Goal: Task Accomplishment & Management: Manage account settings

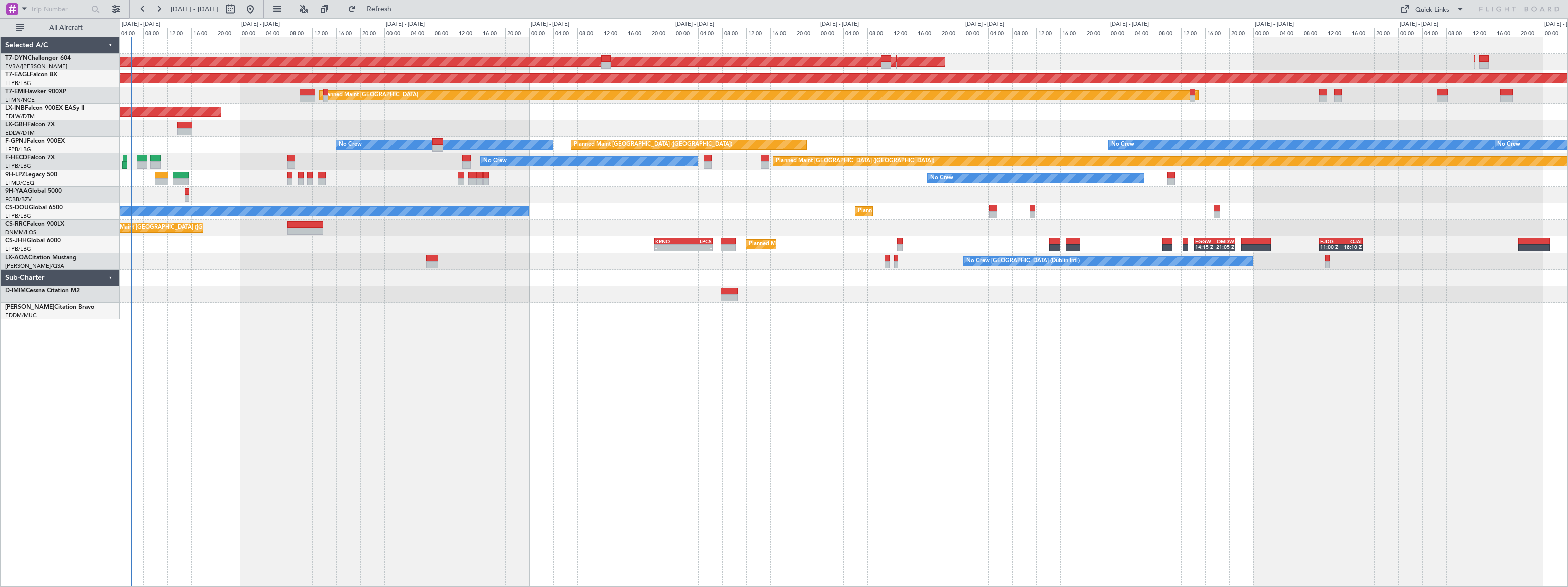
click at [416, 185] on div "AOG Maint Riga (Riga Intl) Grounded [US_STATE] ([GEOGRAPHIC_DATA]) Planned Main…" at bounding box center [844, 178] width 1448 height 282
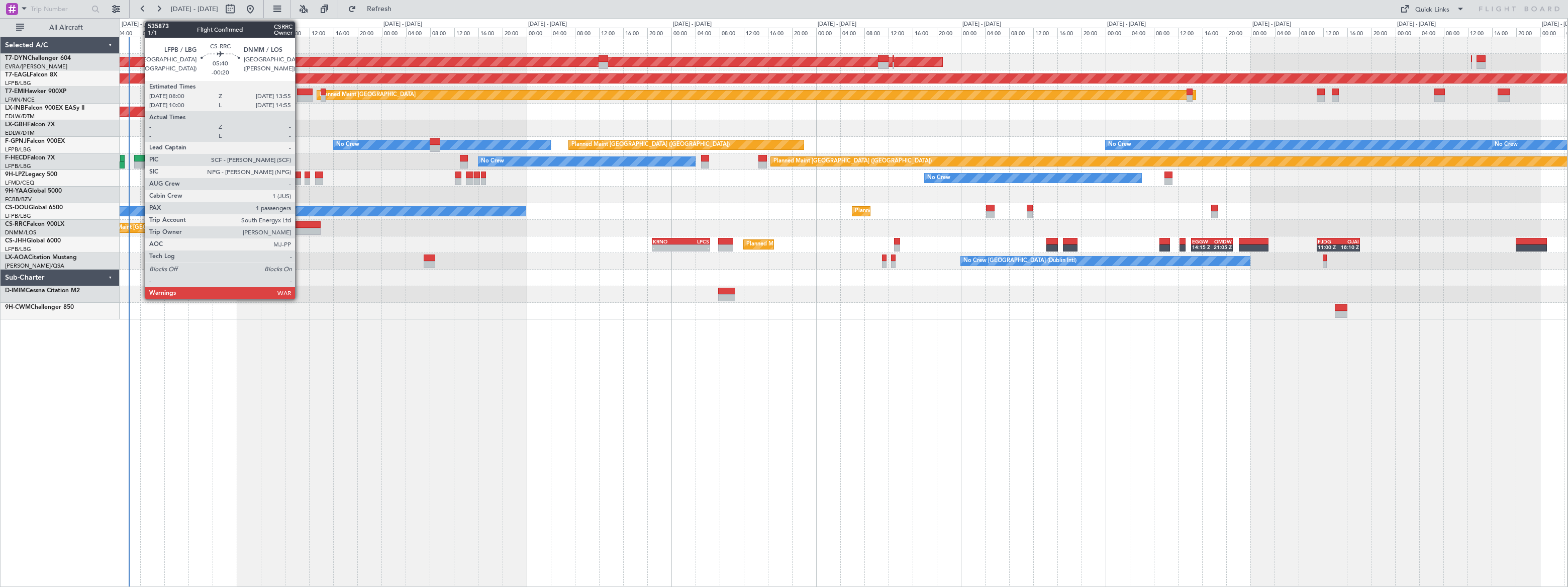
click at [299, 225] on div at bounding box center [303, 225] width 36 height 7
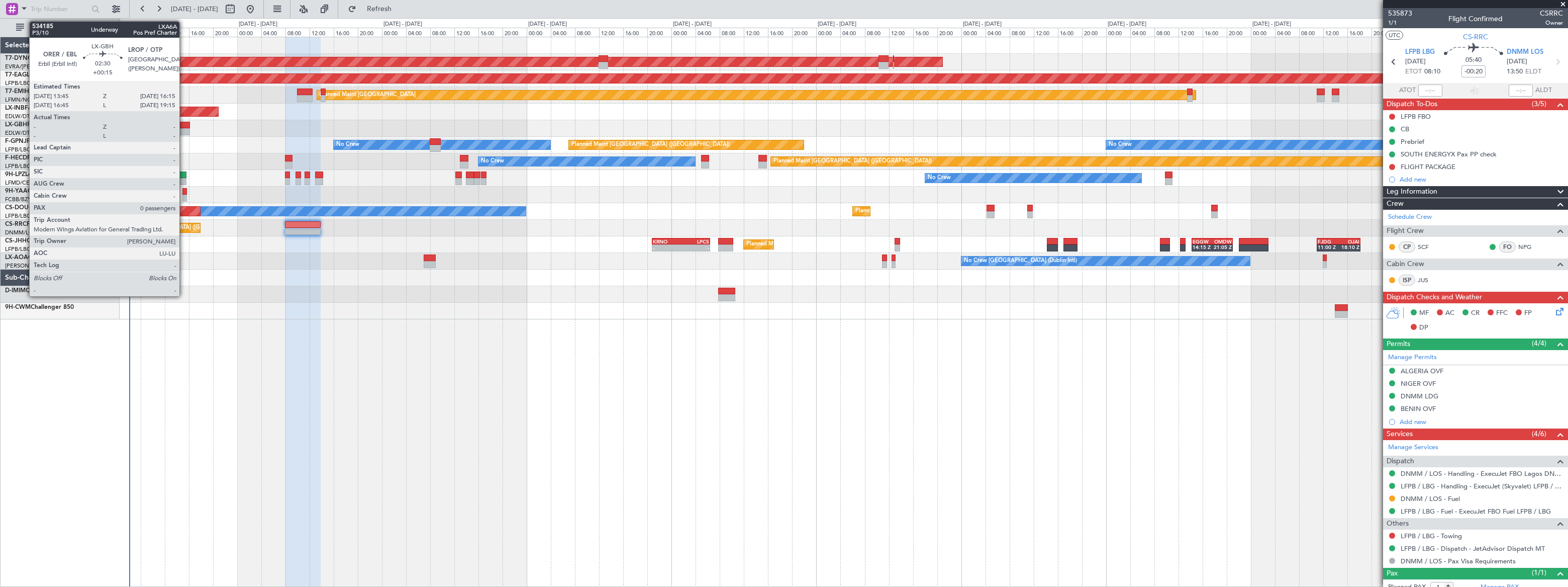
click at [184, 125] on div at bounding box center [182, 125] width 15 height 7
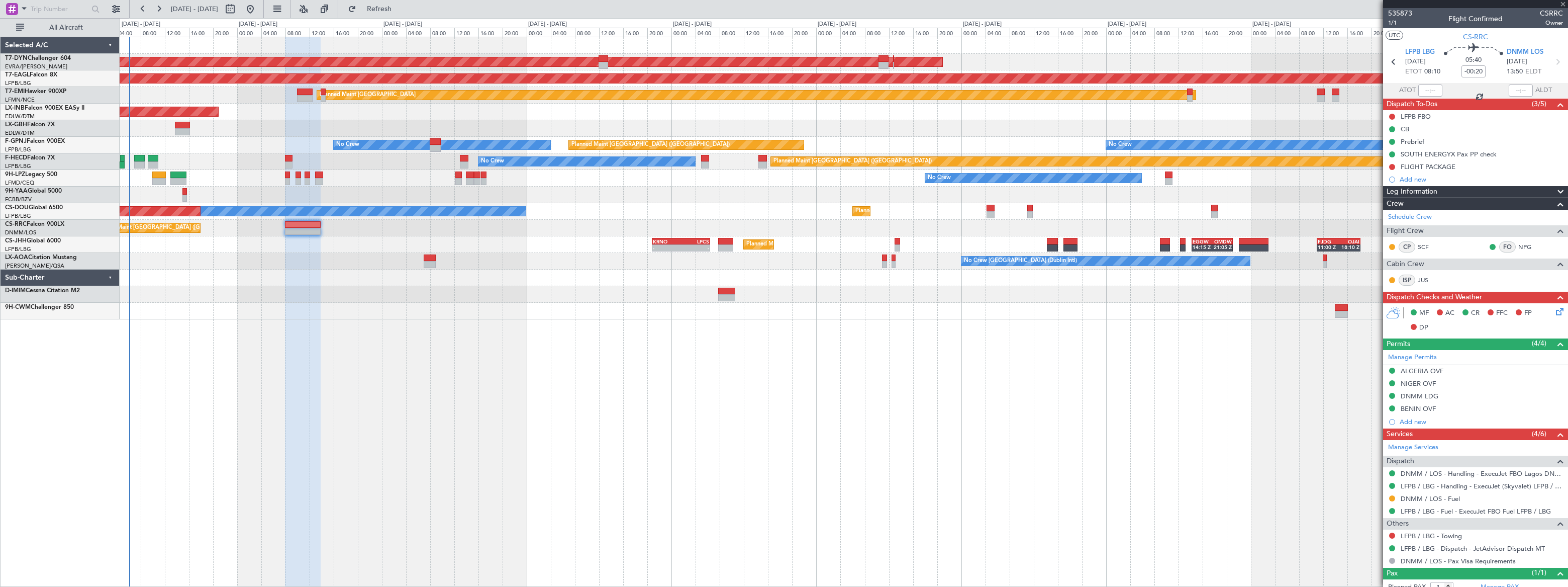
type input "+00:15"
type input "0"
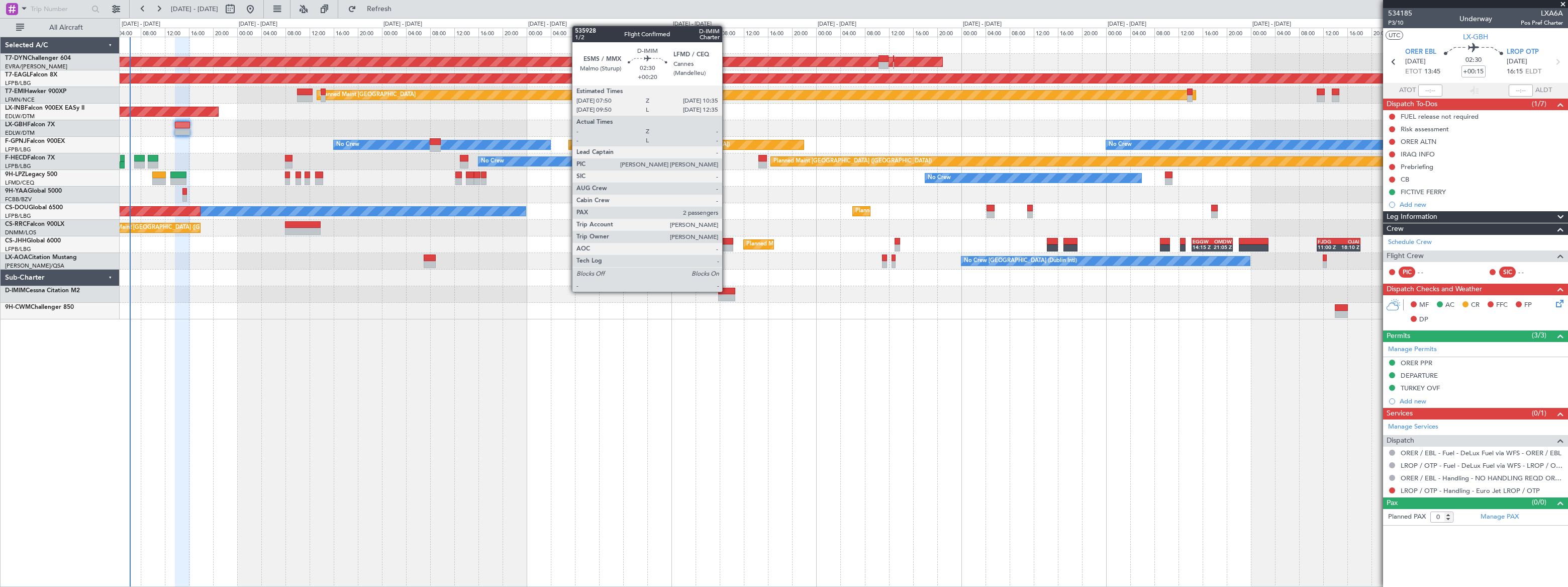
click at [727, 291] on div at bounding box center [727, 291] width 17 height 7
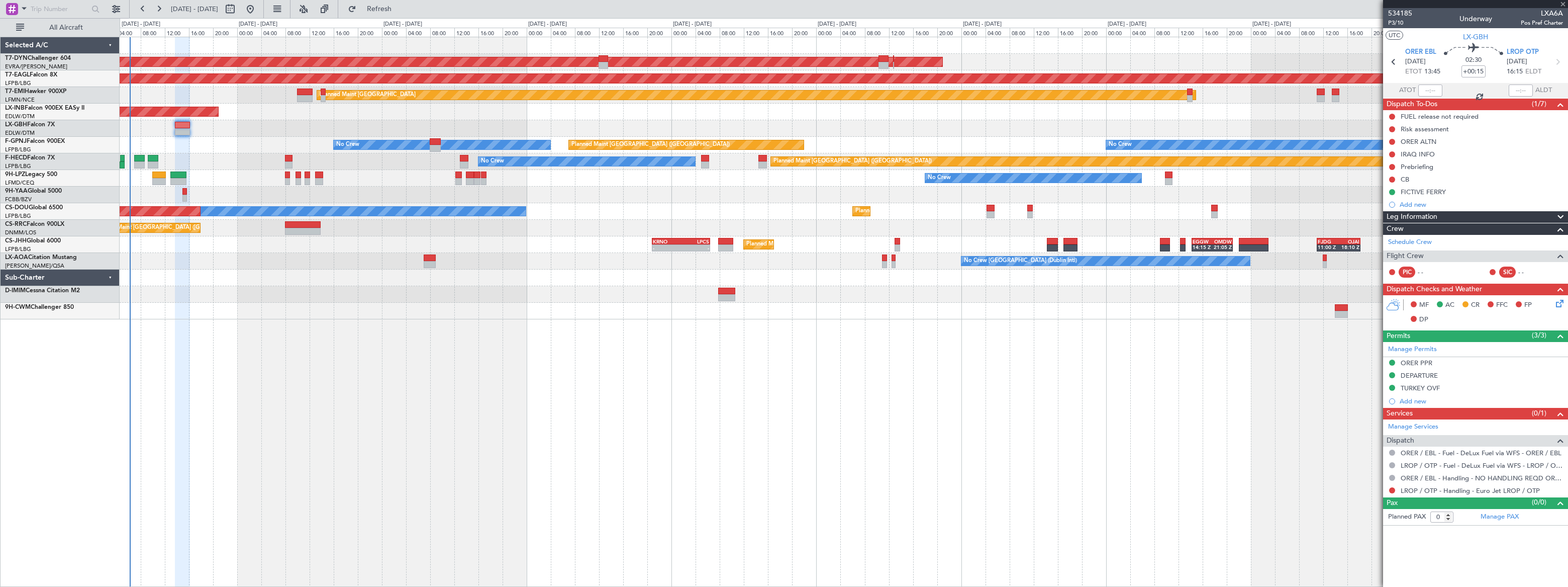
type input "+00:20"
type input "2"
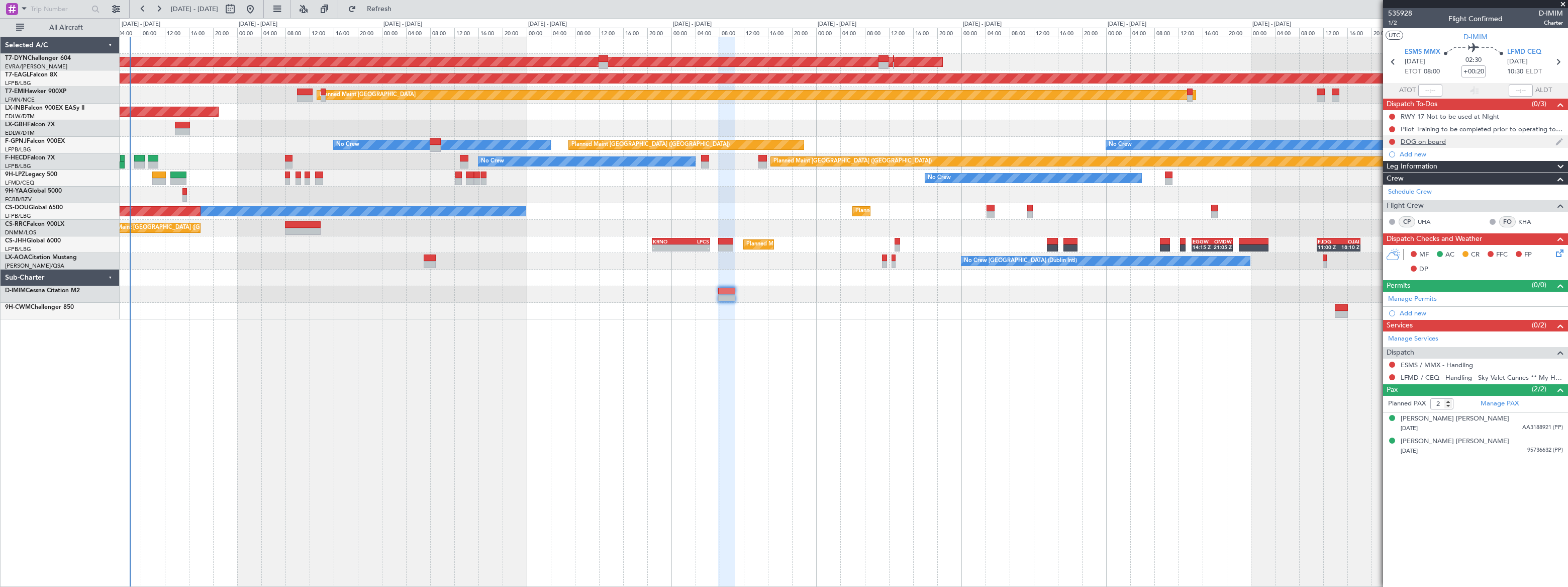
click at [1479, 141] on div "DOG on board" at bounding box center [1475, 141] width 185 height 12
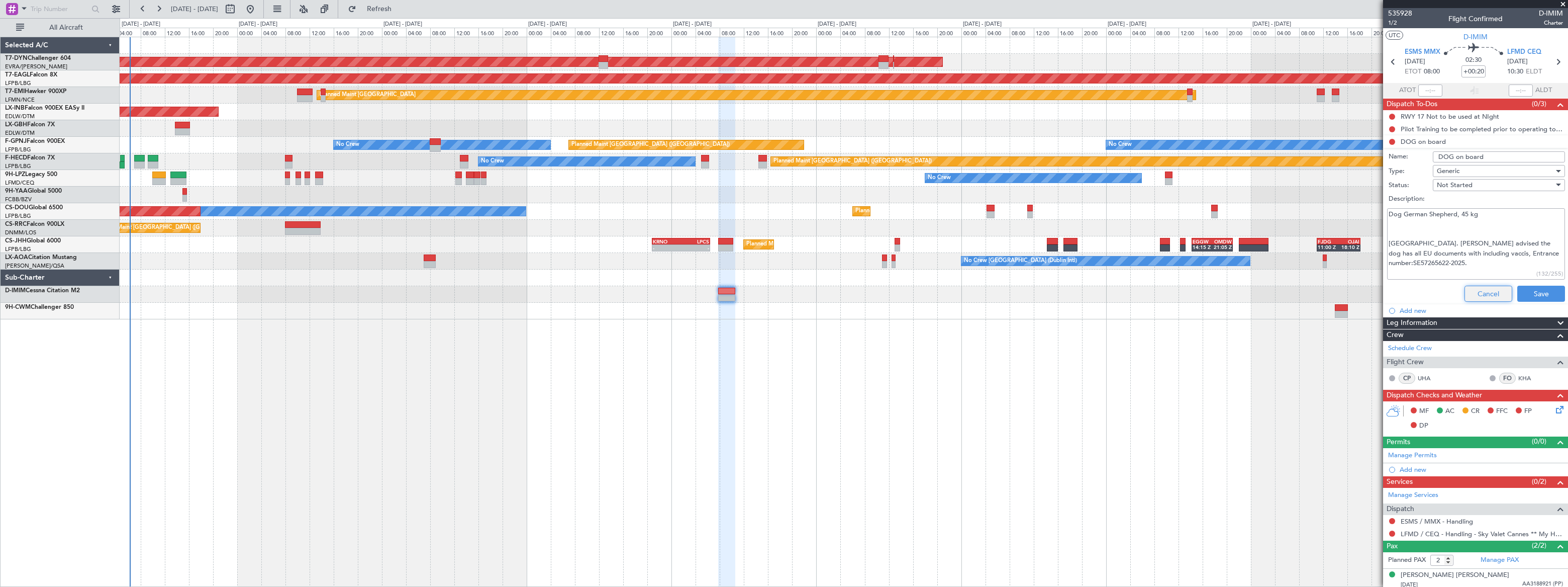
click at [1496, 291] on button "Cancel" at bounding box center [1488, 294] width 48 height 16
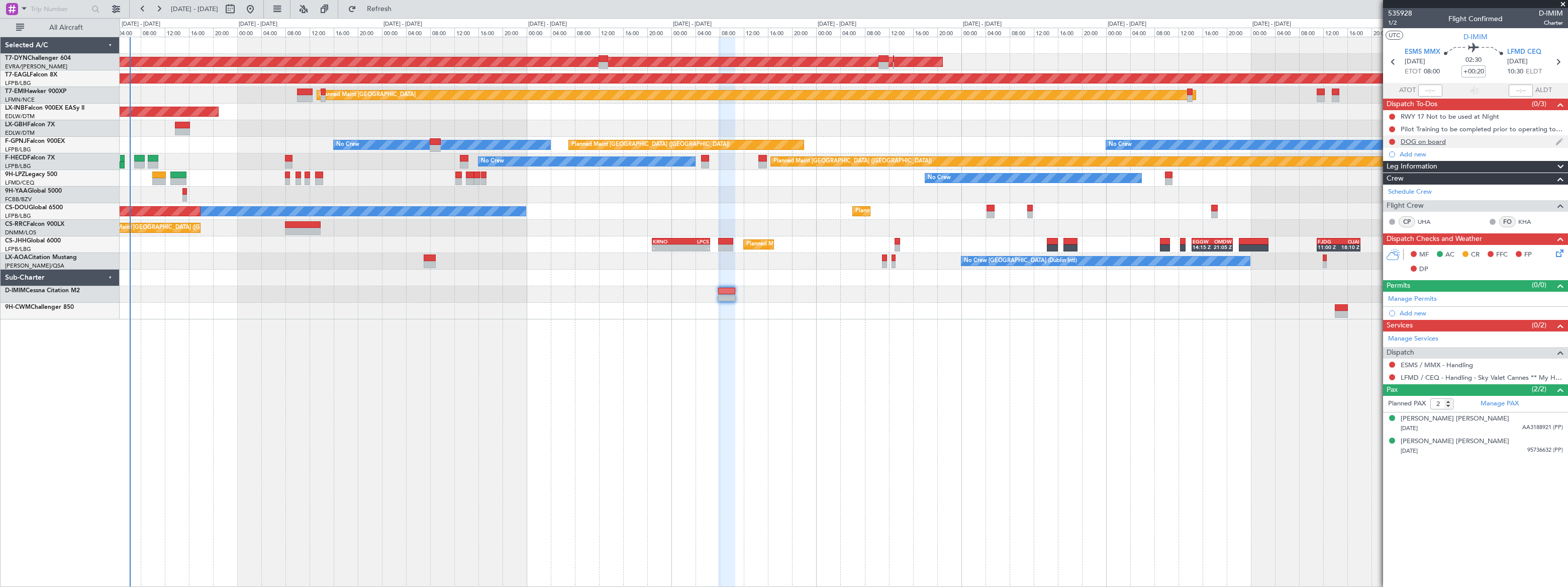
click at [1482, 143] on div "DOG on board" at bounding box center [1475, 141] width 185 height 12
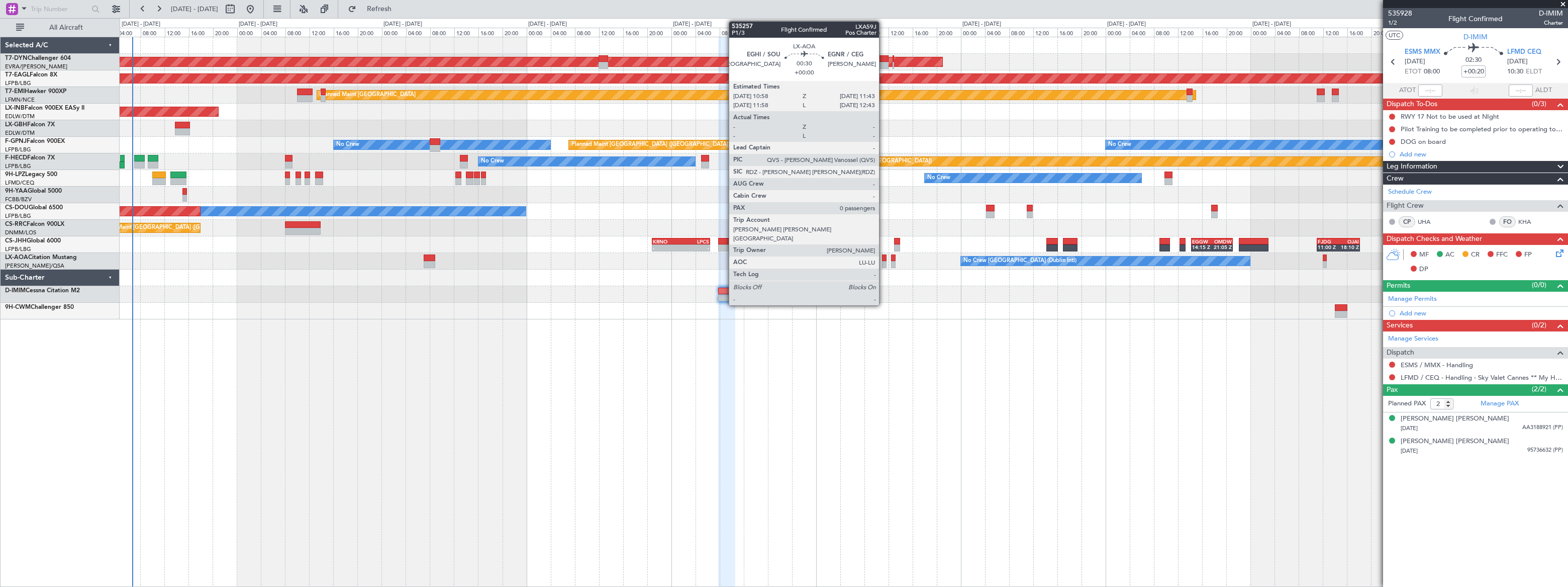
click at [883, 261] on div at bounding box center [884, 265] width 5 height 7
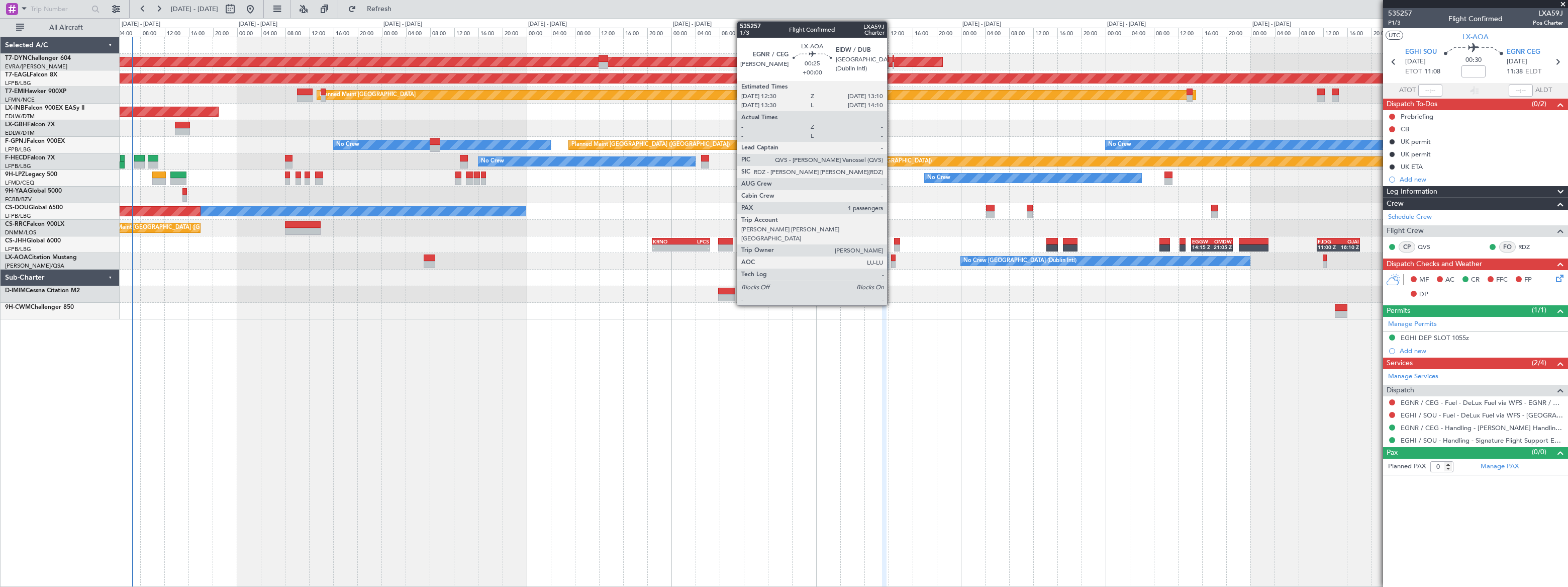
click at [891, 260] on div at bounding box center [893, 258] width 4 height 7
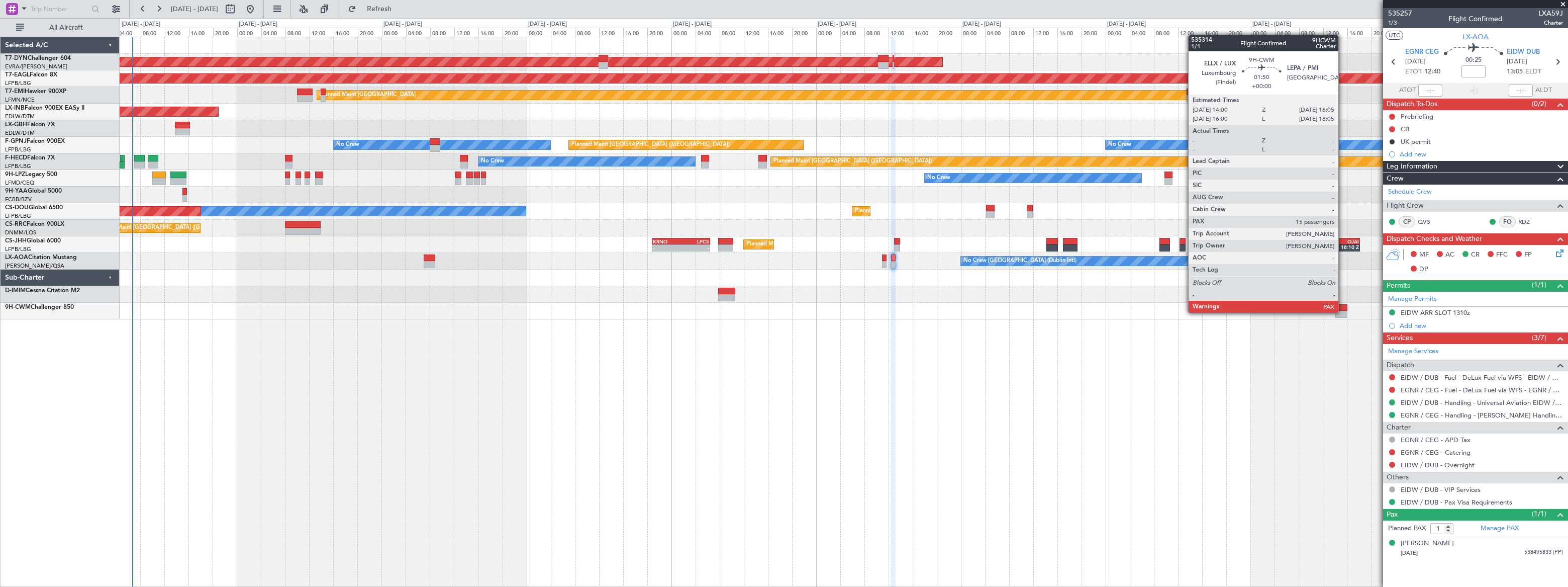
click at [1343, 312] on div at bounding box center [1341, 314] width 13 height 7
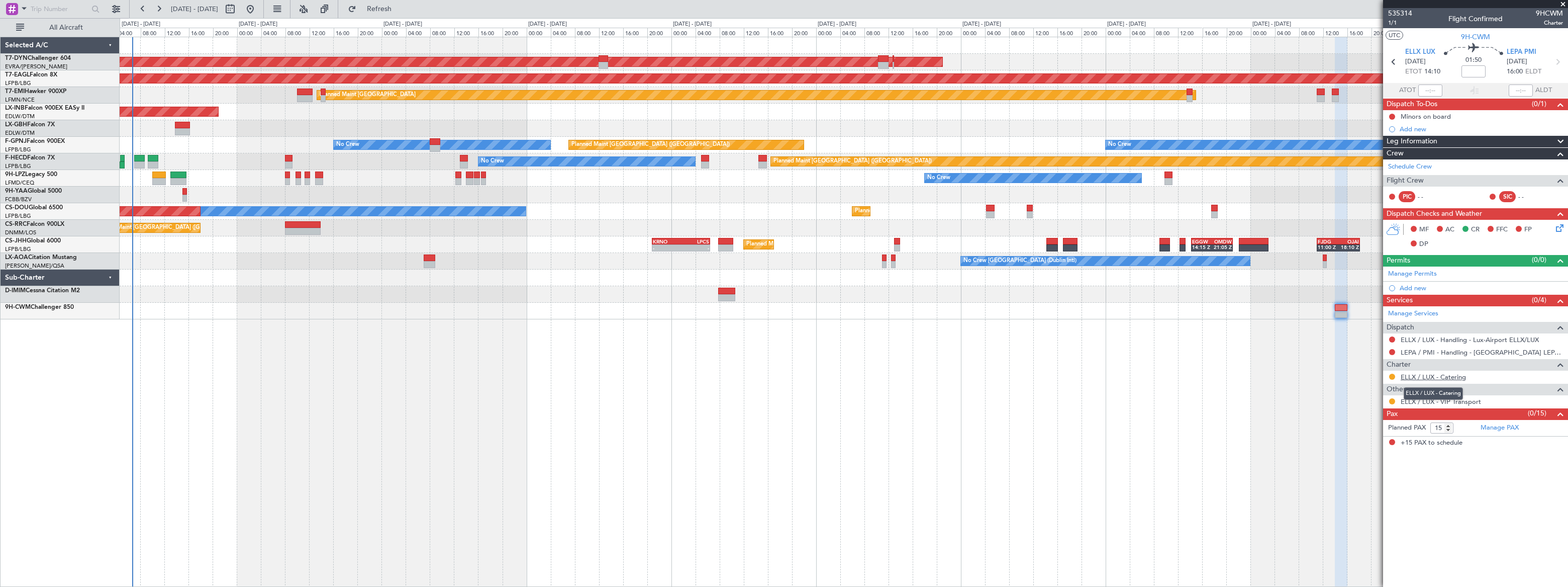
click at [1434, 375] on link "ELLX / LUX - Catering" at bounding box center [1434, 377] width 65 height 9
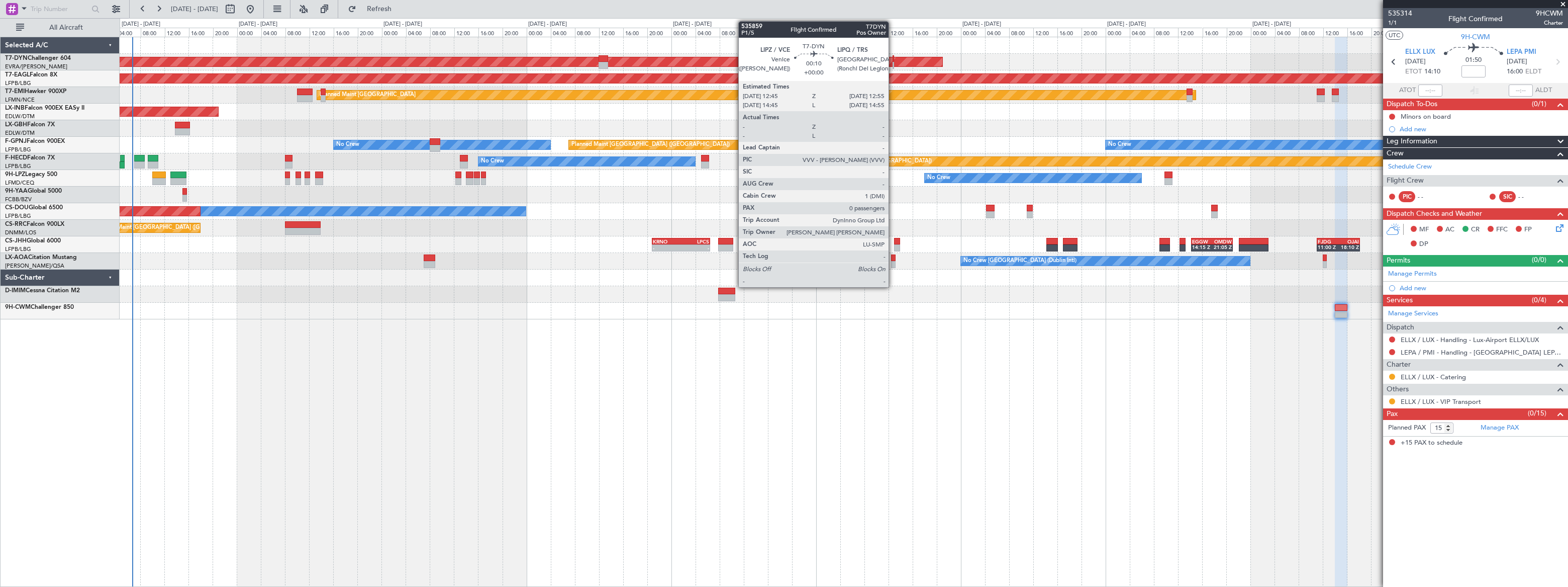
click at [893, 63] on div at bounding box center [893, 65] width 1 height 7
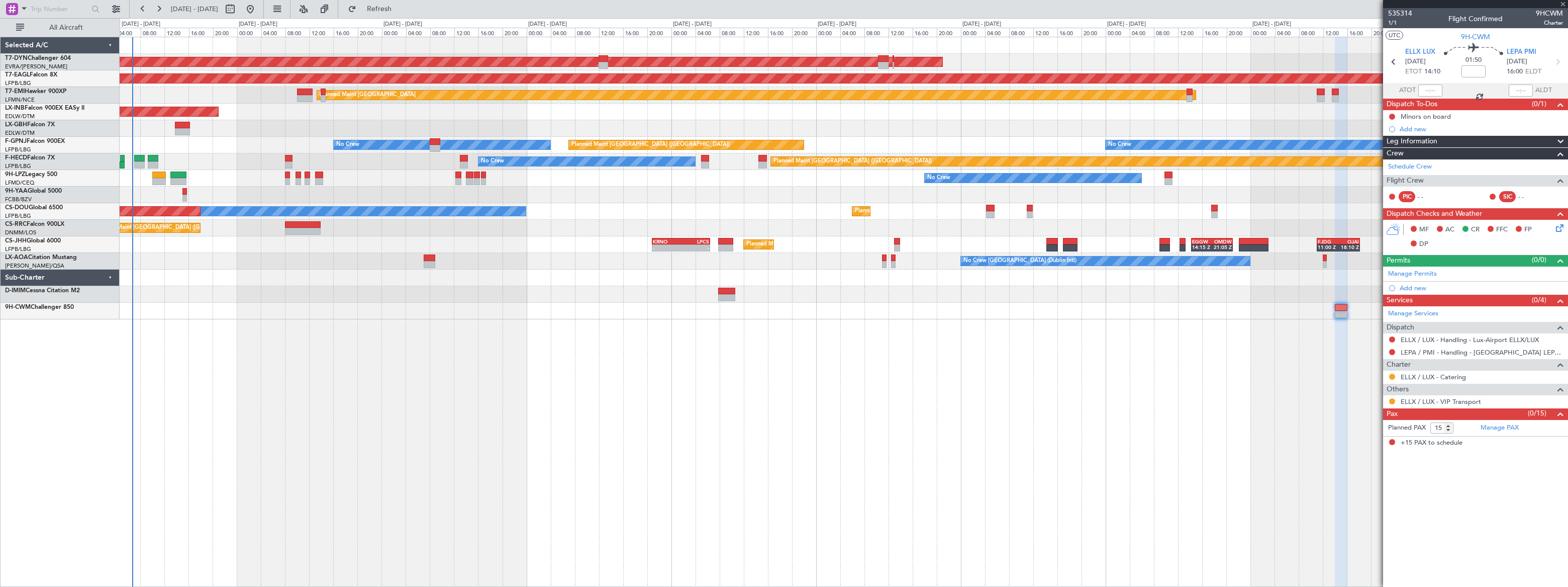
type input "0"
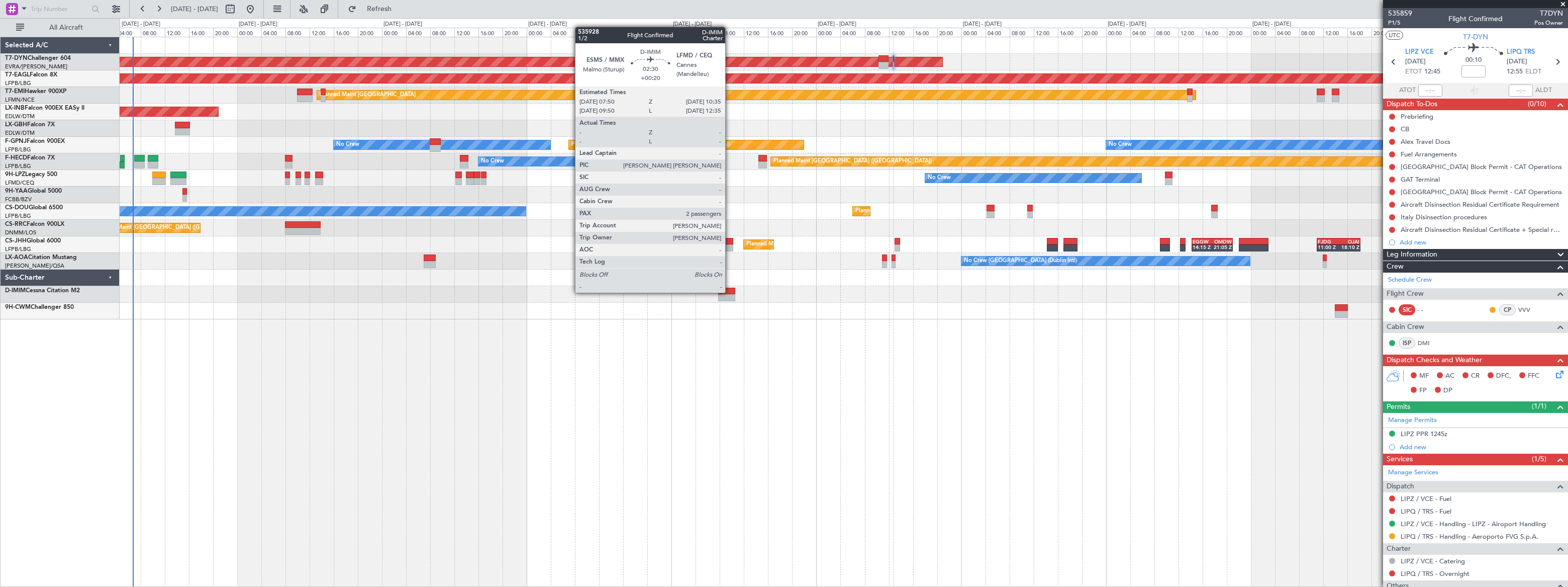
click at [730, 292] on div at bounding box center [727, 291] width 17 height 7
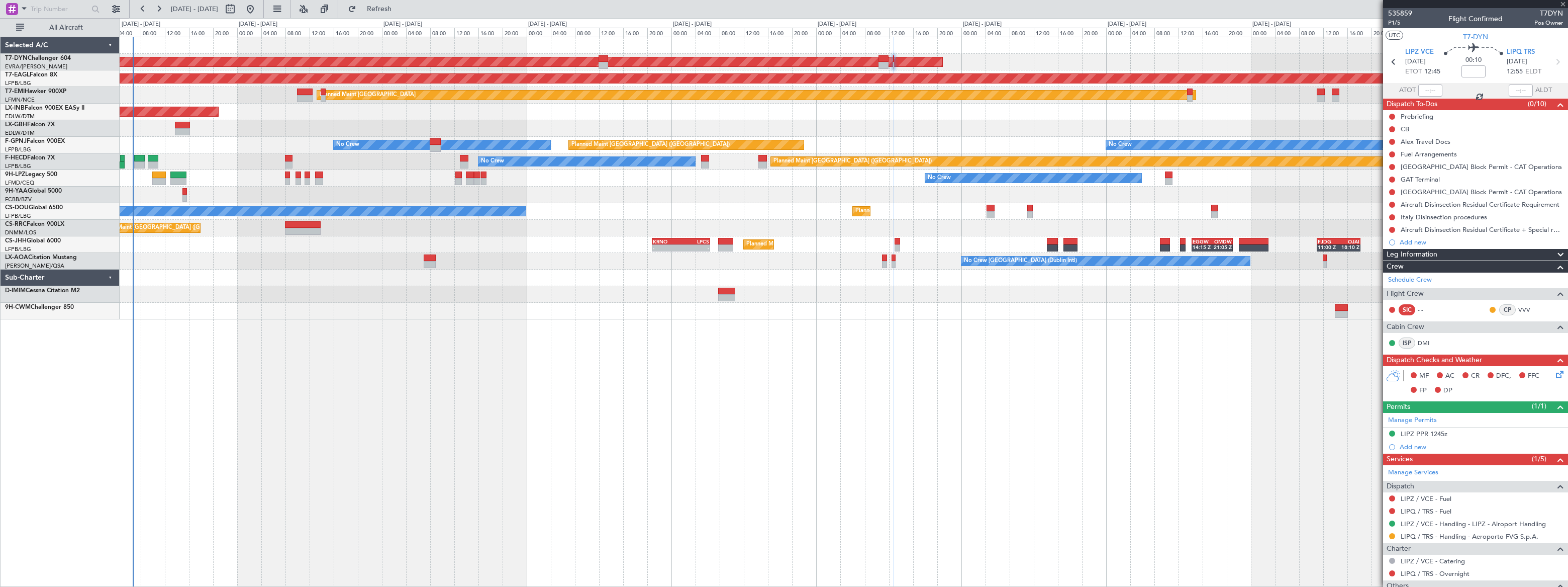
type input "+00:20"
type input "2"
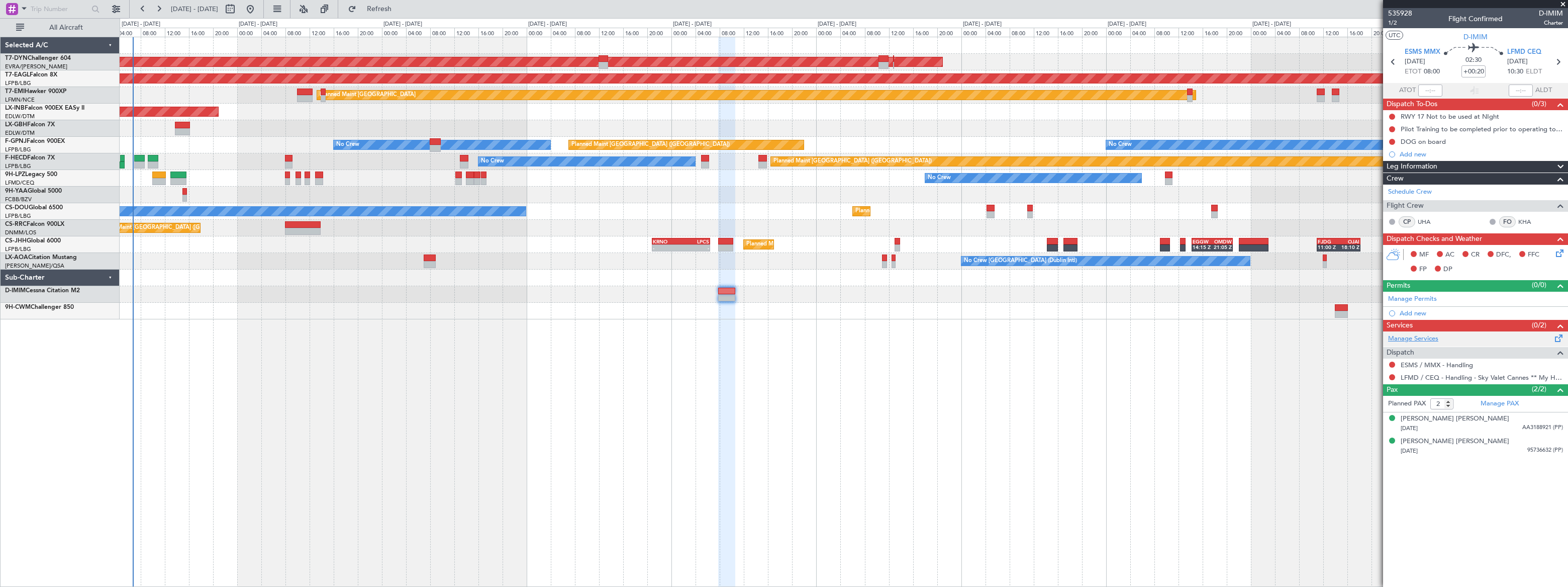
click at [1422, 336] on link "Manage Services" at bounding box center [1412, 339] width 50 height 10
click at [401, 7] on span "Refresh" at bounding box center [379, 9] width 42 height 7
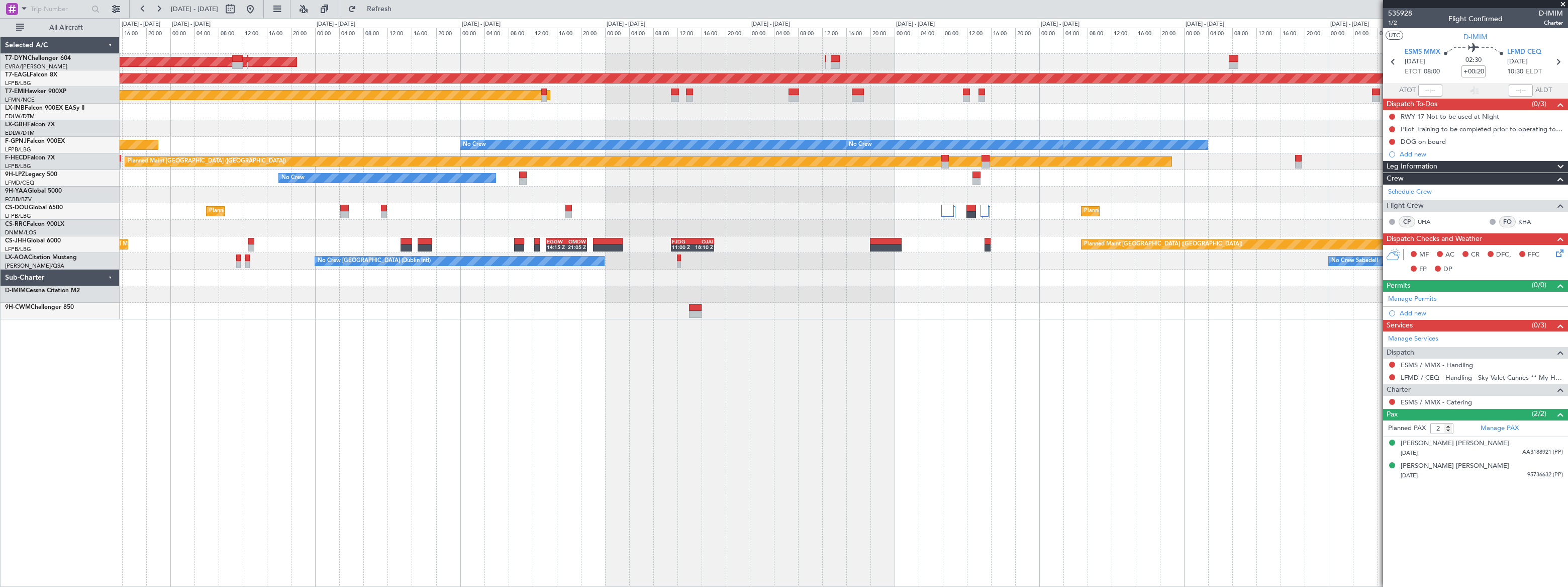
click at [610, 268] on div "AOG Maint Riga (Riga Intl) Grounded New York (Teterboro) Planned Maint Zurich P…" at bounding box center [844, 178] width 1448 height 282
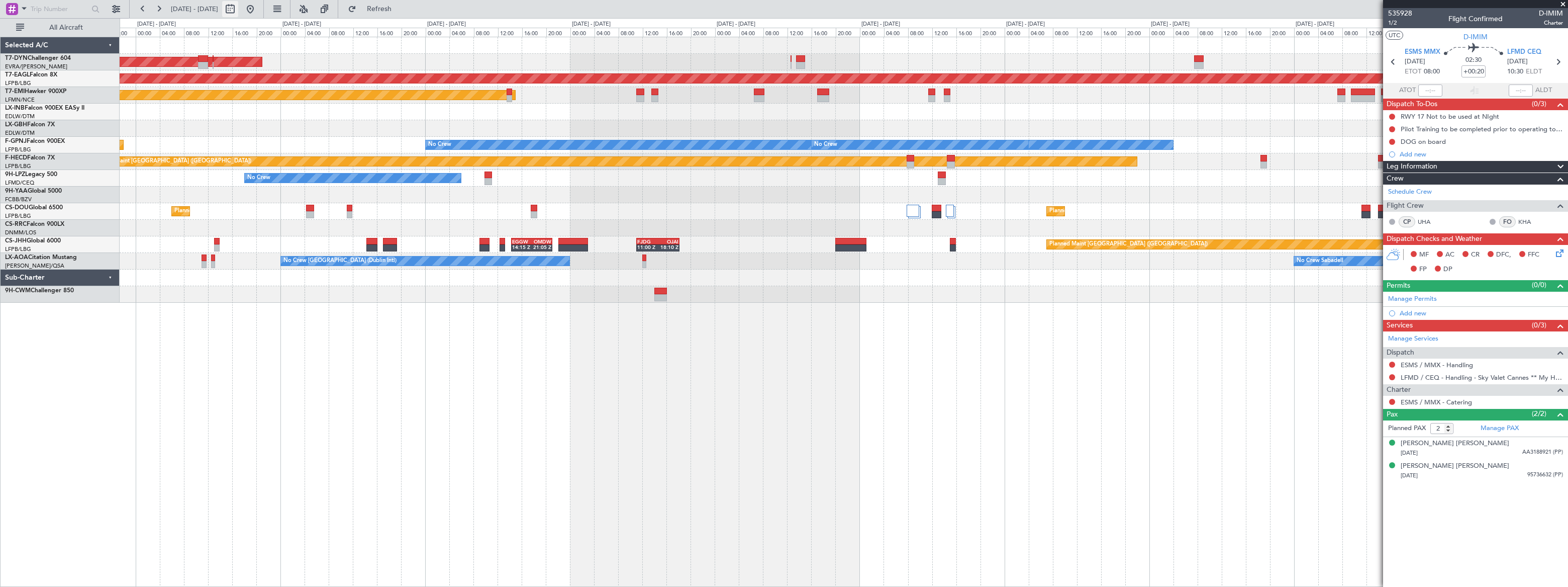
click at [238, 9] on button at bounding box center [230, 9] width 16 height 16
select select "9"
select select "2025"
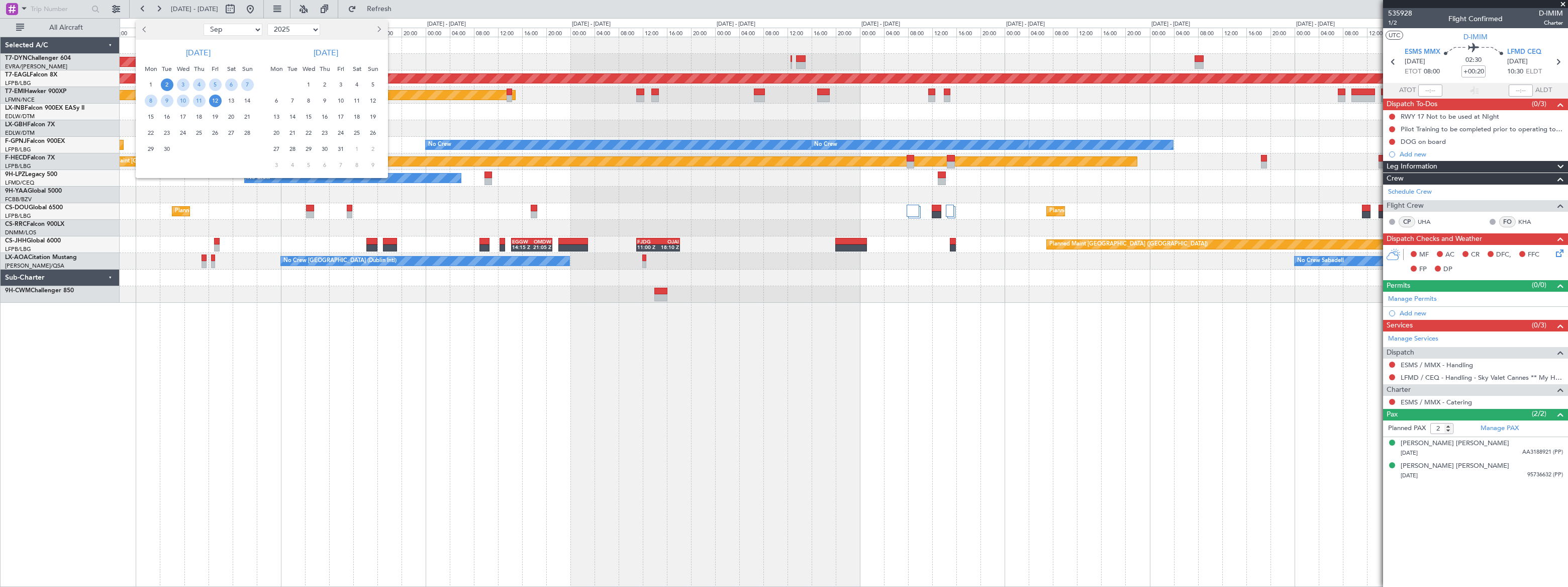
click at [183, 116] on span "17" at bounding box center [182, 116] width 12 height 12
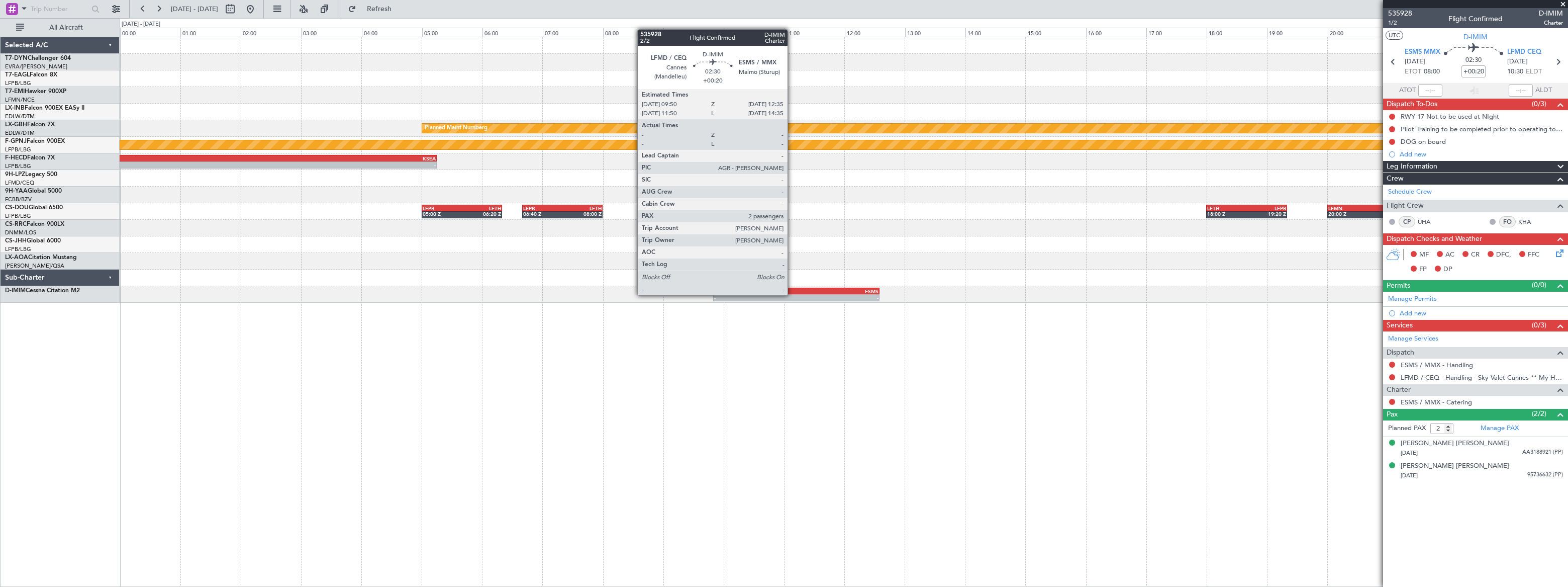
click at [792, 295] on div "-" at bounding box center [755, 298] width 82 height 6
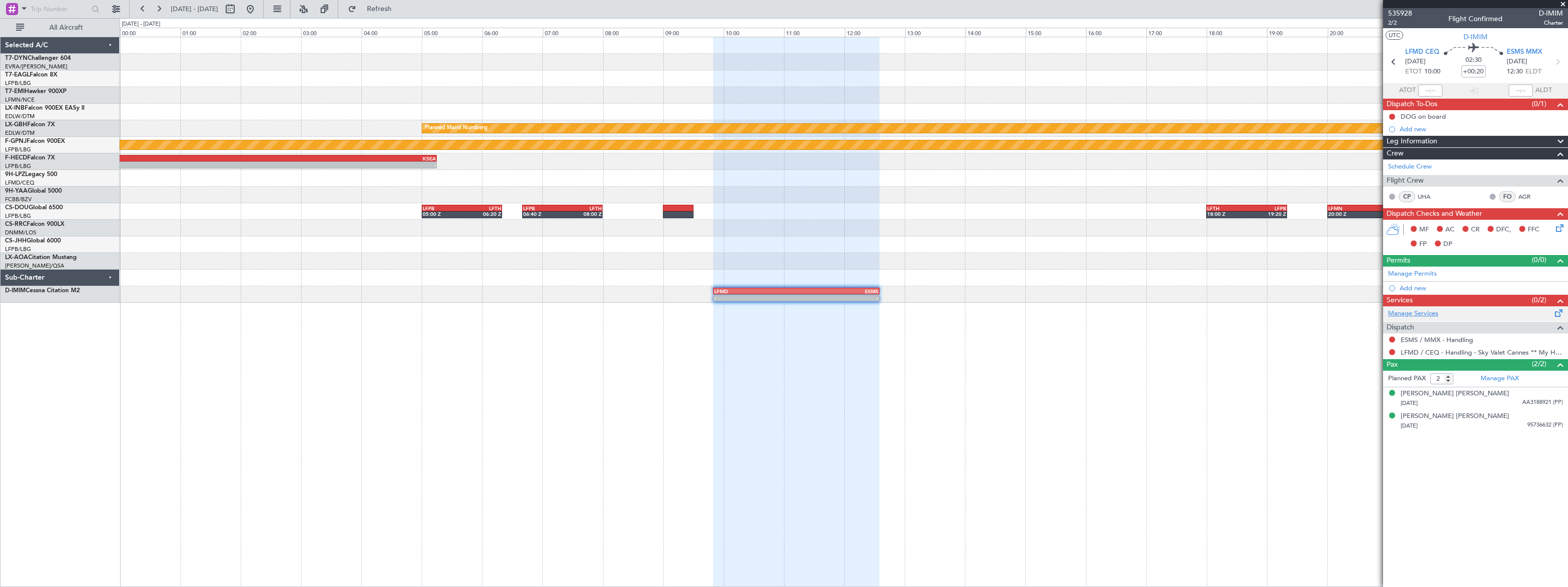
click at [1428, 312] on link "Manage Services" at bounding box center [1412, 314] width 50 height 10
click at [258, 10] on button at bounding box center [250, 9] width 16 height 16
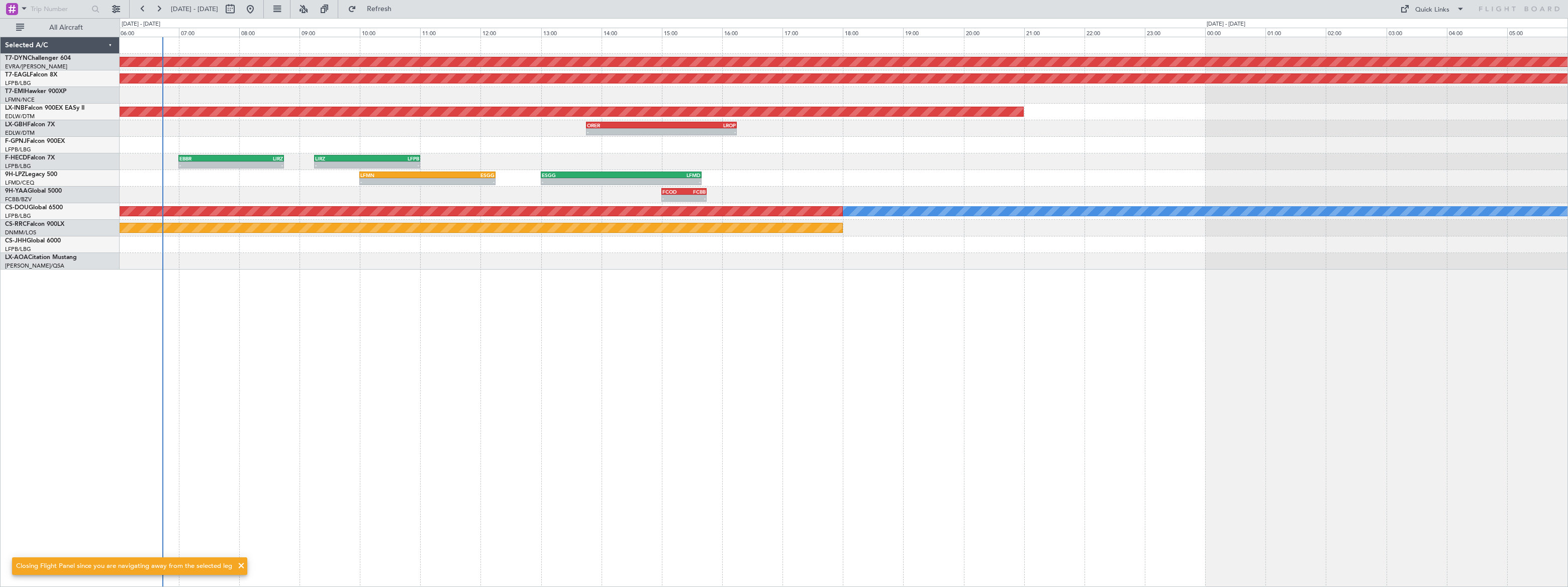
click at [292, 251] on div "AOG Maint Riga (Riga Intl) Grounded New York (Teterboro) - - GMMX 10:00 Z LFMN …" at bounding box center [844, 311] width 1448 height 550
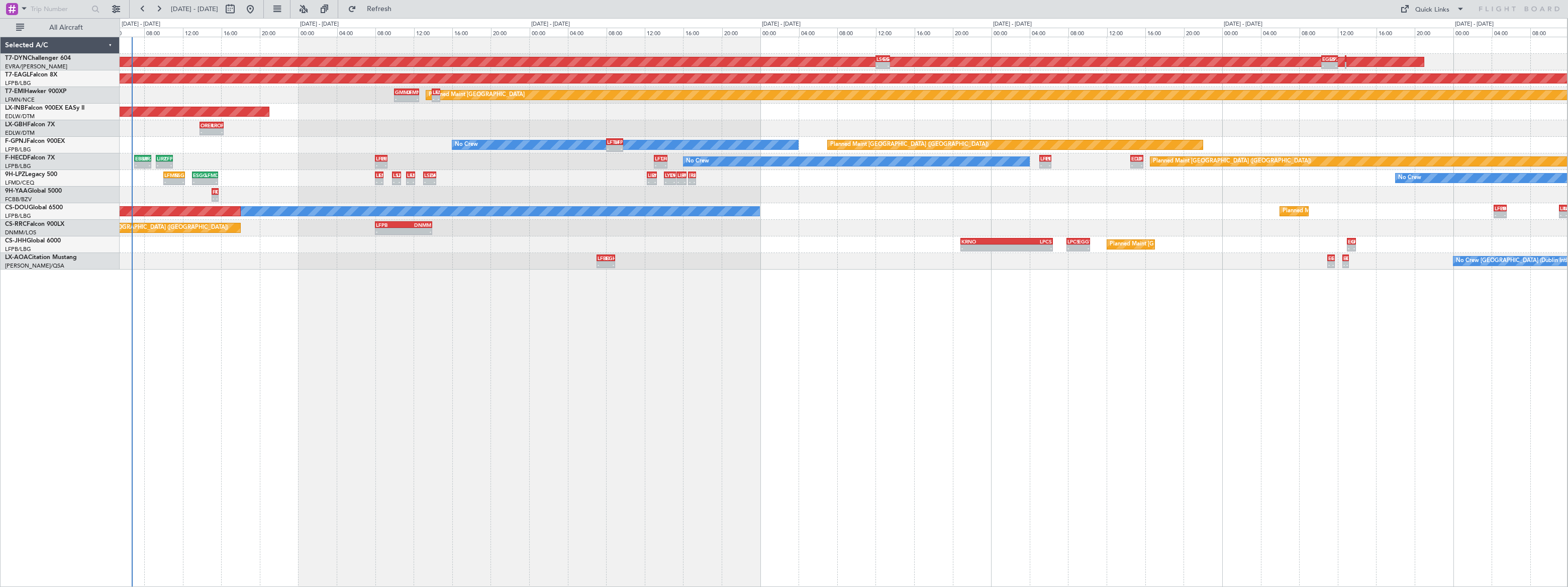
click at [158, 252] on div "AOG Maint Riga (Riga Intl) - - LSGS 12:00 Z EGSS 13:30 Z - - EGSS 10:20 Z LIPZ …" at bounding box center [844, 311] width 1448 height 550
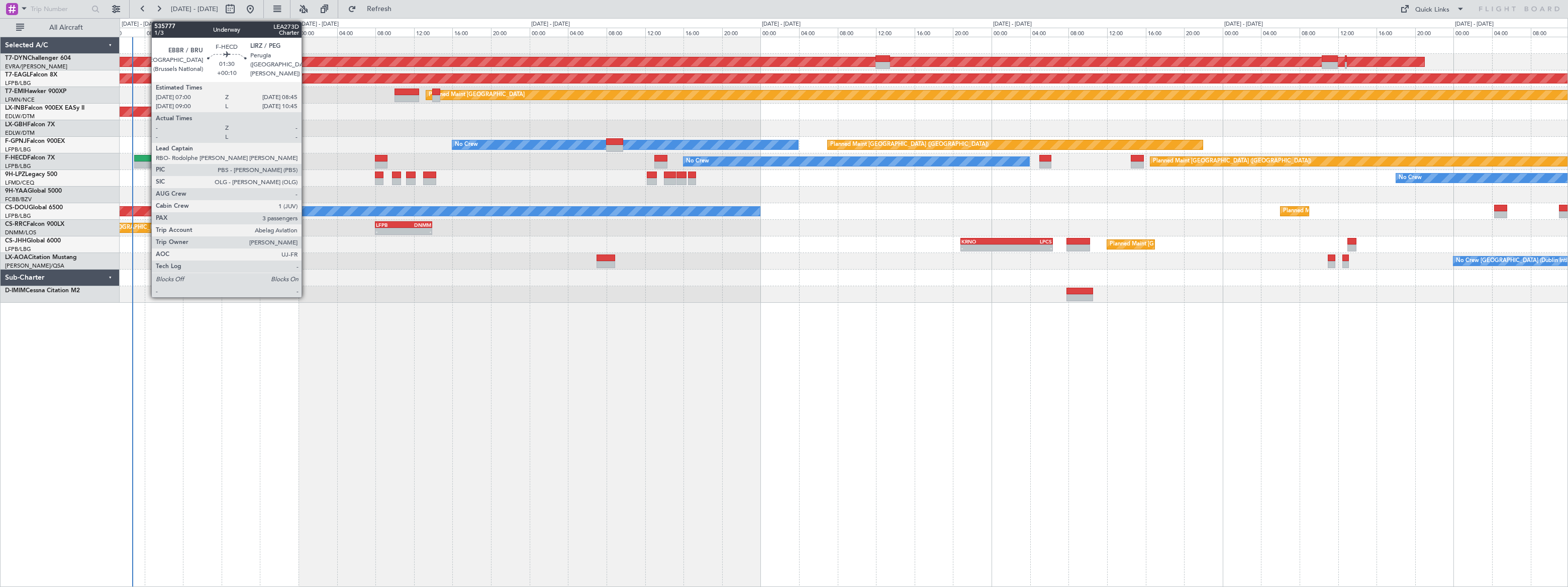
click at [145, 159] on div at bounding box center [143, 159] width 17 height 7
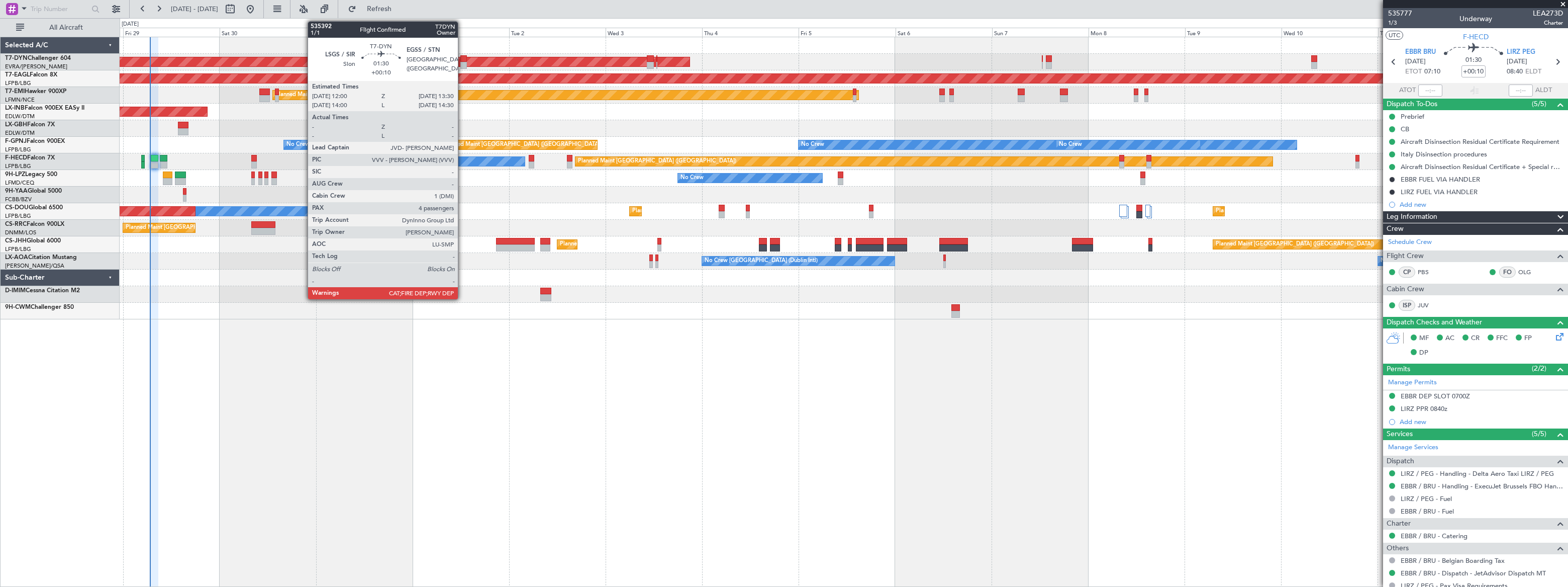
click at [462, 60] on div at bounding box center [463, 59] width 7 height 7
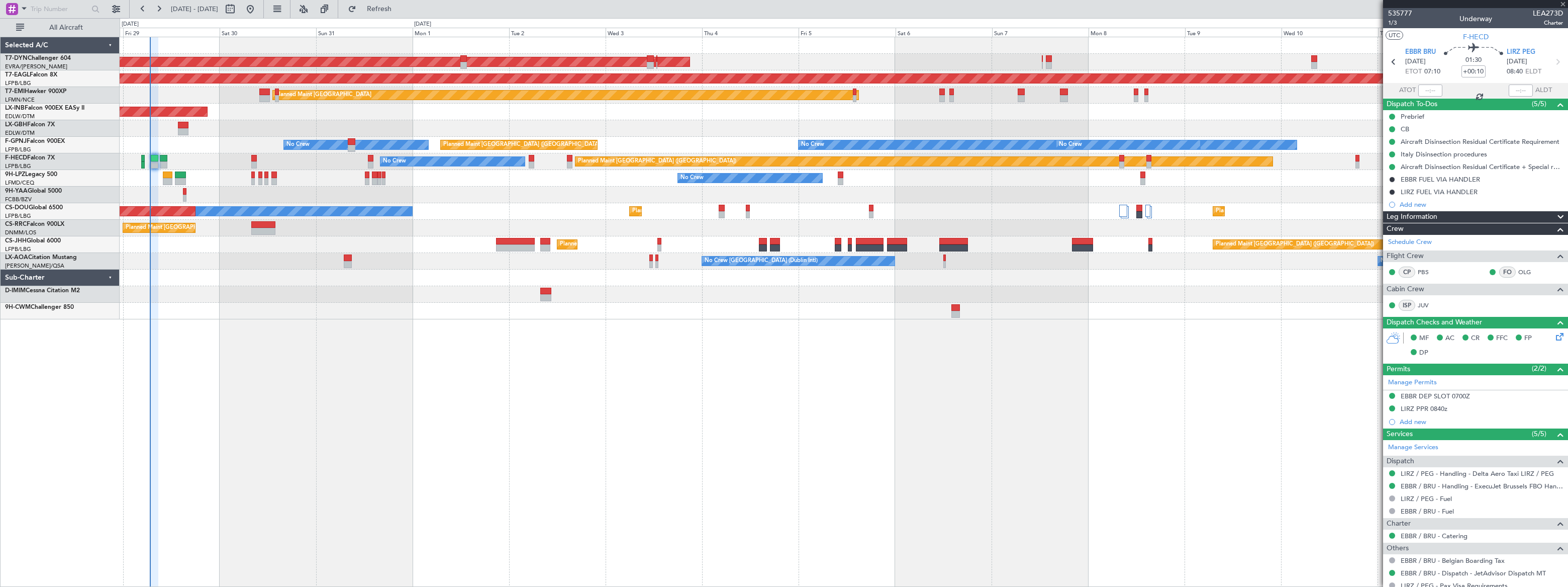
type input "4"
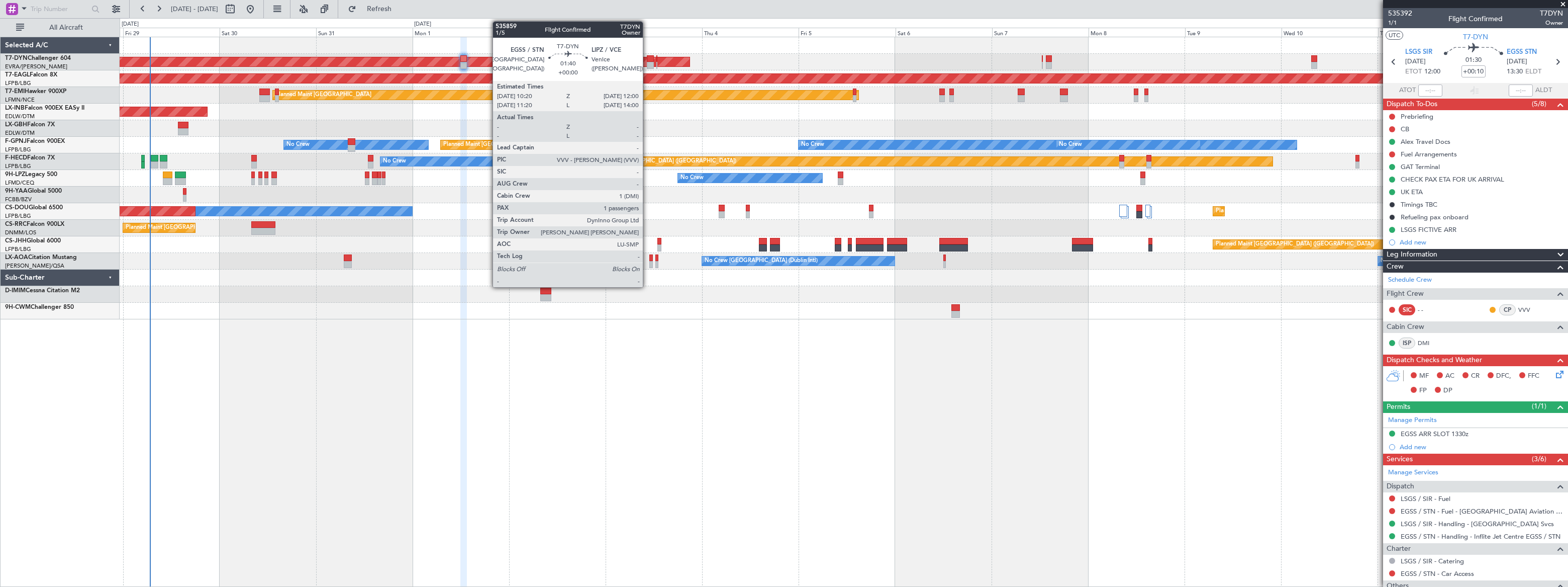
click at [647, 59] on div at bounding box center [651, 59] width 7 height 7
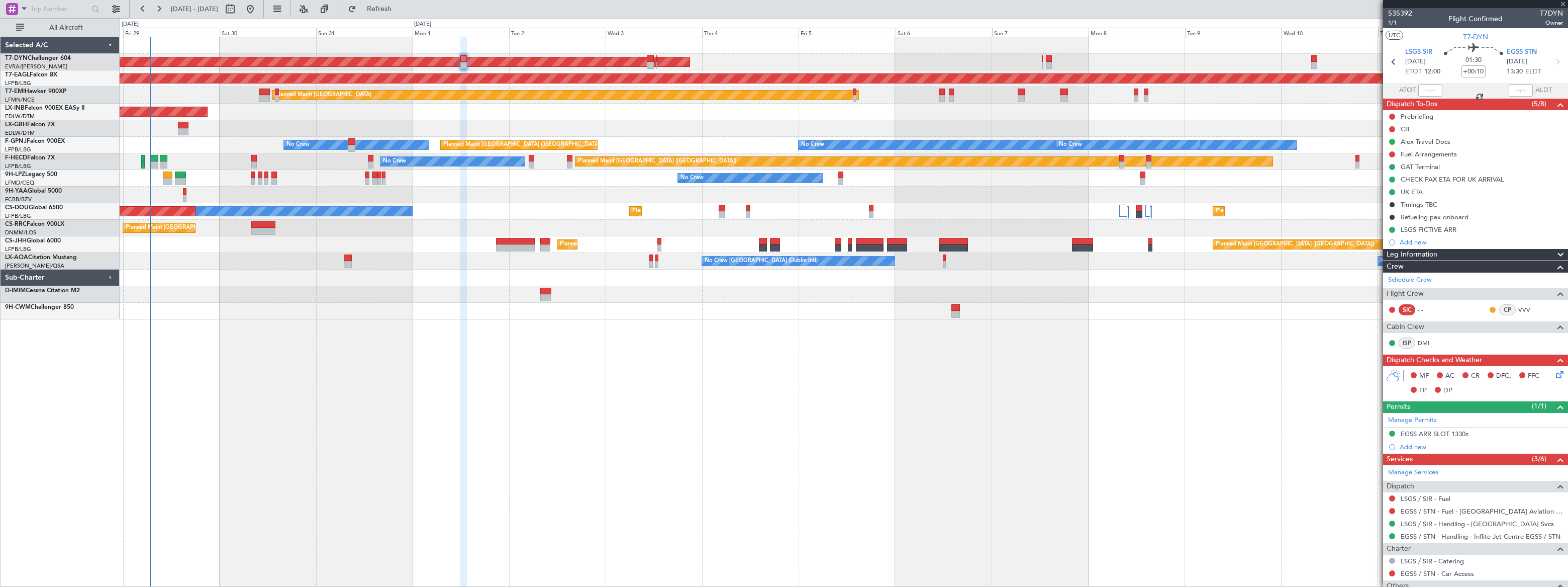
type input "1"
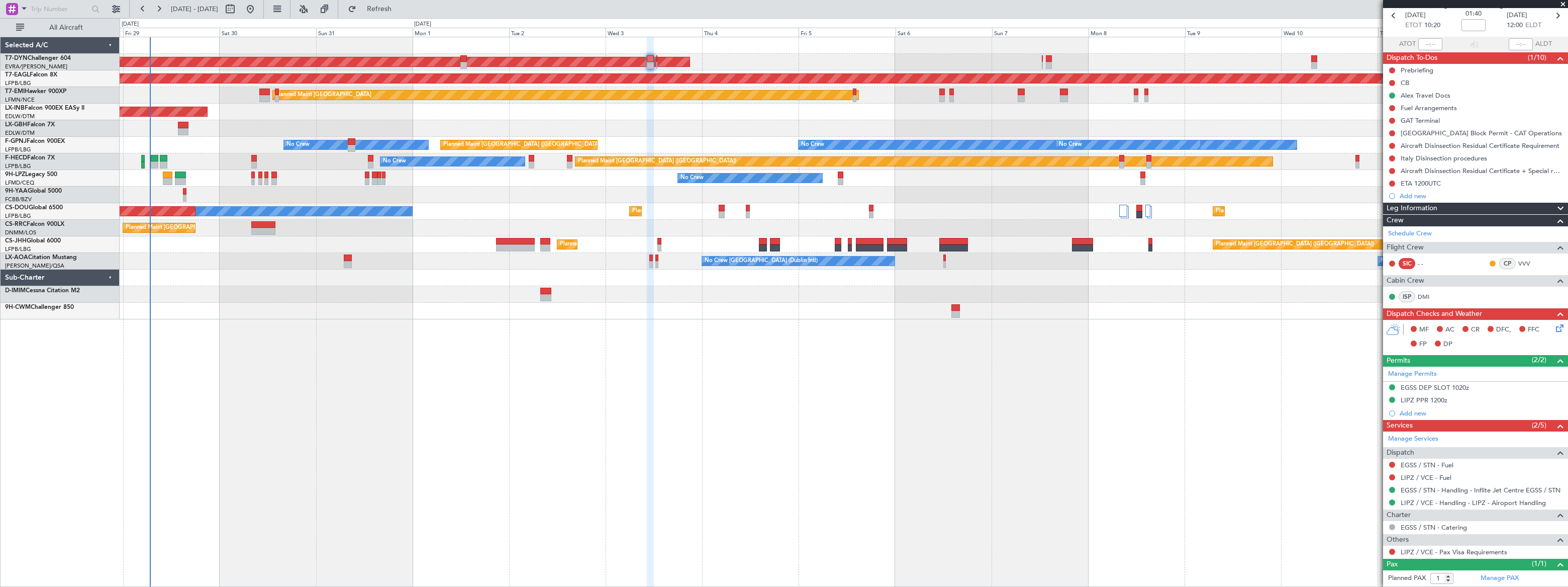
scroll to position [67, 0]
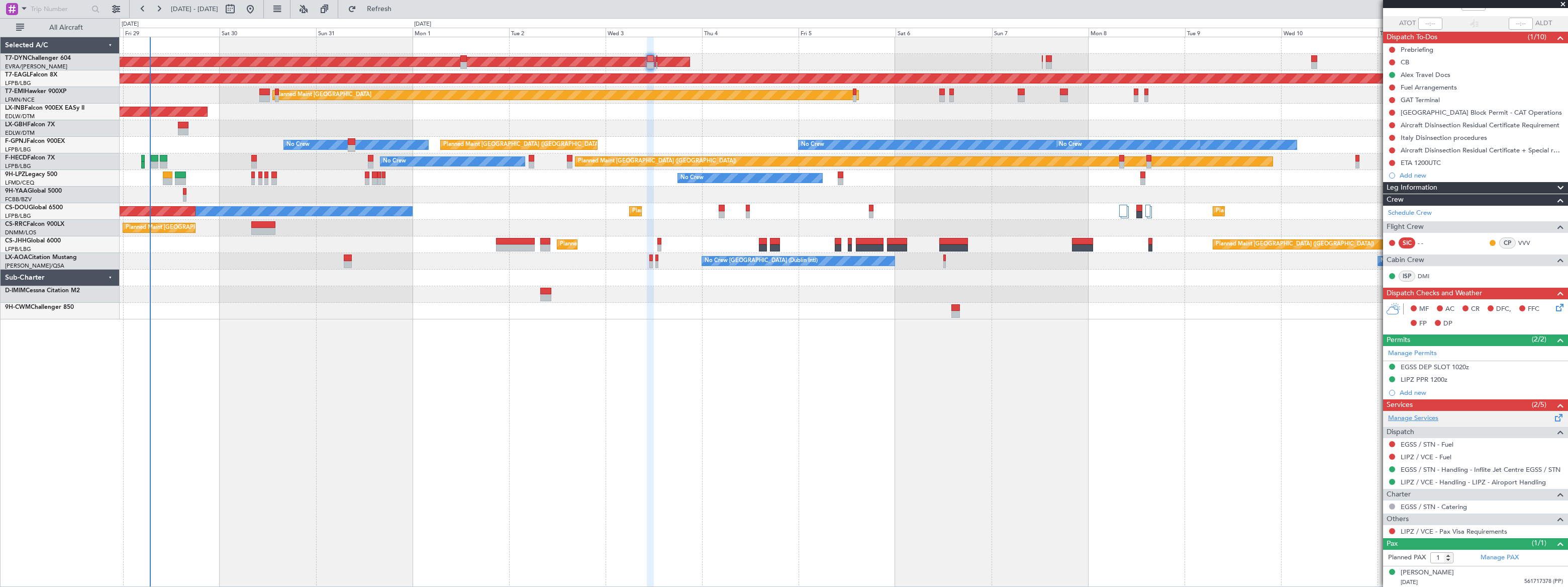
click at [1413, 417] on link "Manage Services" at bounding box center [1412, 418] width 50 height 10
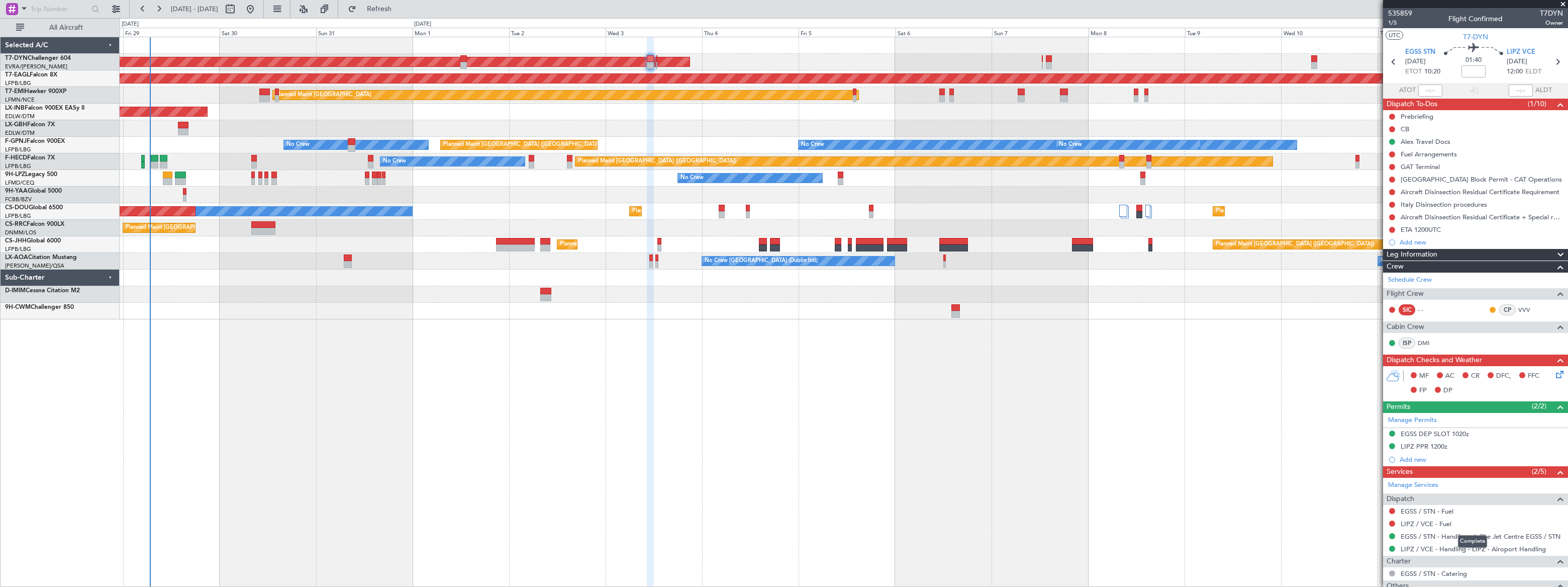
click at [1482, 548] on mat-tooltip-component "Complete" at bounding box center [1472, 541] width 43 height 27
click at [1476, 546] on link "LIPZ / VCE - Handling - LIPZ - Airoport Handling" at bounding box center [1473, 549] width 145 height 9
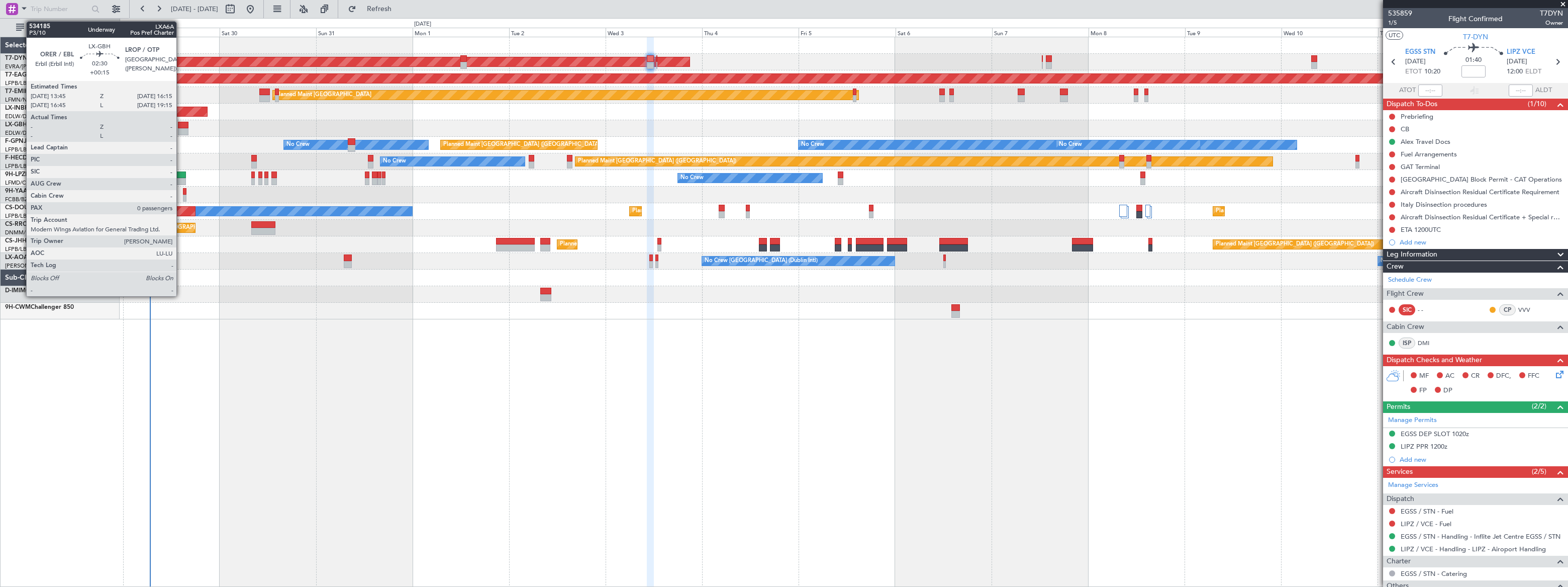
click at [181, 124] on div at bounding box center [183, 125] width 11 height 7
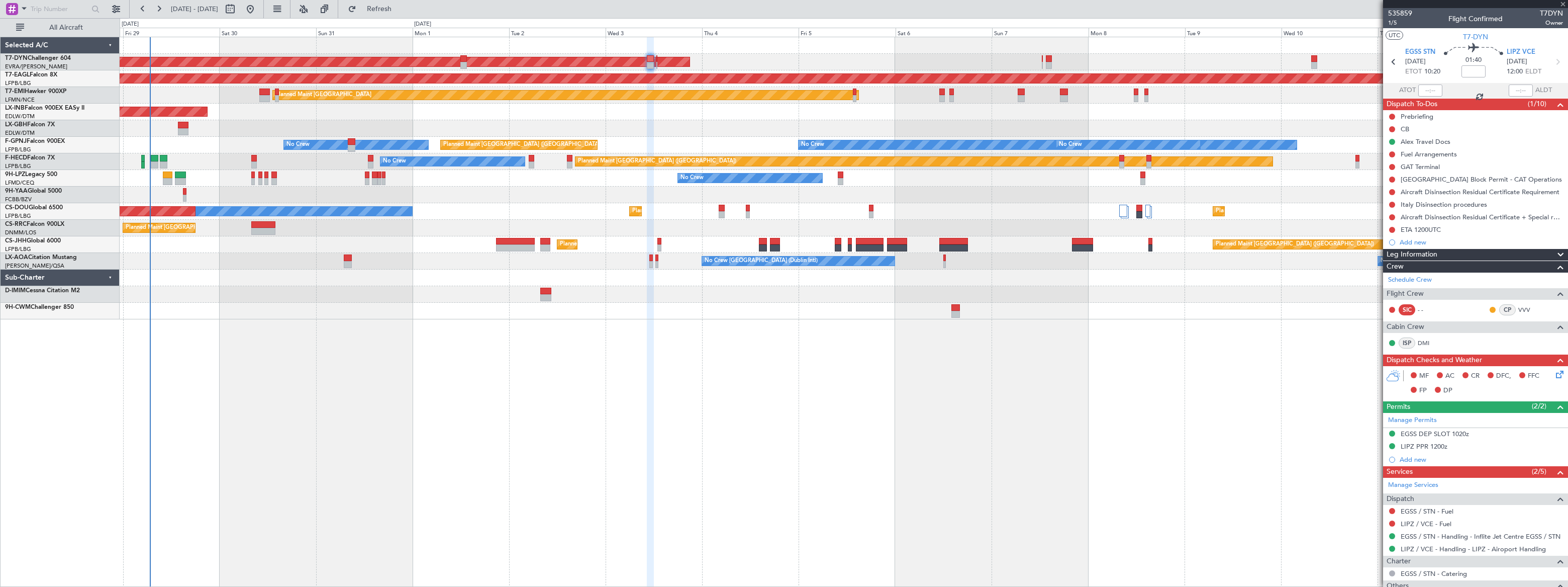
type input "+00:15"
type input "0"
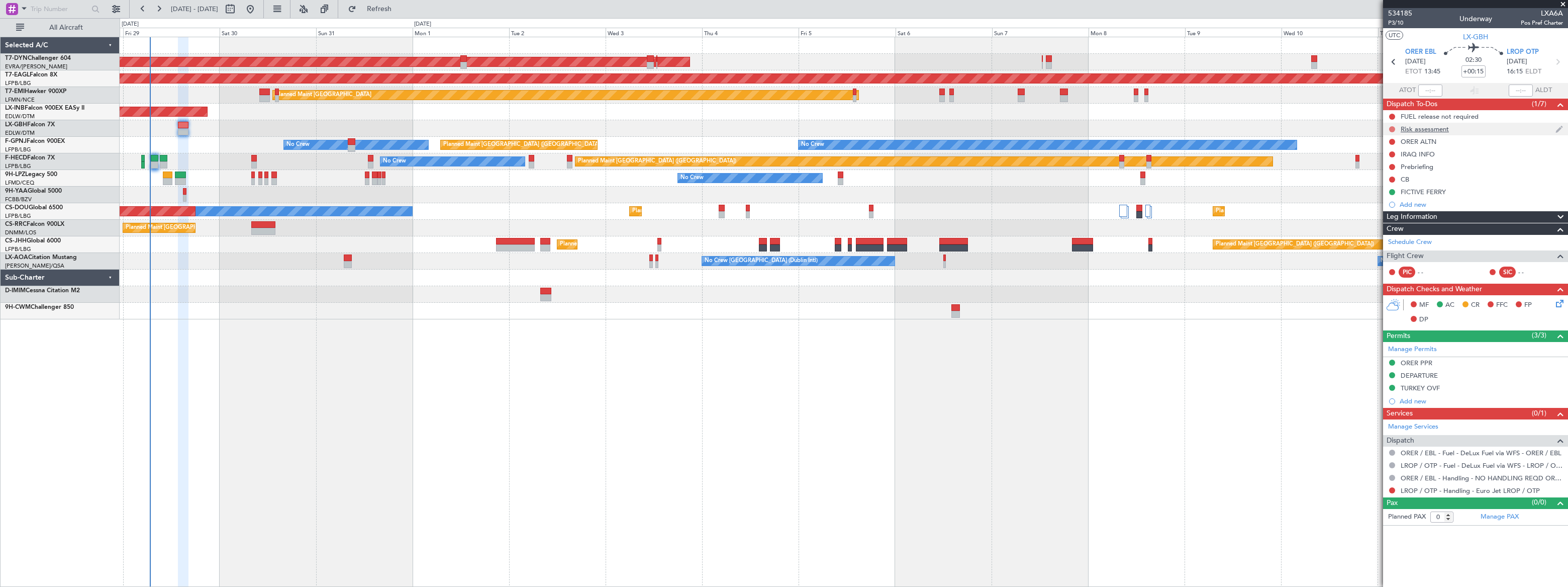
click at [1391, 127] on button at bounding box center [1392, 129] width 6 height 6
click at [1386, 173] on span "Completed" at bounding box center [1396, 174] width 33 height 10
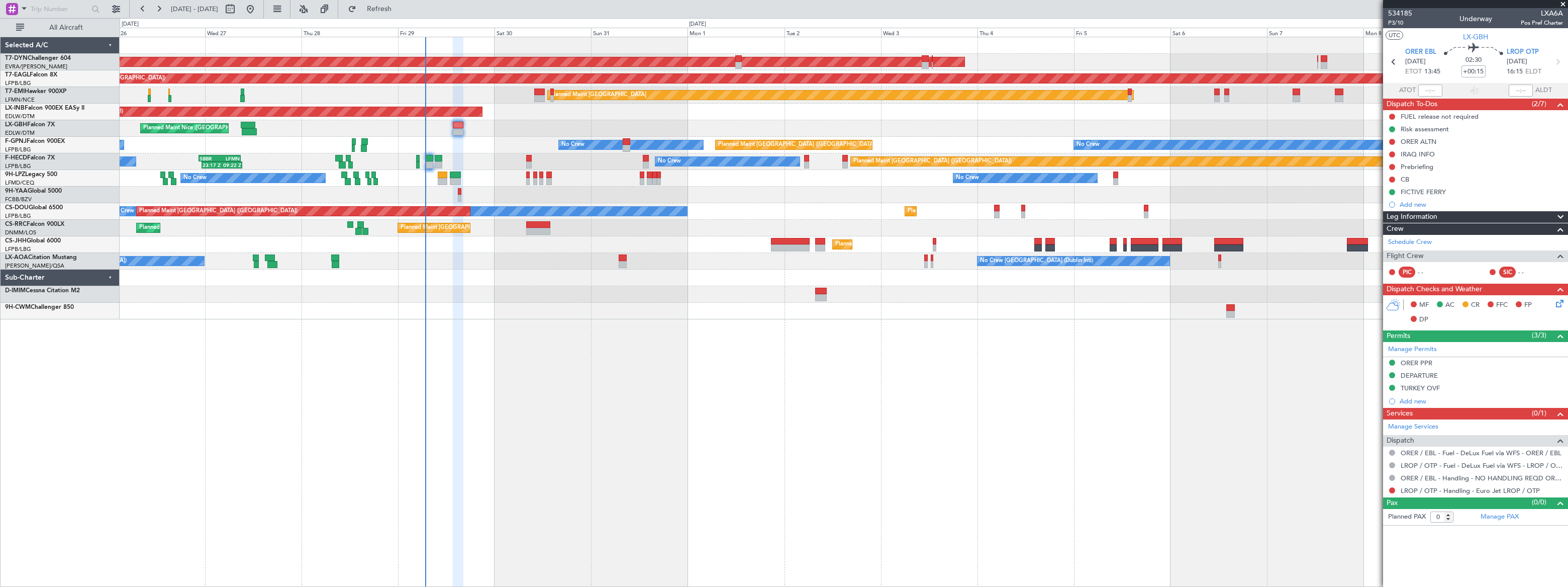
click at [536, 129] on div "AOG Maint Riga (Riga Intl) Planned Maint Basel-Mulhouse Grounded New York (Tete…" at bounding box center [844, 178] width 1448 height 282
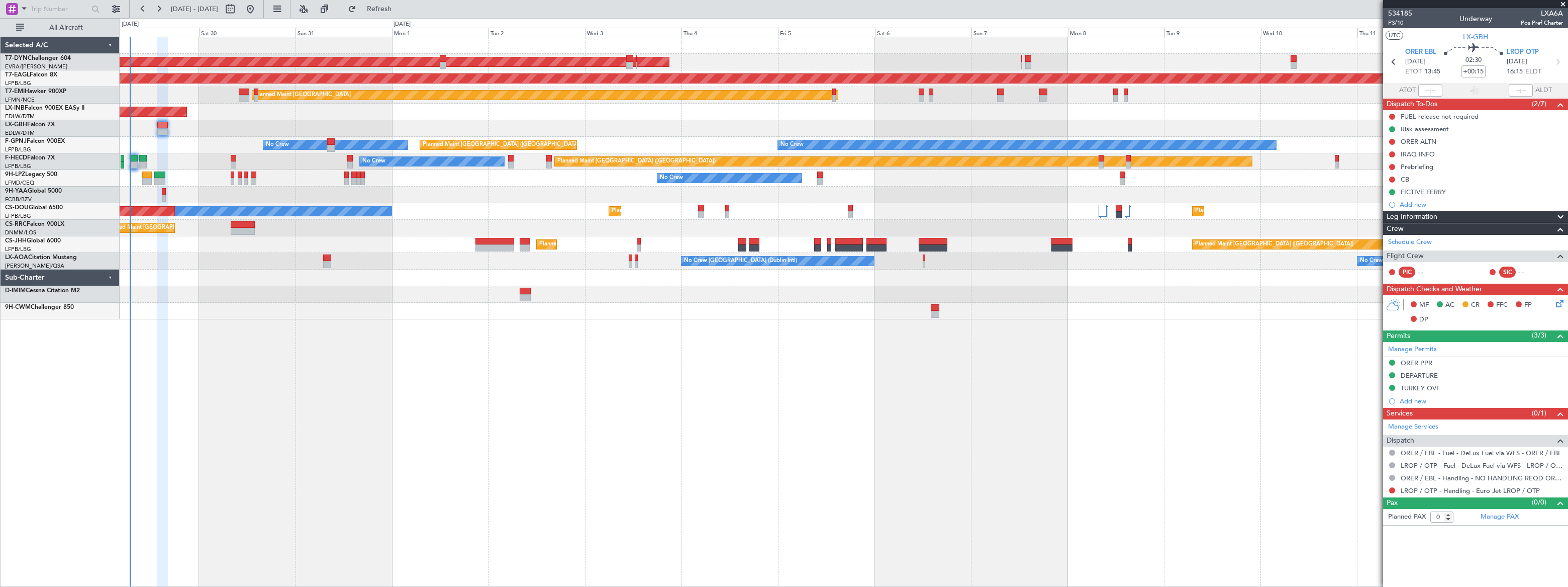
click at [208, 120] on div "Planned Maint Nice ([GEOGRAPHIC_DATA])" at bounding box center [843, 128] width 1447 height 17
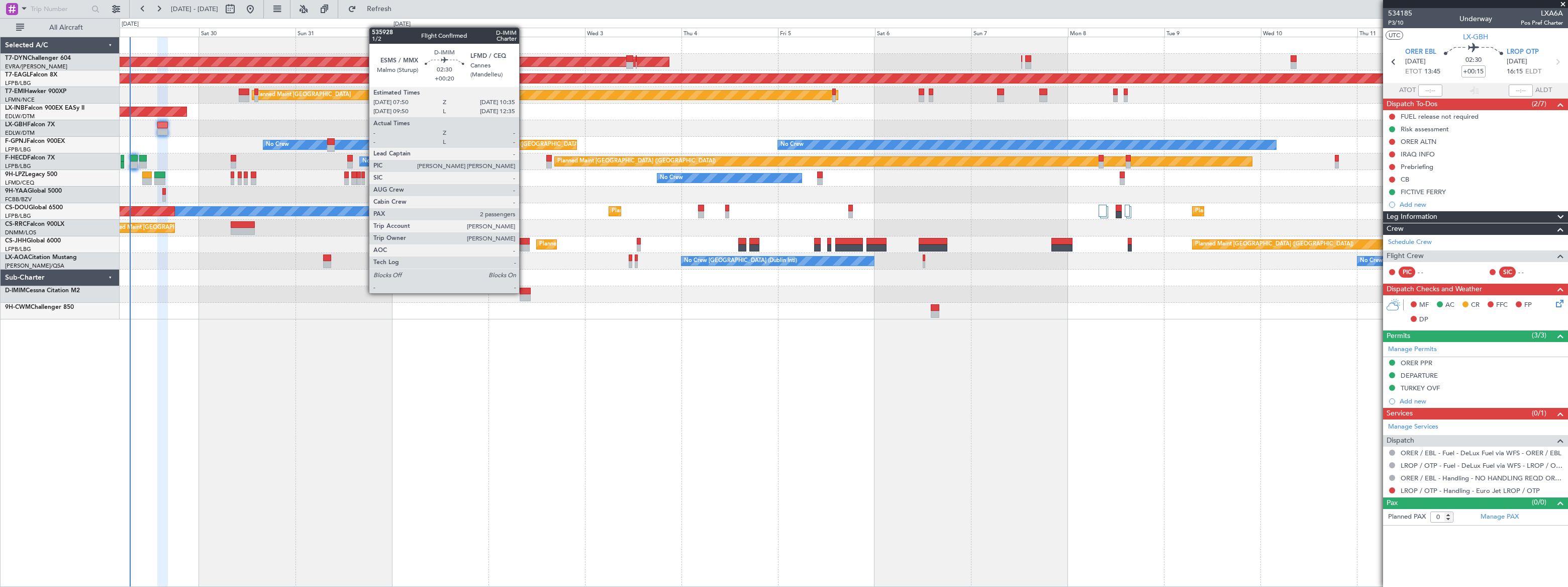
click at [523, 292] on div at bounding box center [526, 291] width 12 height 7
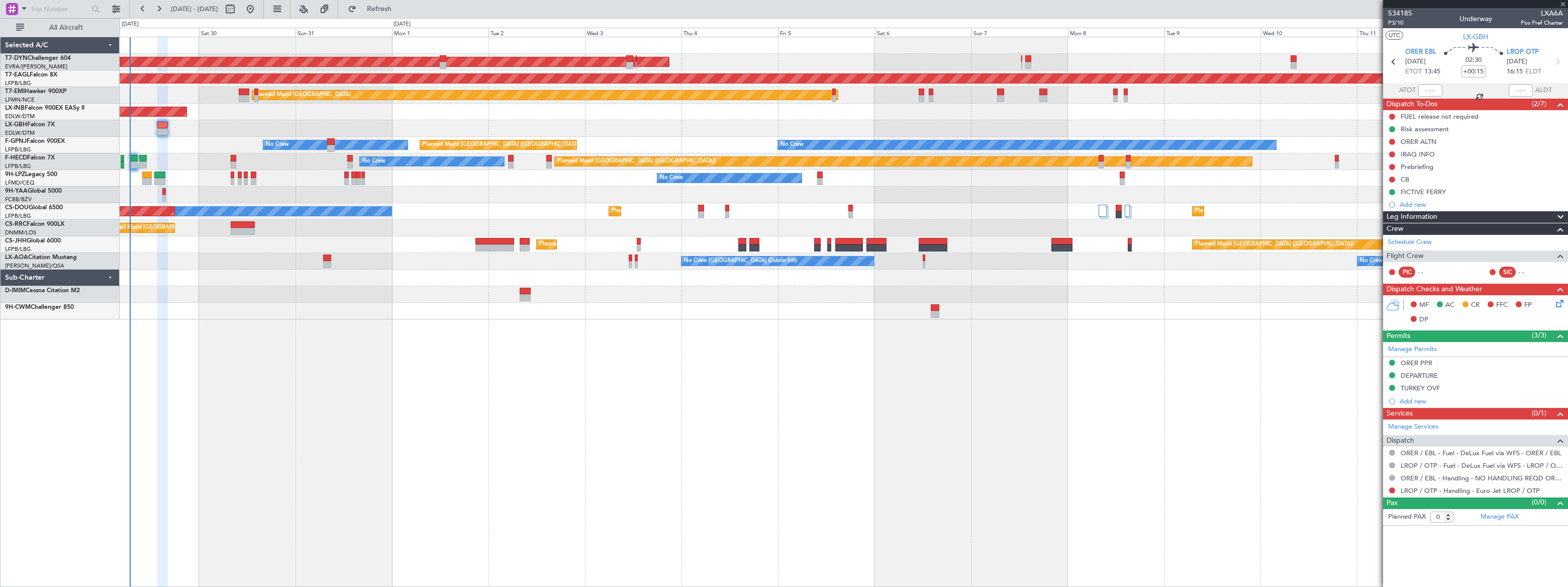
type input "+00:20"
type input "2"
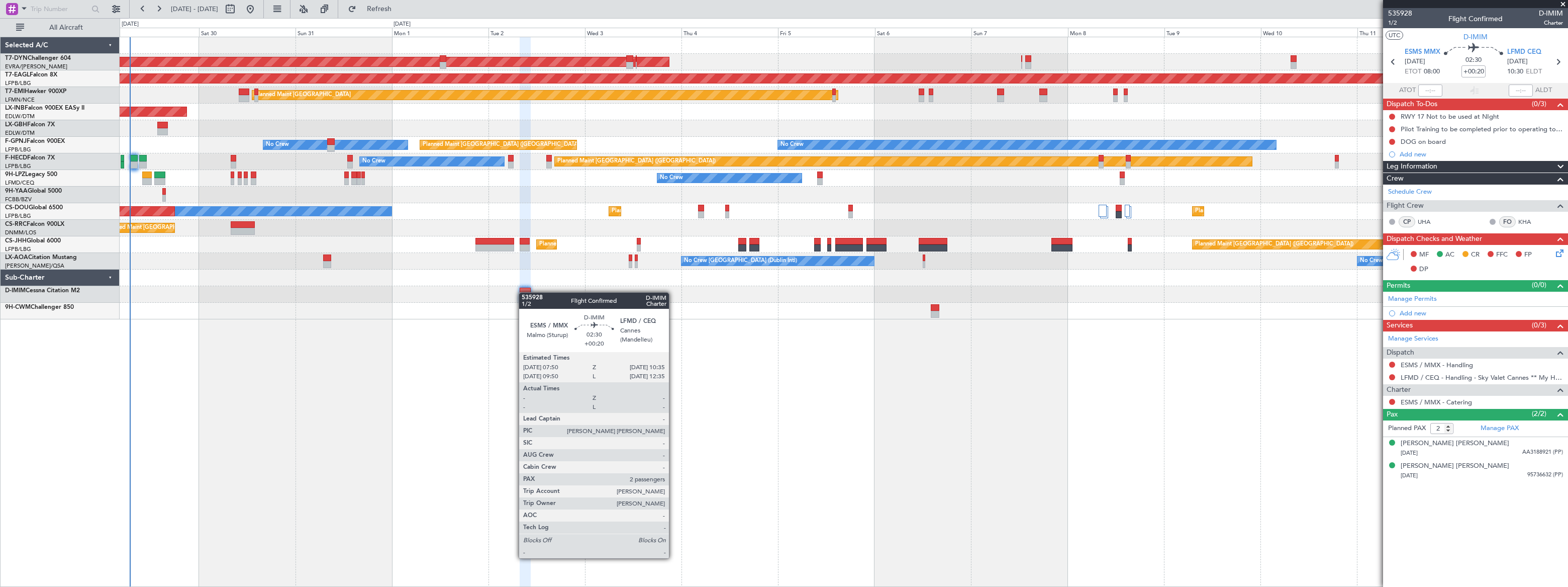
click at [535, 297] on div at bounding box center [843, 294] width 1447 height 17
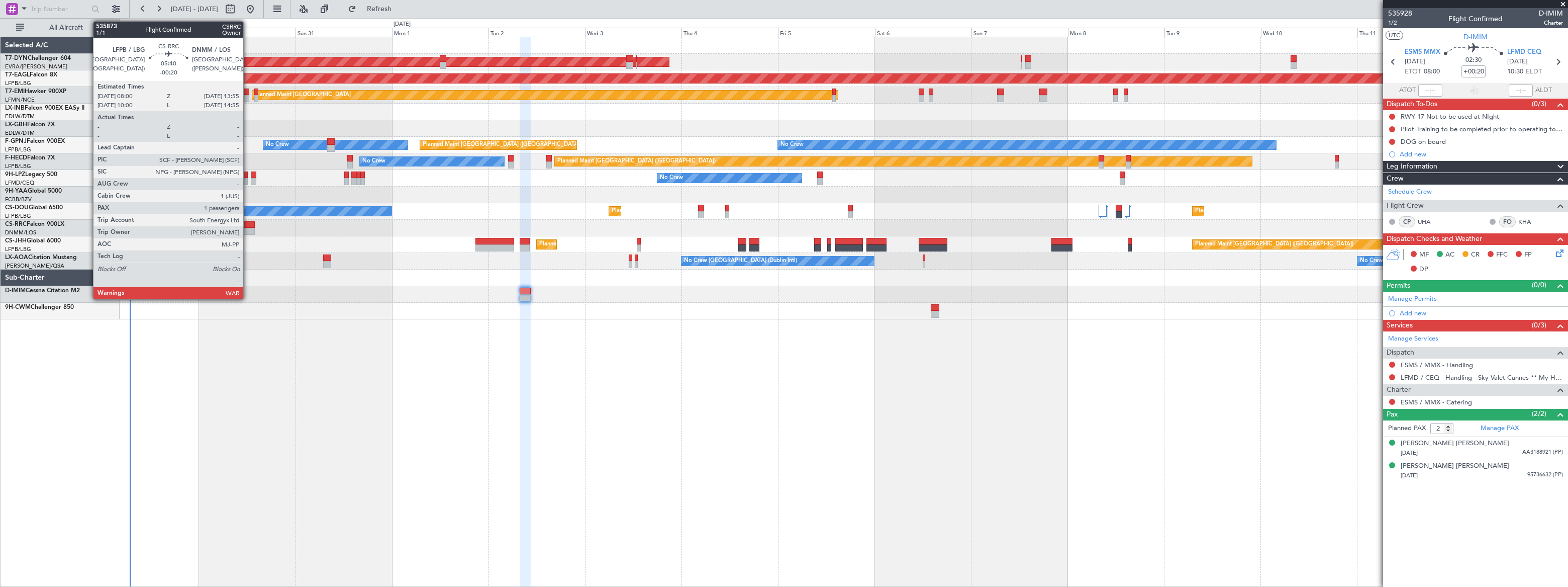
click at [248, 223] on div at bounding box center [242, 225] width 24 height 7
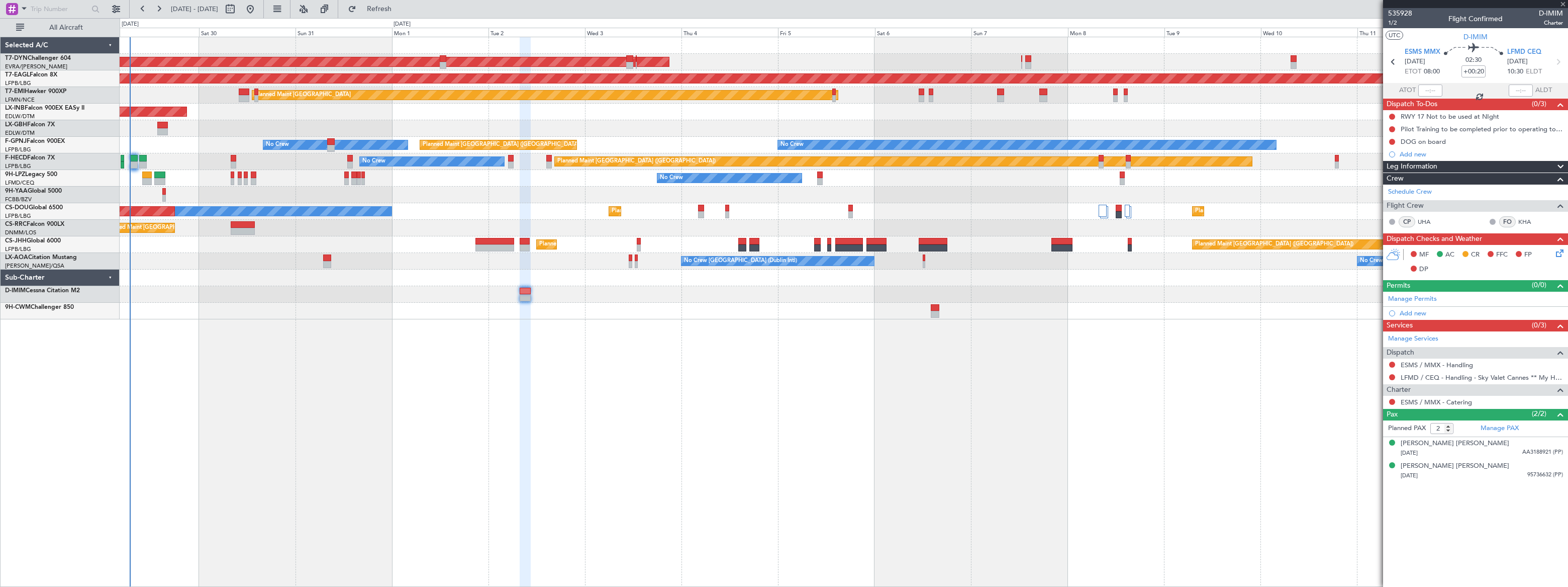
type input "-00:20"
type input "1"
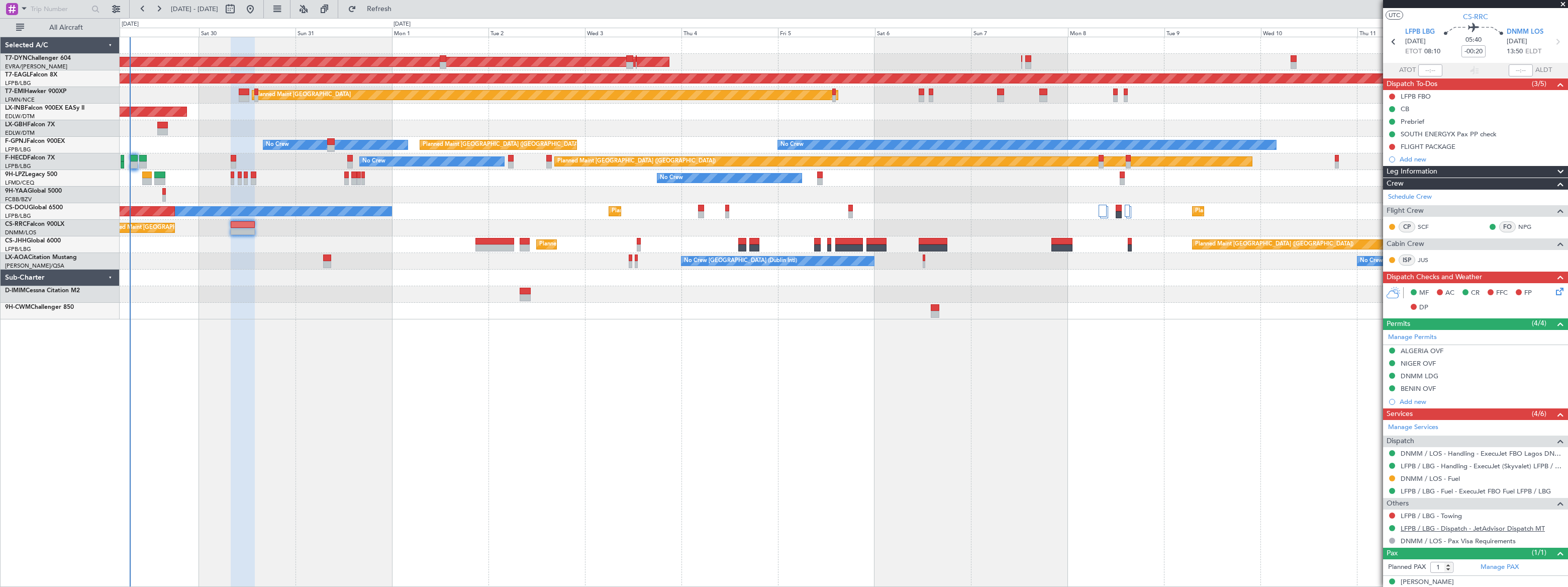
scroll to position [30, 0]
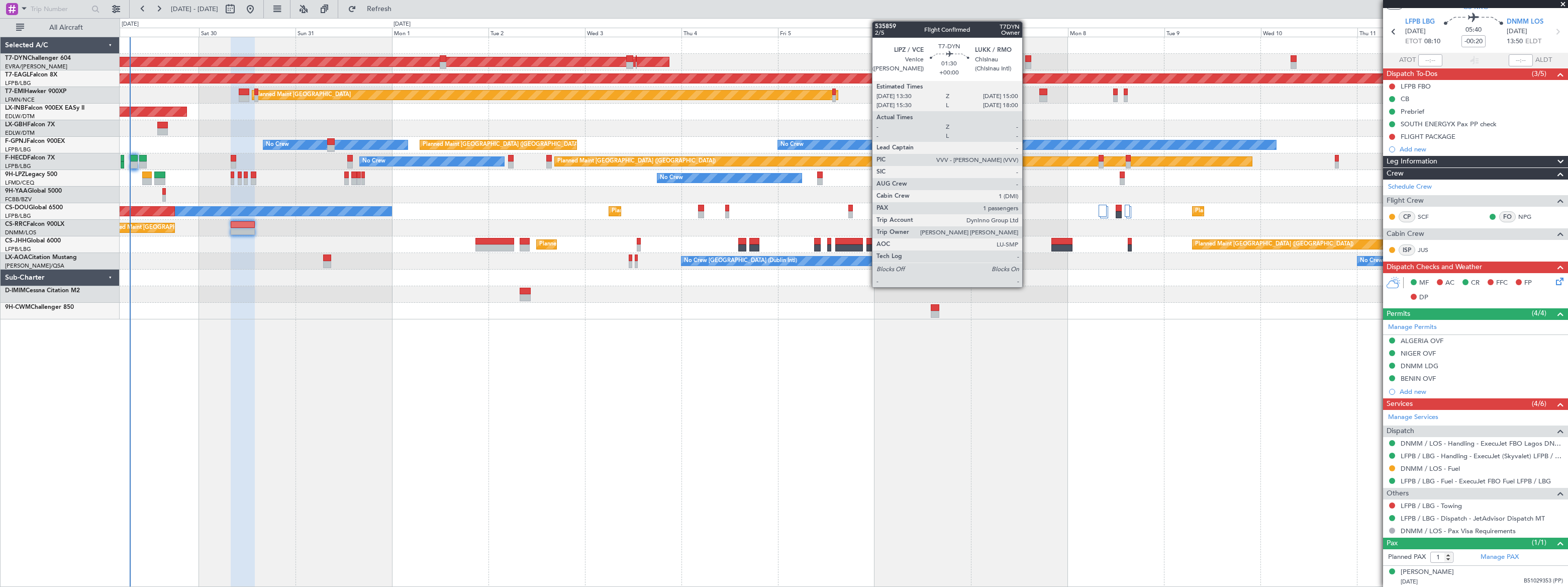
click at [1026, 63] on div at bounding box center [1028, 65] width 7 height 7
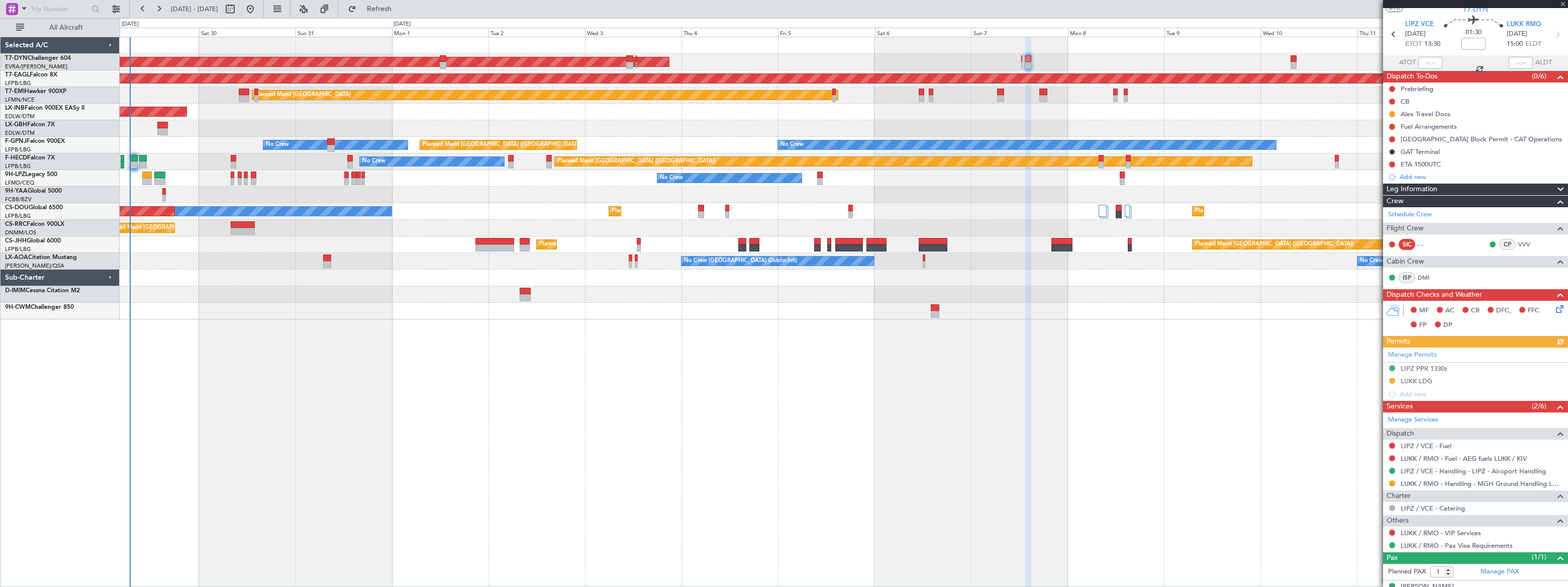
scroll to position [41, 0]
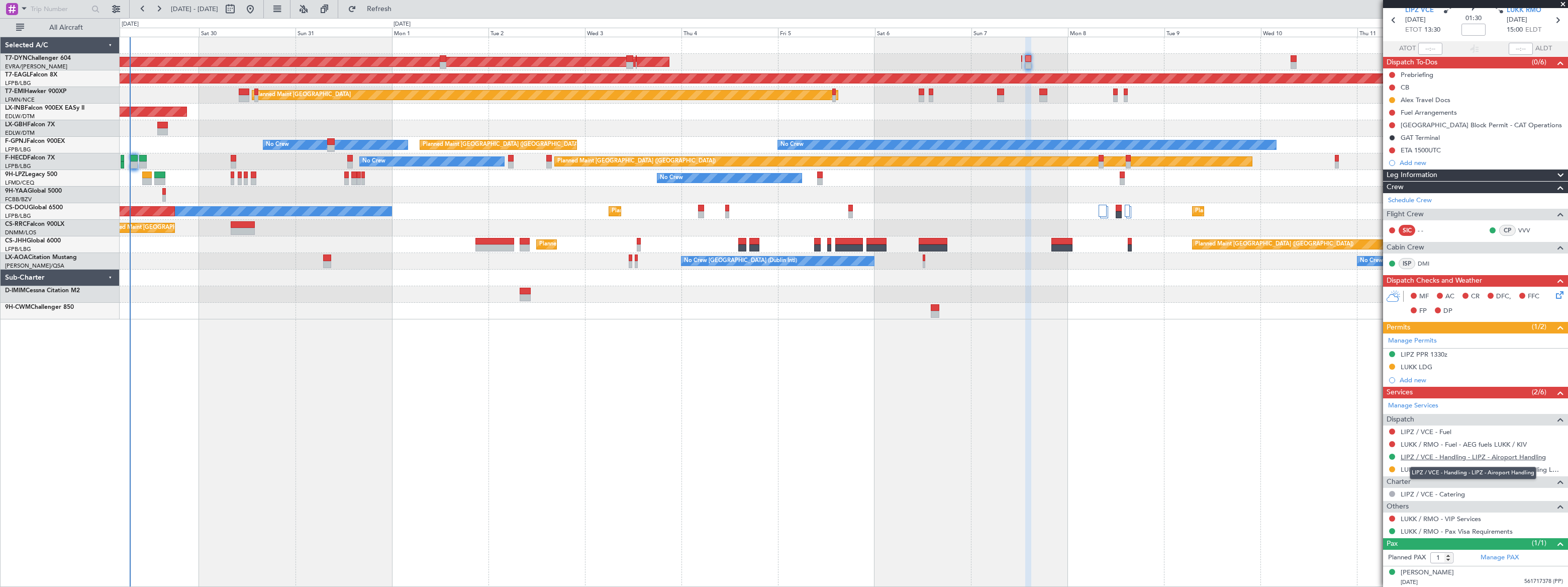
click at [1492, 457] on link "LIPZ / VCE - Handling - LIPZ - Airoport Handling" at bounding box center [1473, 457] width 145 height 9
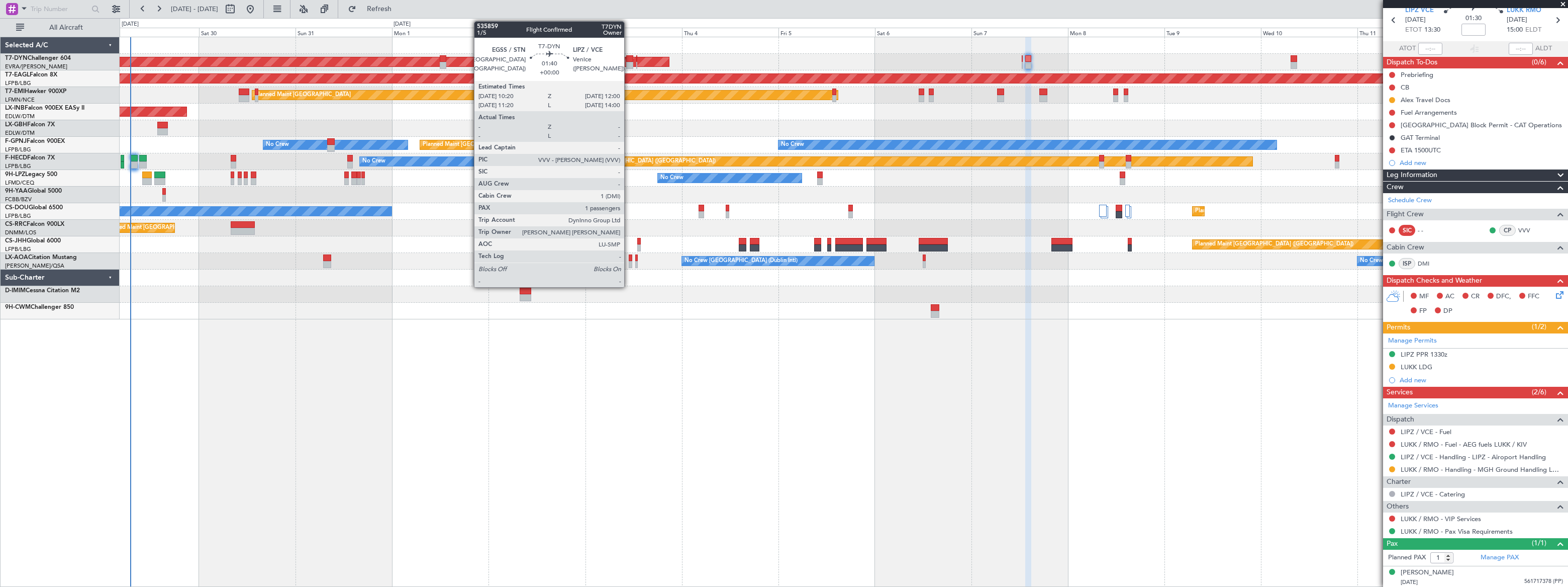
click at [629, 61] on div at bounding box center [630, 59] width 7 height 7
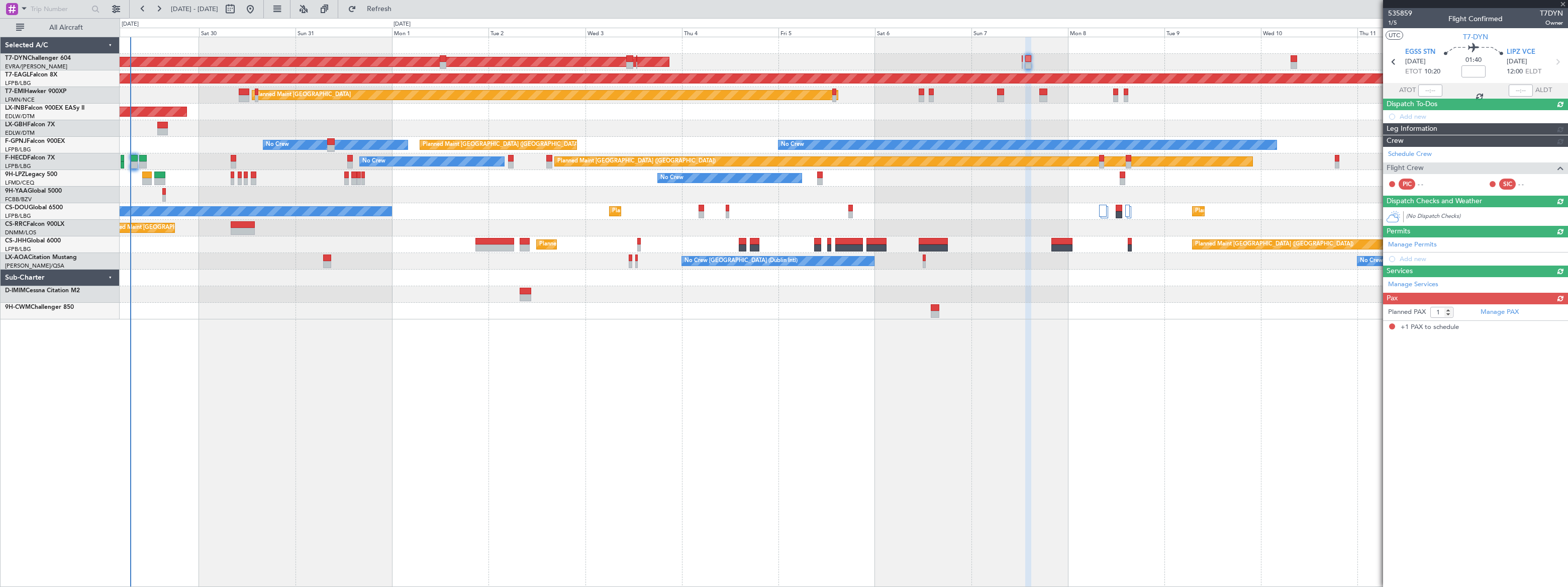
scroll to position [0, 0]
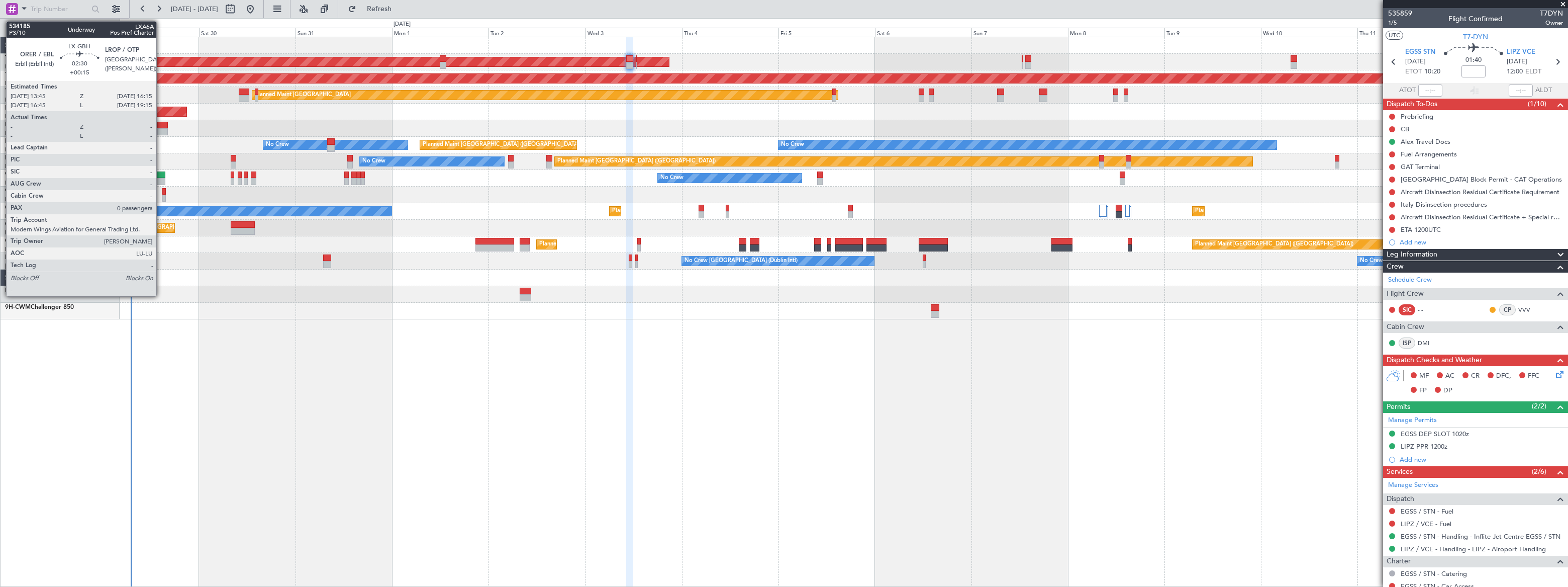
click at [161, 127] on div at bounding box center [162, 125] width 11 height 7
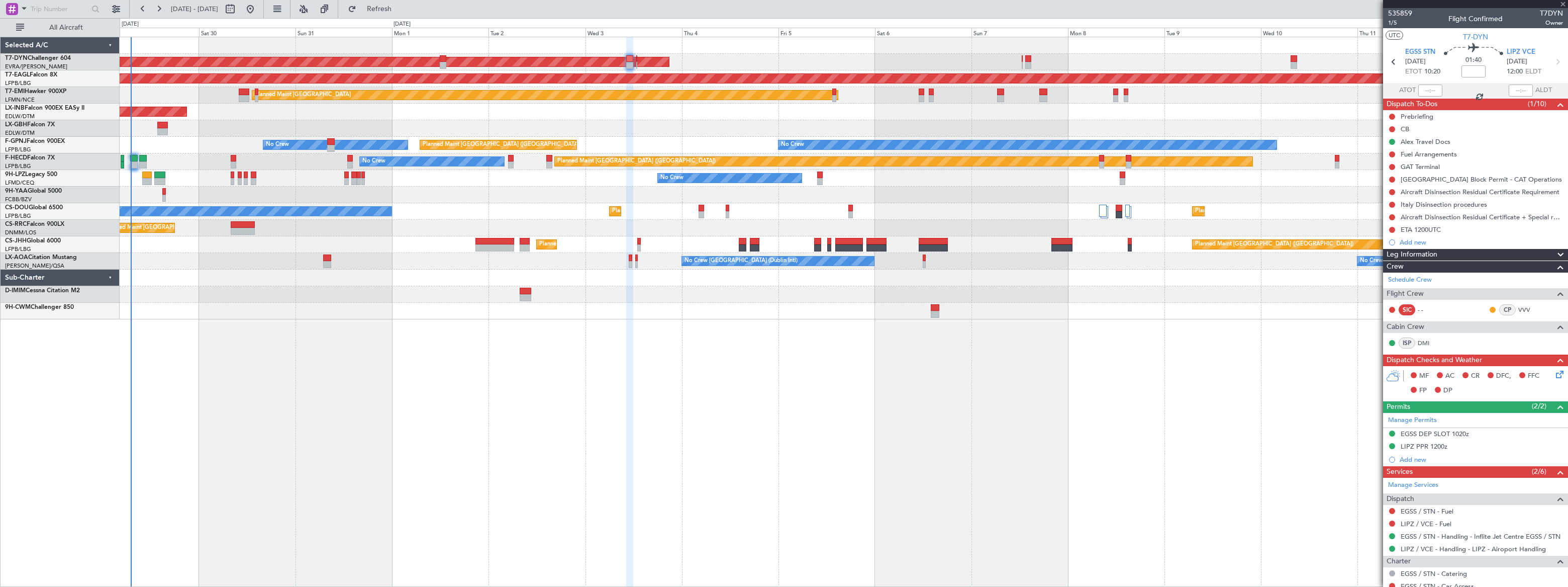
type input "+00:15"
type input "0"
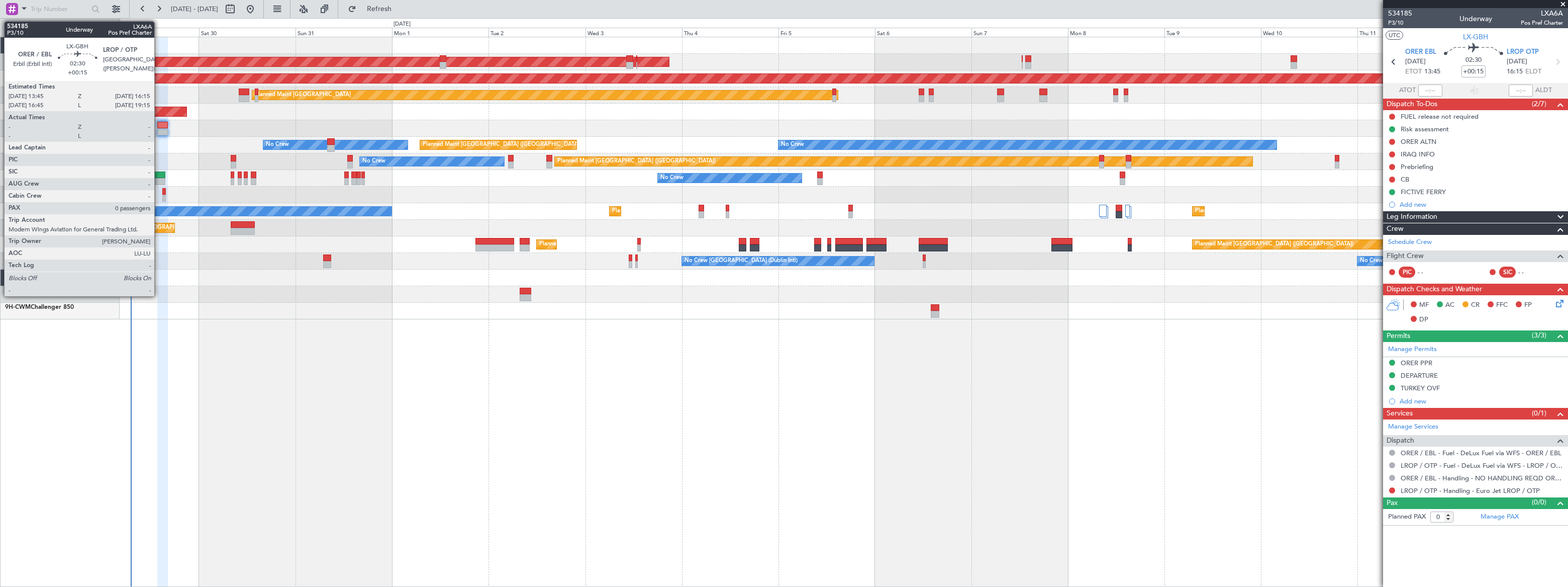
click at [158, 127] on div at bounding box center [162, 125] width 11 height 7
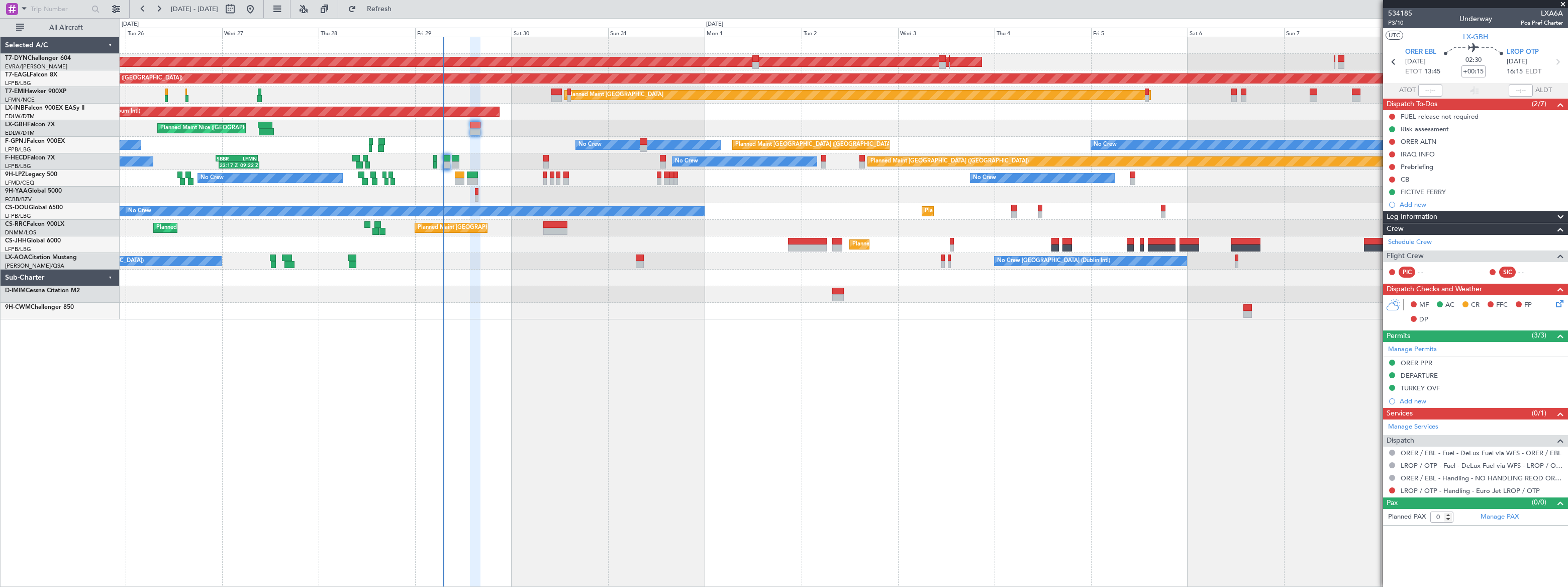
click at [484, 133] on div "AOG Maint Riga (Riga Intl) Planned Maint Basel-Mulhouse Grounded New York (Tete…" at bounding box center [844, 178] width 1448 height 282
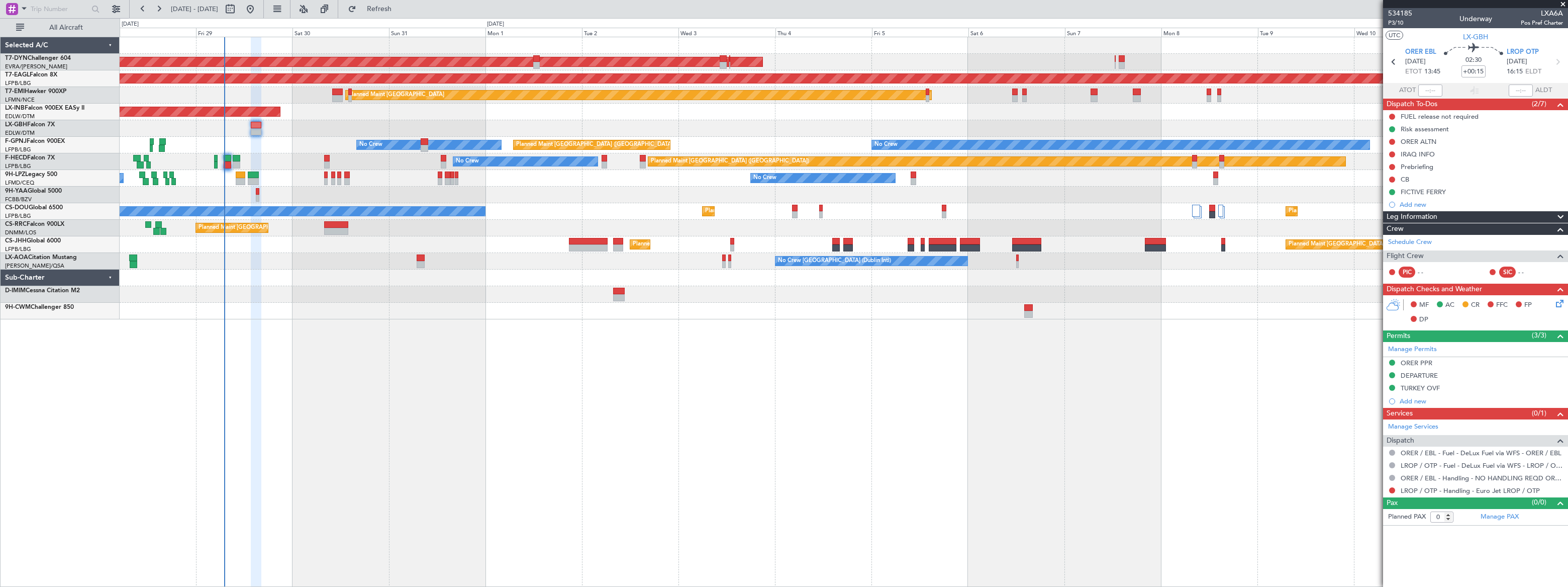
click at [374, 346] on div "AOG Maint Riga (Riga Intl) Grounded New York (Teterboro) Planned Maint Zurich U…" at bounding box center [844, 311] width 1448 height 550
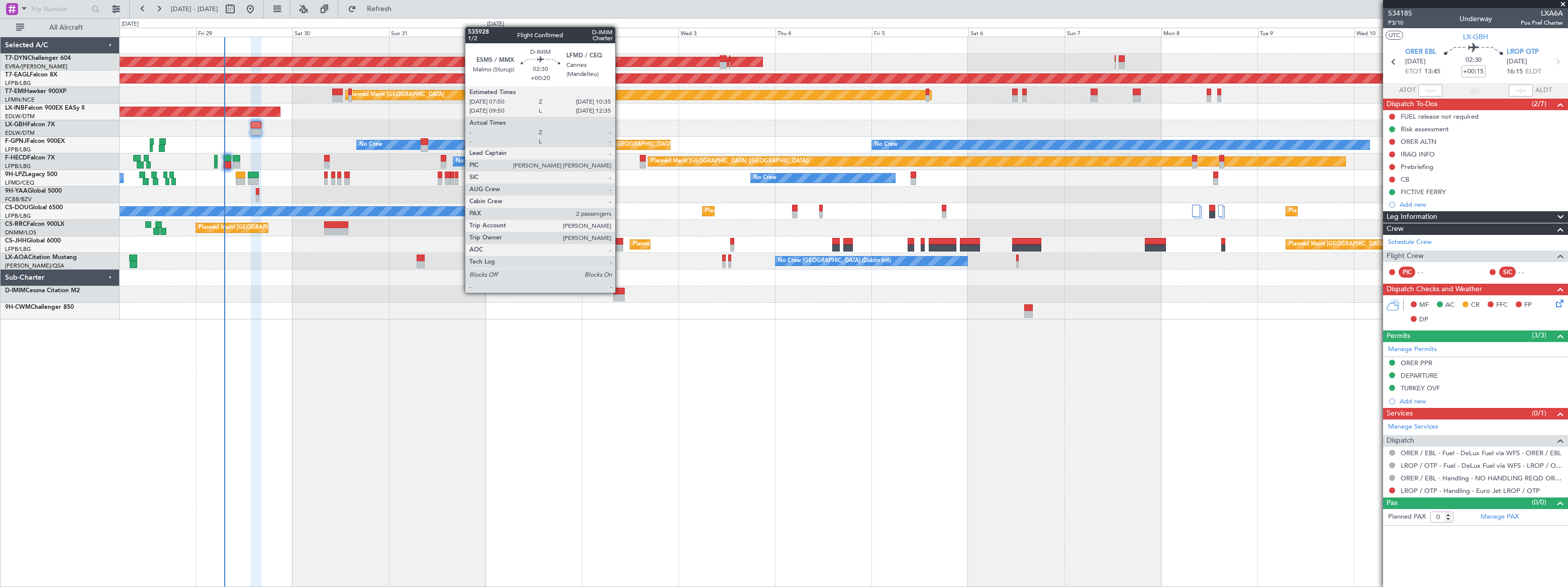
click at [619, 292] on div at bounding box center [619, 291] width 12 height 7
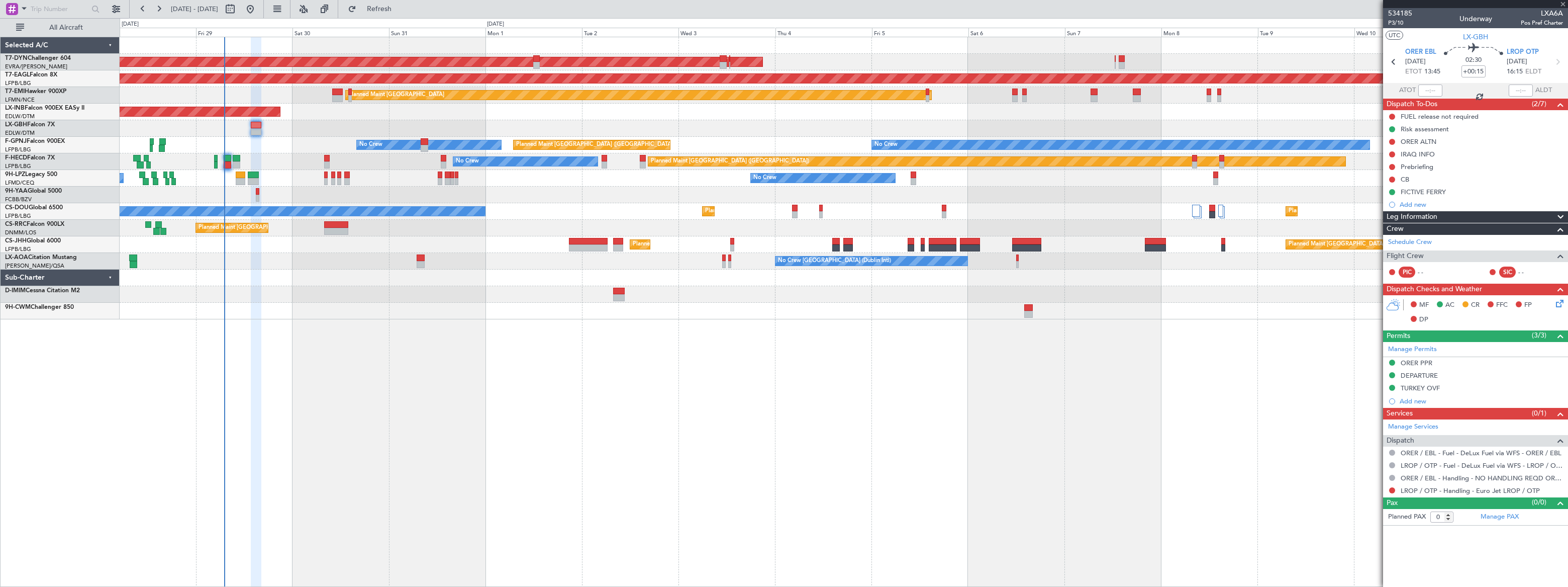
type input "+00:20"
type input "2"
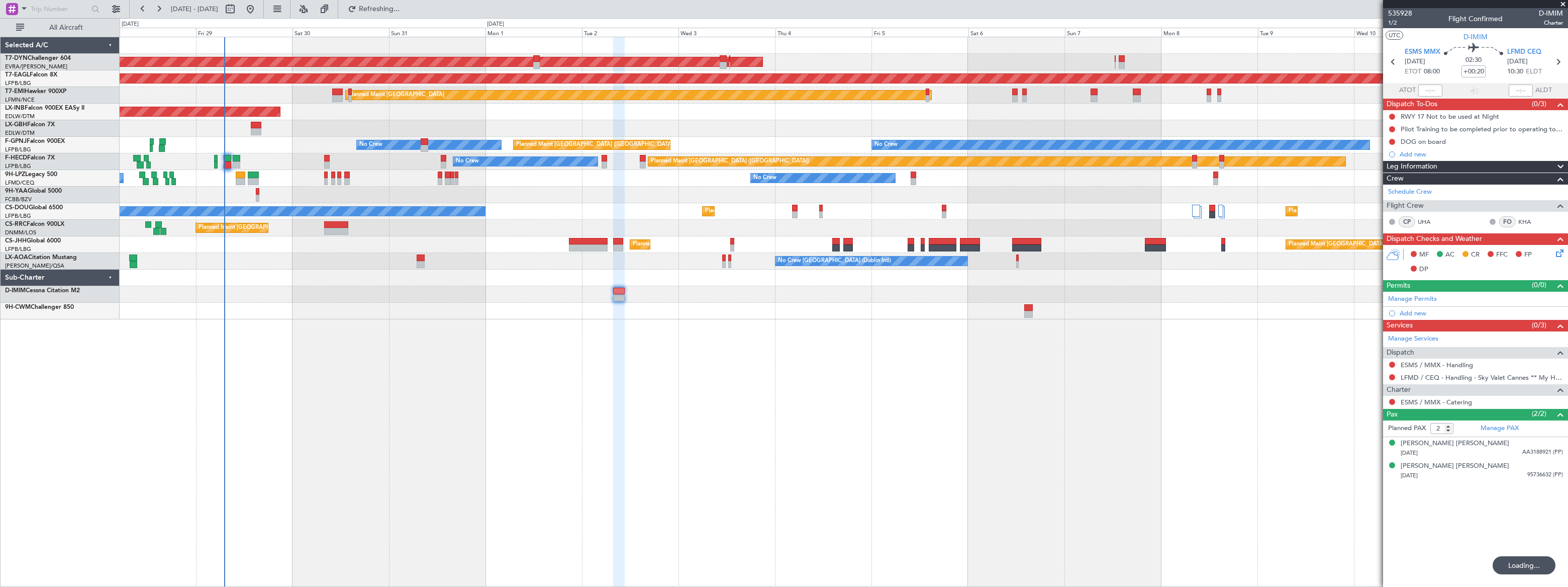
click at [709, 341] on div "AOG Maint Riga (Riga Intl) Grounded New York (Teterboro) Planned Maint Zurich U…" at bounding box center [844, 311] width 1448 height 550
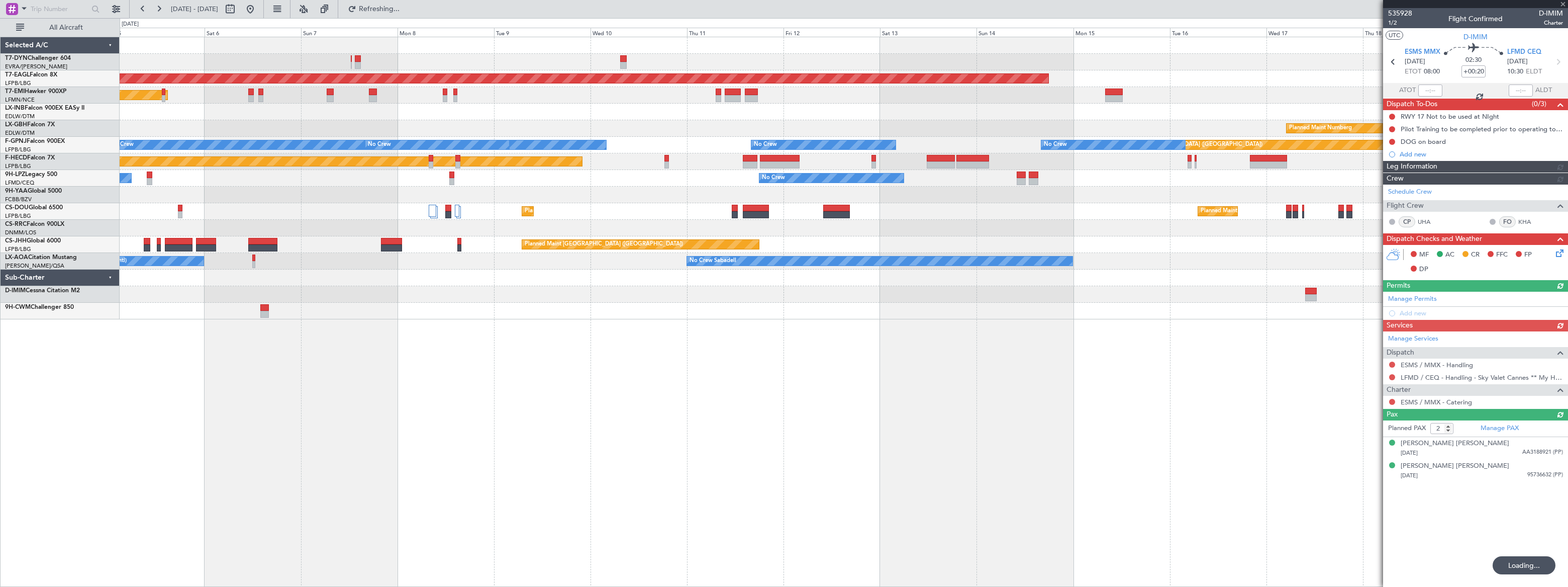
click at [730, 304] on div "AOG Maint Riga (Riga Intl) Grounded New York (Teterboro) Planned Maint Zurich P…" at bounding box center [844, 311] width 1448 height 550
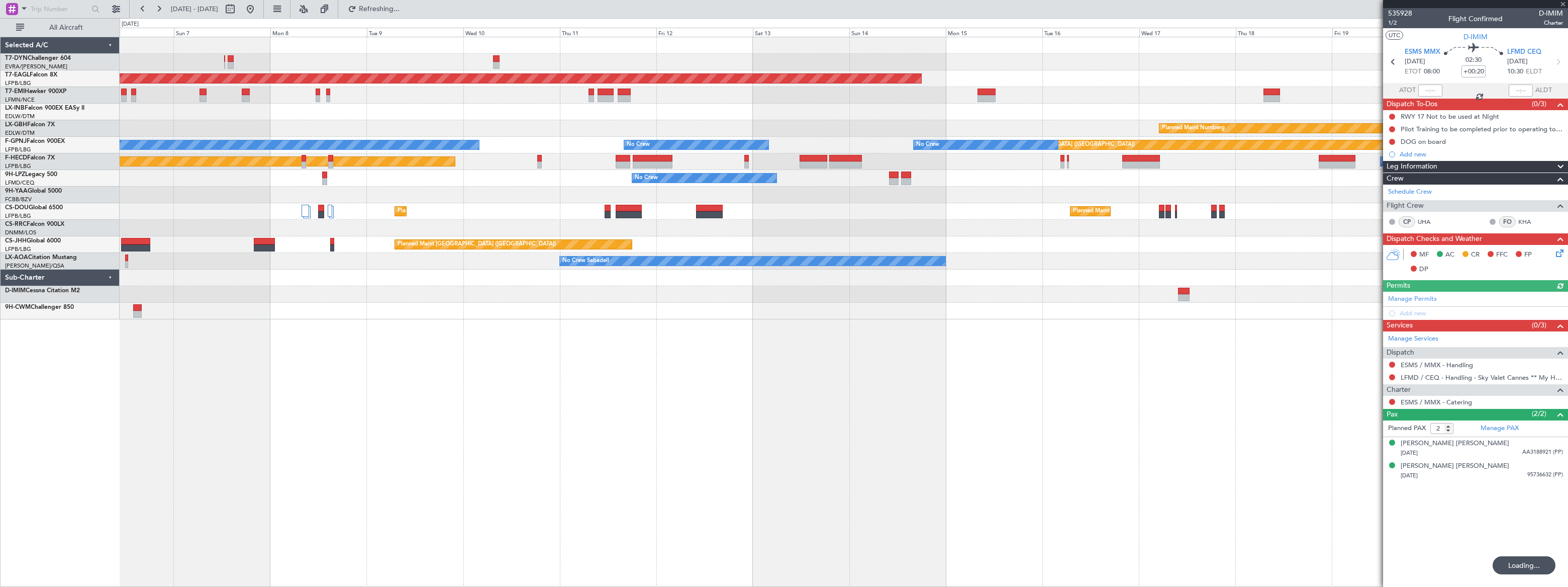
click at [1176, 322] on div "AOG Maint Riga (Riga Intl) Grounded New York (Teterboro) Planned Maint Zurich P…" at bounding box center [844, 311] width 1448 height 550
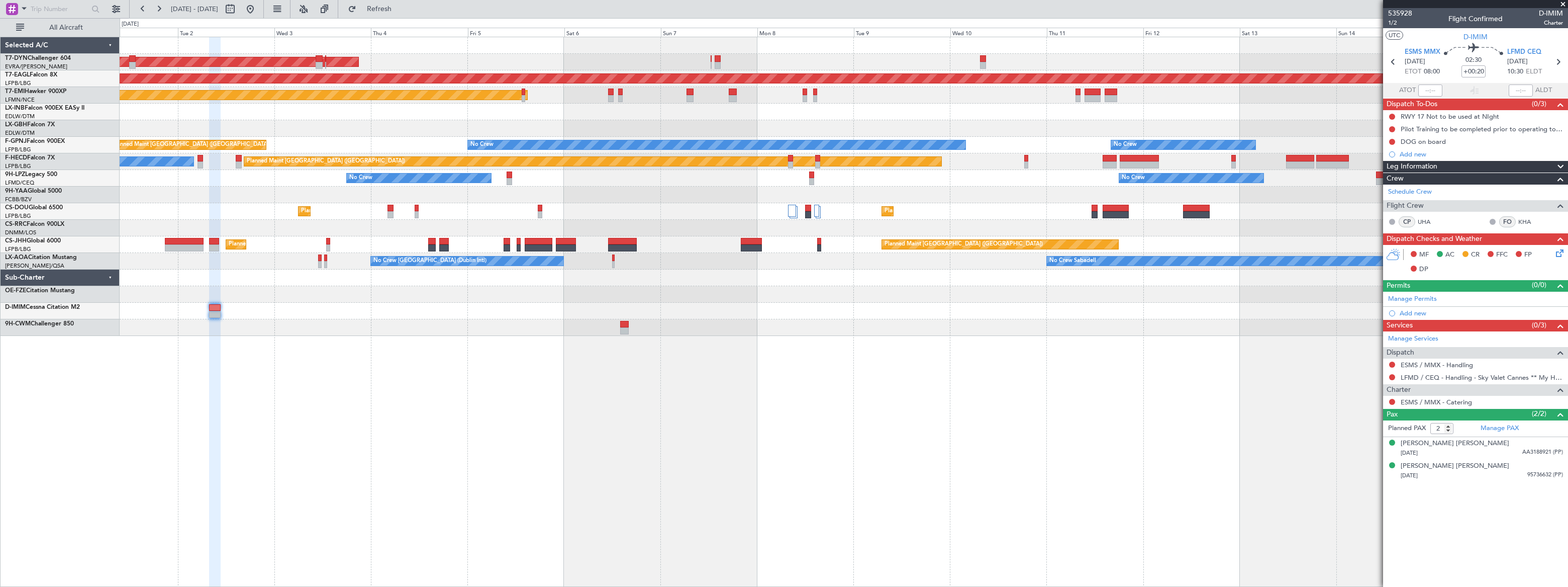
click at [1100, 340] on div "AOG Maint Riga (Riga Intl) Grounded New York (Teterboro) Planned Maint Zurich U…" at bounding box center [844, 311] width 1448 height 550
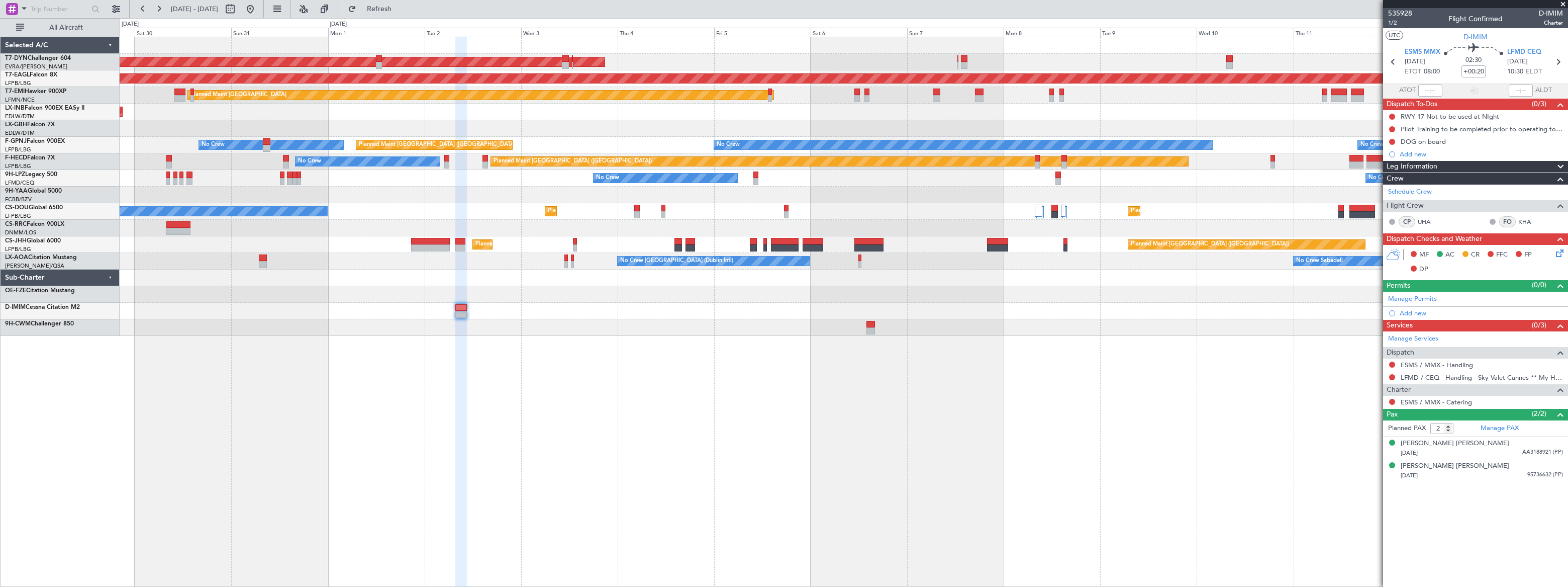
click at [1030, 335] on div "AOG Maint Riga (Riga Intl) Grounded New York (Teterboro) Planned Maint Zurich U…" at bounding box center [844, 311] width 1448 height 550
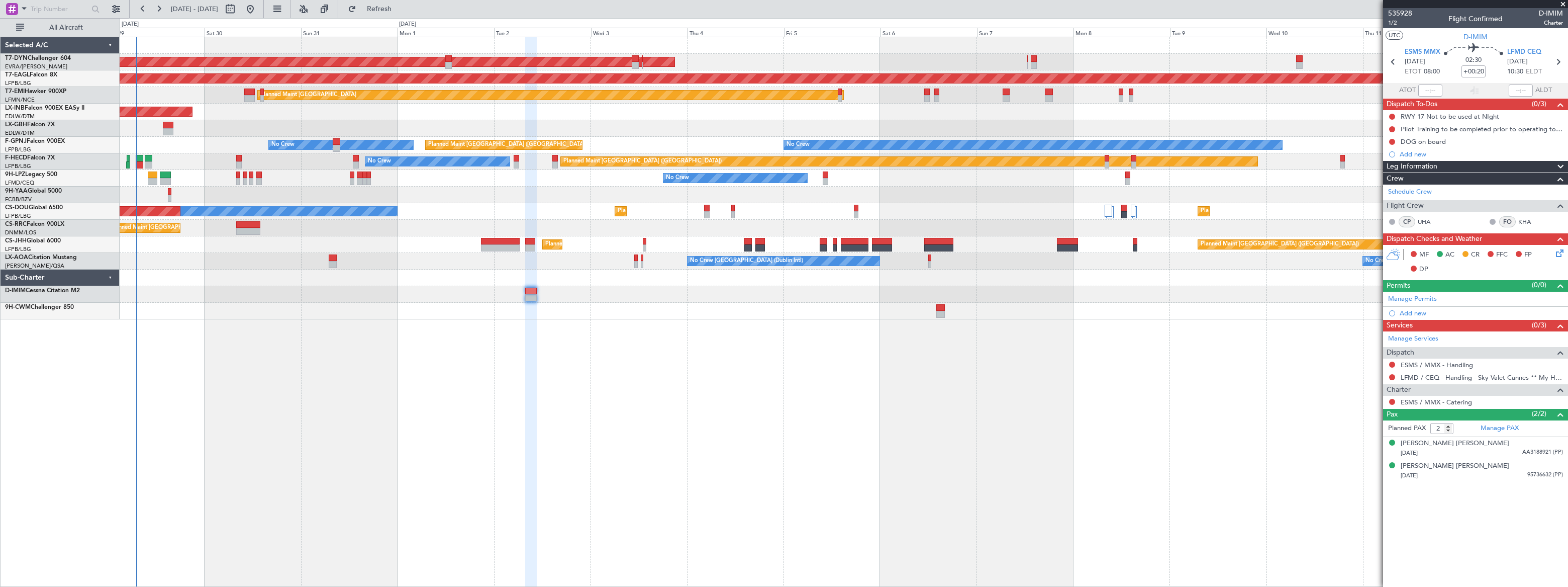
click at [649, 314] on div at bounding box center [843, 311] width 1447 height 17
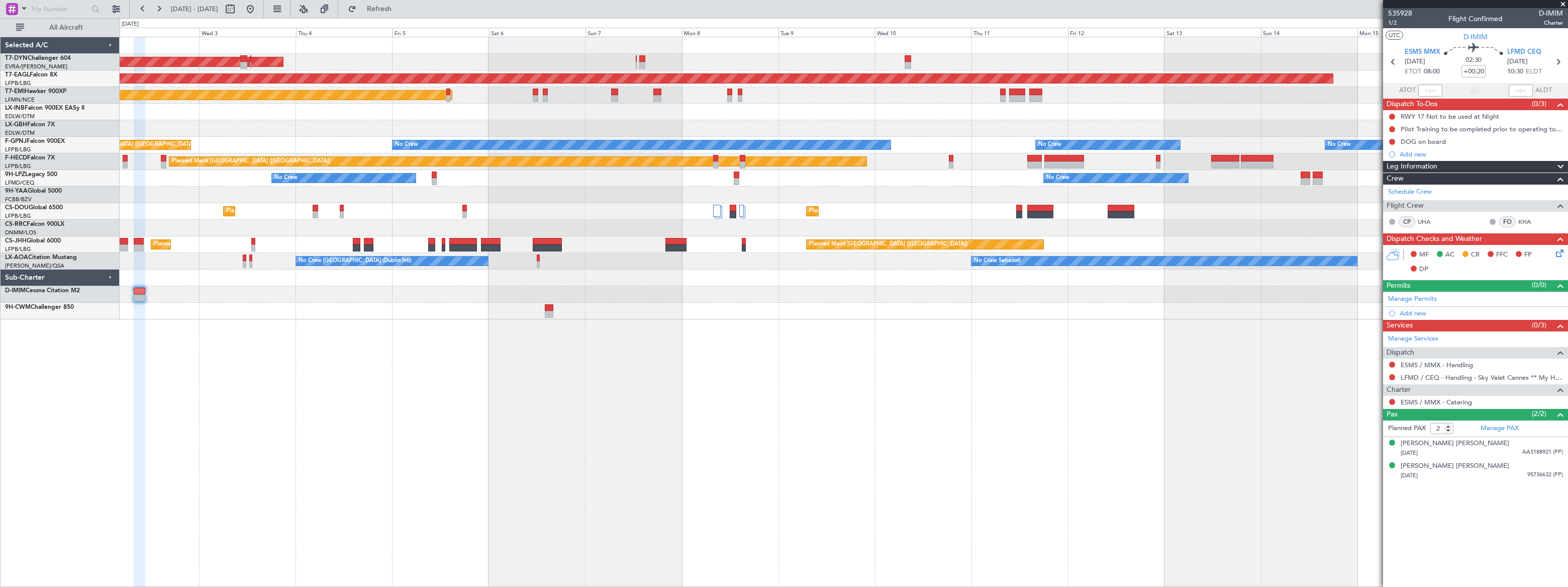
click at [966, 332] on div "AOG Maint Riga (Riga Intl) Grounded New York (Teterboro) Planned Maint Zurich U…" at bounding box center [844, 311] width 1448 height 550
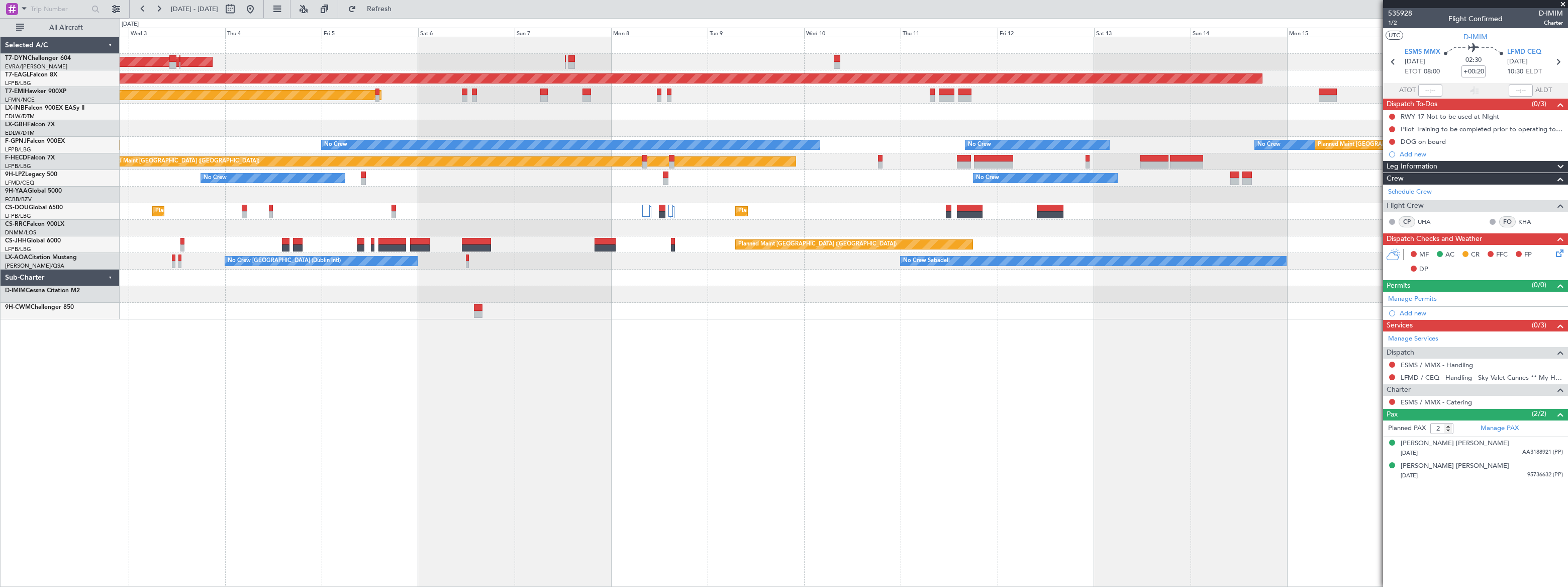
click at [1077, 335] on div "AOG Maint Riga (Riga Intl) Grounded New York (Teterboro) Planned Maint Zurich P…" at bounding box center [844, 311] width 1448 height 550
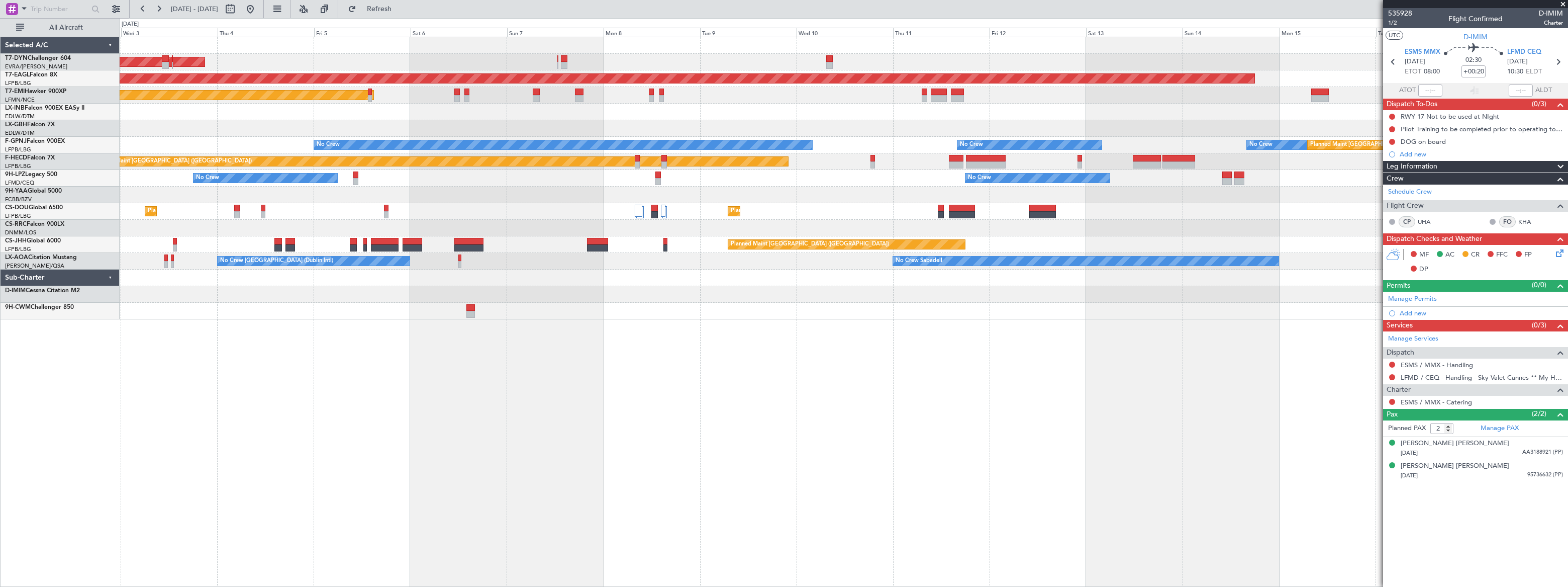
click at [1016, 390] on div "AOG Maint Riga (Riga Intl) Grounded New York (Teterboro) Planned Maint Zurich P…" at bounding box center [844, 311] width 1448 height 550
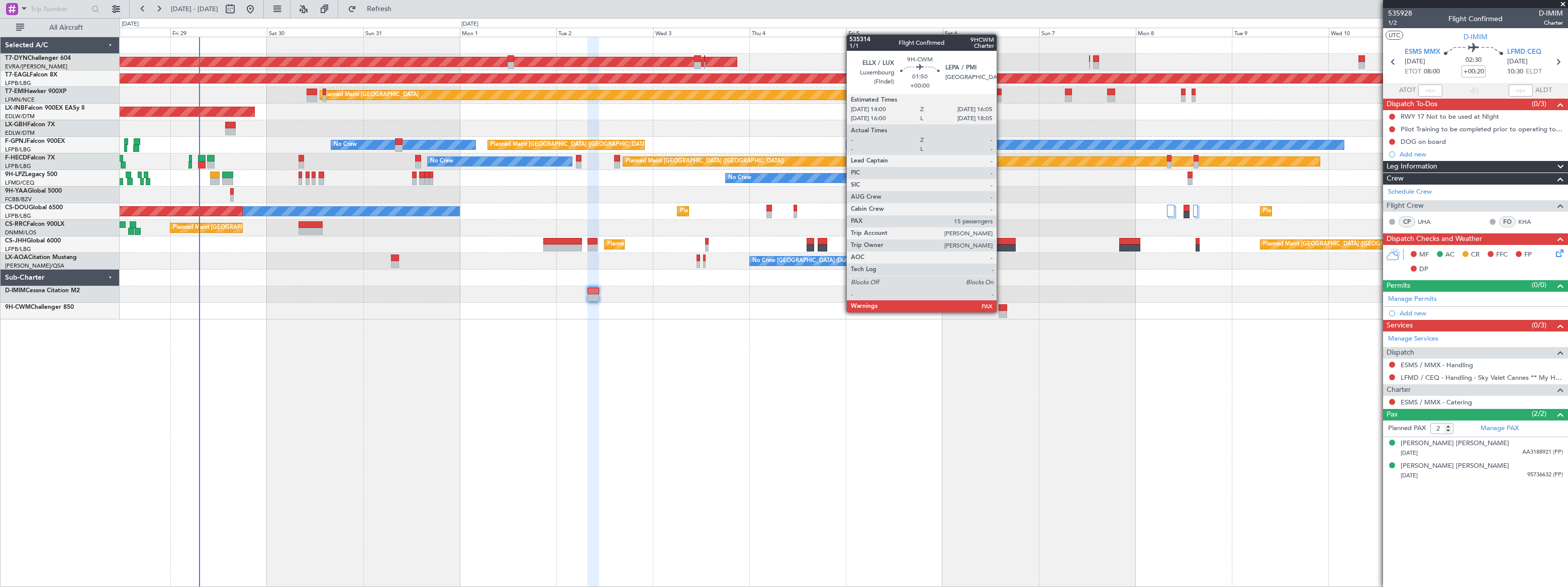
click at [1001, 311] on div at bounding box center [1003, 314] width 9 height 7
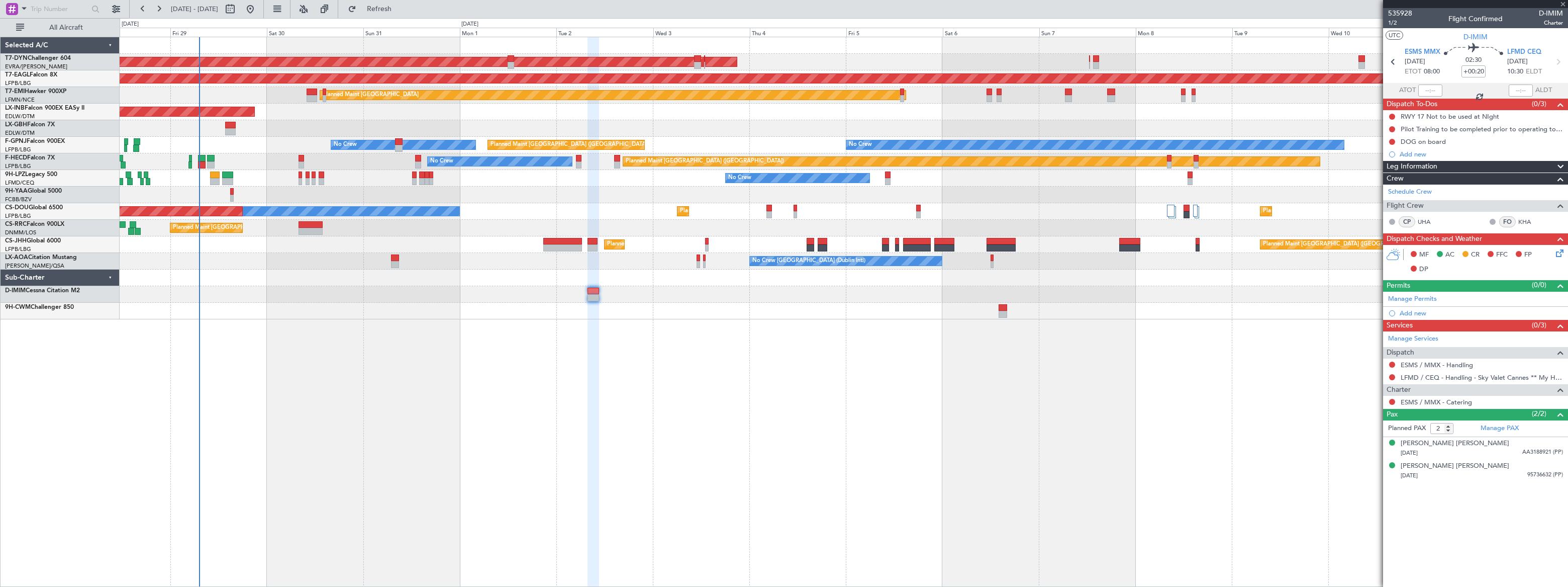
click at [1001, 311] on div at bounding box center [1003, 314] width 9 height 7
type input "15"
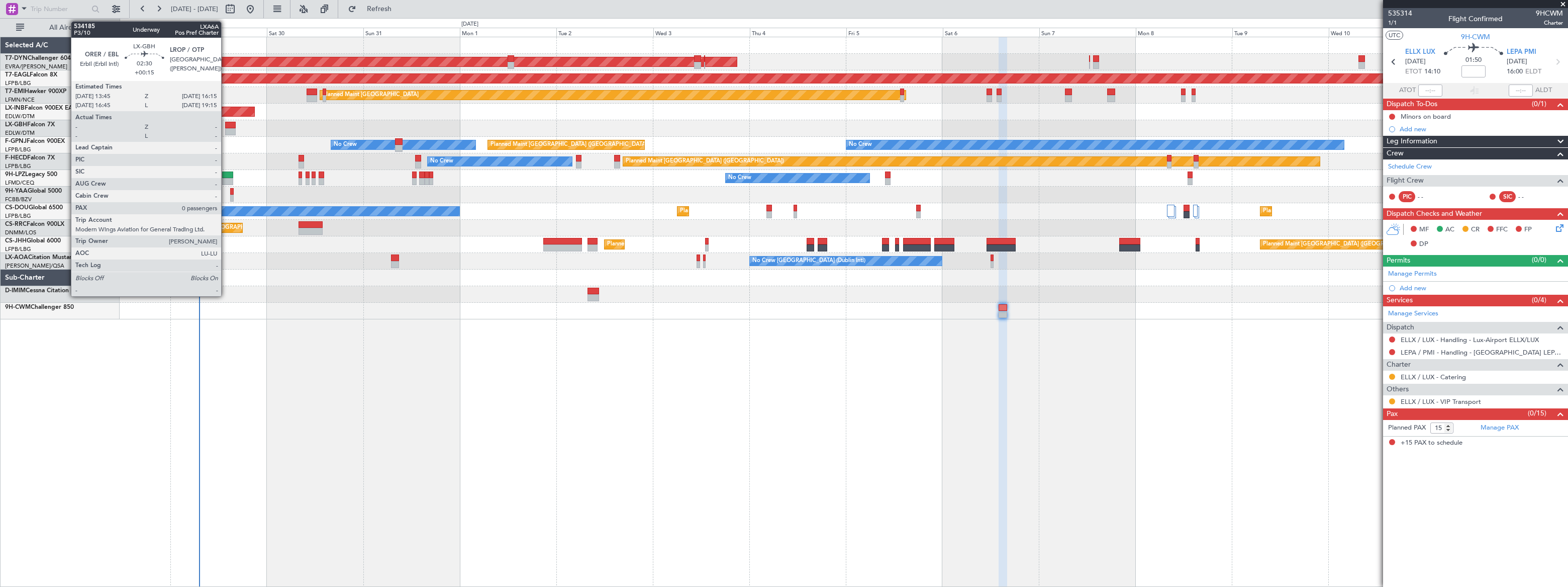
click at [225, 126] on div at bounding box center [230, 125] width 11 height 7
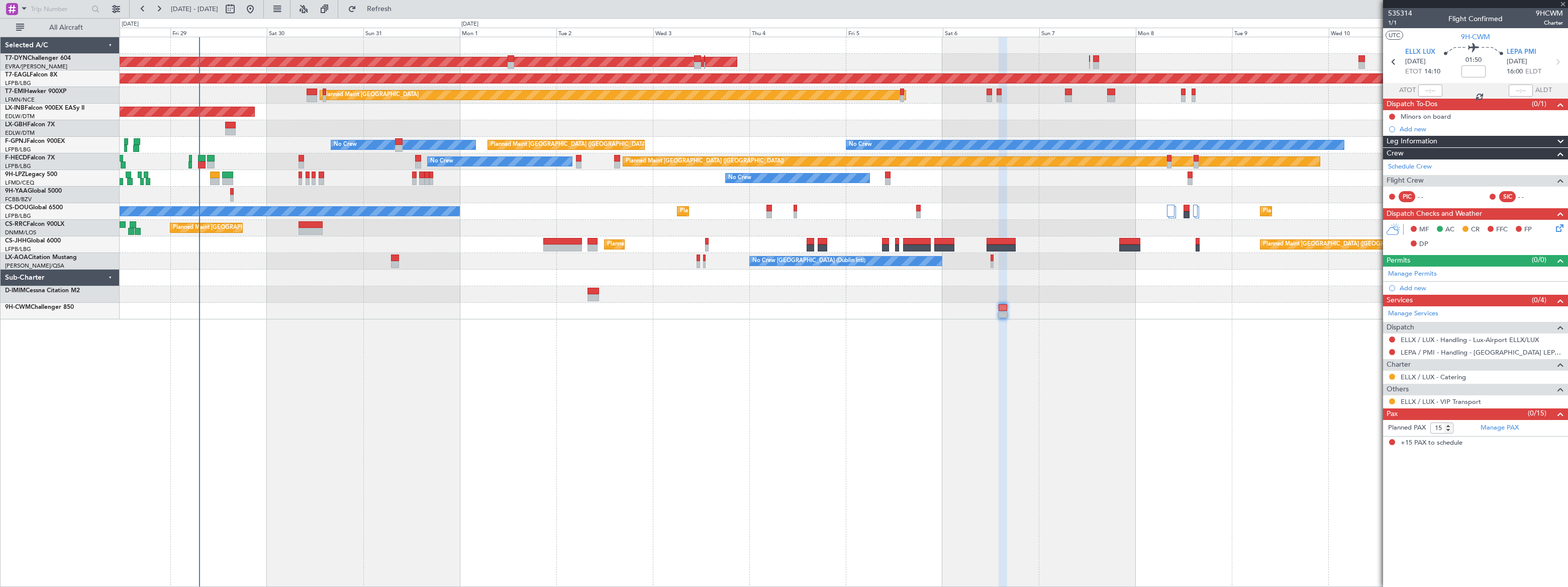
click at [225, 126] on div at bounding box center [230, 125] width 11 height 7
type input "+00:15"
type input "0"
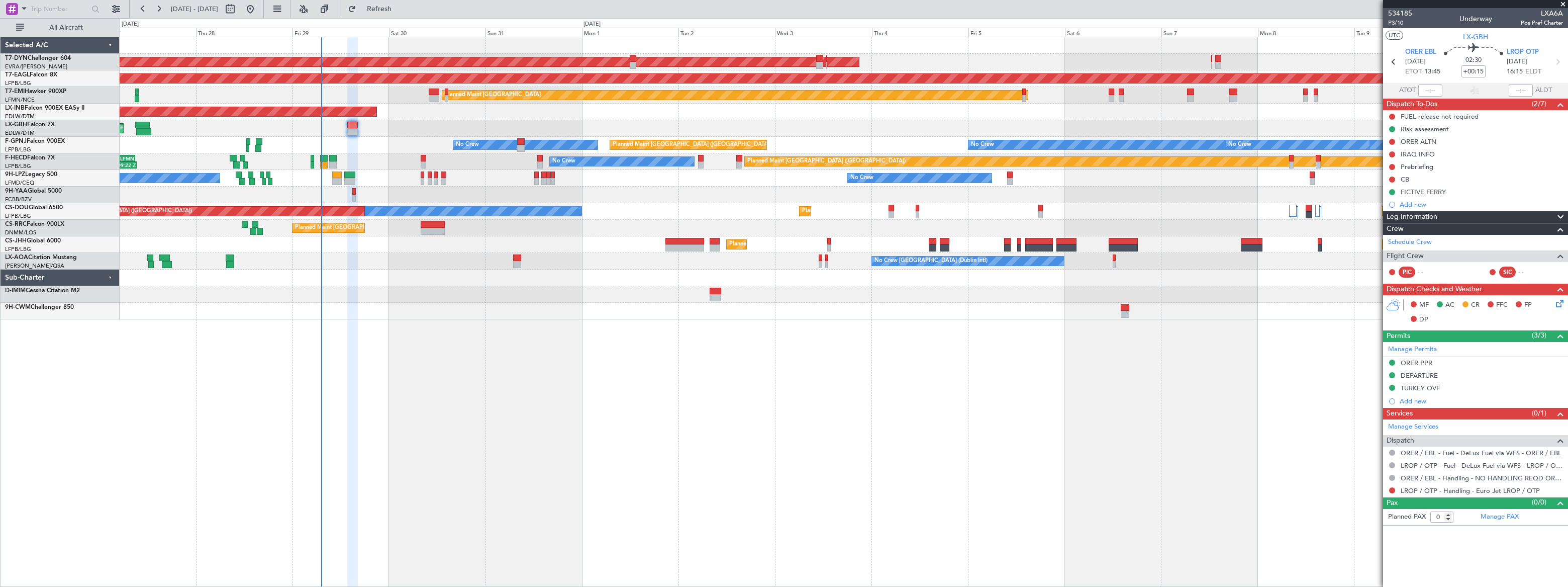
click at [342, 144] on div "Planned Maint Paris (Le Bourget) No Crew No Crew No Crew No Crew No Crew No Crew" at bounding box center [843, 145] width 1447 height 17
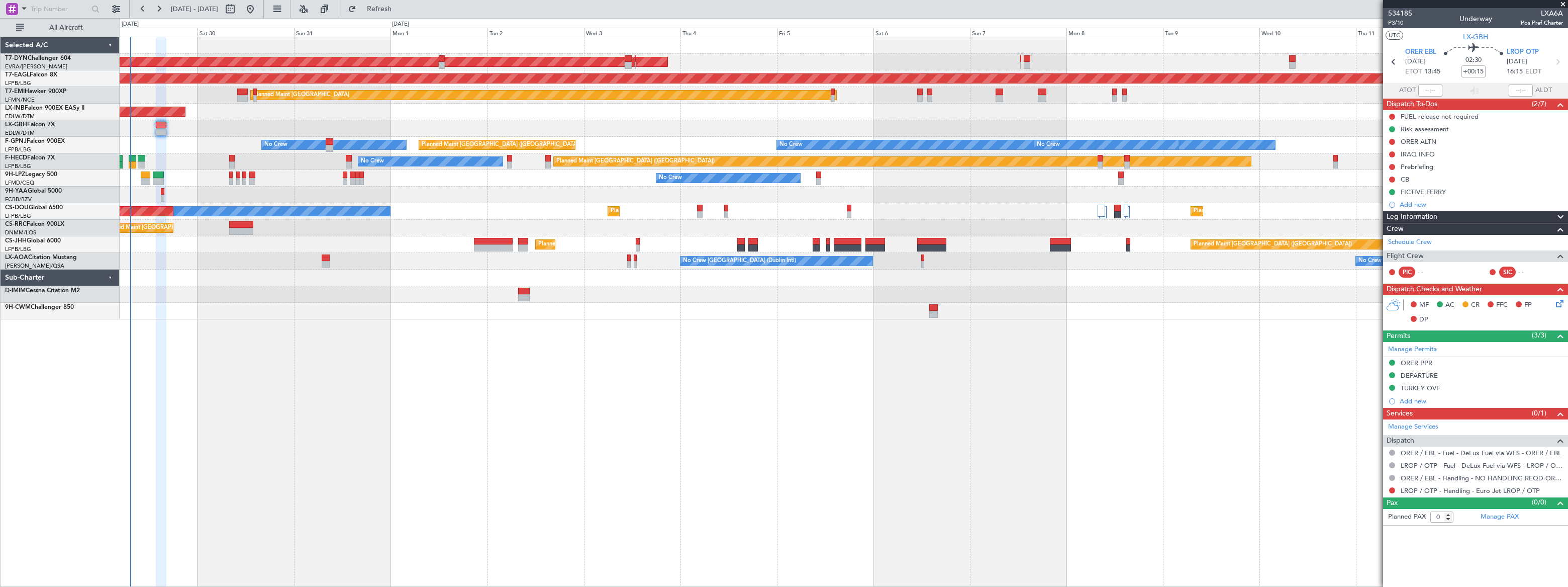
click at [135, 124] on div "Planned Maint Nice ([GEOGRAPHIC_DATA])" at bounding box center [844, 128] width 1448 height 17
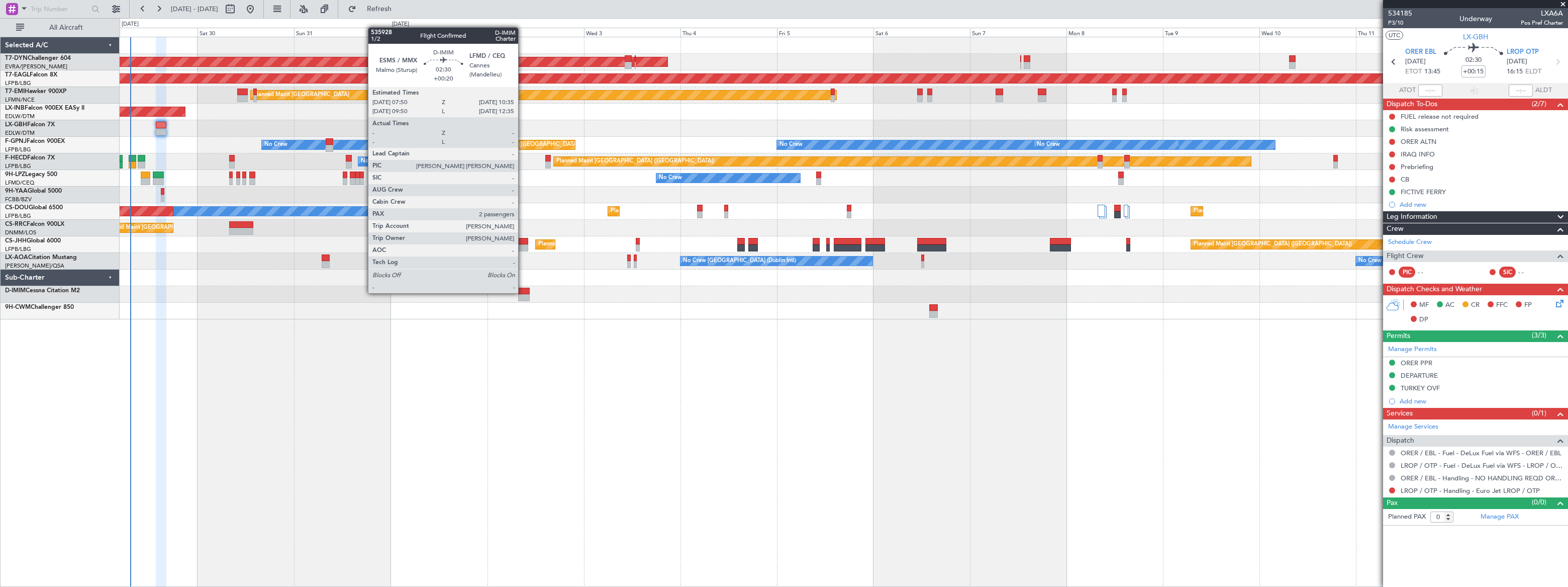
click at [523, 292] on div at bounding box center [524, 291] width 12 height 7
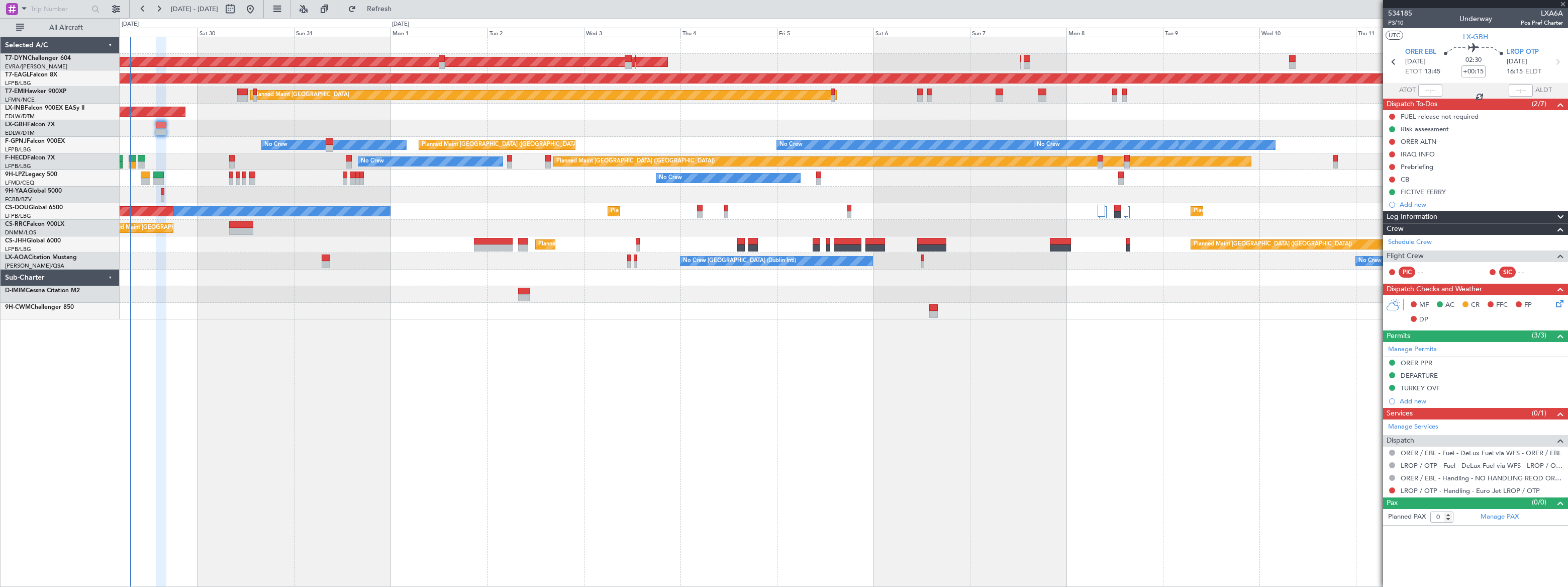
type input "+00:20"
type input "2"
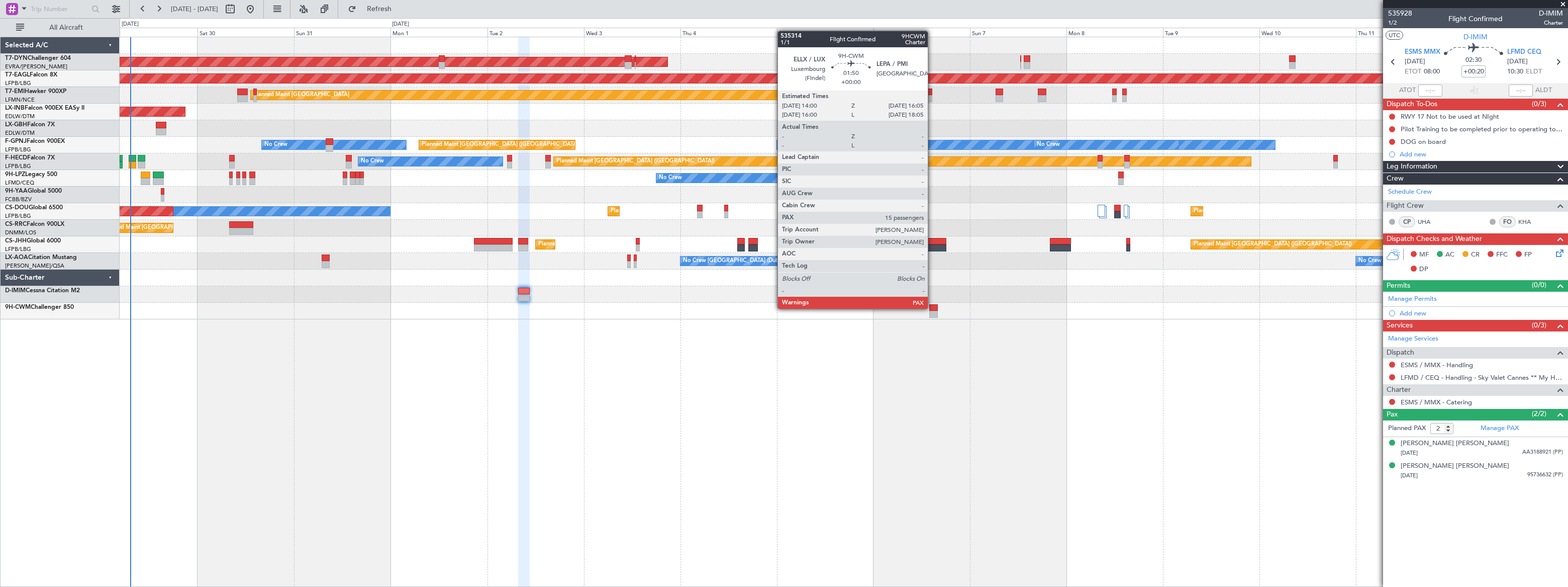
click at [932, 307] on div at bounding box center [933, 308] width 9 height 7
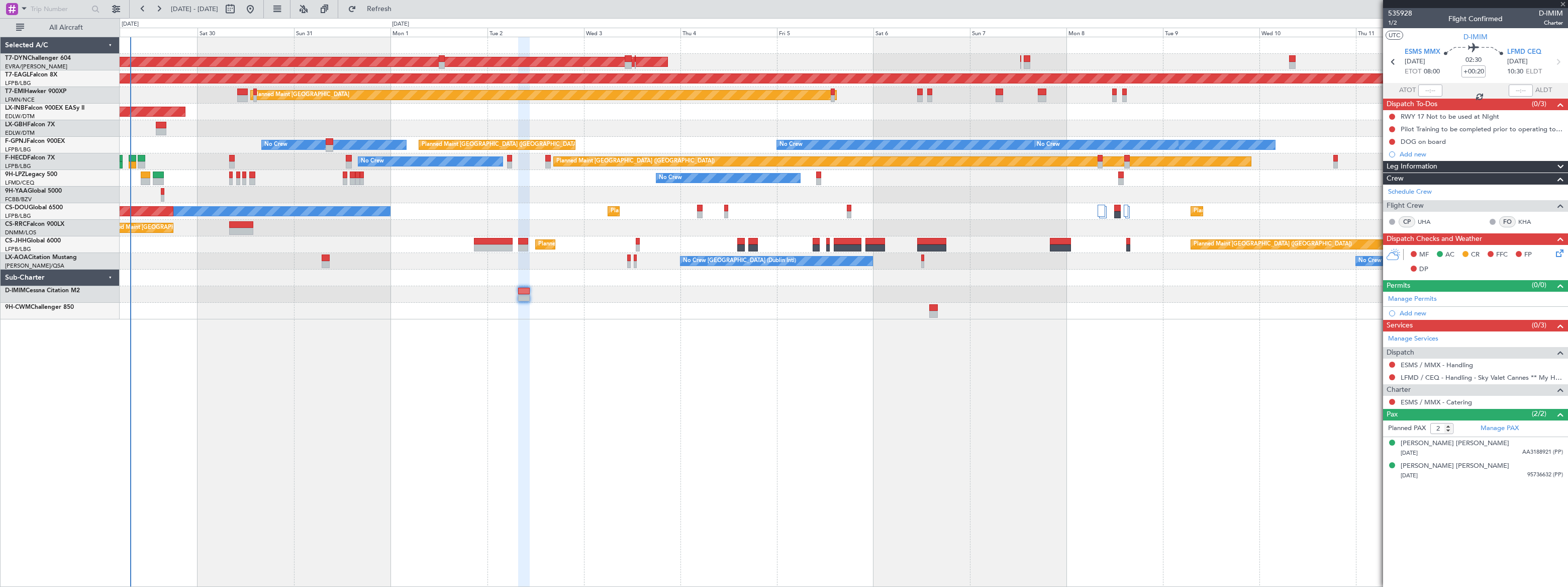
type input "15"
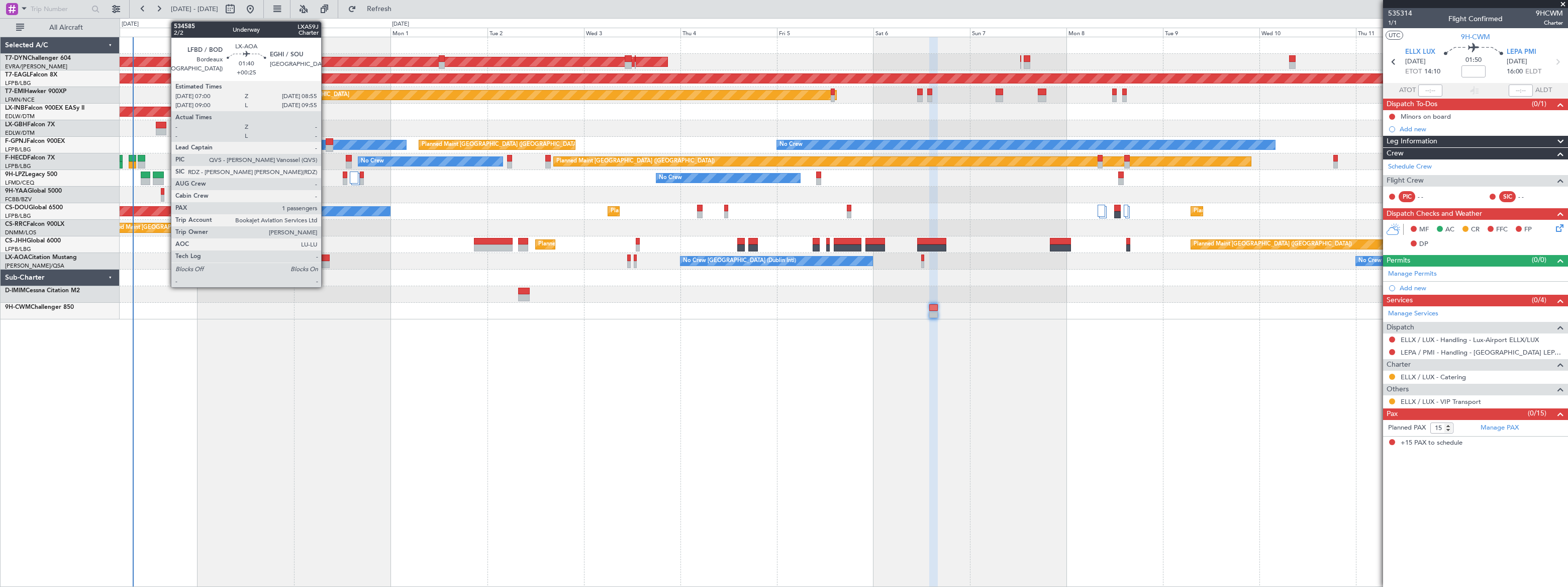
click at [326, 258] on div at bounding box center [325, 258] width 8 height 7
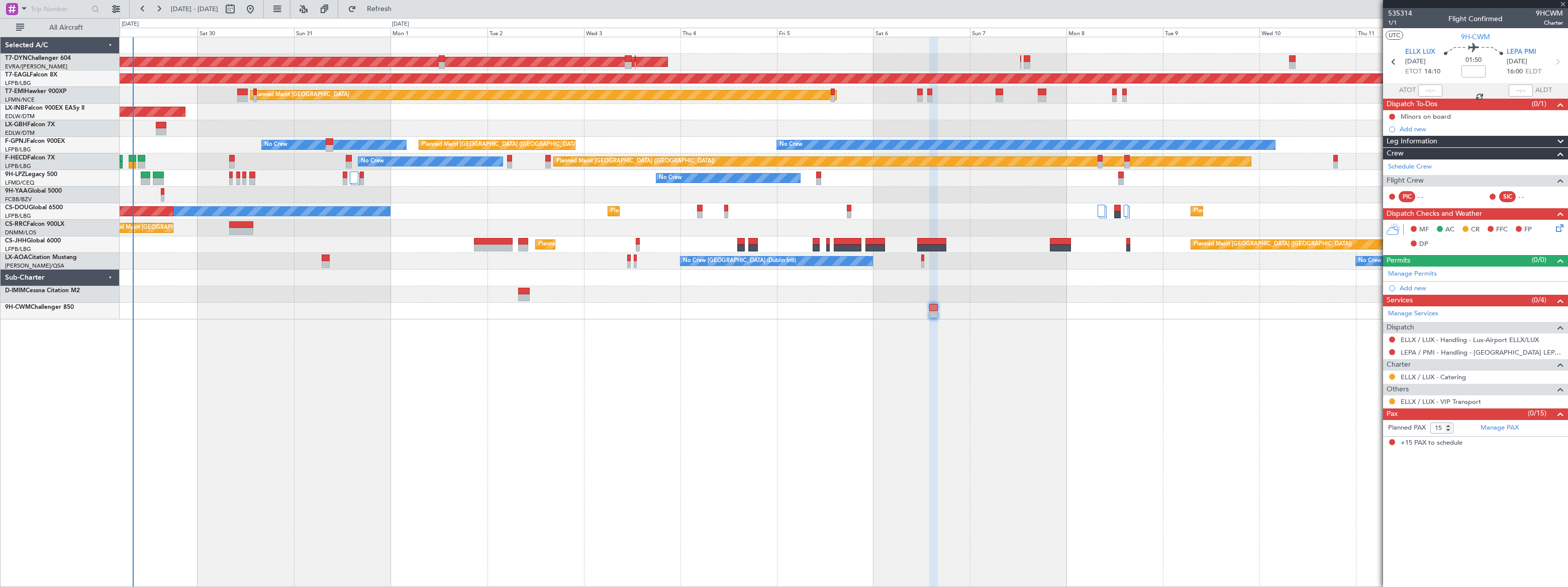
type input "+00:25"
type input "1"
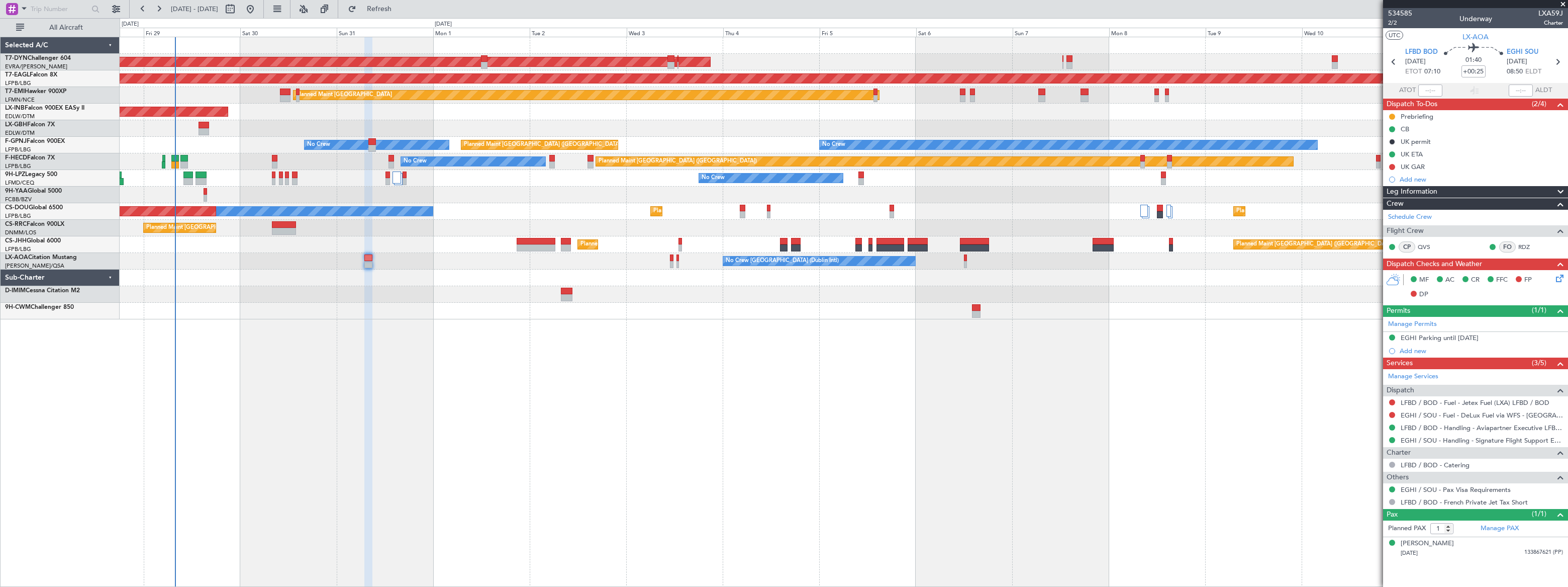
click at [294, 259] on div "AOG Maint Riga (Riga Intl) Grounded New York (Teterboro) Planned Maint Zurich U…" at bounding box center [843, 178] width 1447 height 282
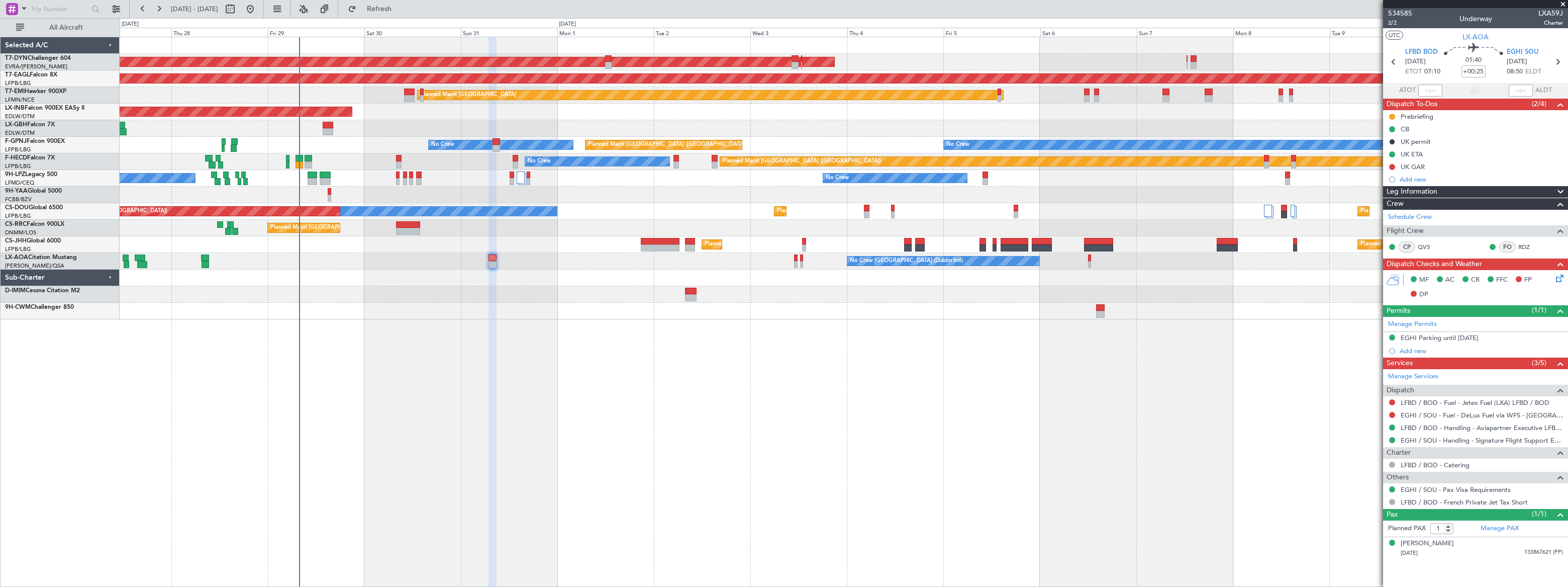
click at [430, 328] on div "AOG Maint Riga (Riga Intl) Grounded New York (Teterboro) Planned Maint Zurich U…" at bounding box center [844, 311] width 1448 height 550
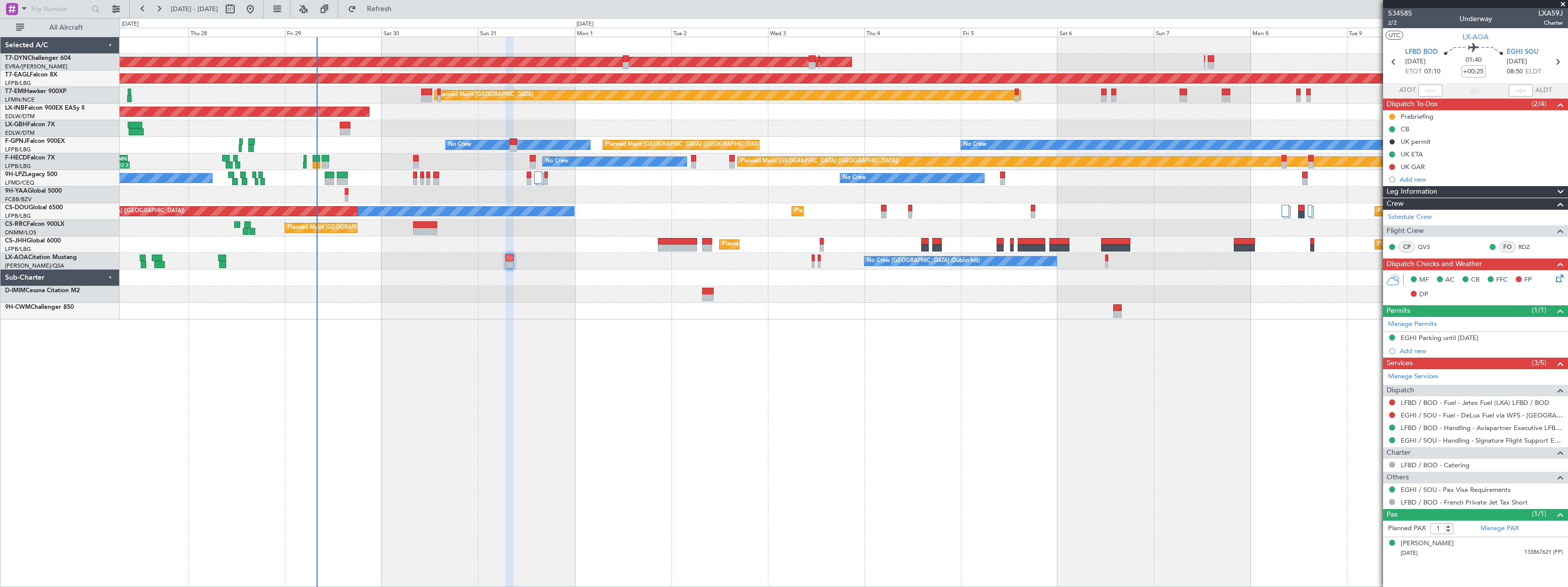
click at [359, 292] on div at bounding box center [844, 294] width 1448 height 17
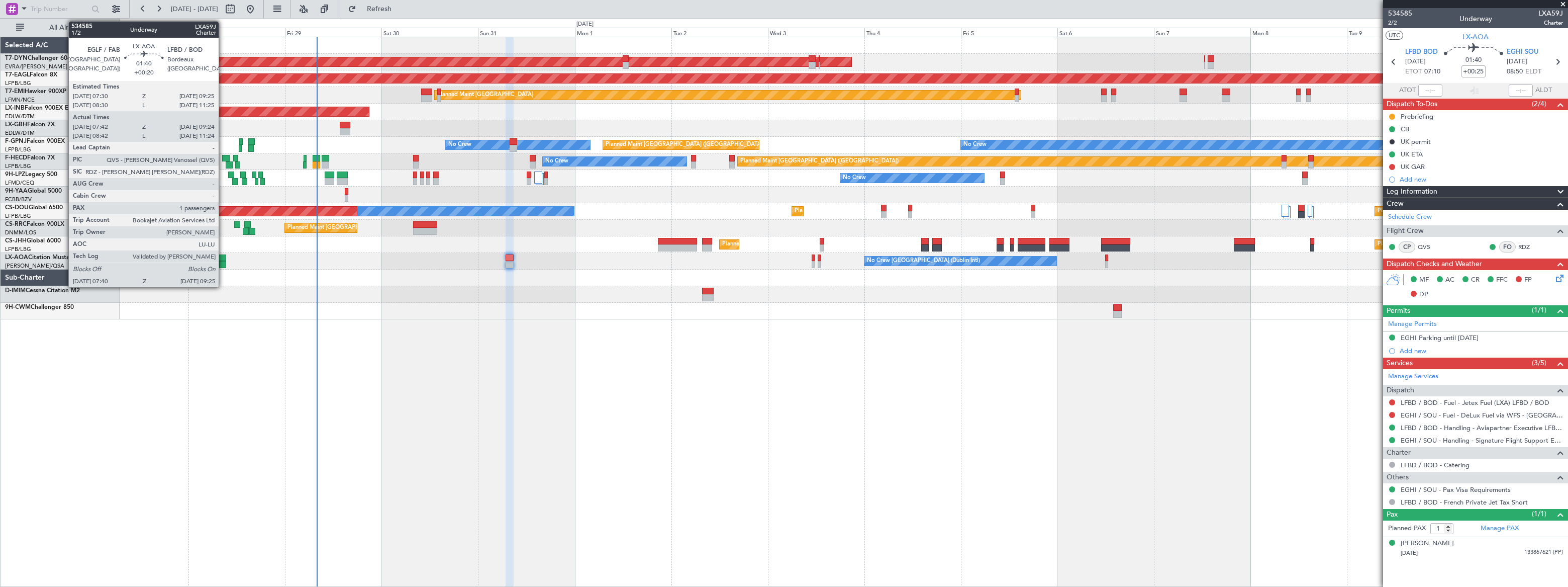
click at [224, 257] on div at bounding box center [222, 258] width 8 height 7
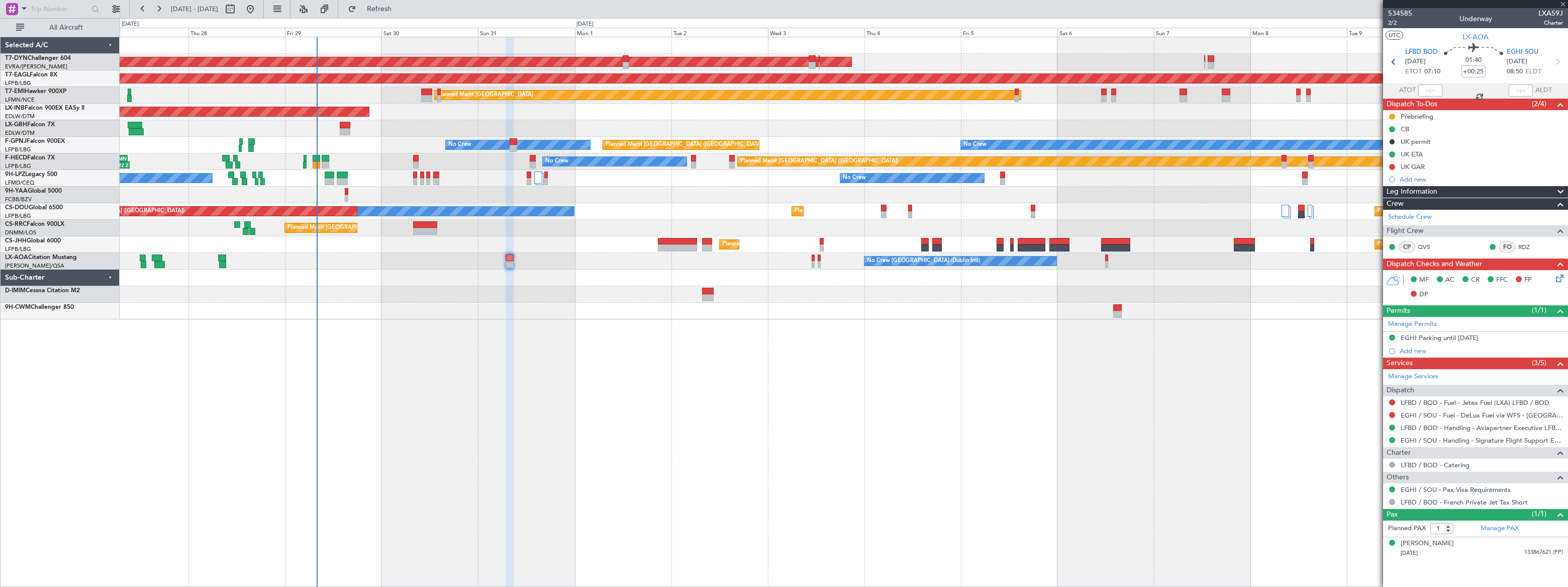
type input "+00:20"
type input "07:52"
type input "09:19"
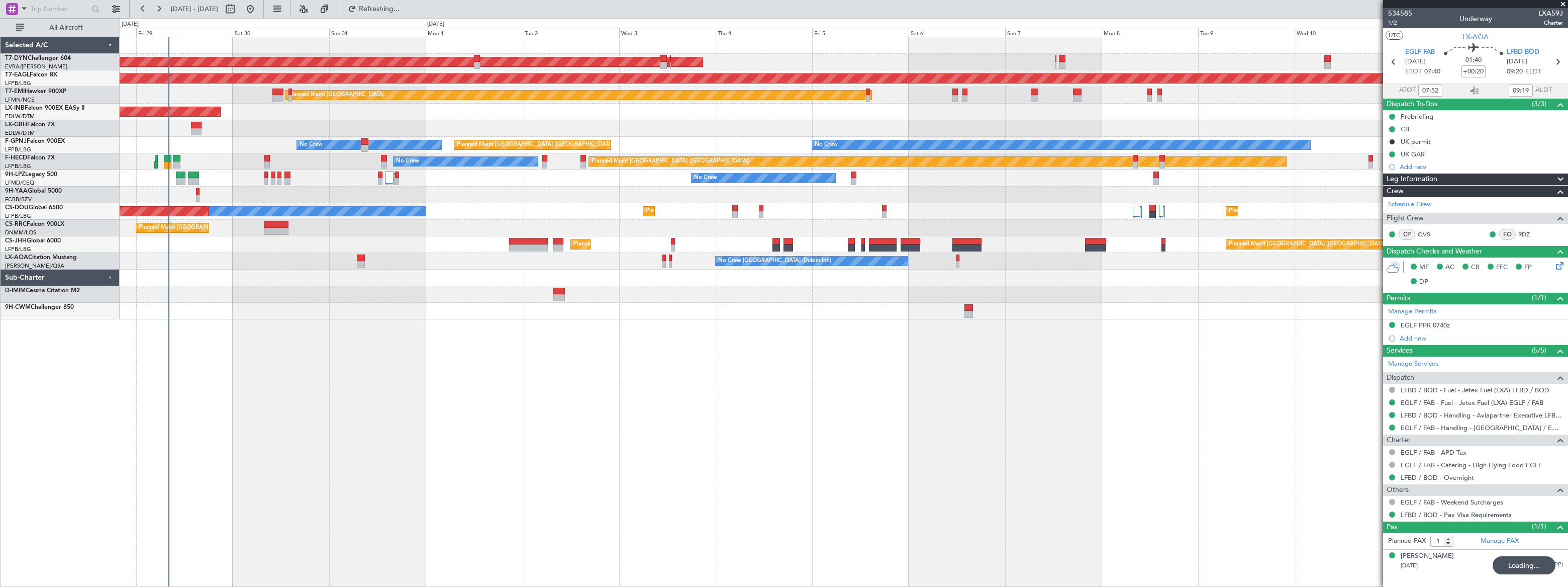
click at [336, 226] on div "AOG Maint Riga (Riga Intl) Grounded New York (Teterboro) Planned Maint Zurich U…" at bounding box center [844, 178] width 1448 height 282
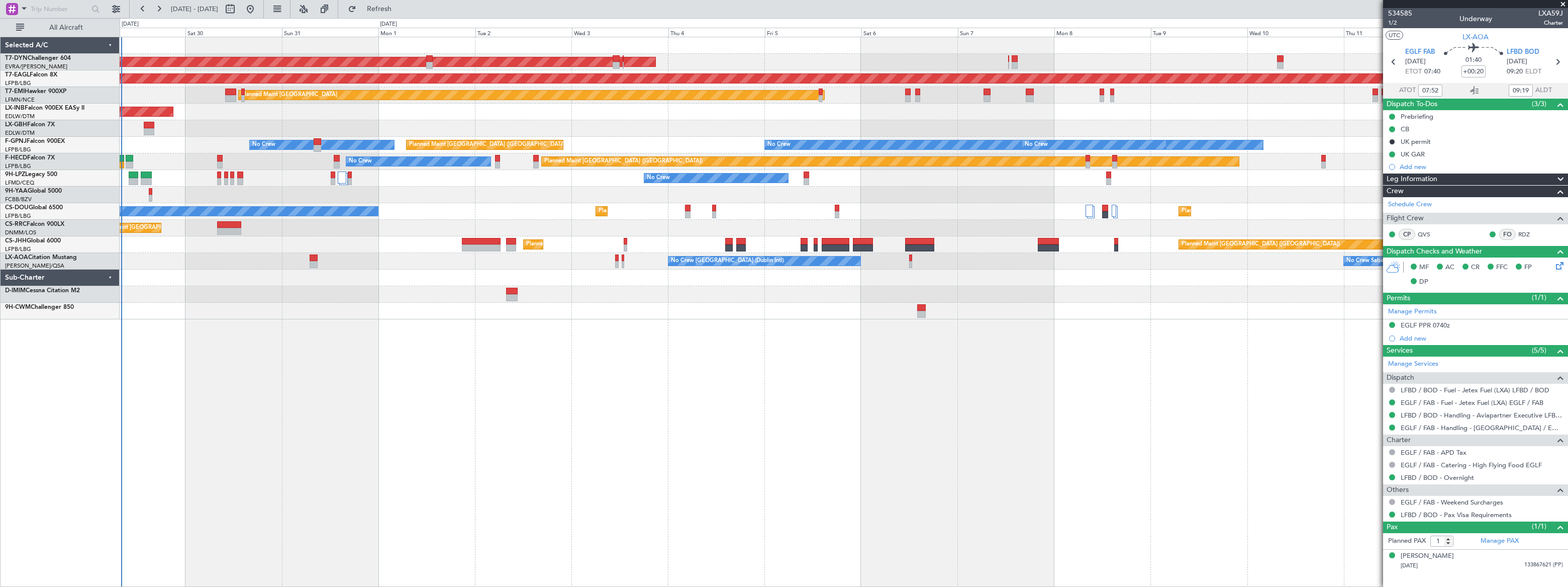
click at [216, 161] on div "Planned Maint Paris (Le Bourget) No Crew 23:17 Z 09:22 Z SBBR 22:30 Z LFMN 08:5…" at bounding box center [843, 161] width 1447 height 17
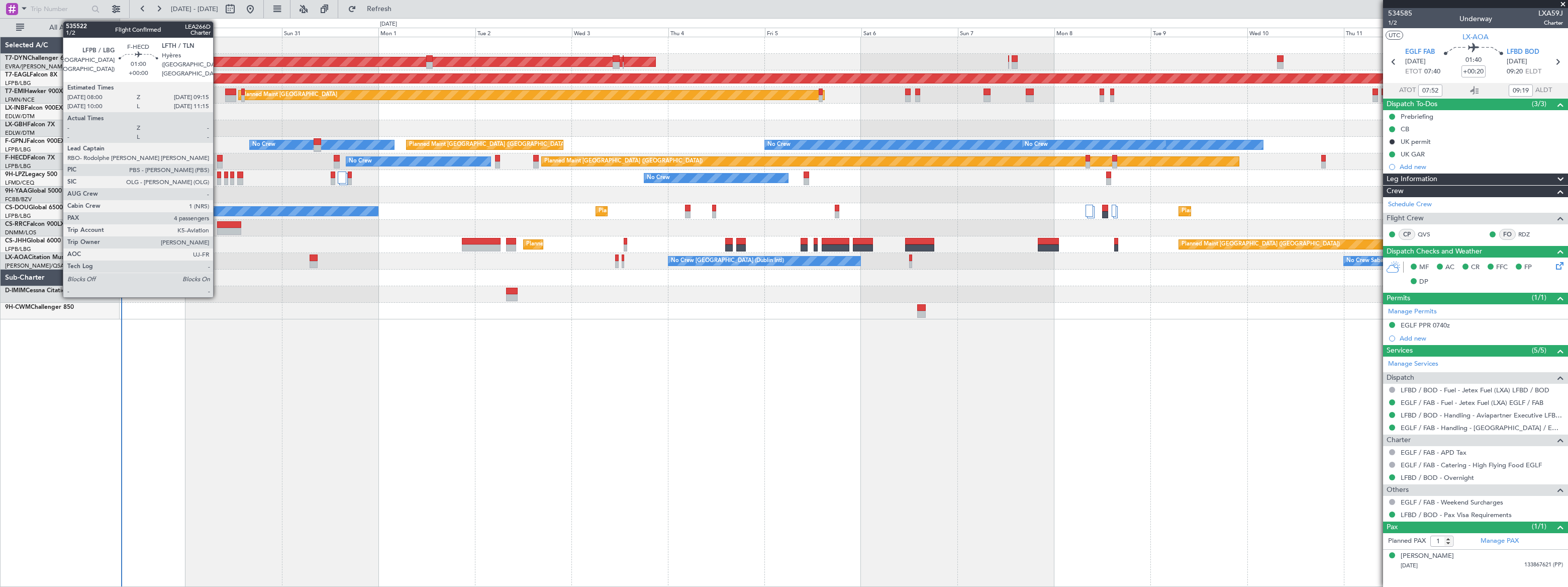
click at [217, 161] on div at bounding box center [220, 165] width 6 height 7
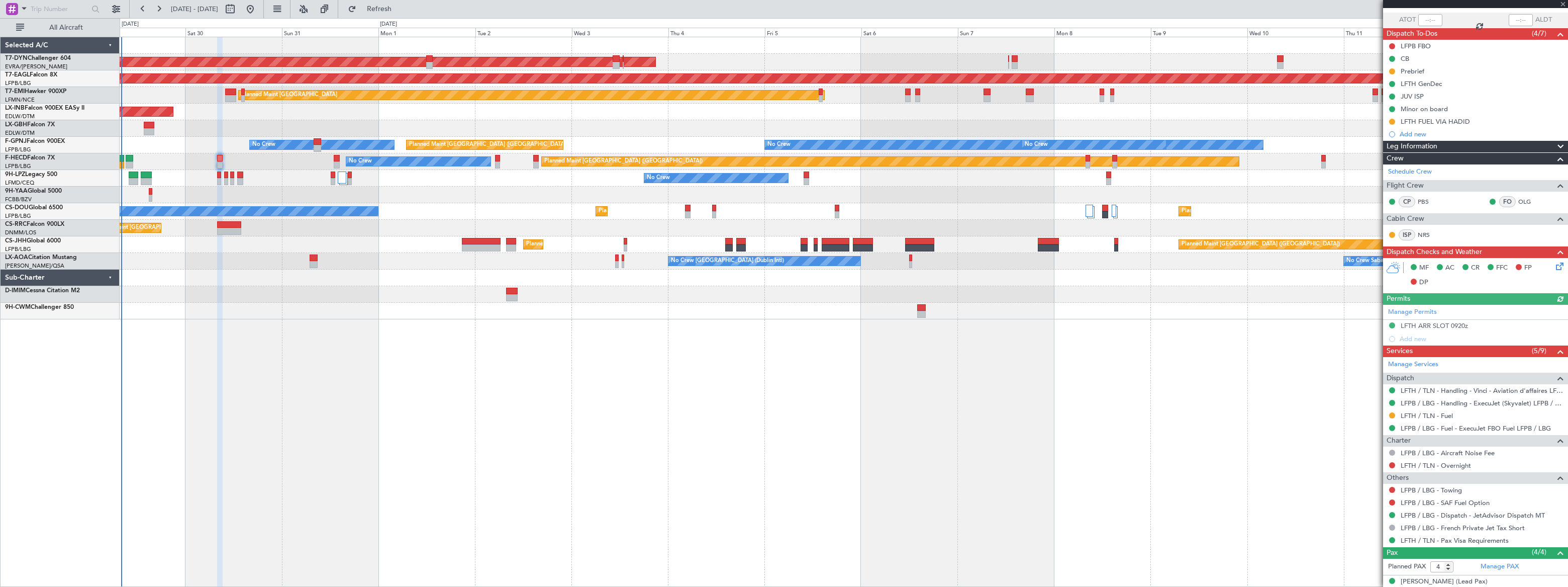
scroll to position [148, 0]
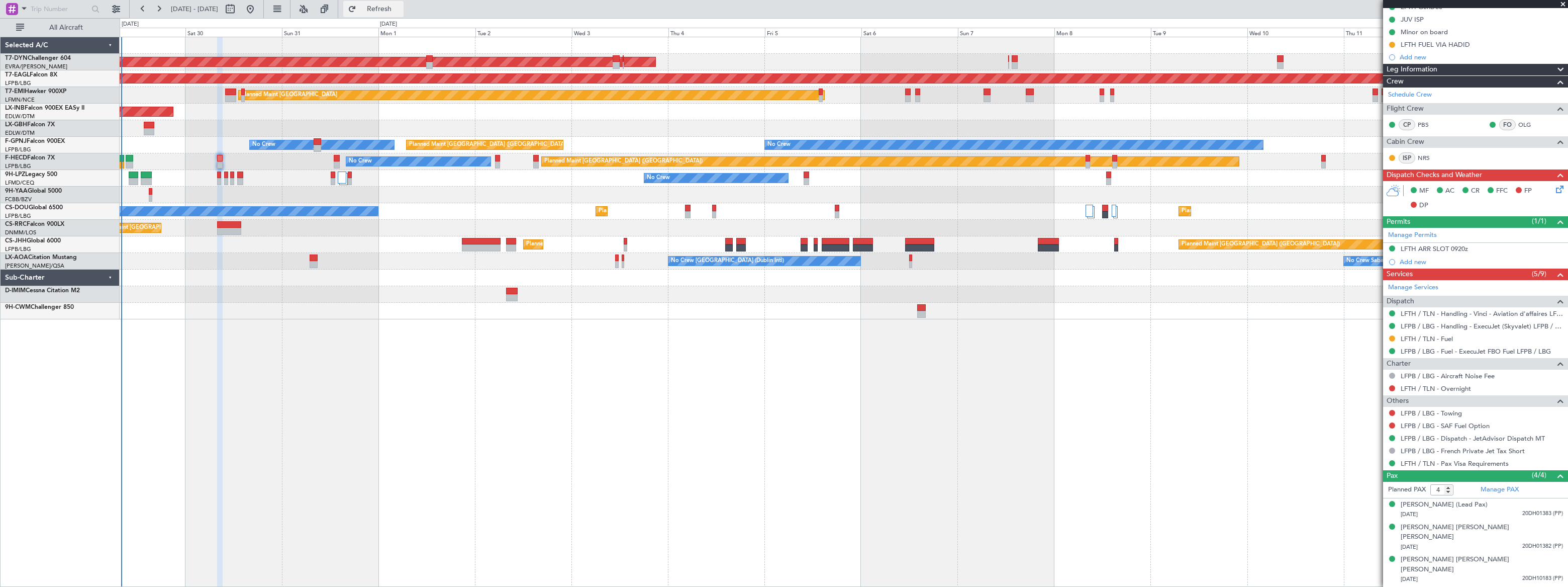
click at [401, 6] on span "Refresh" at bounding box center [379, 9] width 42 height 7
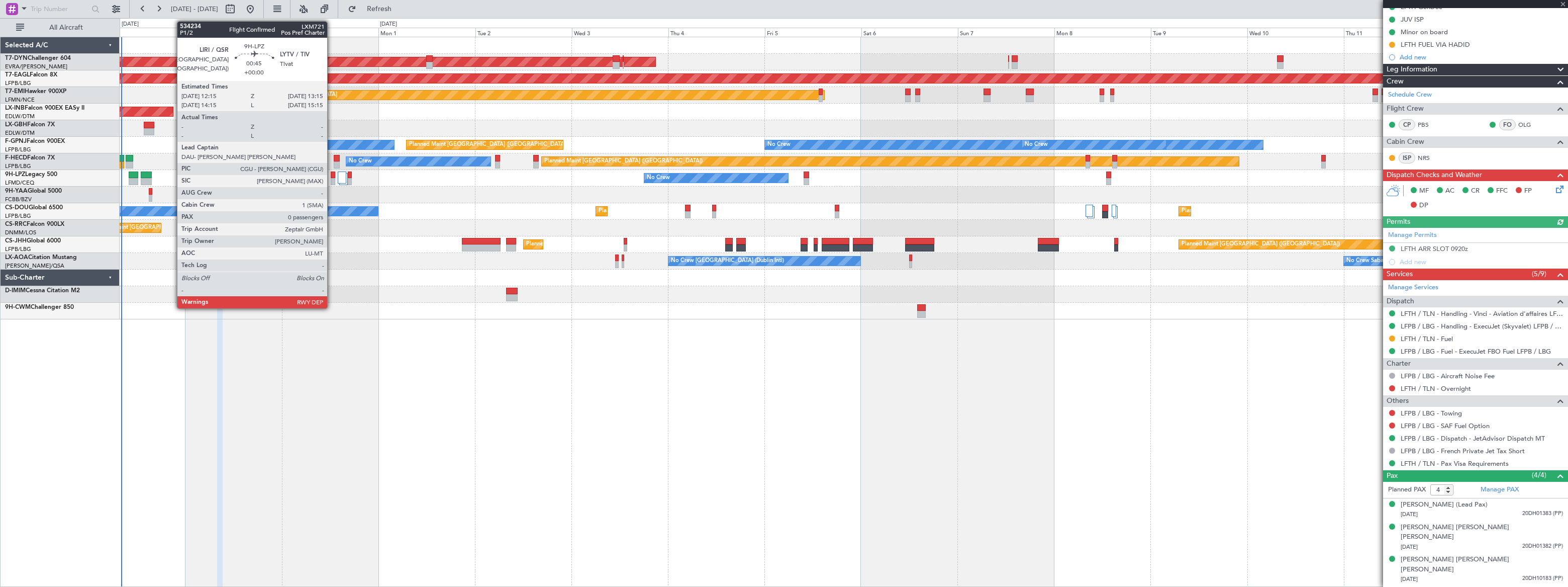
type input "0"
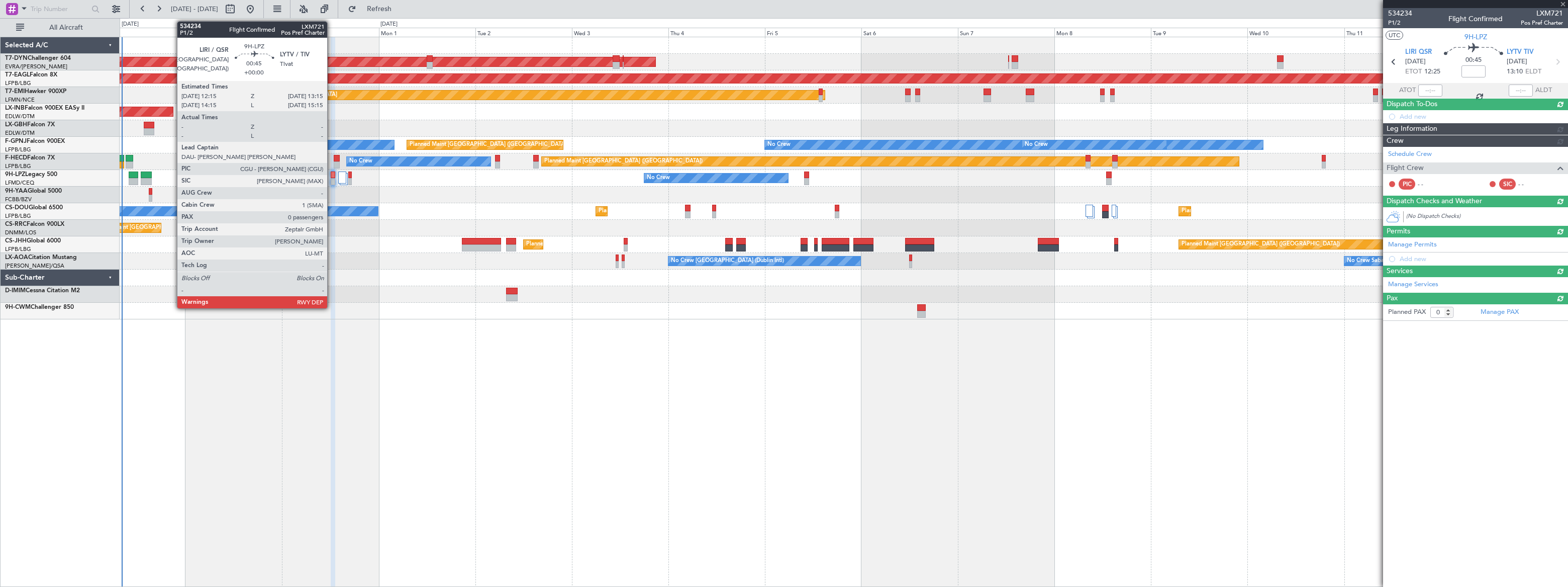
scroll to position [0, 0]
click at [331, 174] on div at bounding box center [333, 175] width 4 height 7
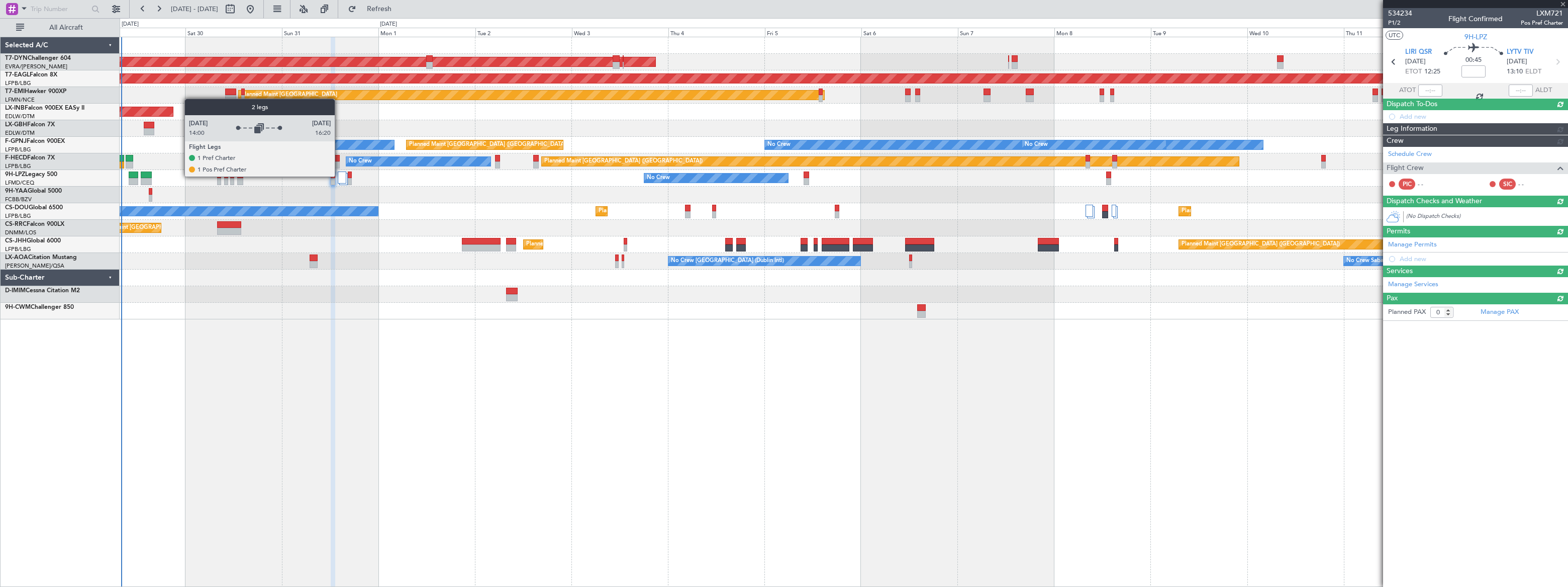
click at [339, 176] on div at bounding box center [342, 177] width 8 height 12
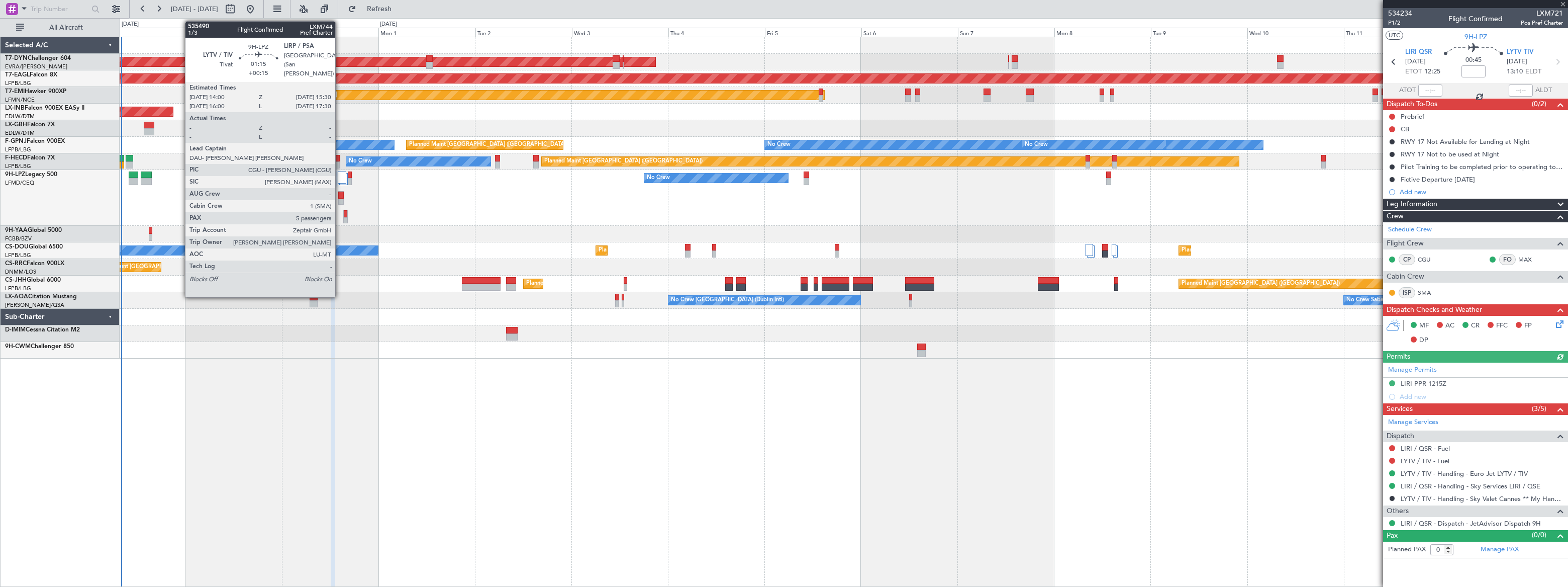
click at [339, 199] on div at bounding box center [341, 202] width 6 height 7
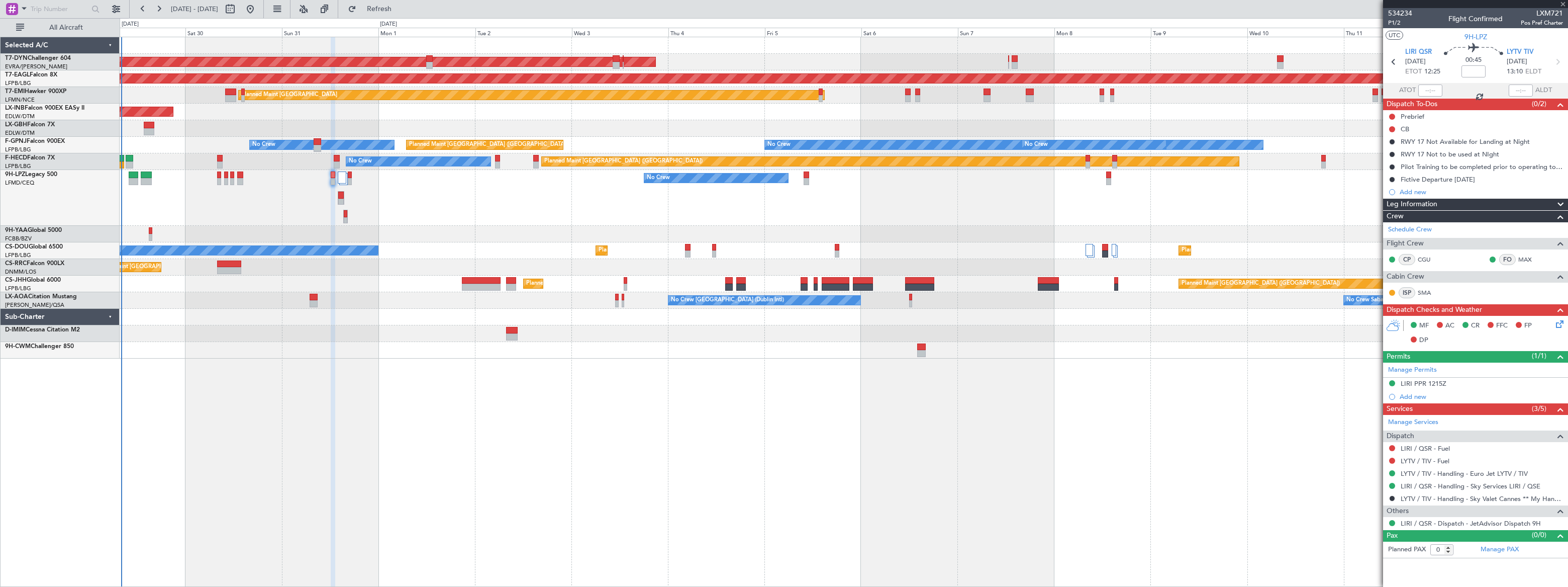
type input "+00:15"
type input "5"
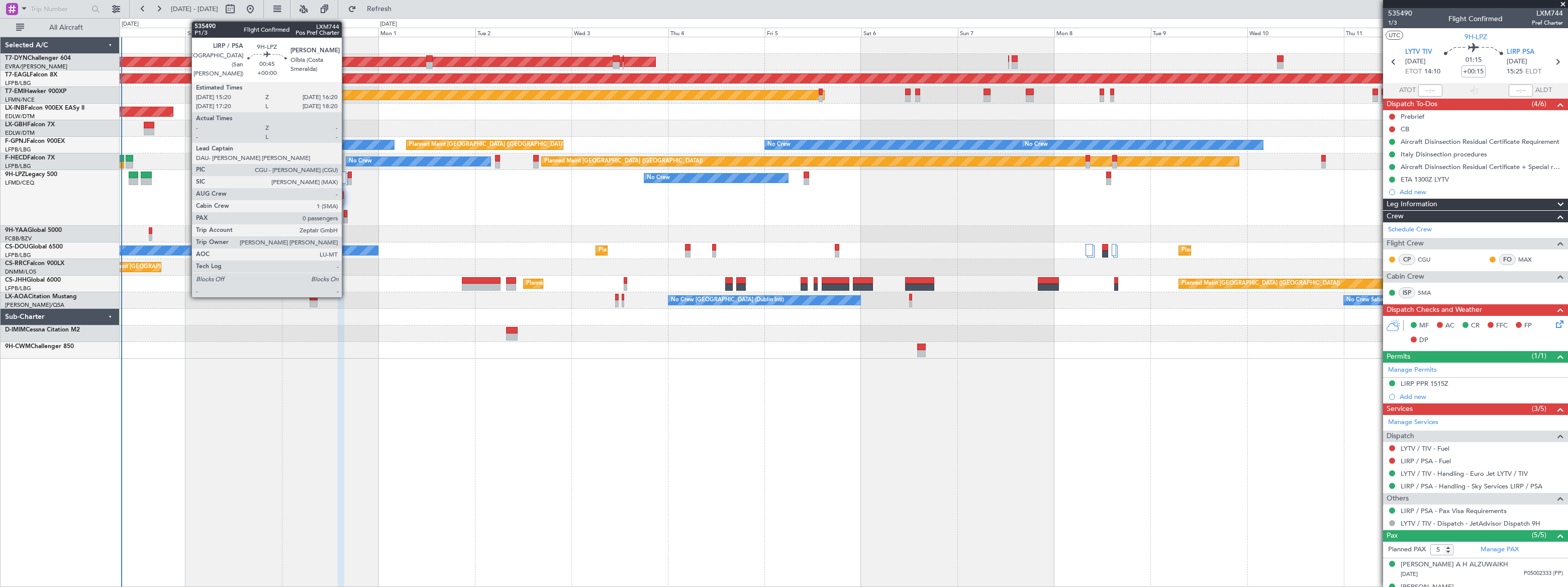
click at [346, 215] on div at bounding box center [345, 214] width 4 height 7
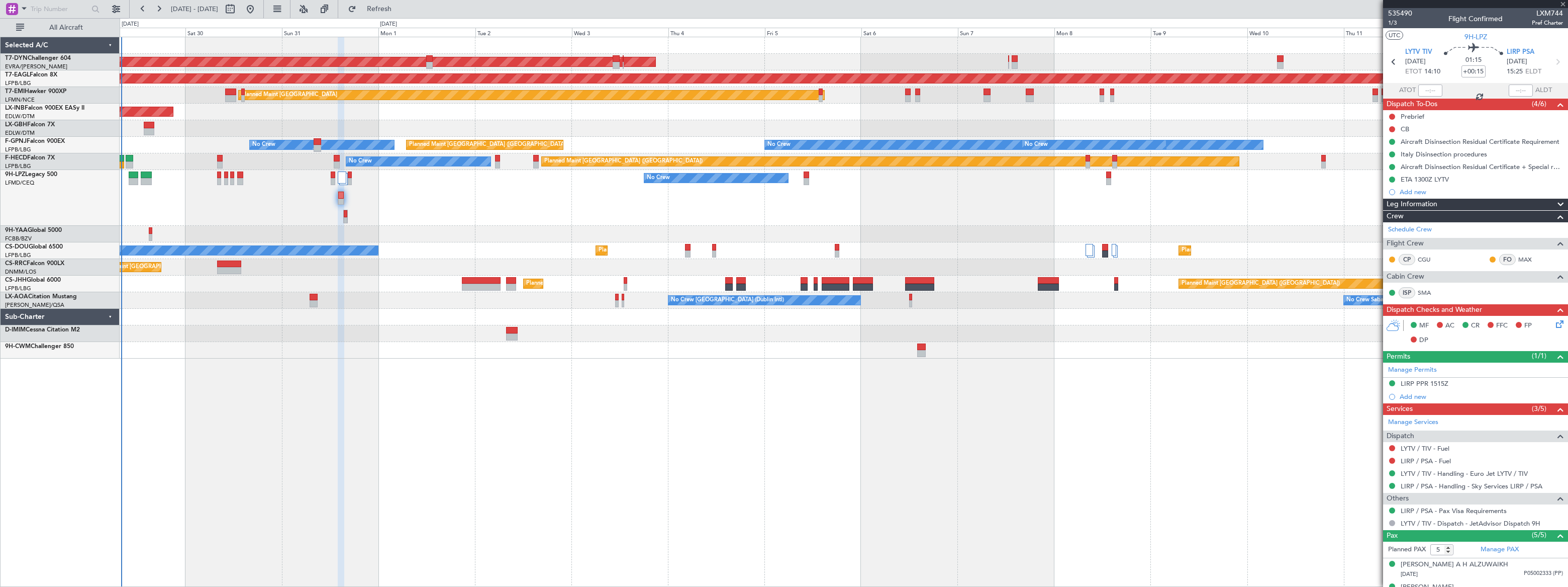
type input "0"
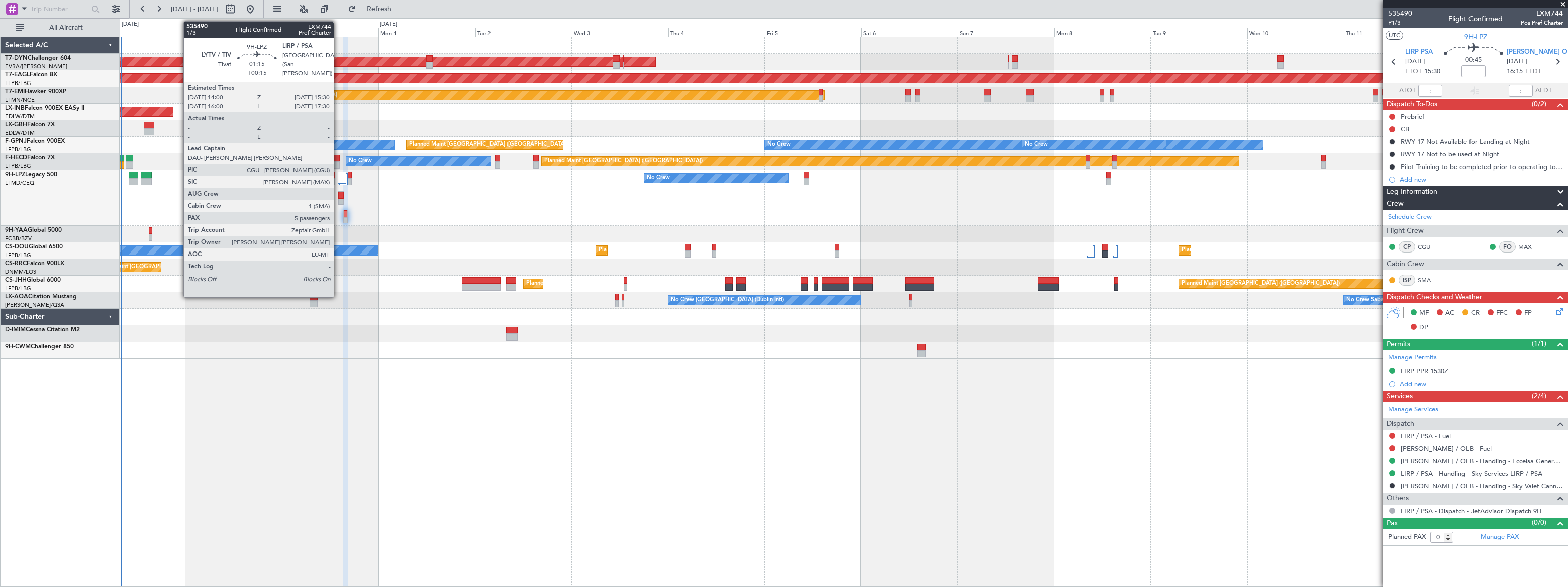
click at [338, 195] on div at bounding box center [341, 195] width 6 height 7
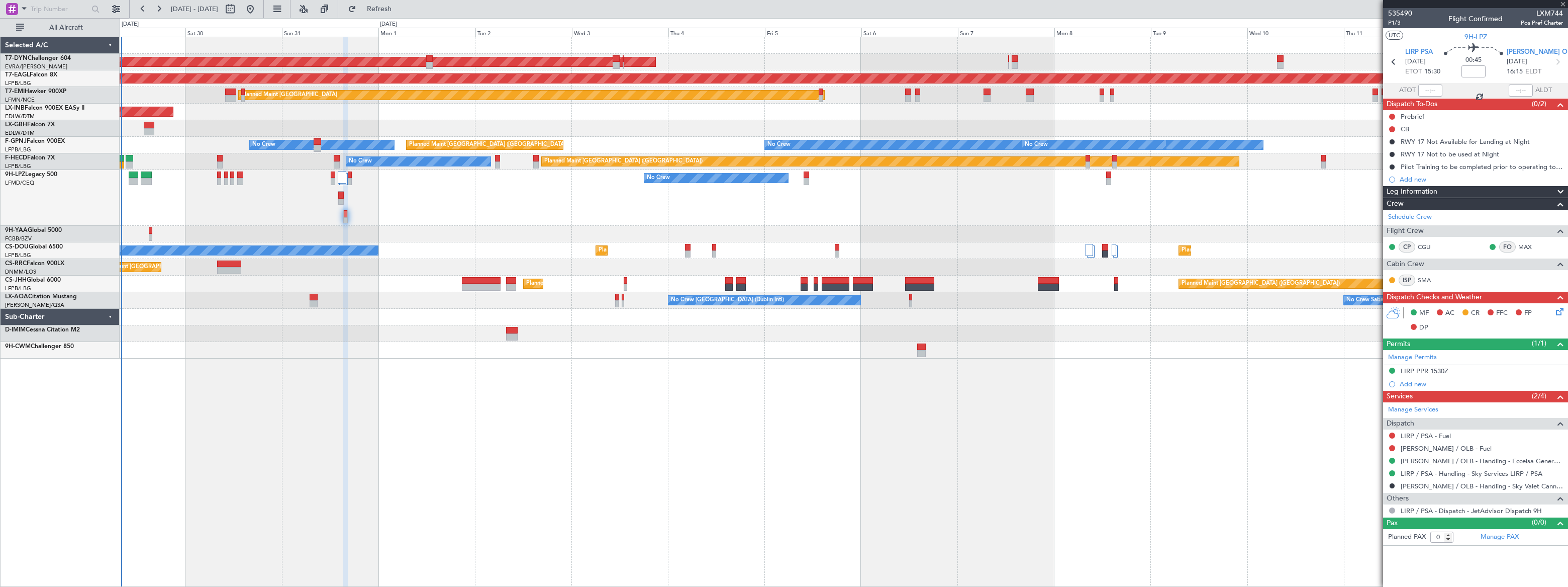
type input "+00:15"
type input "5"
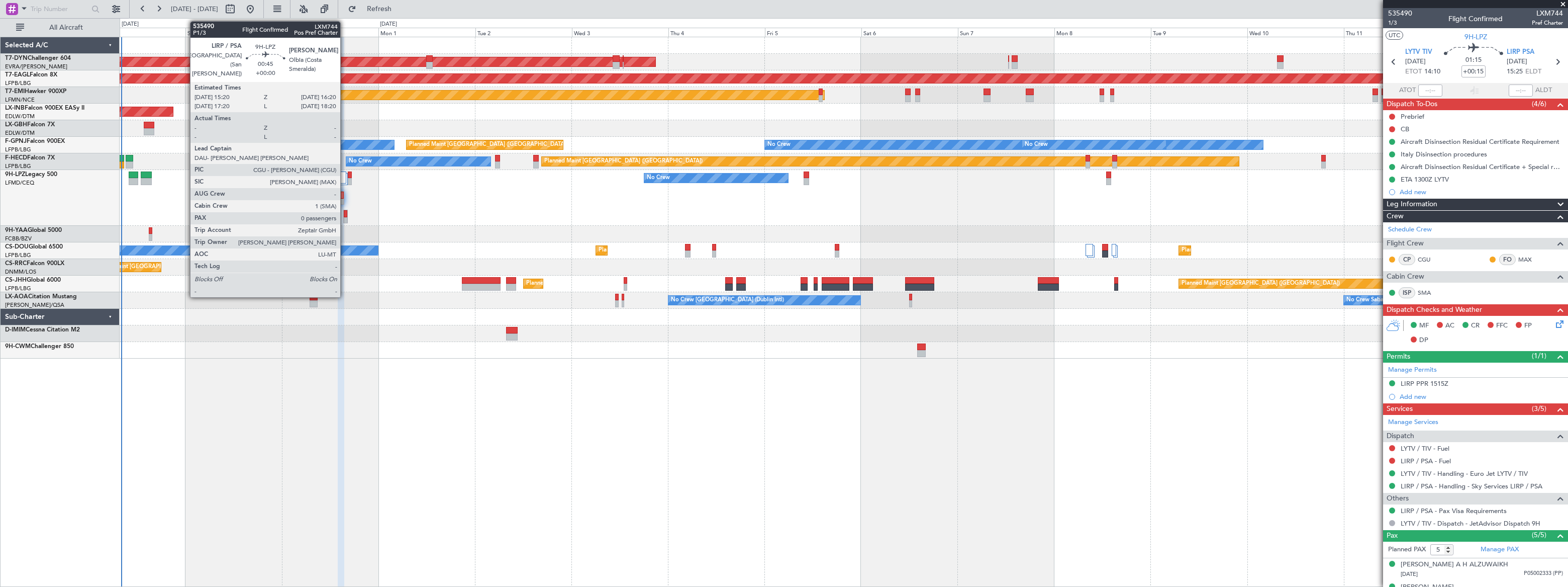
click at [345, 213] on div at bounding box center [345, 214] width 4 height 7
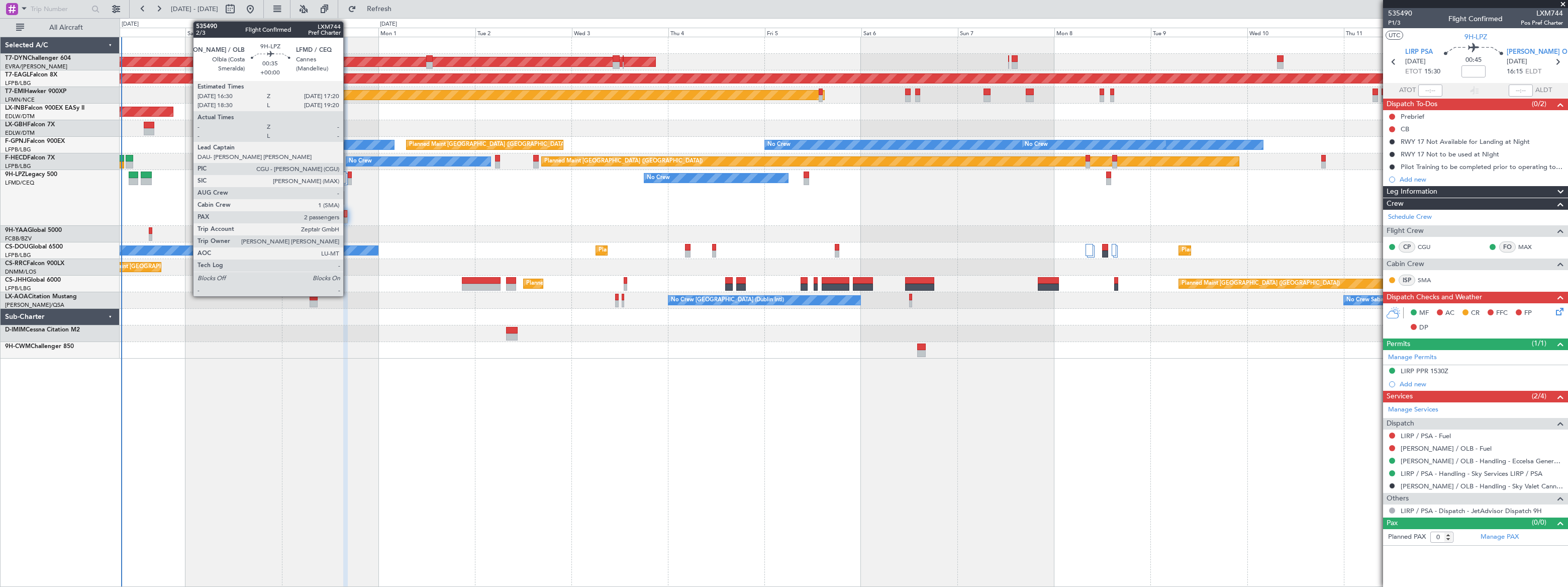
click at [347, 175] on div at bounding box center [349, 175] width 4 height 7
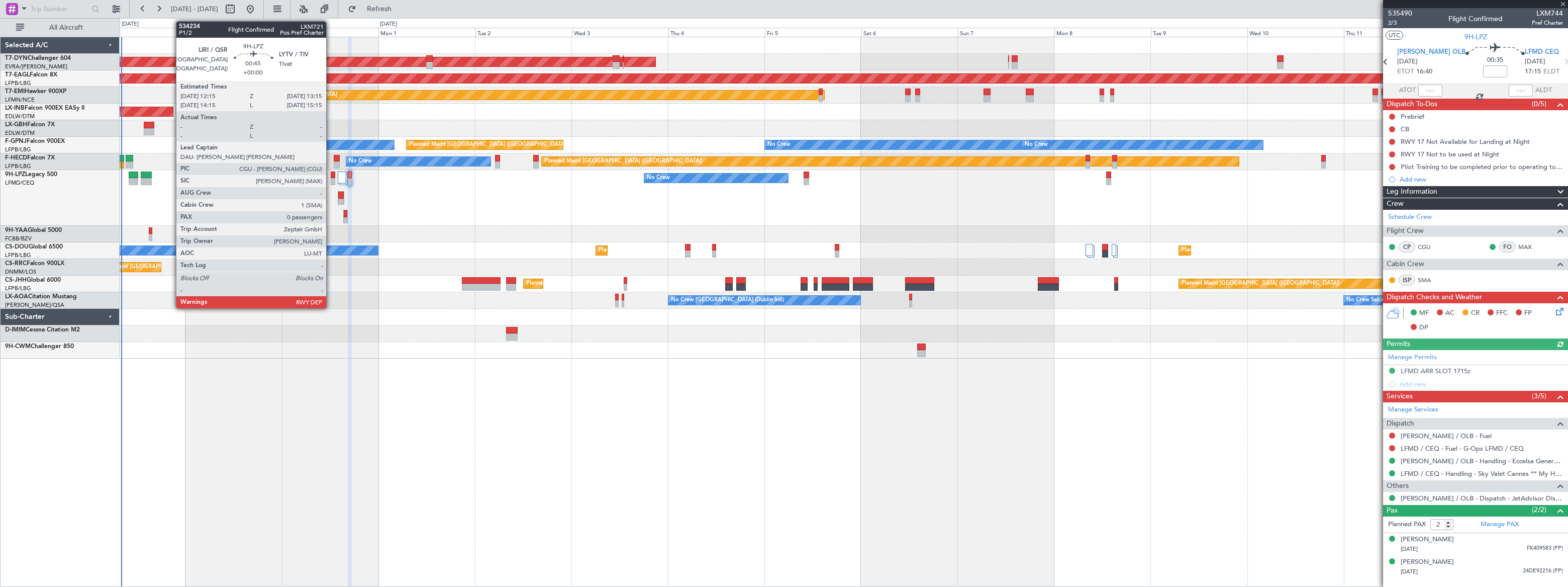
click at [331, 178] on div at bounding box center [333, 182] width 4 height 7
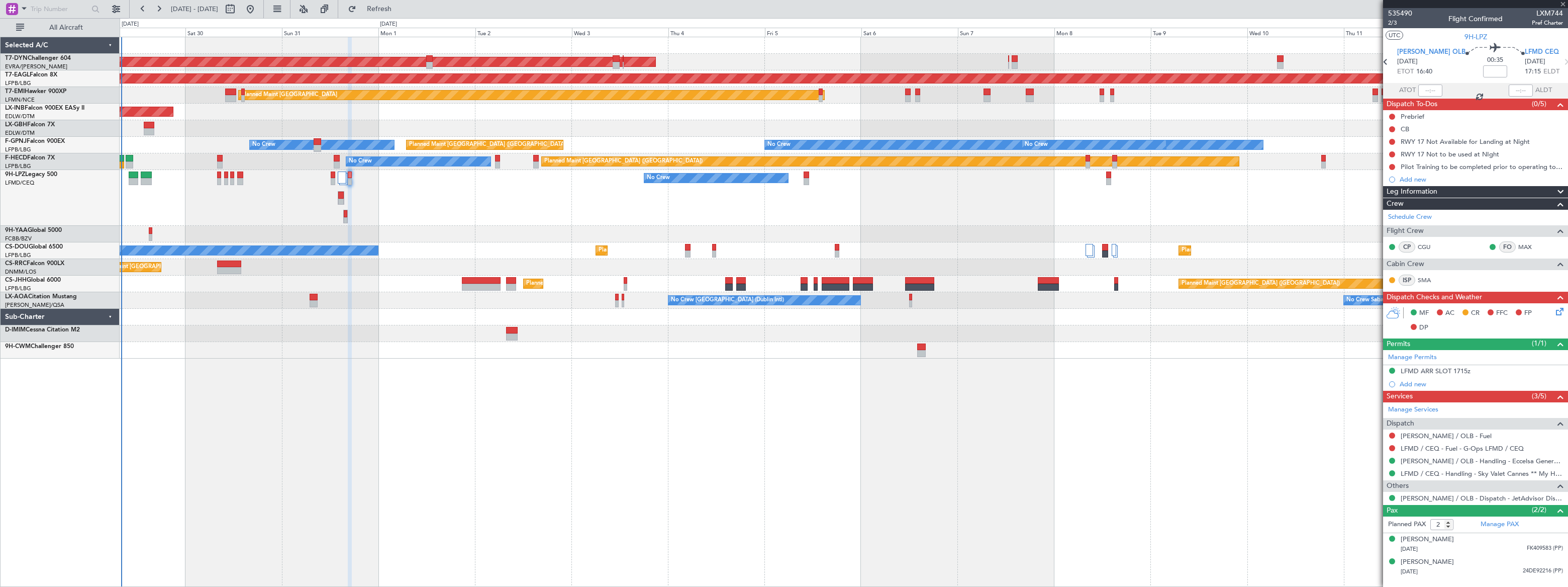
type input "0"
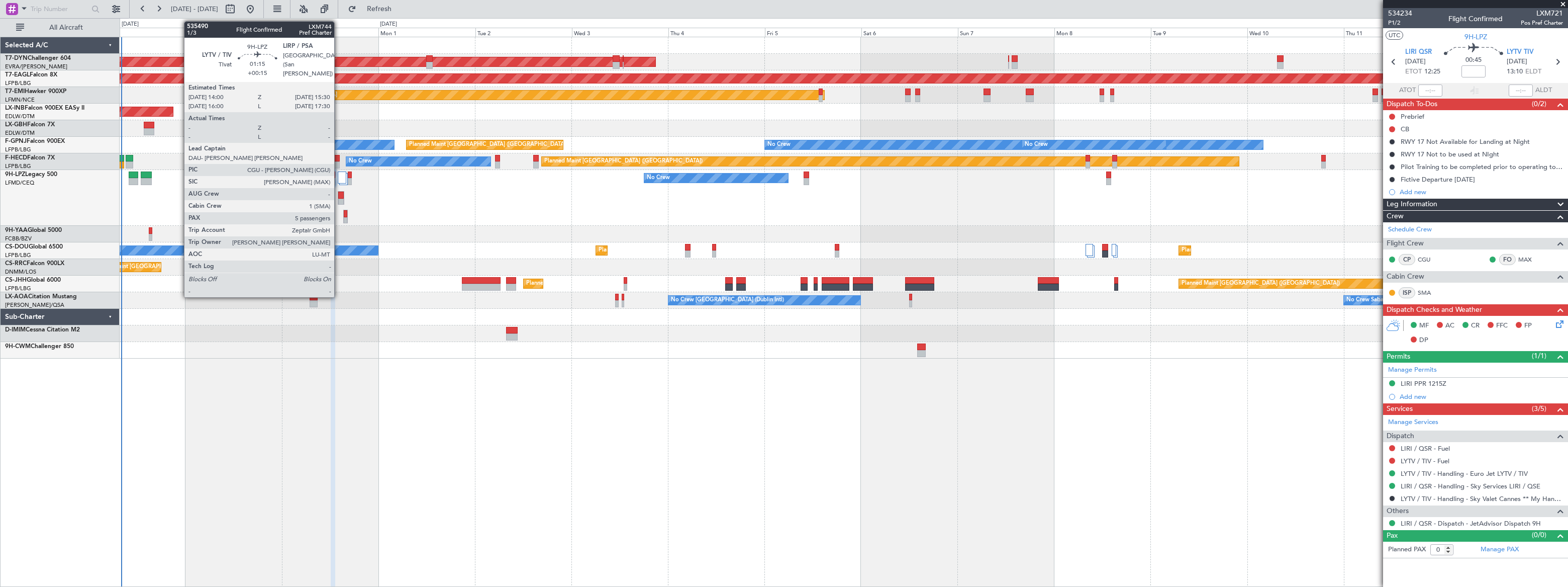
click at [339, 193] on div at bounding box center [341, 195] width 6 height 7
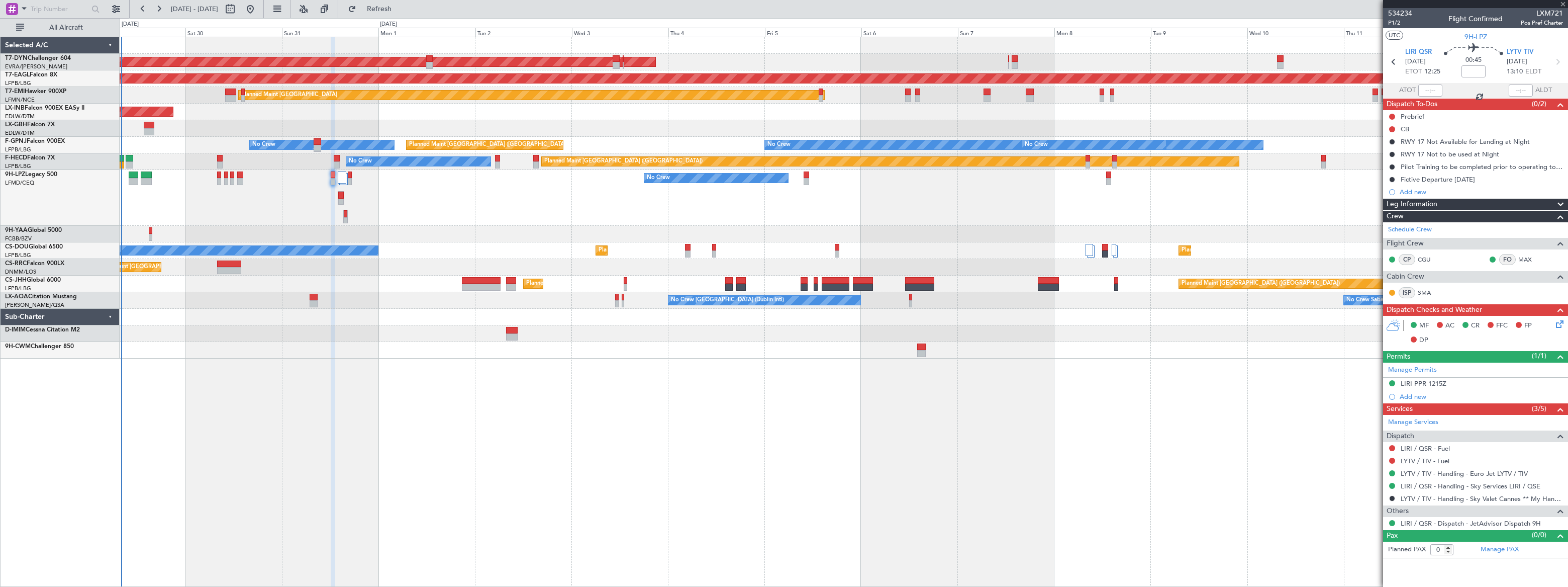
type input "+00:15"
type input "5"
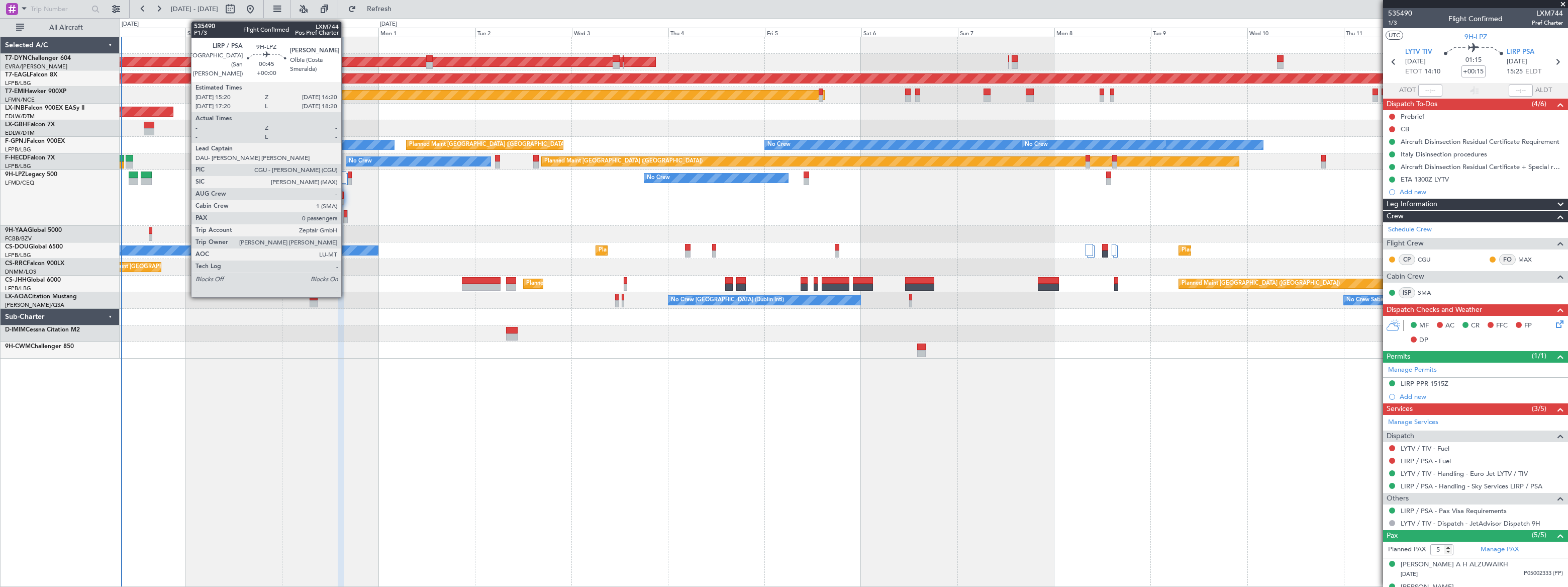
click at [346, 212] on div at bounding box center [345, 214] width 4 height 7
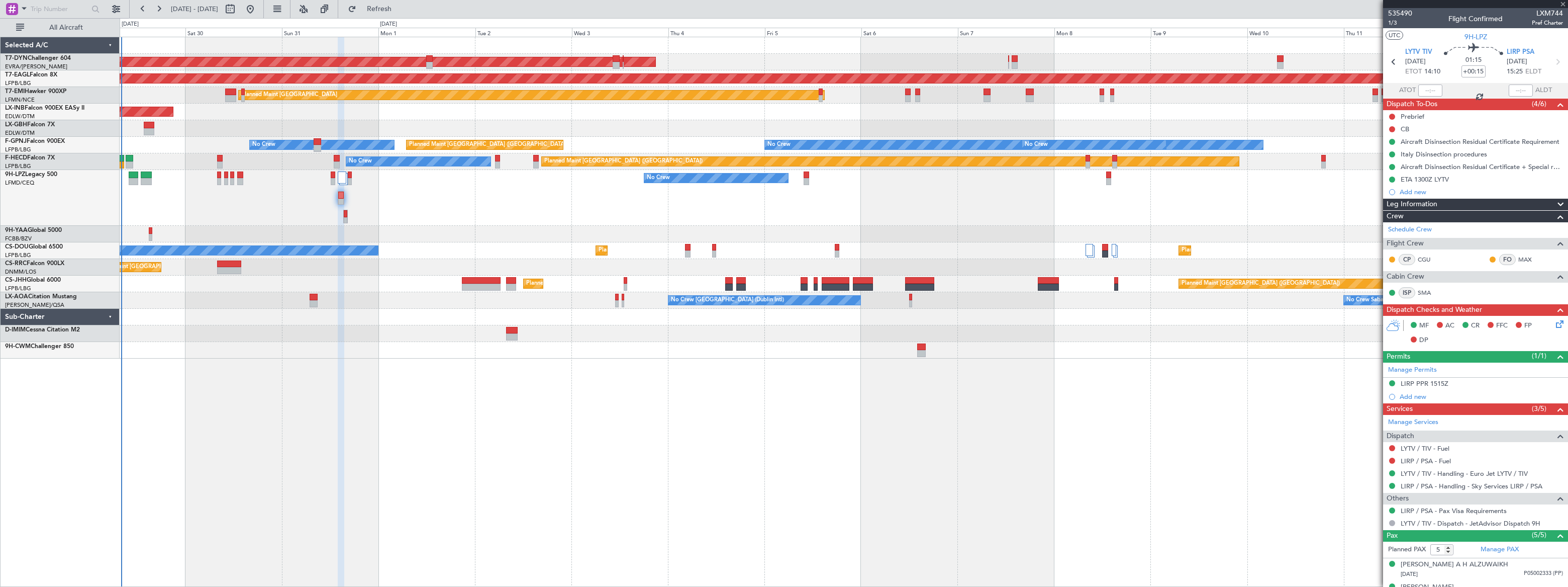
type input "0"
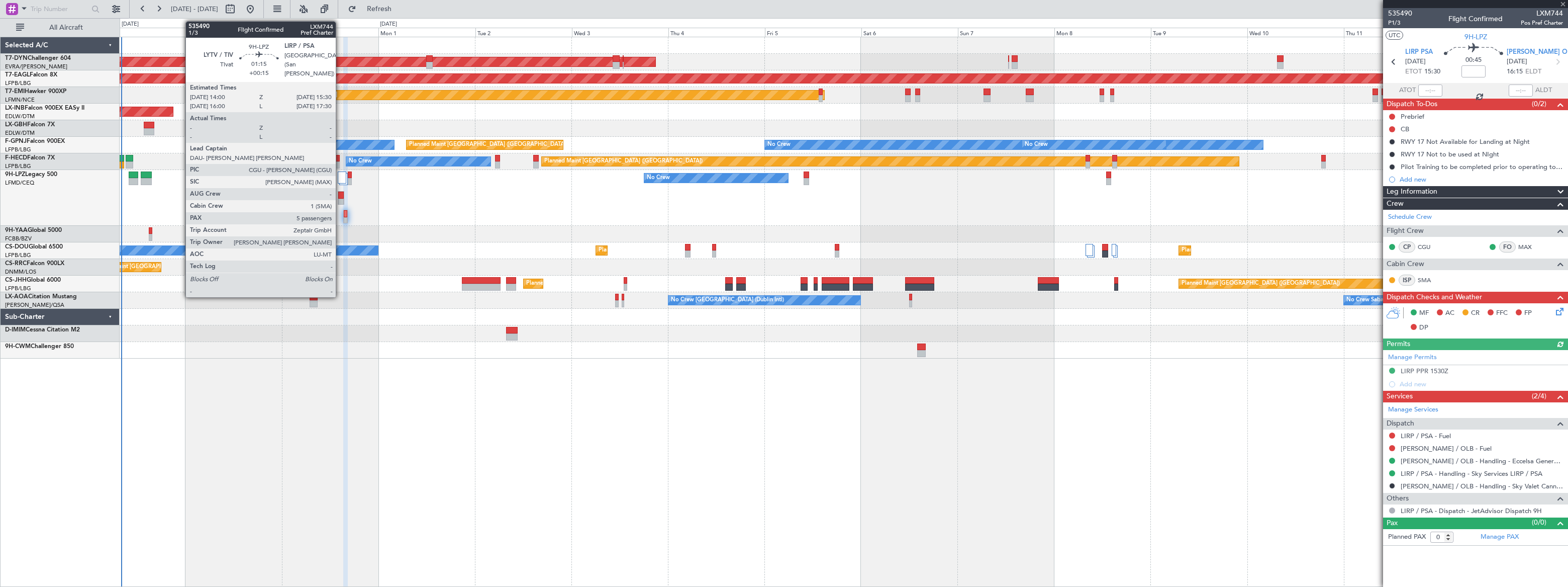
click at [340, 196] on div at bounding box center [341, 195] width 6 height 7
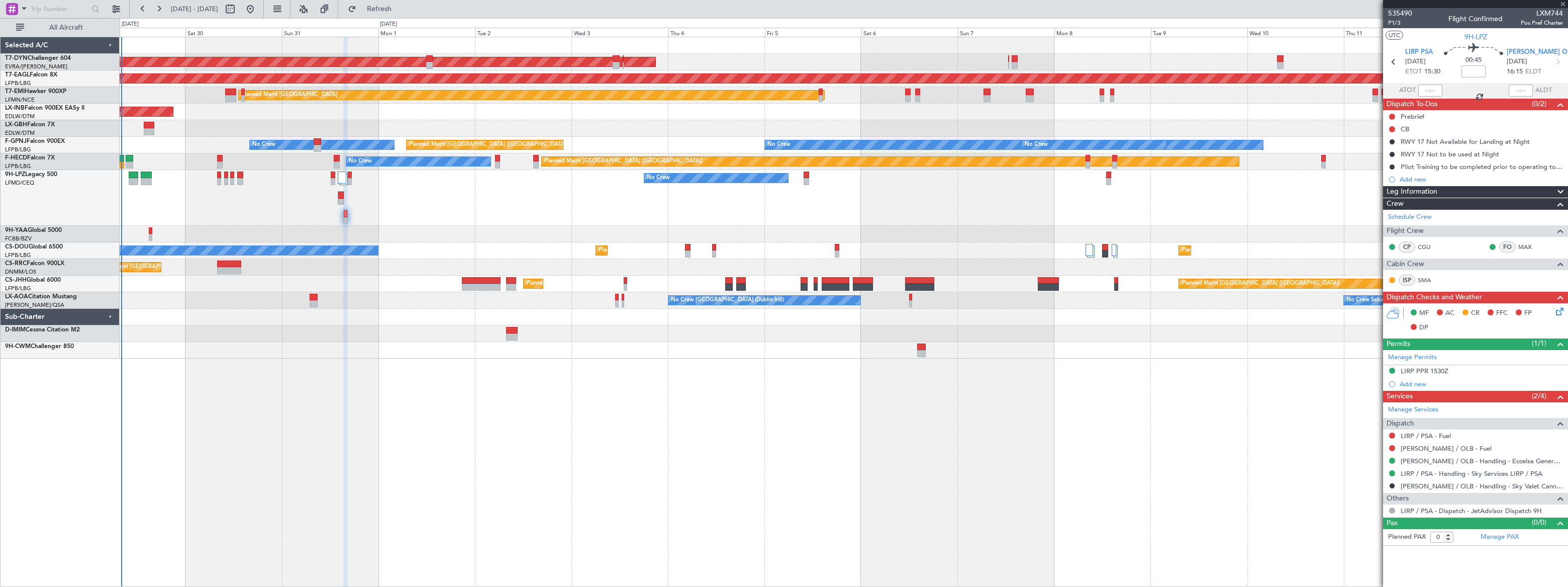
type input "+00:15"
type input "5"
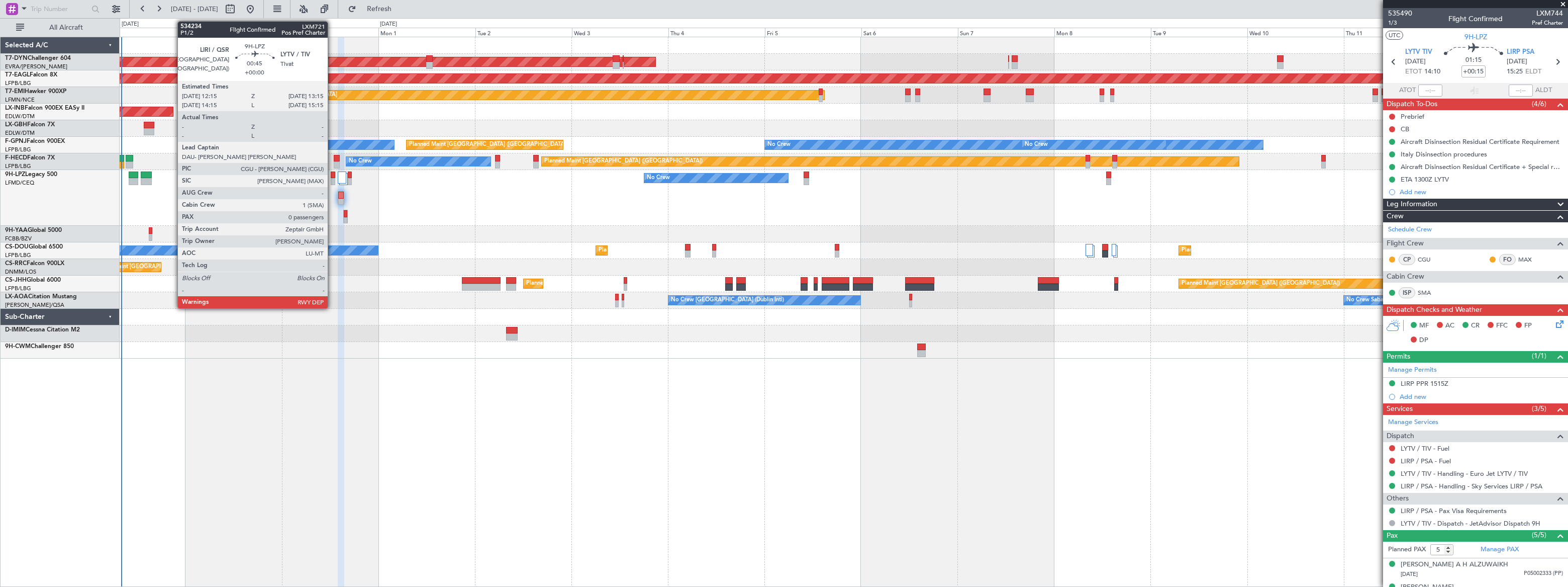
click at [332, 181] on div at bounding box center [333, 182] width 4 height 7
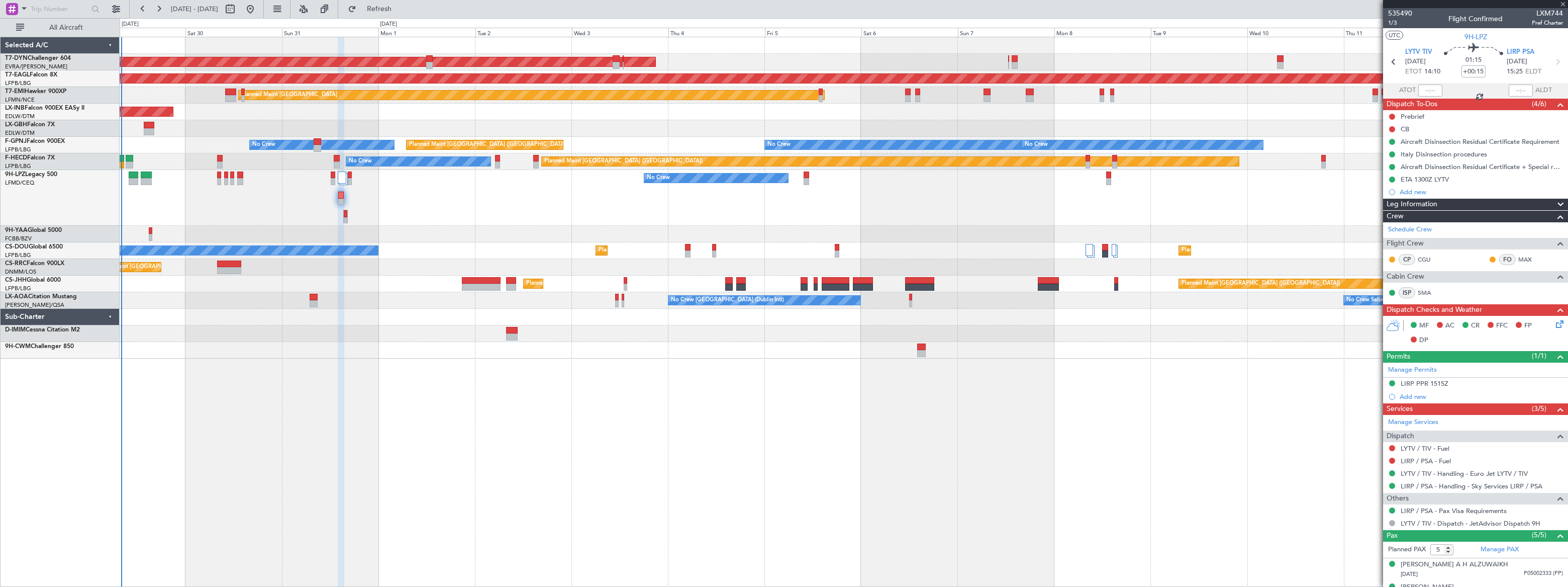
type input "0"
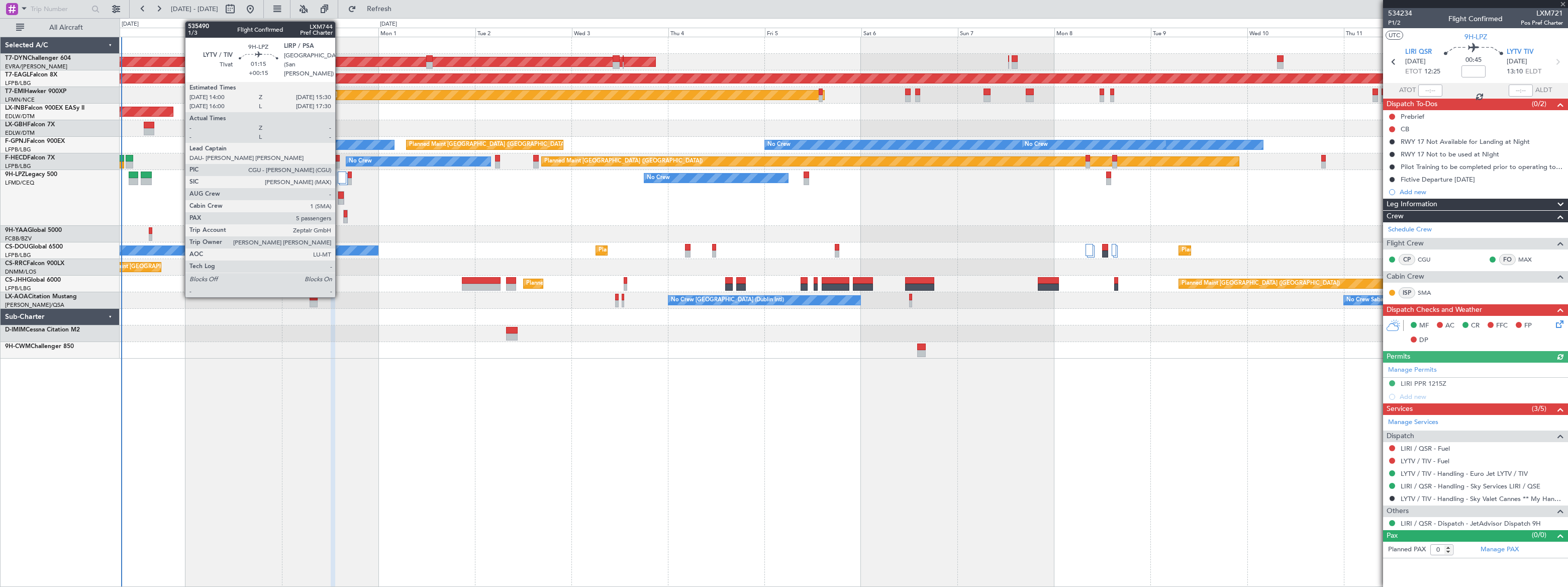
click at [339, 197] on div at bounding box center [341, 195] width 6 height 7
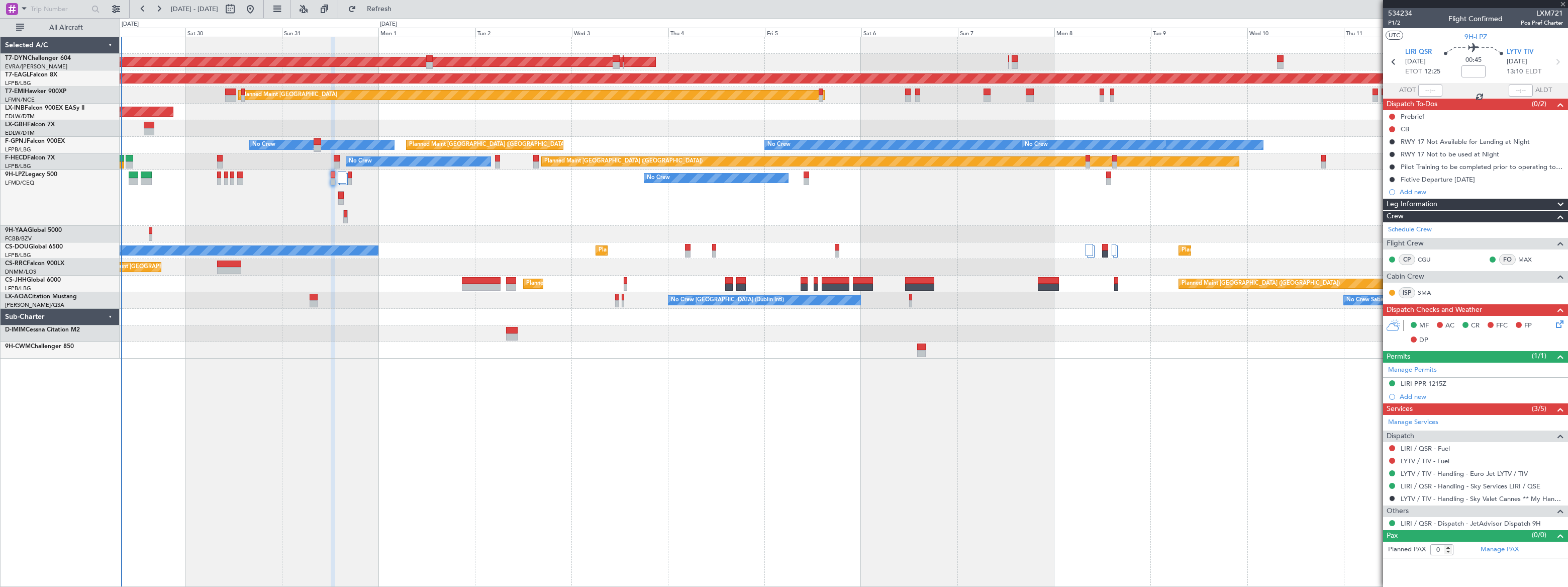
type input "+00:15"
type input "5"
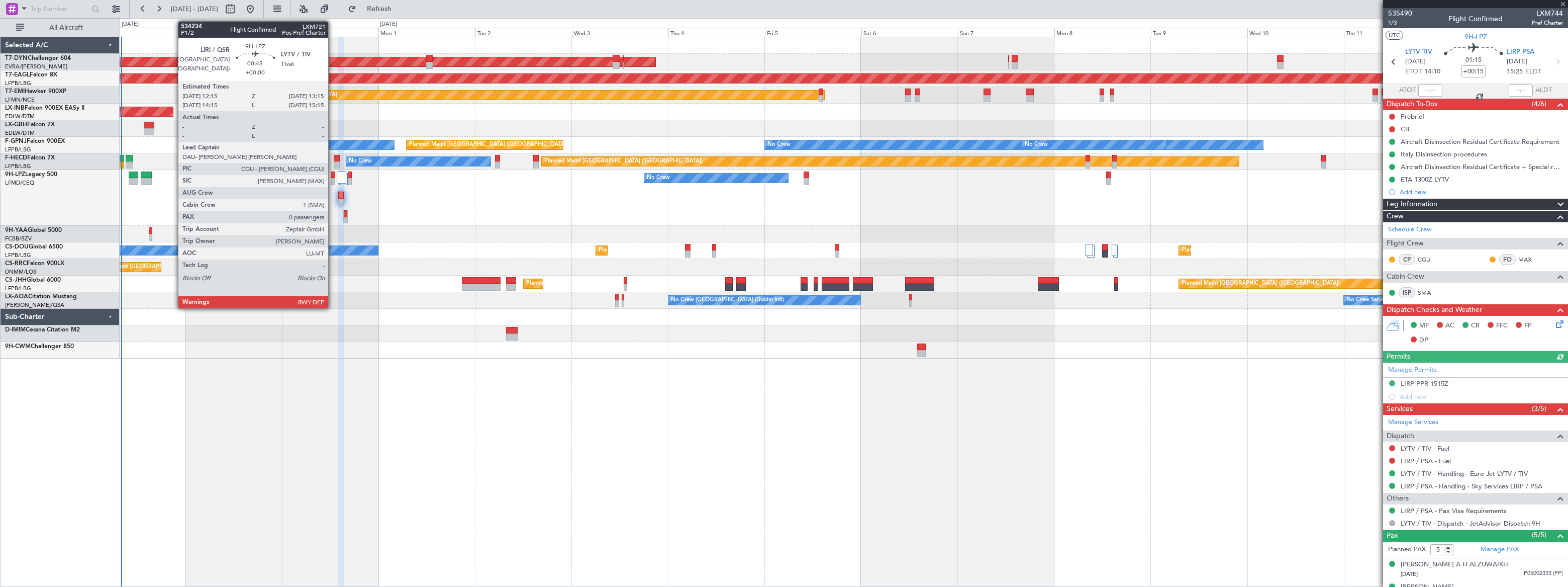
click at [333, 180] on div at bounding box center [333, 182] width 4 height 7
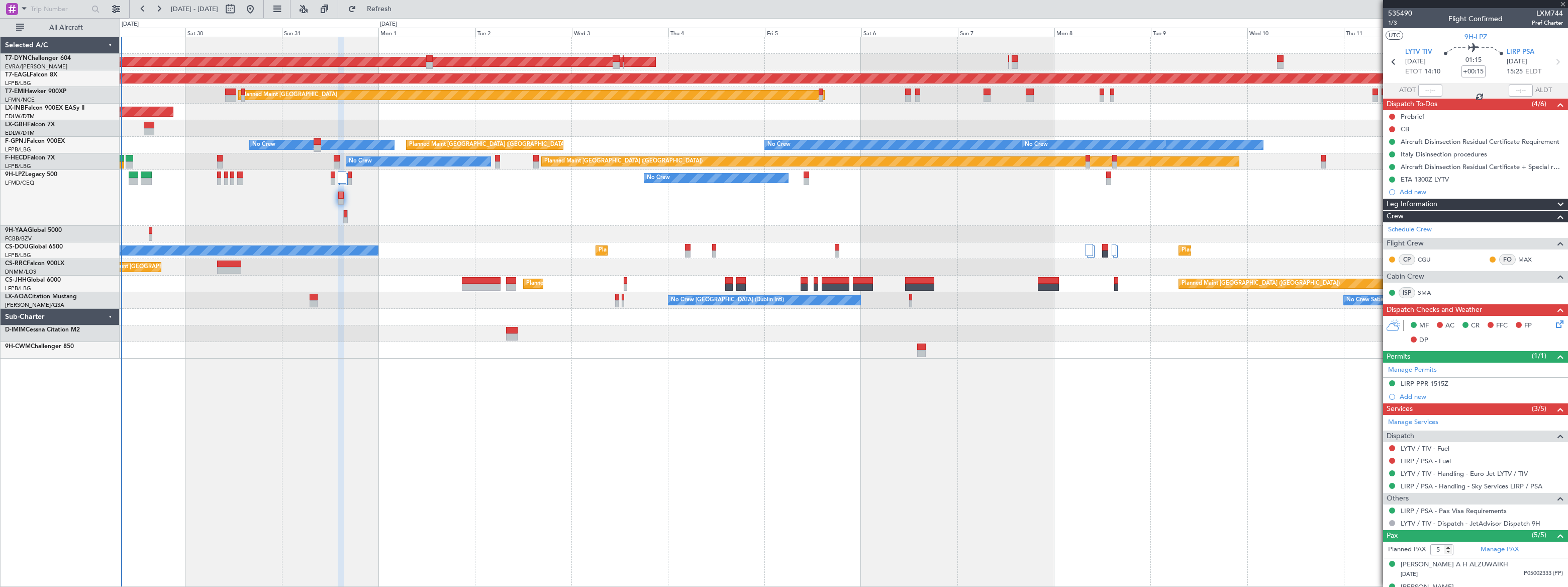
type input "0"
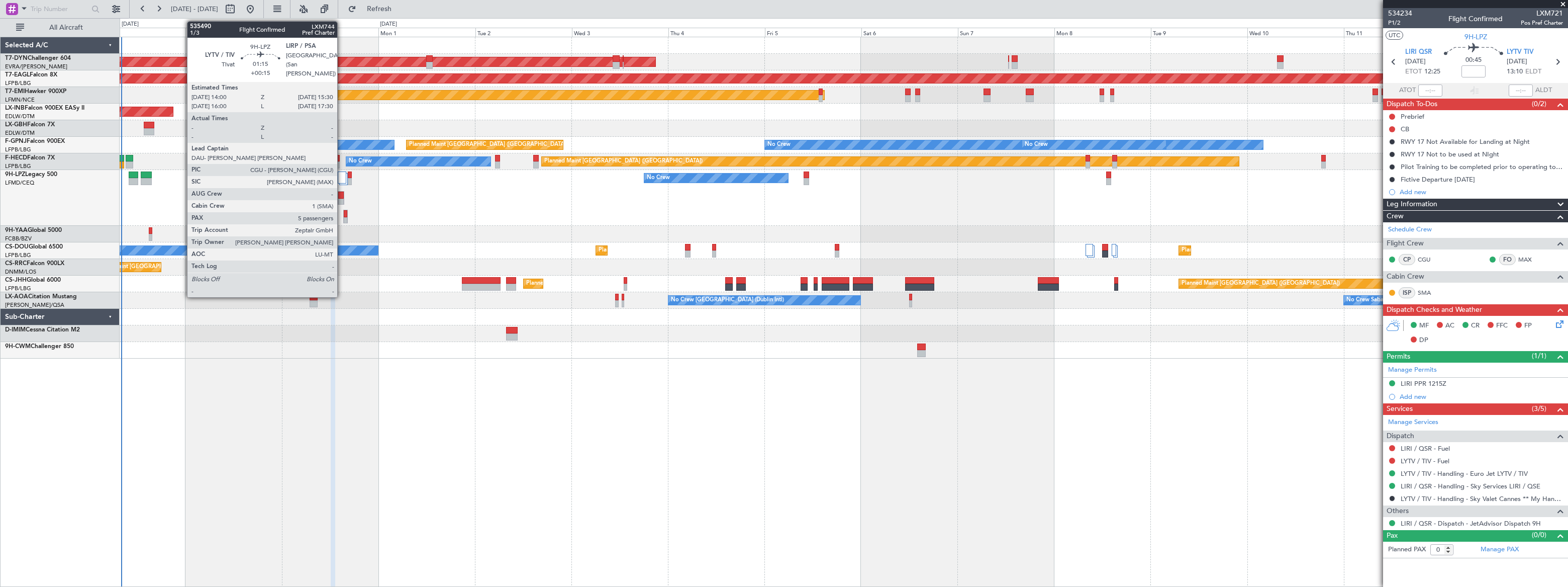
click at [342, 199] on div at bounding box center [341, 202] width 6 height 7
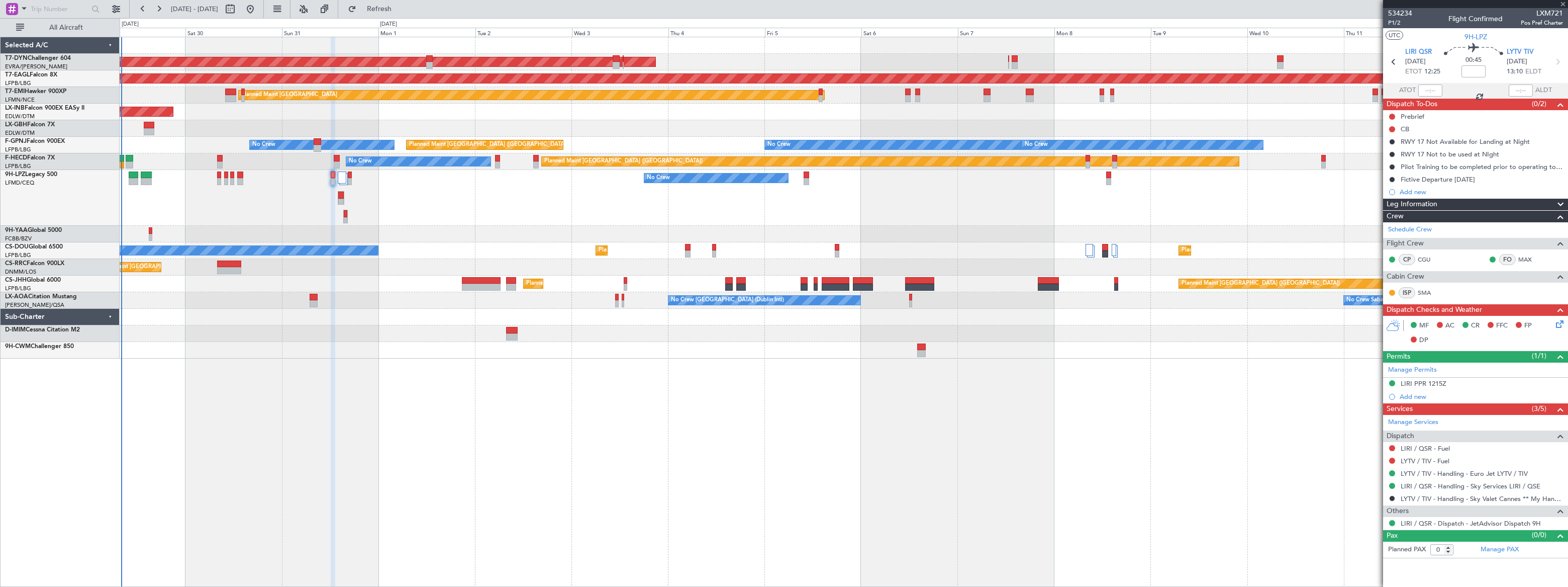
type input "+00:15"
type input "5"
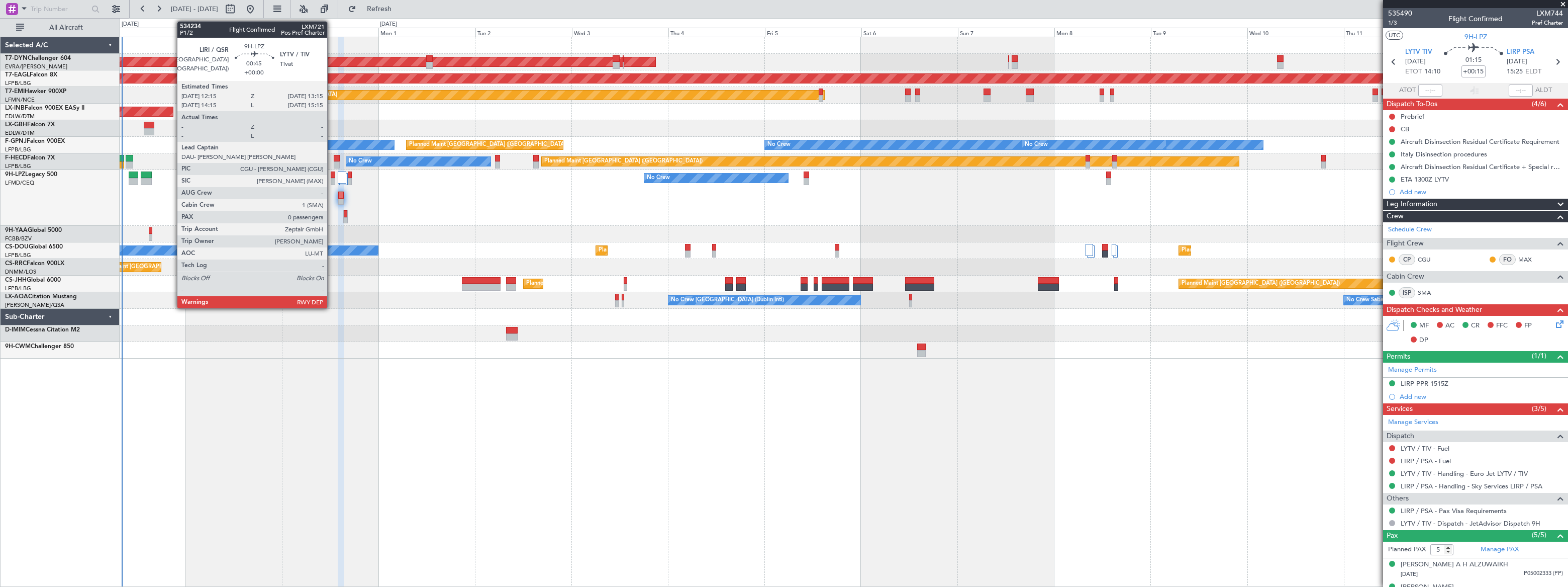
click at [331, 180] on div at bounding box center [333, 182] width 4 height 7
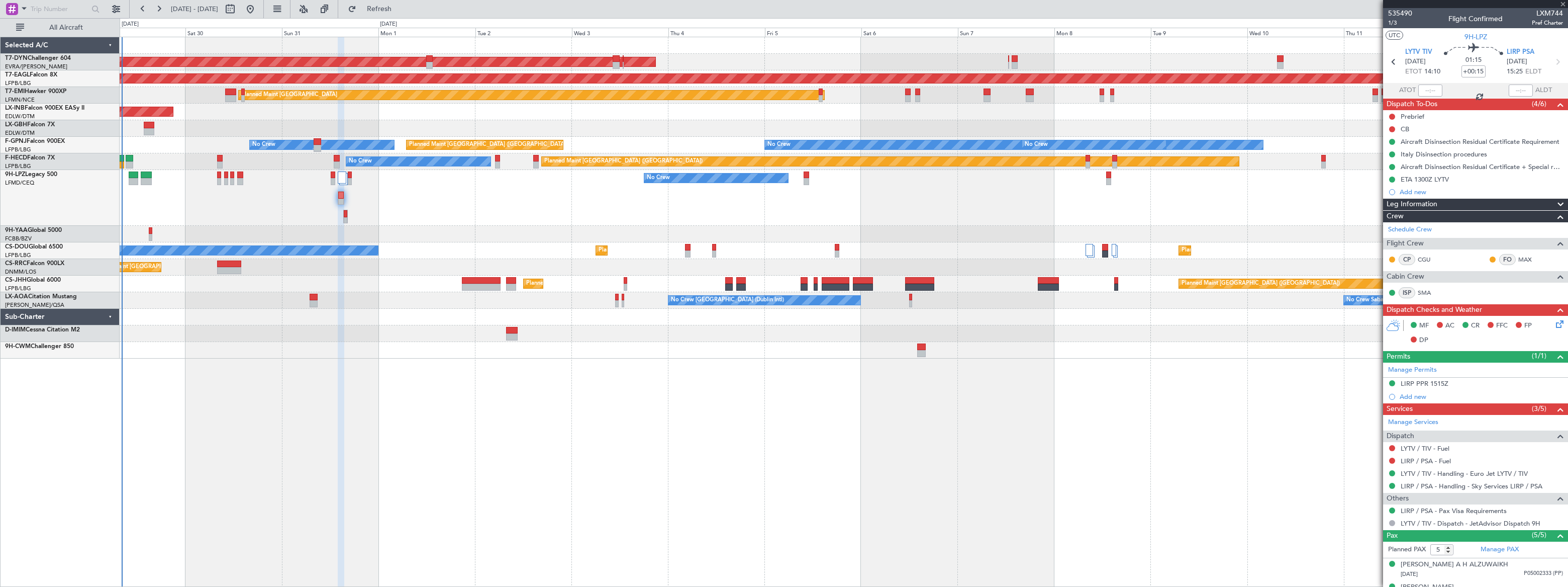
type input "0"
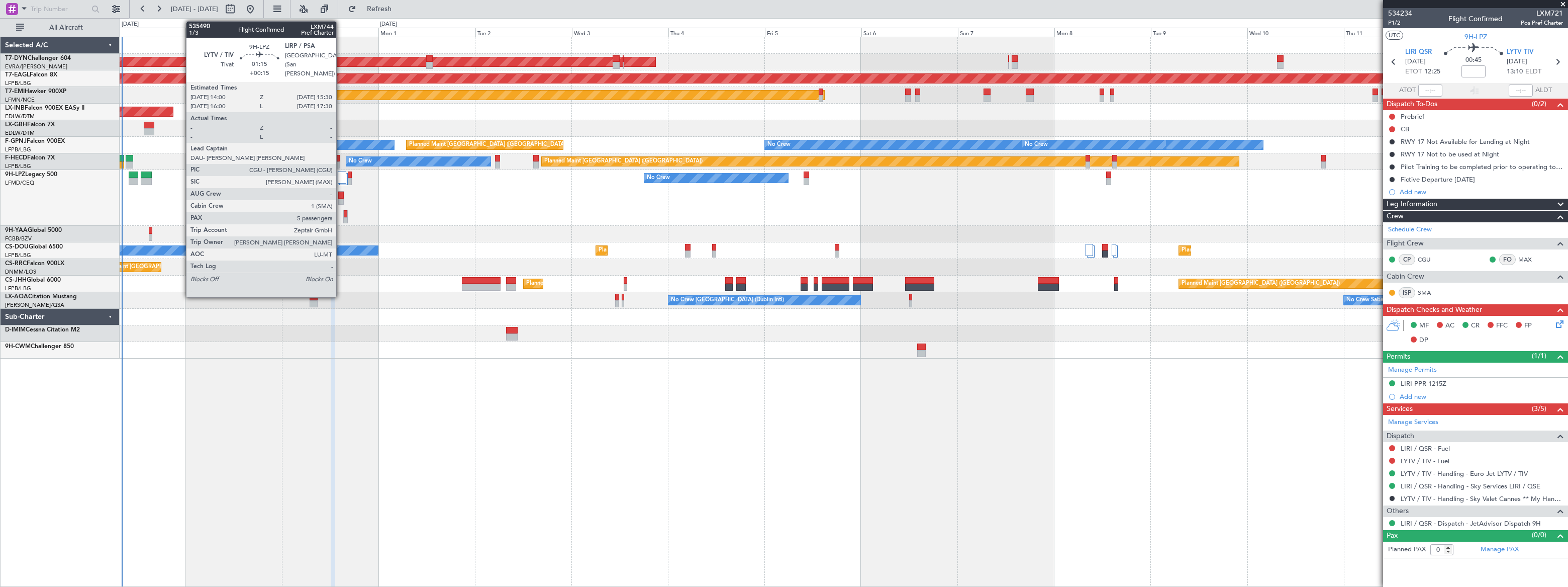
click at [341, 193] on div at bounding box center [341, 195] width 6 height 7
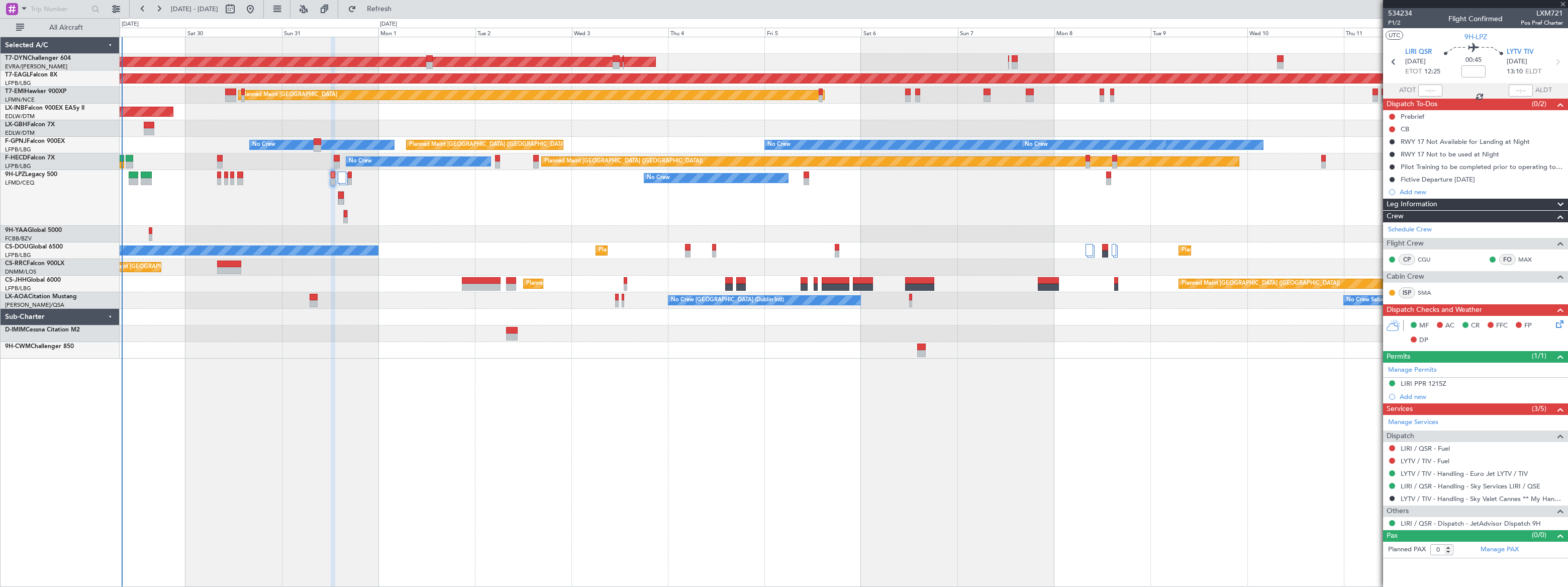
type input "+00:15"
type input "5"
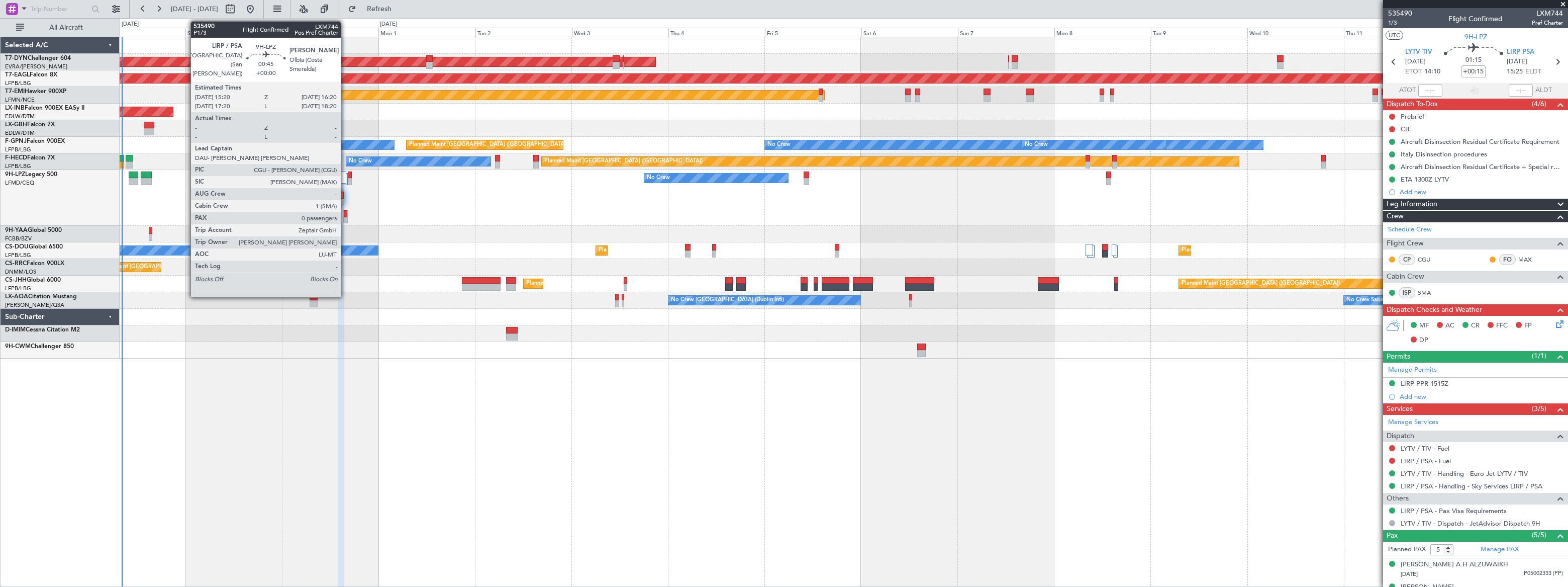
click at [345, 217] on div at bounding box center [345, 221] width 4 height 7
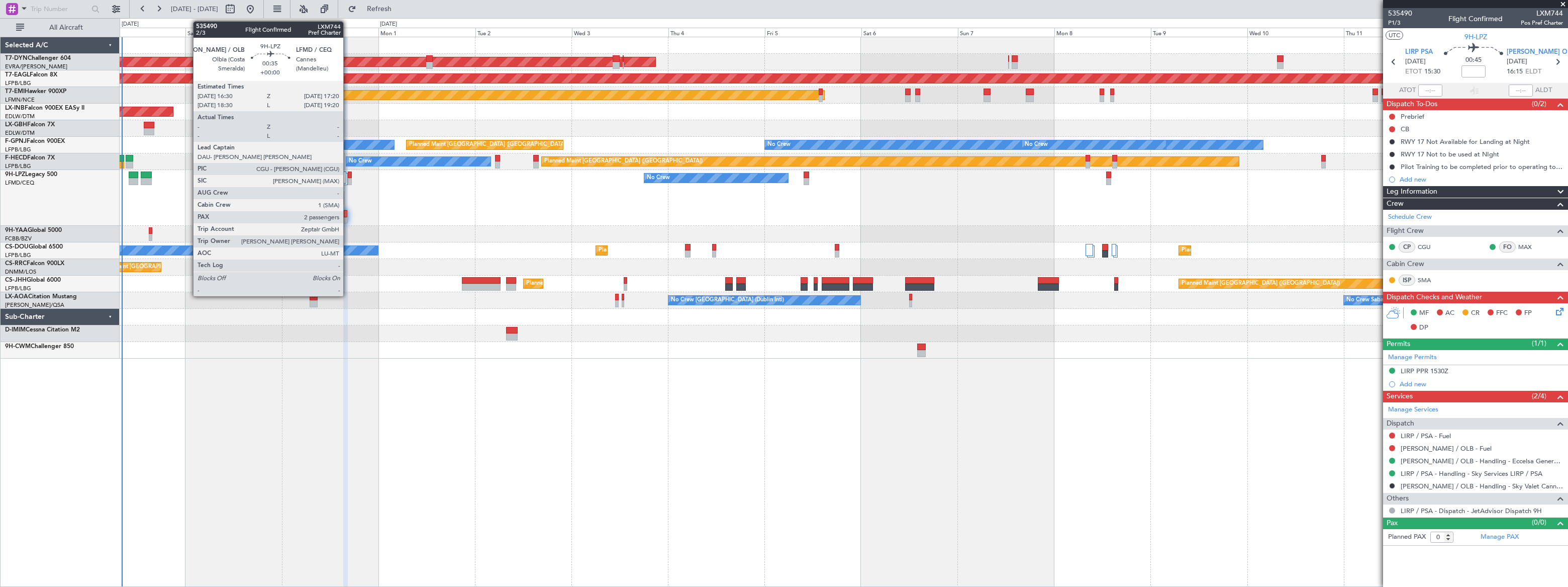
click at [347, 180] on div at bounding box center [349, 182] width 4 height 7
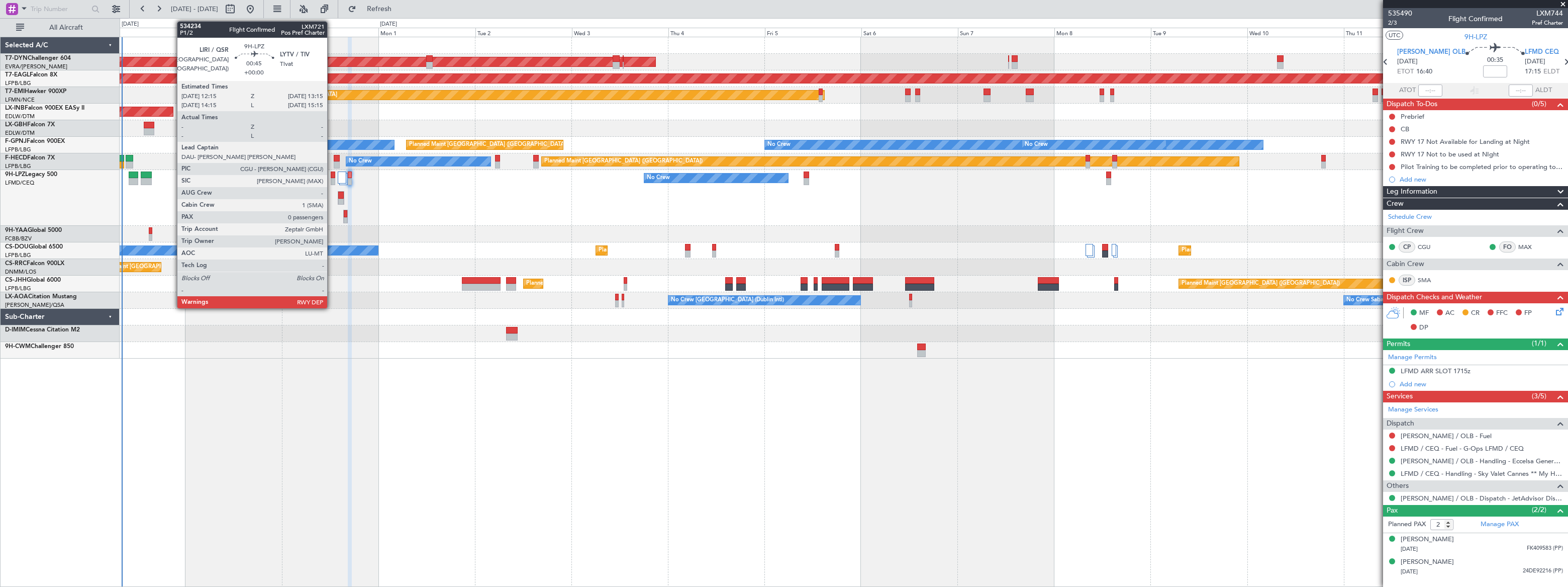
click at [331, 181] on div at bounding box center [333, 182] width 4 height 7
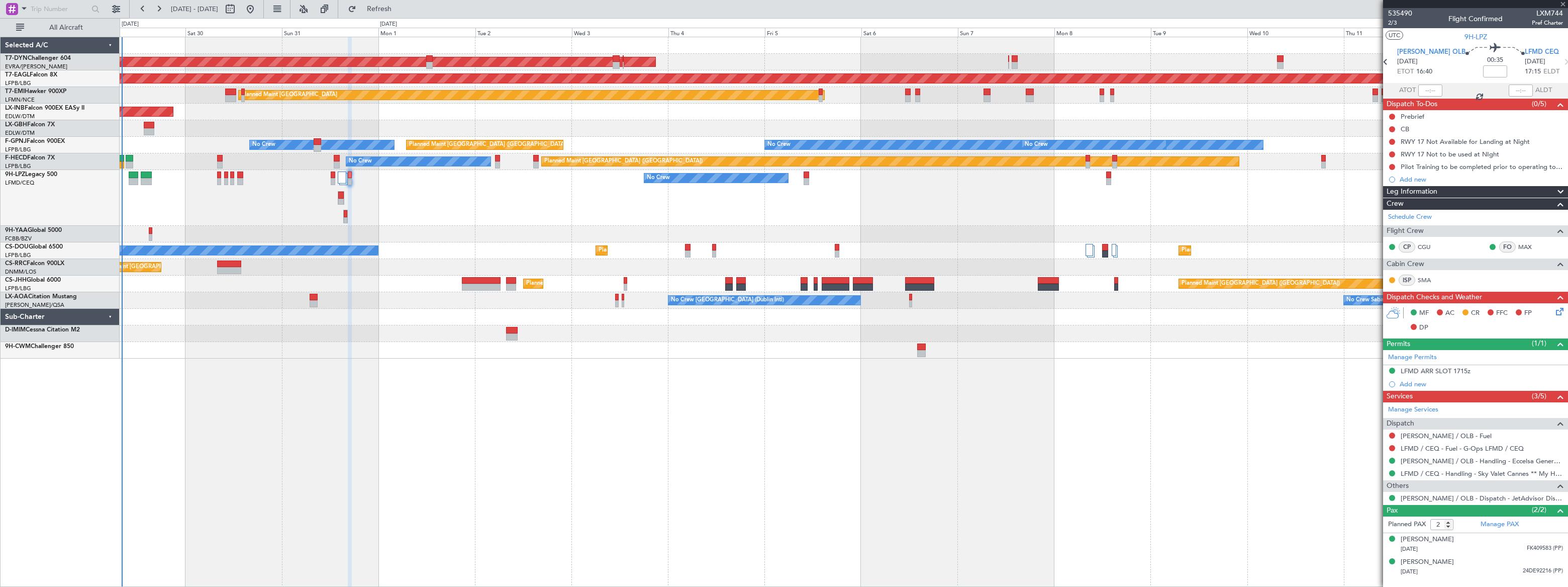
type input "0"
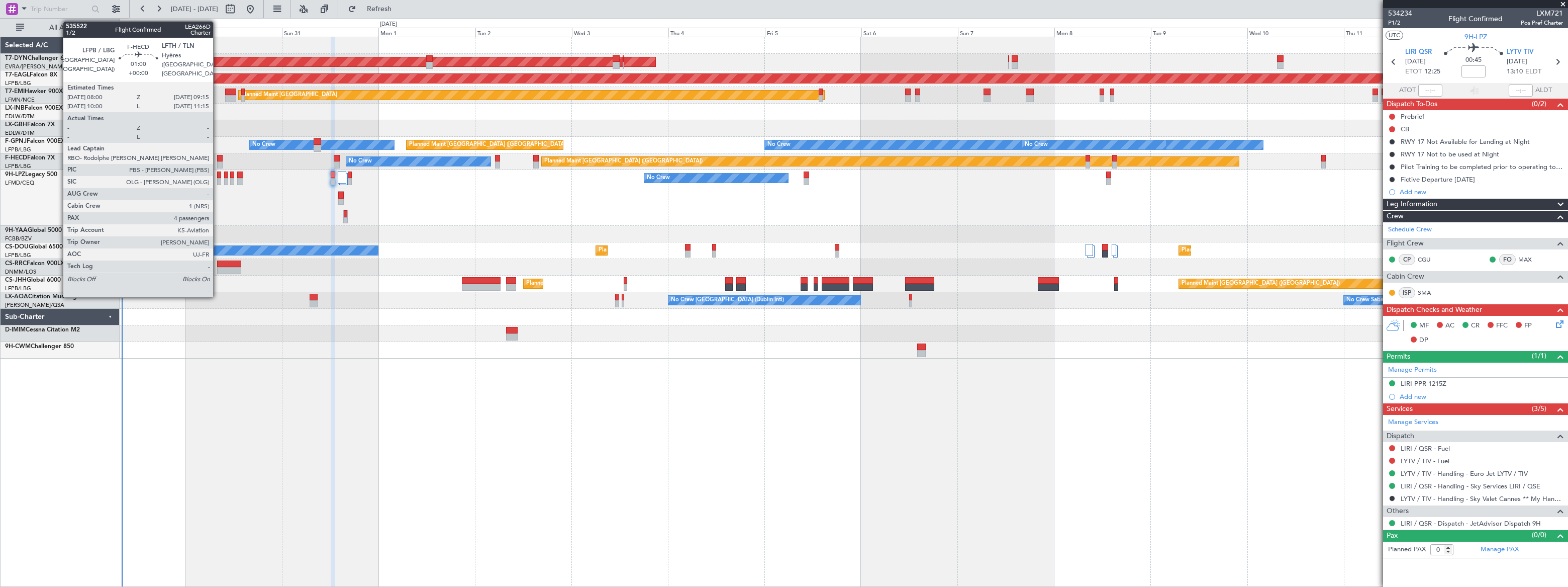
click at [217, 157] on div at bounding box center [220, 159] width 6 height 7
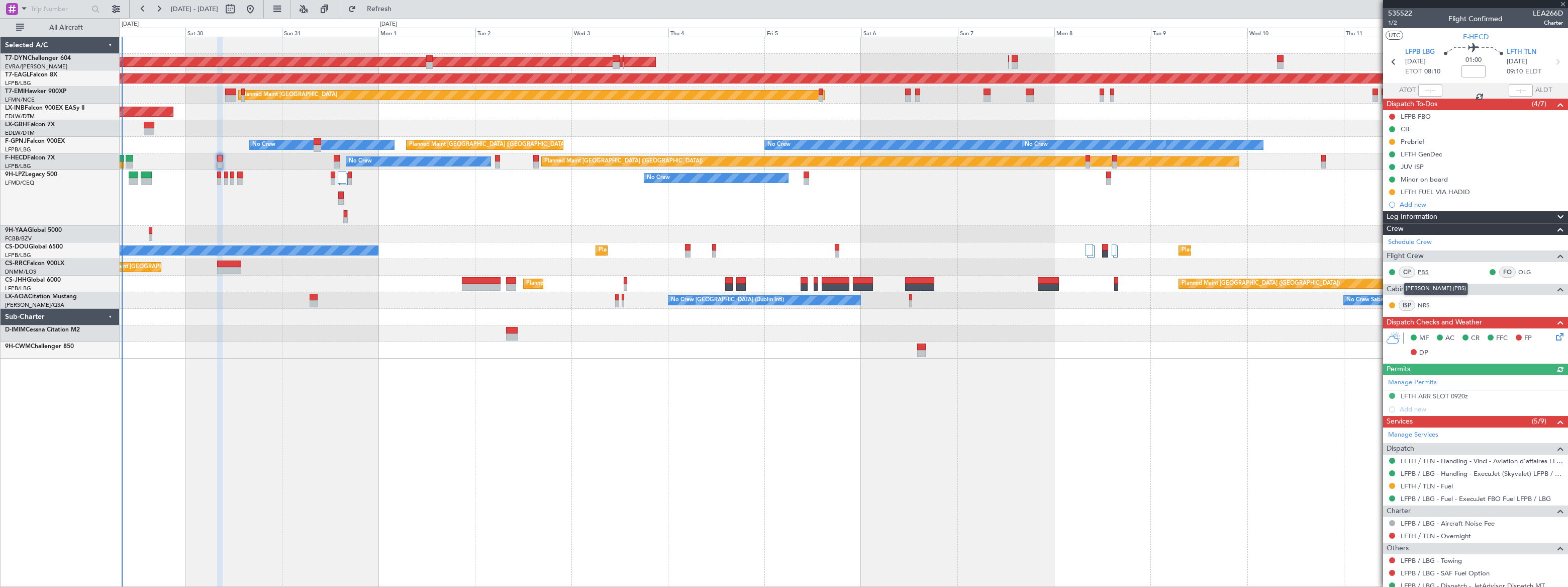
click at [1424, 271] on link "PBS" at bounding box center [1428, 272] width 23 height 9
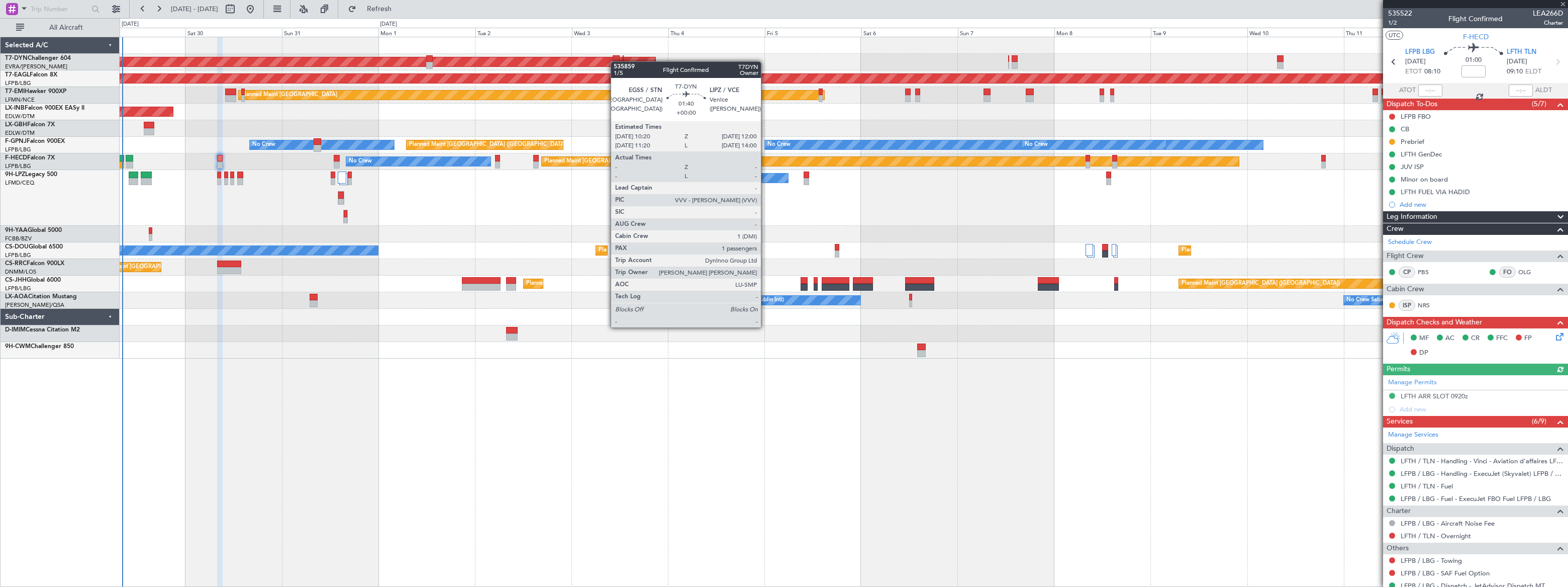
type input "1"
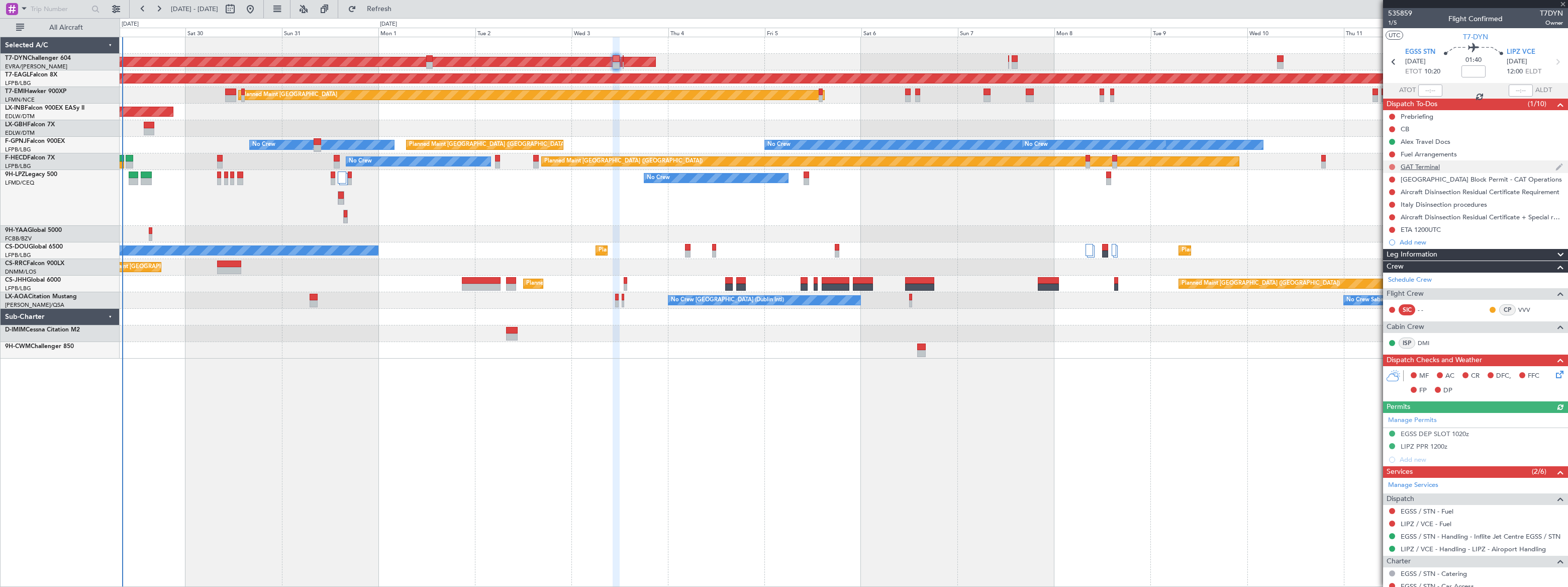
click at [1391, 167] on button at bounding box center [1392, 167] width 6 height 6
click at [1380, 210] on span "Completed" at bounding box center [1396, 211] width 33 height 10
click at [1458, 164] on div "GAT Terminal" at bounding box center [1475, 167] width 185 height 12
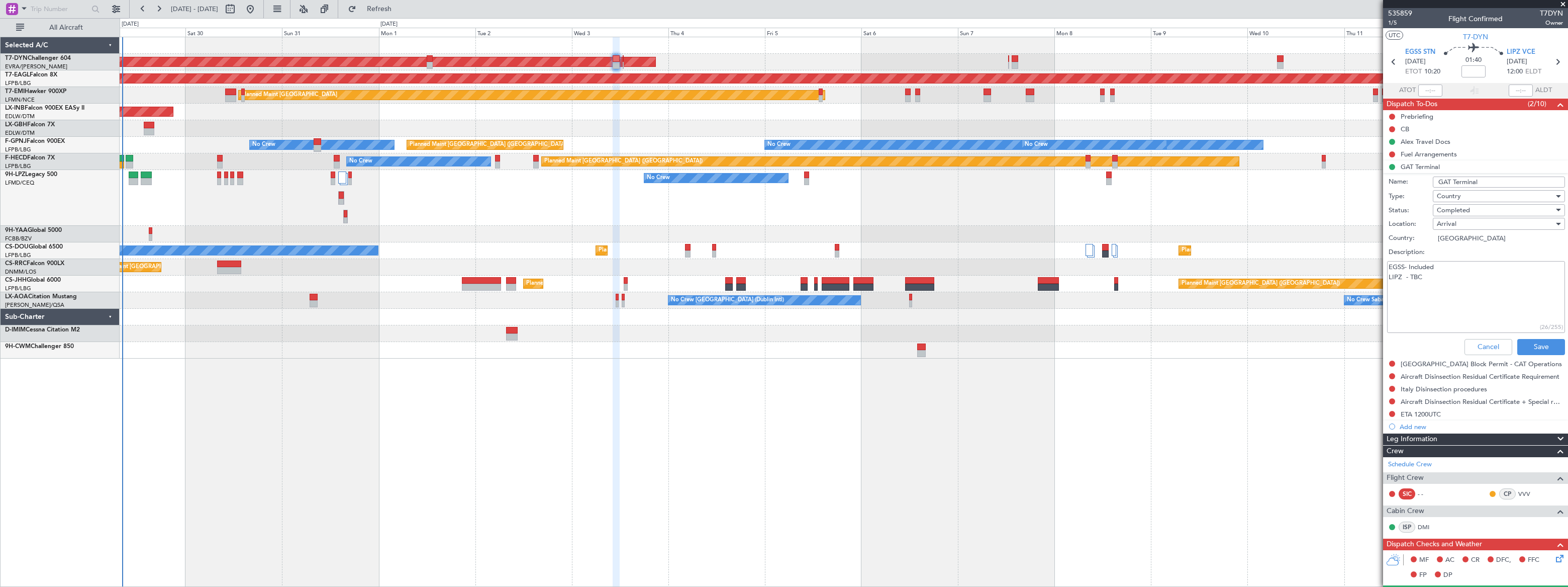
drag, startPoint x: 1434, startPoint y: 278, endPoint x: 1410, endPoint y: 276, distance: 24.1
click at [1410, 276] on textarea "EGSS- Included LIPZ - TBC" at bounding box center [1476, 297] width 178 height 72
type textarea "EGSS- Included LIPZ - Included"
click at [1544, 351] on button "Save" at bounding box center [1541, 347] width 48 height 16
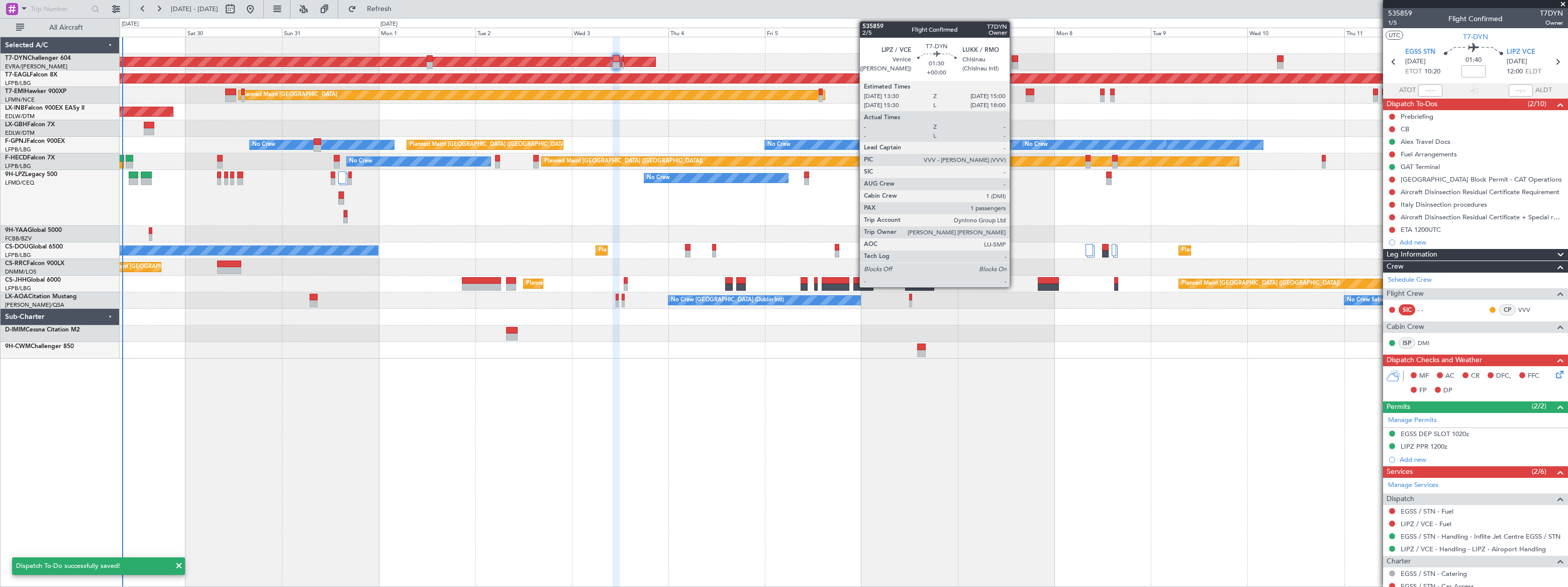
click at [1014, 62] on div at bounding box center [1015, 65] width 7 height 7
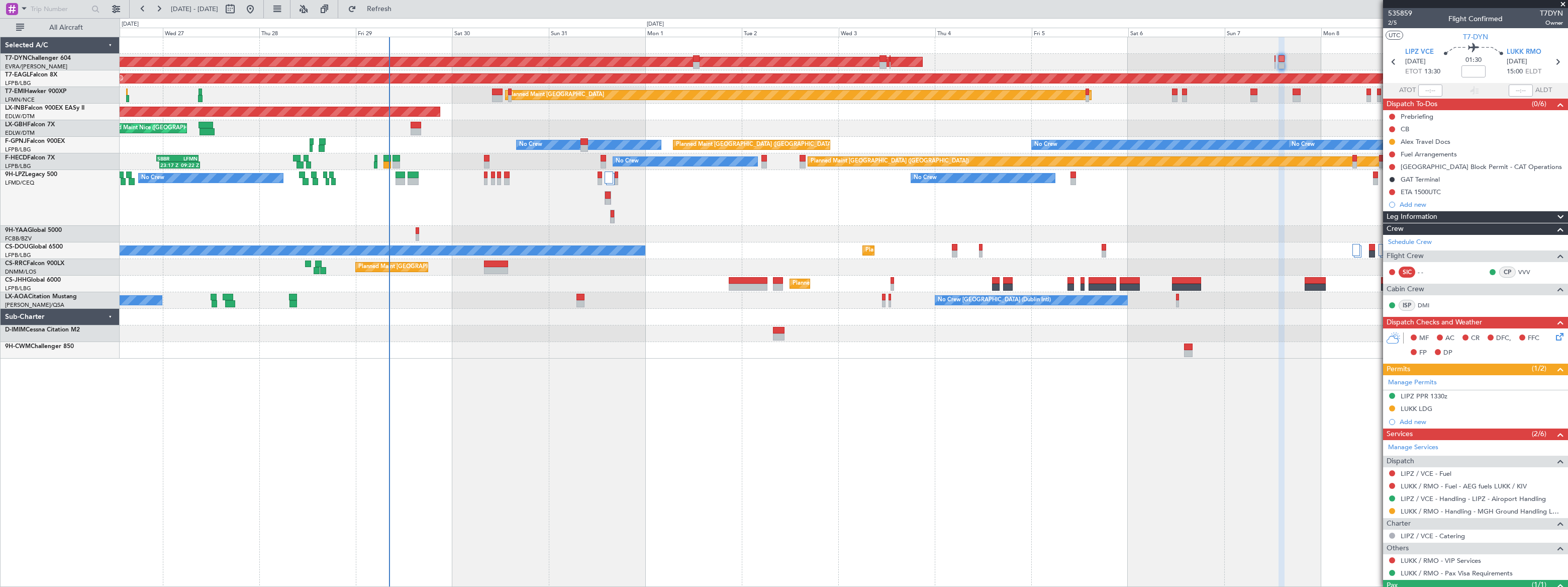
click at [514, 198] on div "No Crew No Crew No Crew" at bounding box center [843, 198] width 1447 height 56
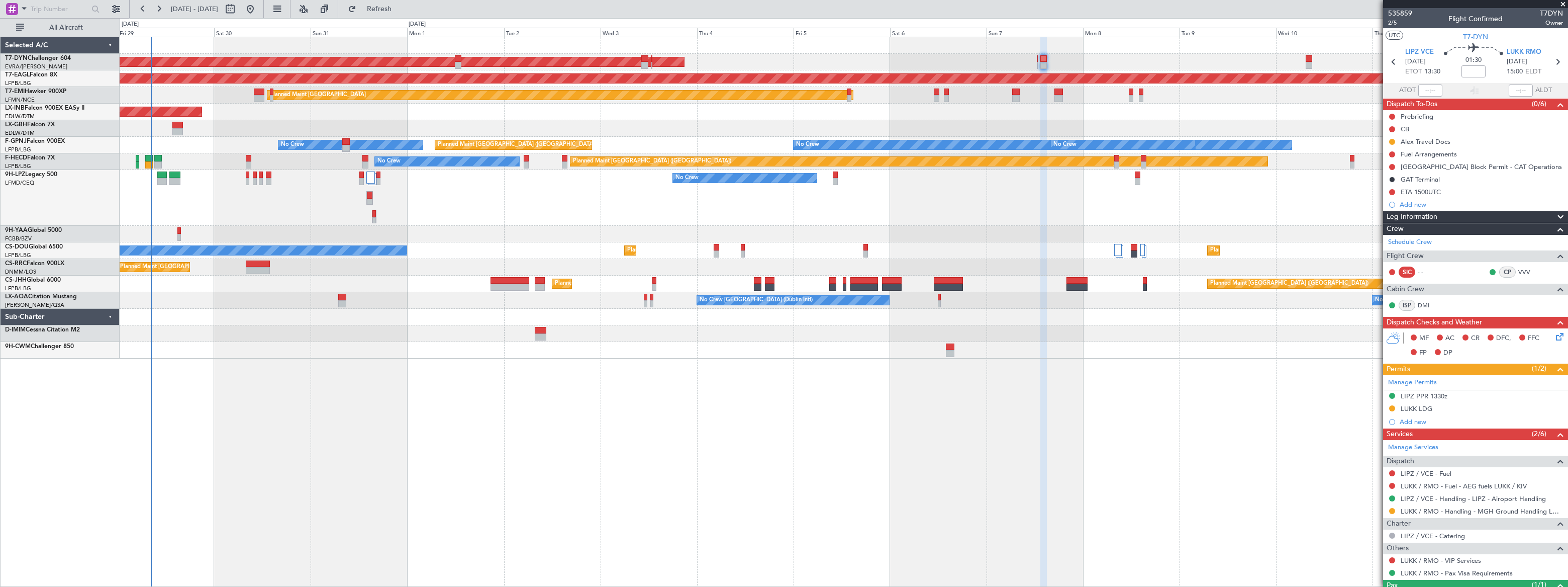
click at [186, 148] on div "AOG Maint Riga (Riga Intl) Grounded [US_STATE] ([GEOGRAPHIC_DATA]) Planned Main…" at bounding box center [844, 198] width 1448 height 322
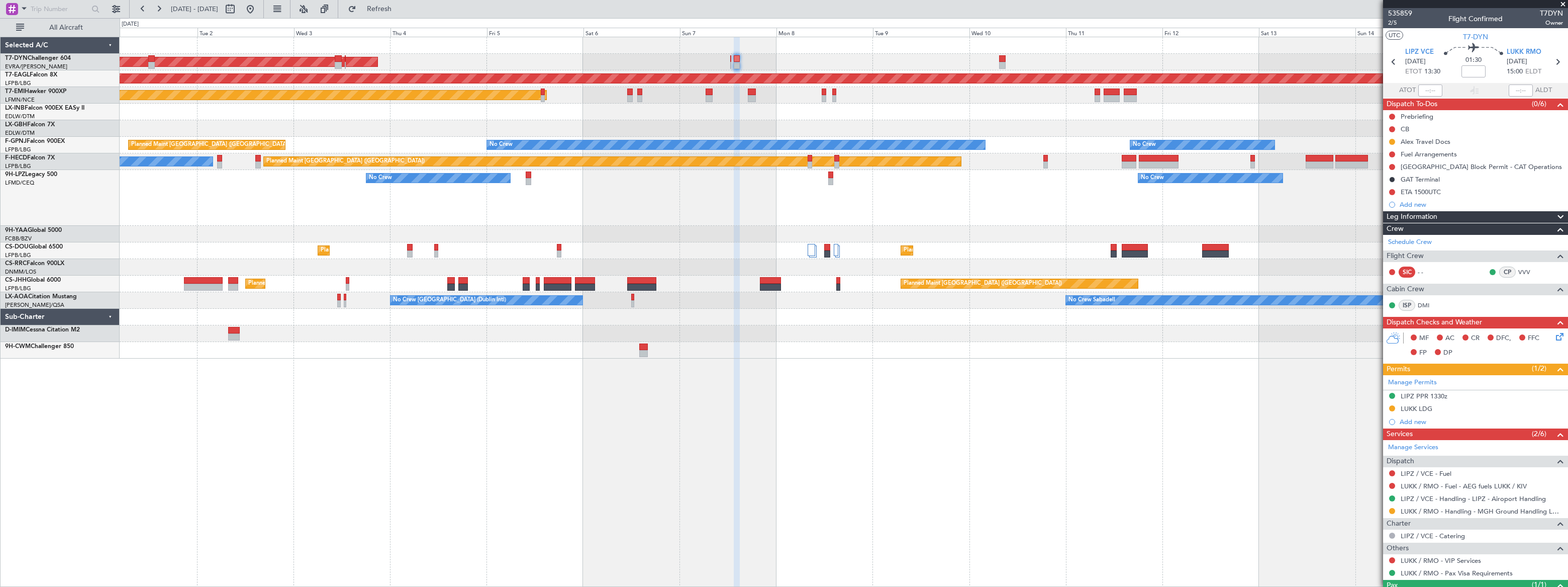
click at [345, 354] on div "AOG Maint Riga (Riga Intl) Grounded [US_STATE] ([GEOGRAPHIC_DATA]) Planned Main…" at bounding box center [844, 311] width 1448 height 550
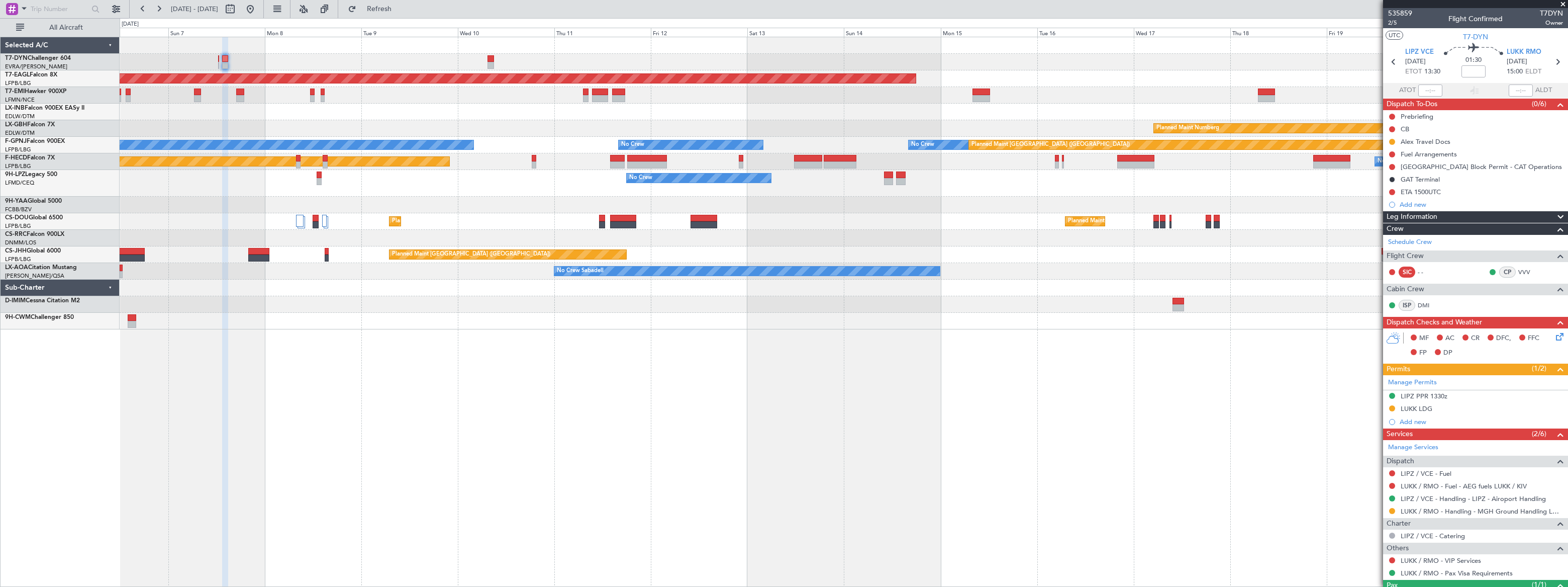
click at [390, 294] on div "AOG Maint Riga (Riga Intl) Grounded [US_STATE] ([GEOGRAPHIC_DATA]) Planned Main…" at bounding box center [844, 311] width 1448 height 550
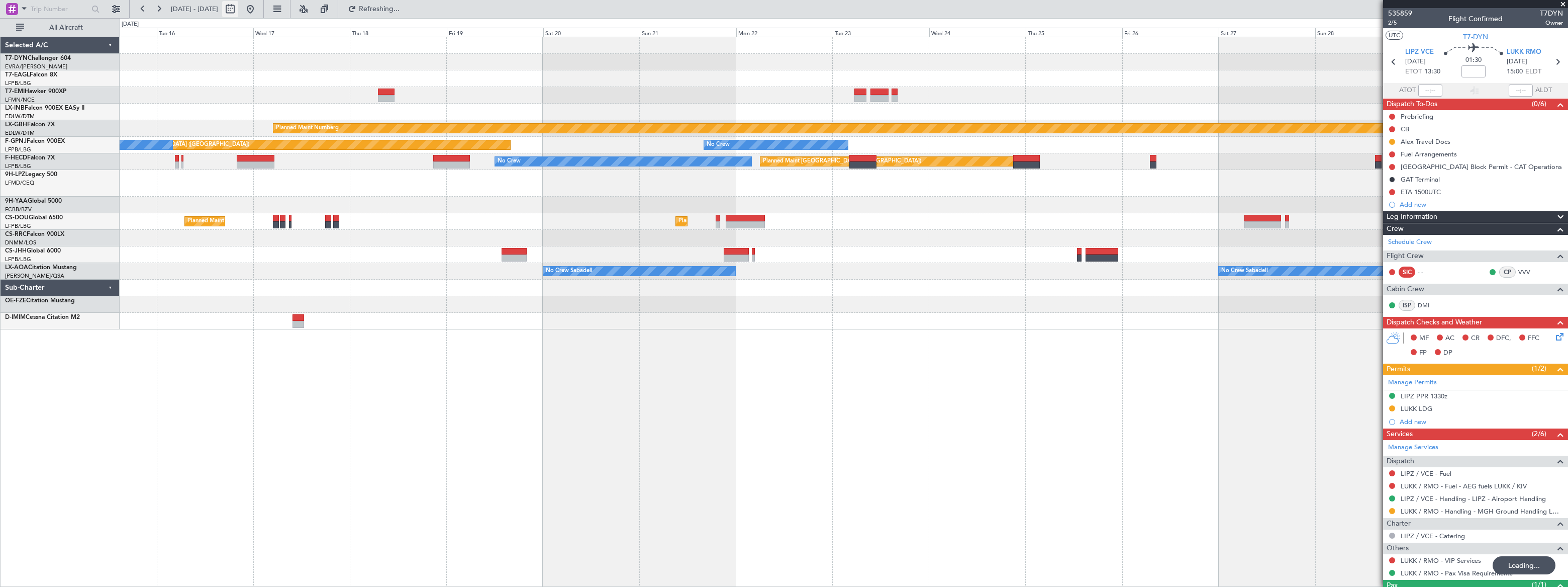
click at [238, 8] on button at bounding box center [230, 9] width 16 height 16
select select "9"
select select "2025"
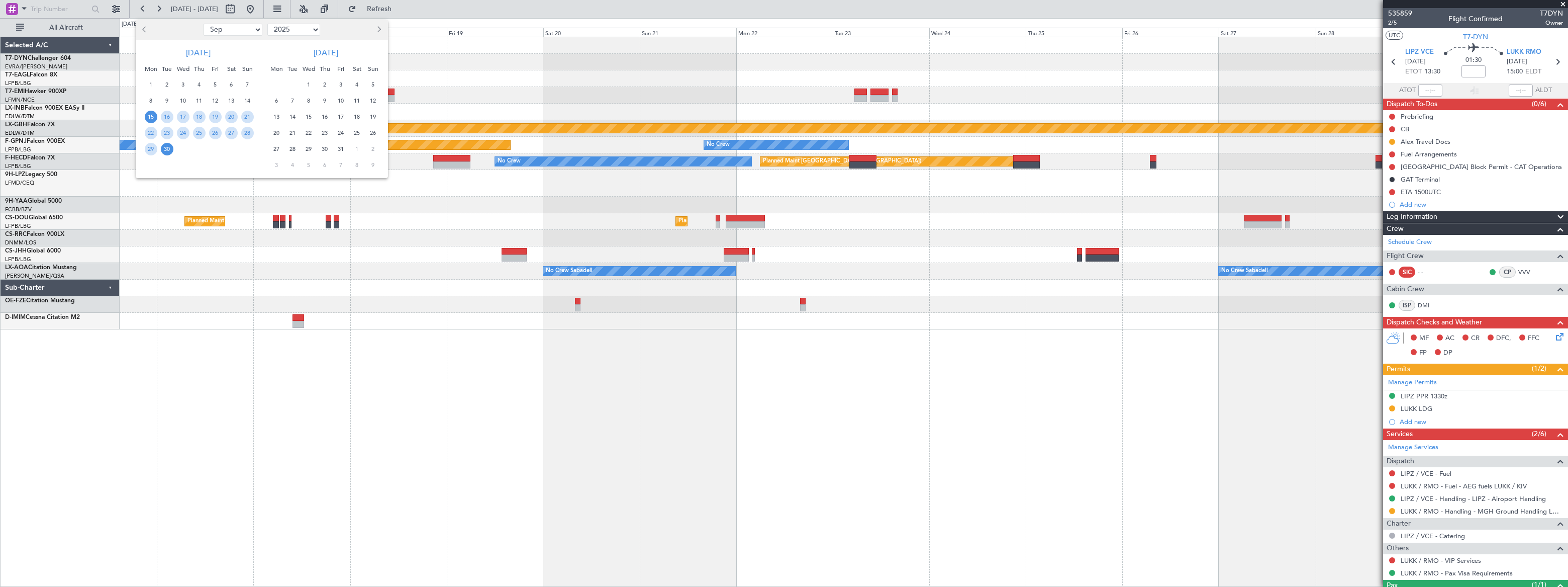
click at [237, 31] on select "Jan Feb Mar Apr May Jun [DATE] Aug Sep Oct Nov Dec" at bounding box center [233, 29] width 59 height 12
select select "11"
click at [204, 23] on select "Jan Feb Mar Apr May Jun [DATE] Aug Sep Oct Nov Dec" at bounding box center [233, 29] width 59 height 12
click at [164, 114] on span "11" at bounding box center [166, 116] width 12 height 12
click at [421, 357] on div at bounding box center [784, 293] width 1568 height 587
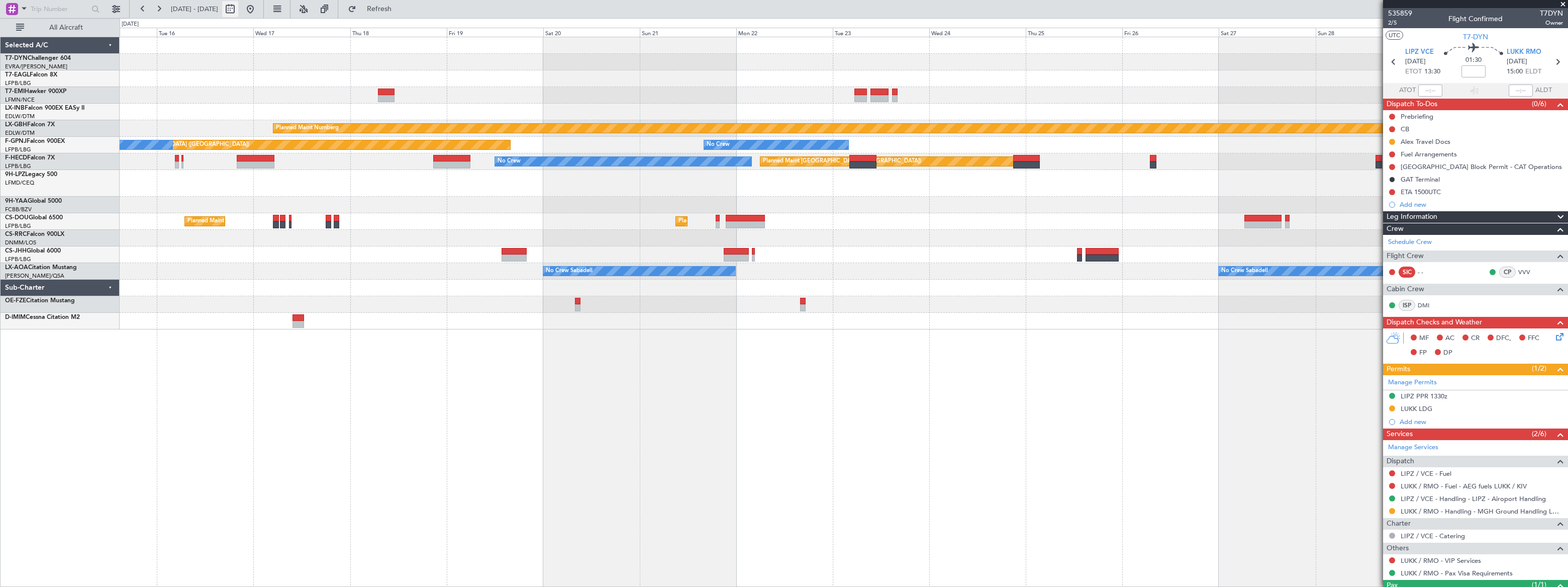
click at [238, 4] on button at bounding box center [230, 9] width 16 height 16
select select "11"
select select "2025"
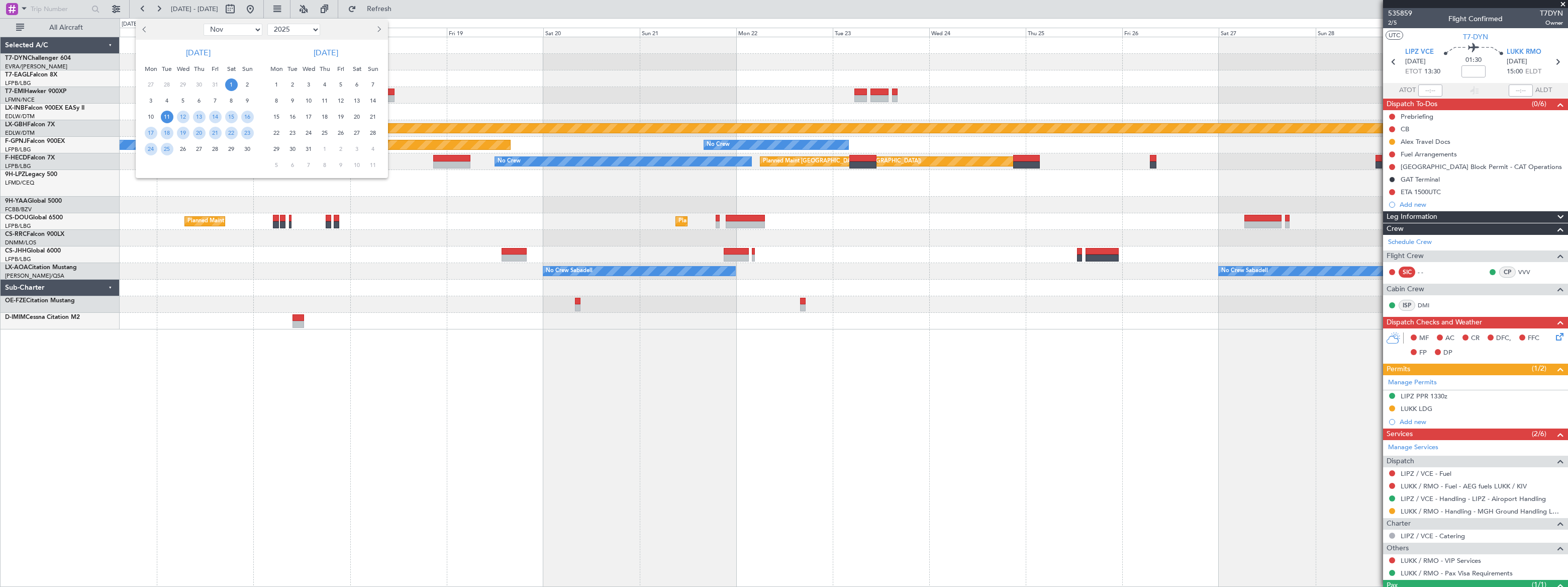
click at [230, 82] on span "1" at bounding box center [231, 84] width 12 height 12
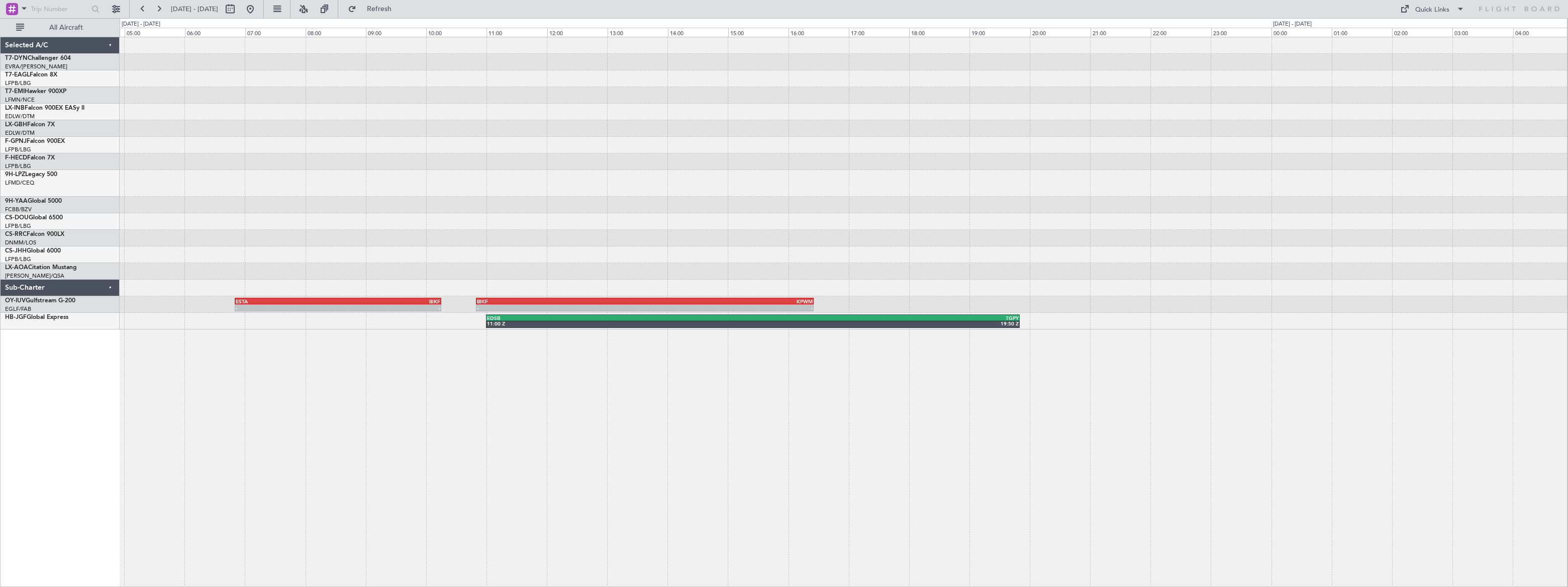
click at [156, 370] on div "- - ESTA 06:50 Z BIKF 10:15 Z - - BIKF 10:50 Z KPWM 16:25 Z EDSB 11:00 Z TGPY 1…" at bounding box center [844, 311] width 1448 height 550
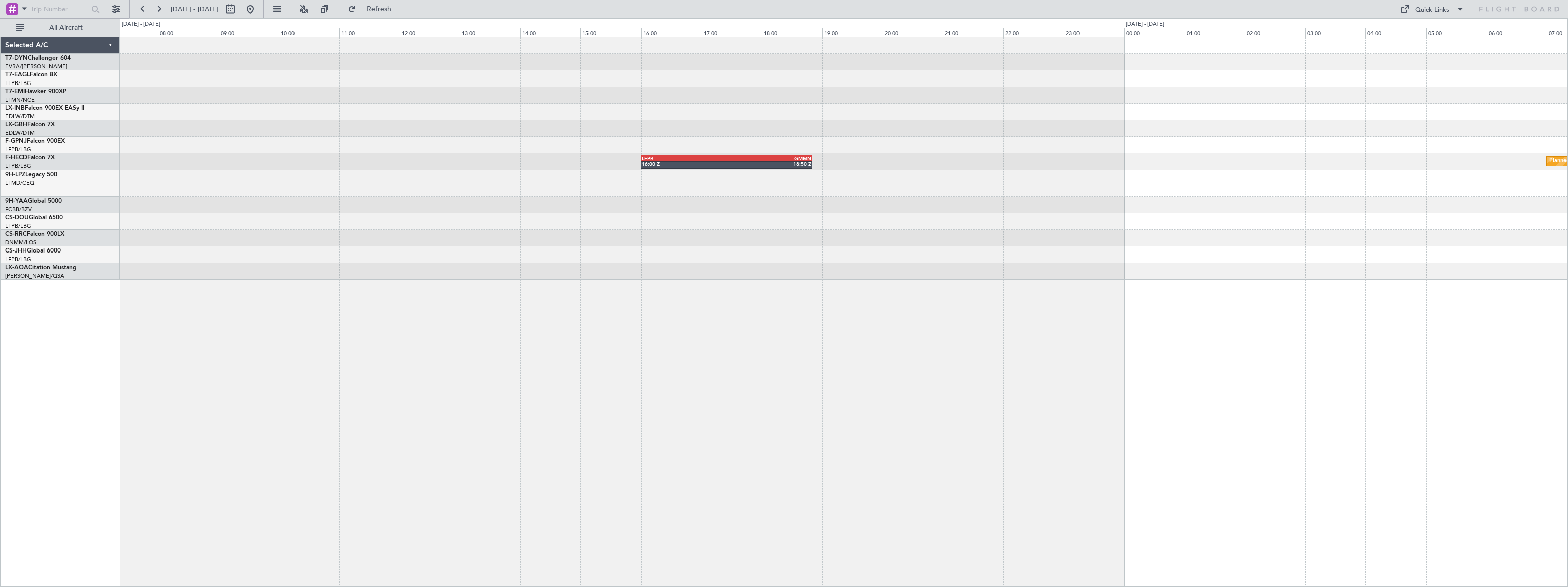
click at [544, 354] on div "Planned Maint Nurnberg LFPB 16:00 Z GMMN 18:50 Z Planned Maint [GEOGRAPHIC_DATA…" at bounding box center [844, 311] width 1448 height 550
click at [425, 284] on div "Planned Maint Nurnberg LFPB 16:00 Z GMMN 18:50 Z Planned Maint [GEOGRAPHIC_DATA…" at bounding box center [844, 311] width 1448 height 550
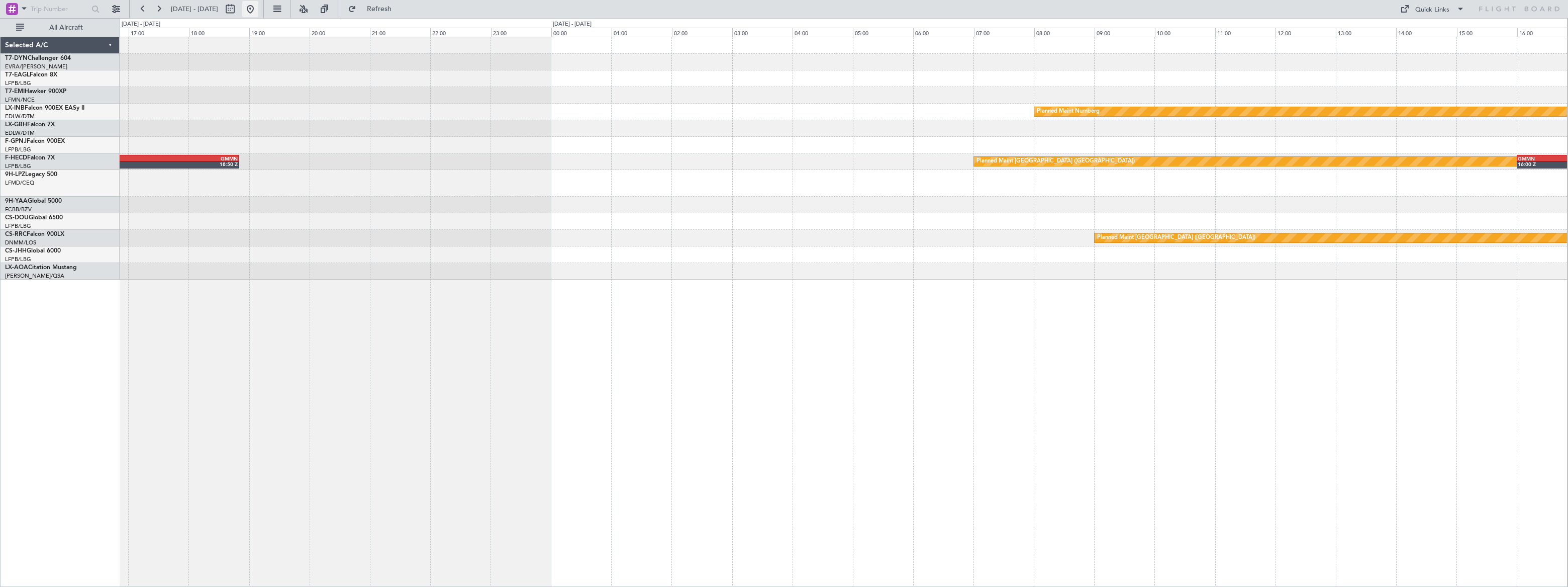
click at [258, 9] on button at bounding box center [250, 9] width 16 height 16
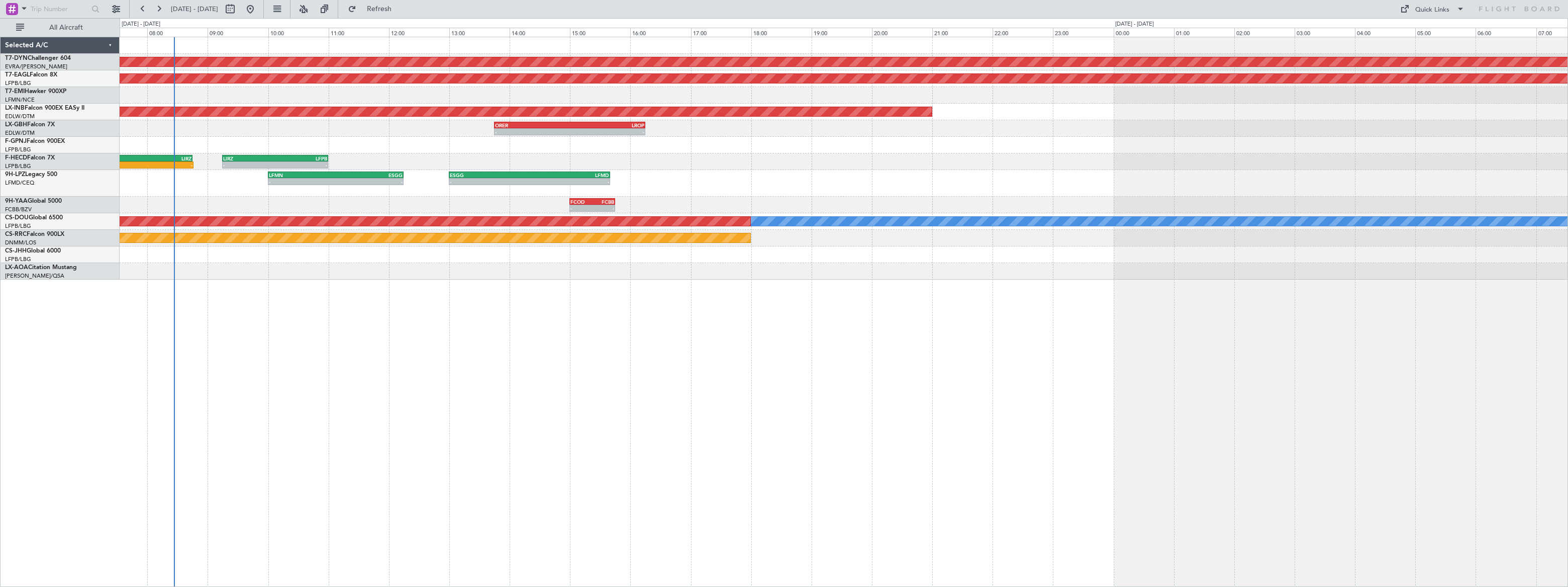
click at [347, 199] on div "AOG Maint Riga (Riga Intl) Grounded [US_STATE] ([GEOGRAPHIC_DATA]) GMMX 10:00 Z…" at bounding box center [844, 311] width 1448 height 550
click at [799, 422] on div "AOG Maint Riga (Riga Intl) Grounded [US_STATE] ([GEOGRAPHIC_DATA]) GMMX 10:00 Z…" at bounding box center [844, 311] width 1448 height 550
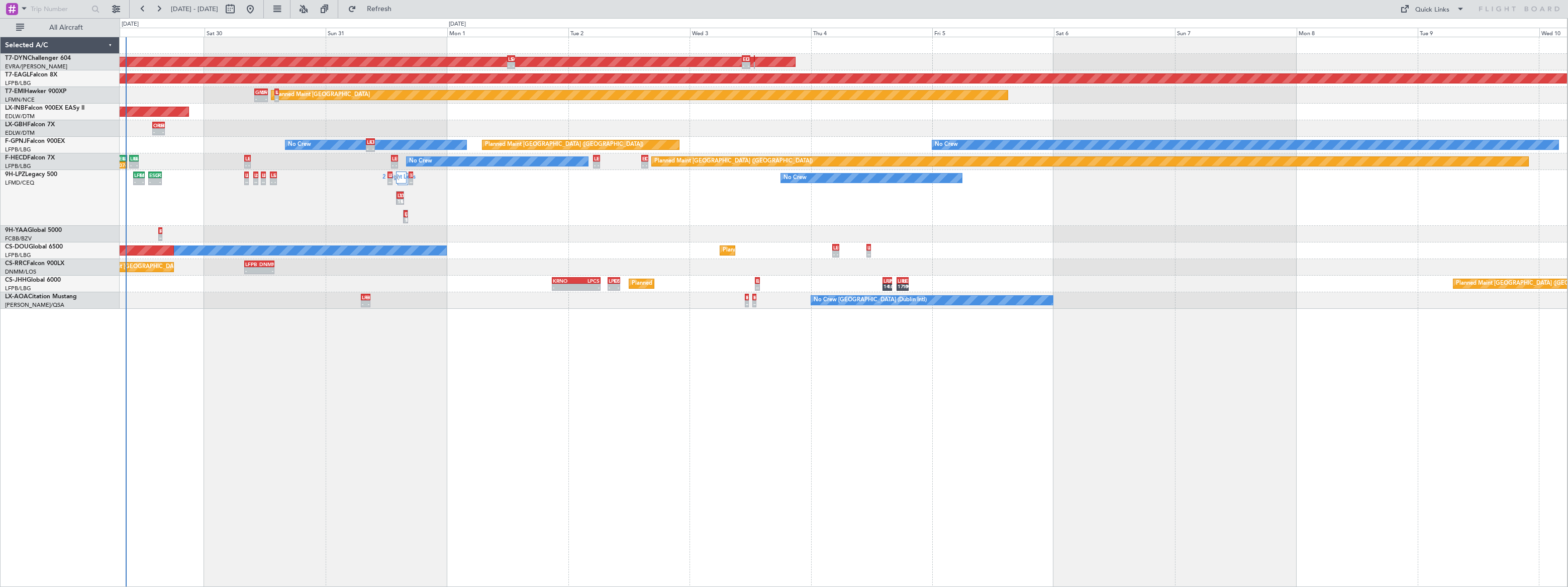
click at [182, 295] on div "AOG Maint Riga (Riga Intl) - - LSGS 12:00 Z EGSS 13:30 Z - - EGSS 10:20 Z LIPZ …" at bounding box center [844, 311] width 1448 height 550
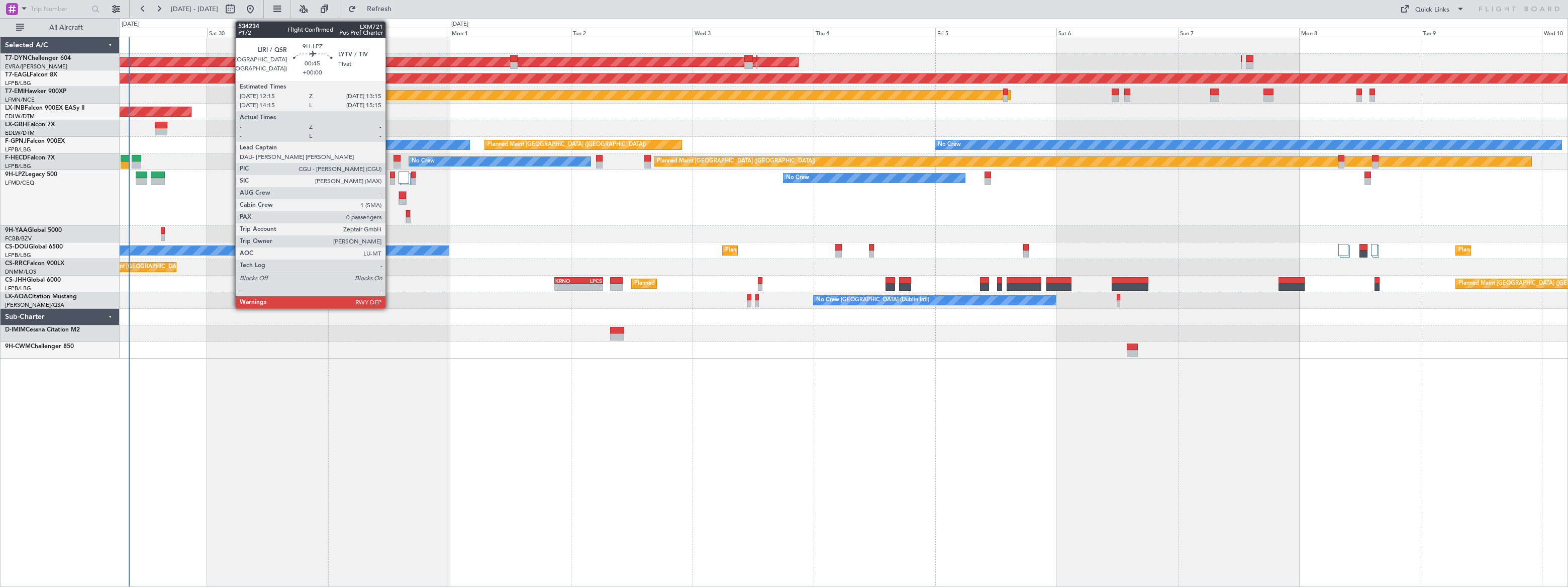
click at [390, 178] on div at bounding box center [393, 182] width 6 height 7
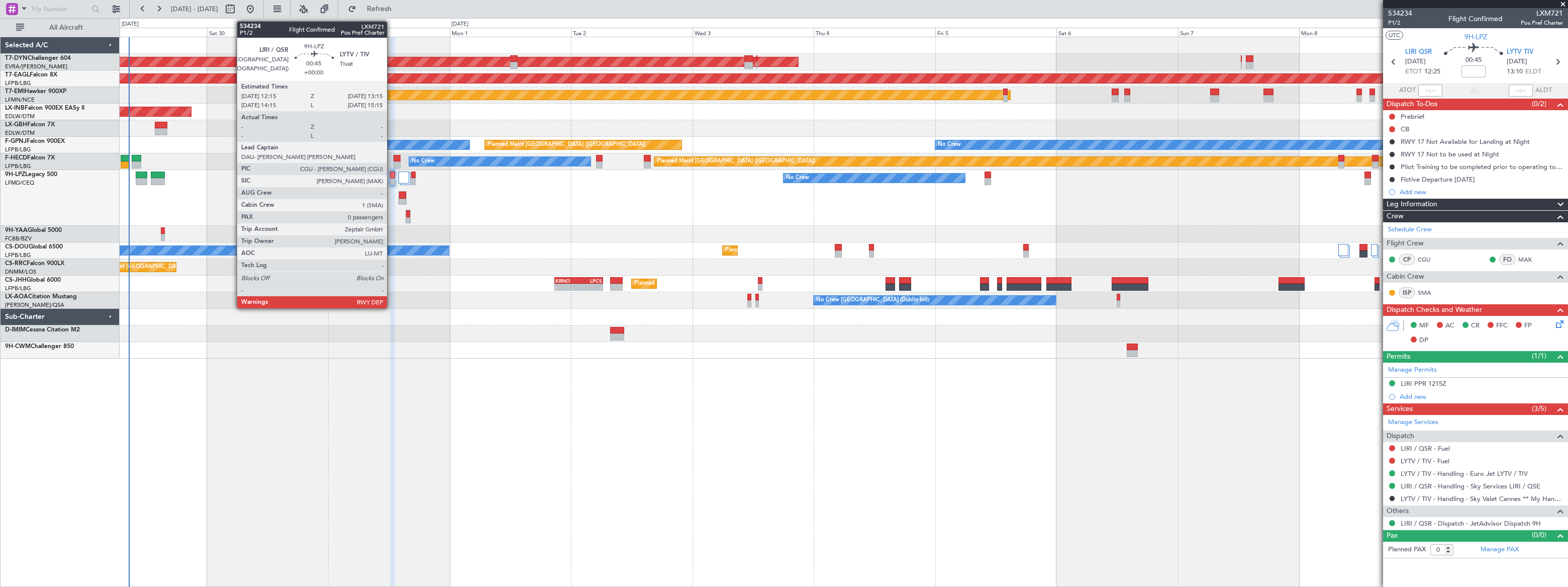
click at [392, 177] on div at bounding box center [393, 175] width 6 height 7
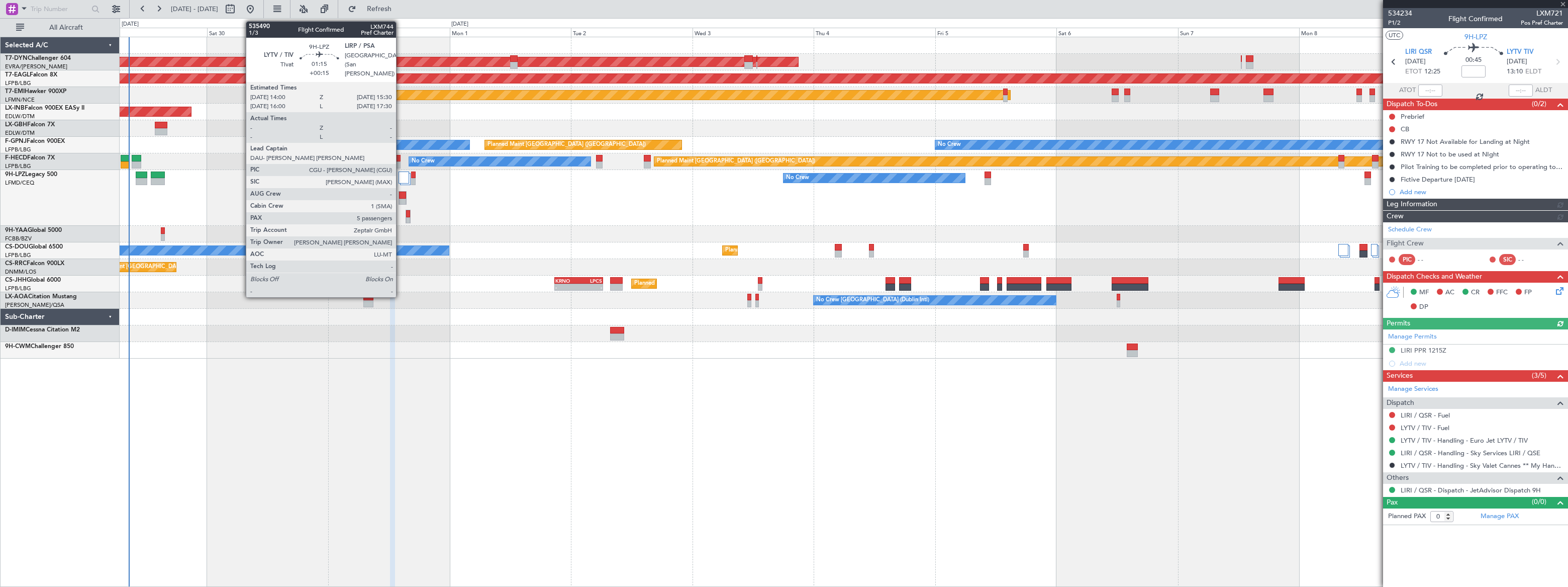
click at [401, 196] on div at bounding box center [403, 195] width 7 height 7
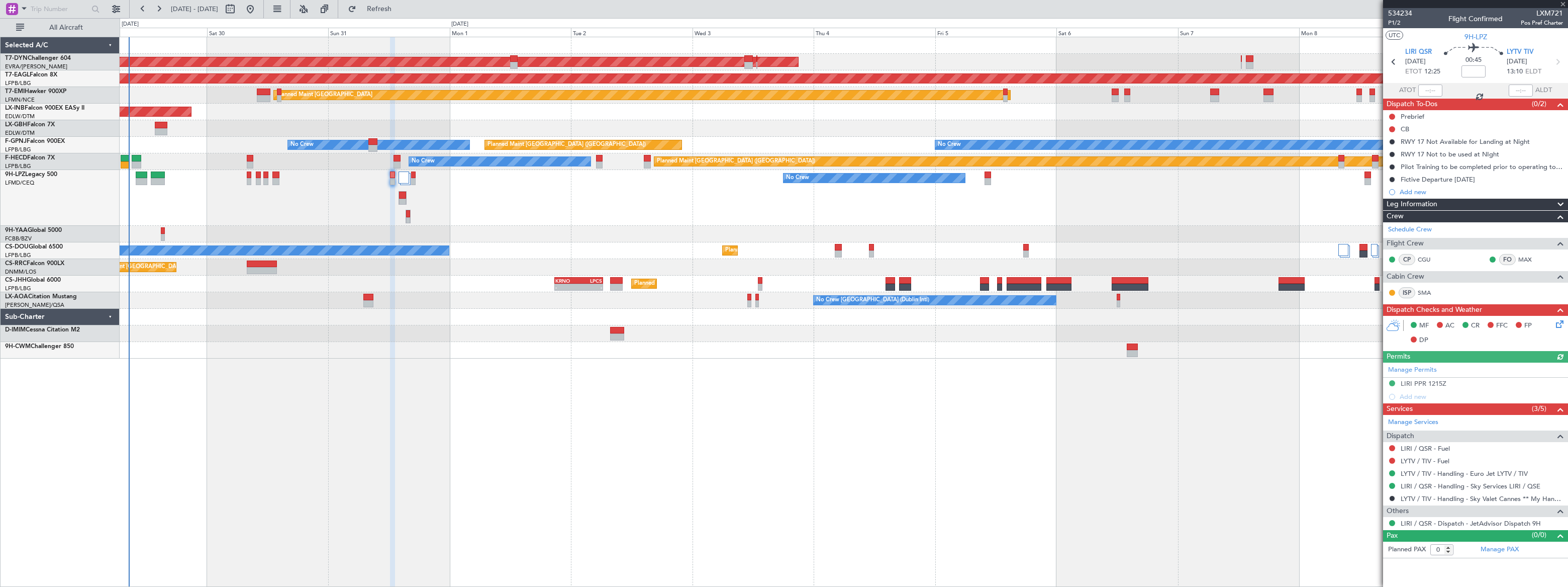
type input "+00:15"
type input "5"
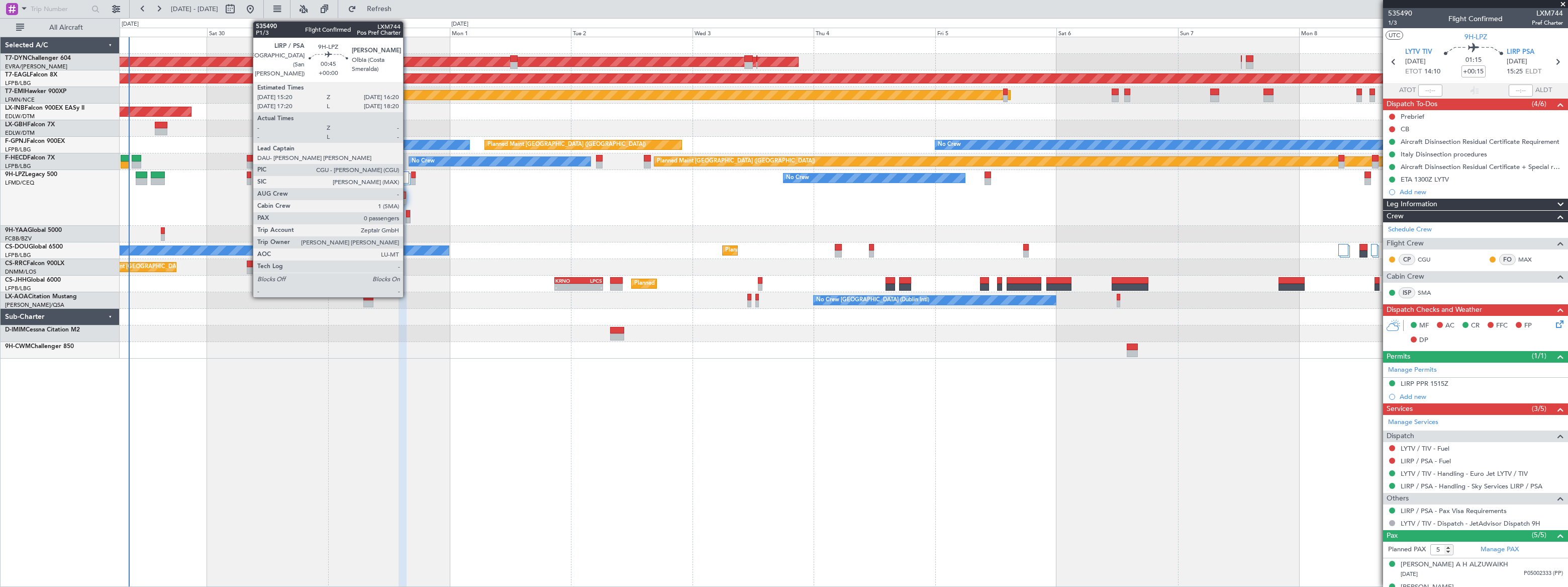
click at [408, 213] on div at bounding box center [409, 214] width 4 height 7
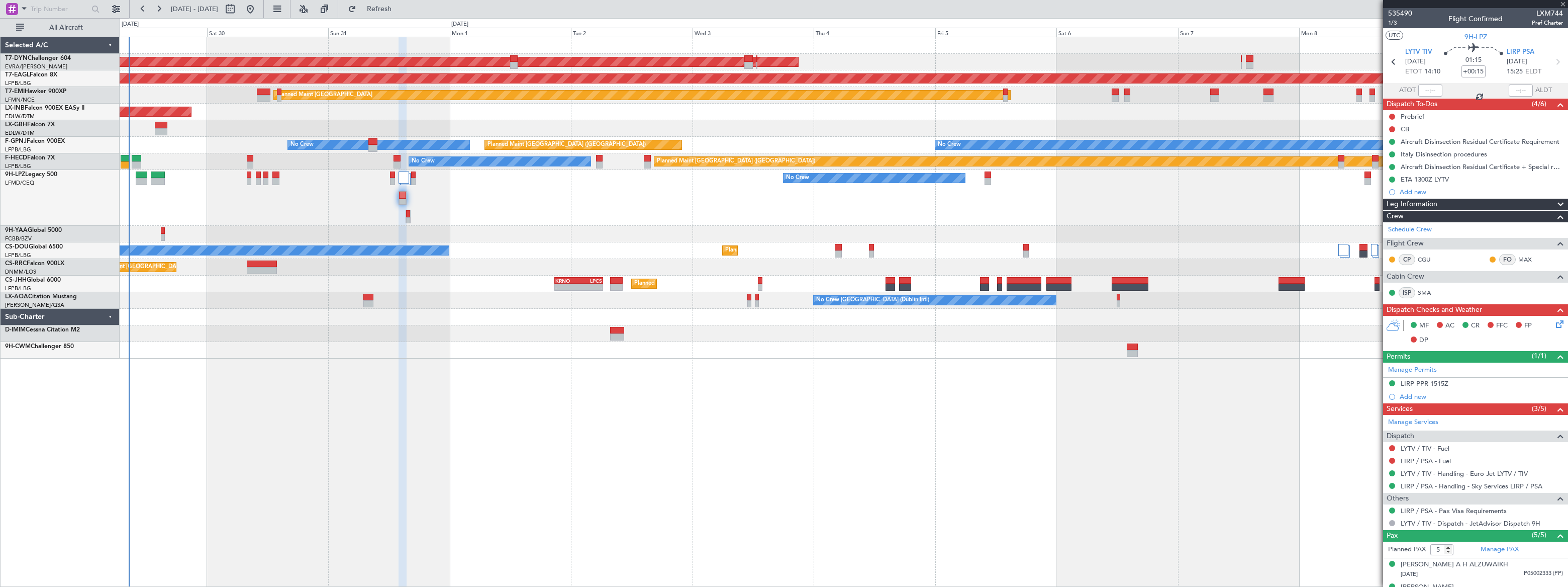
type input "0"
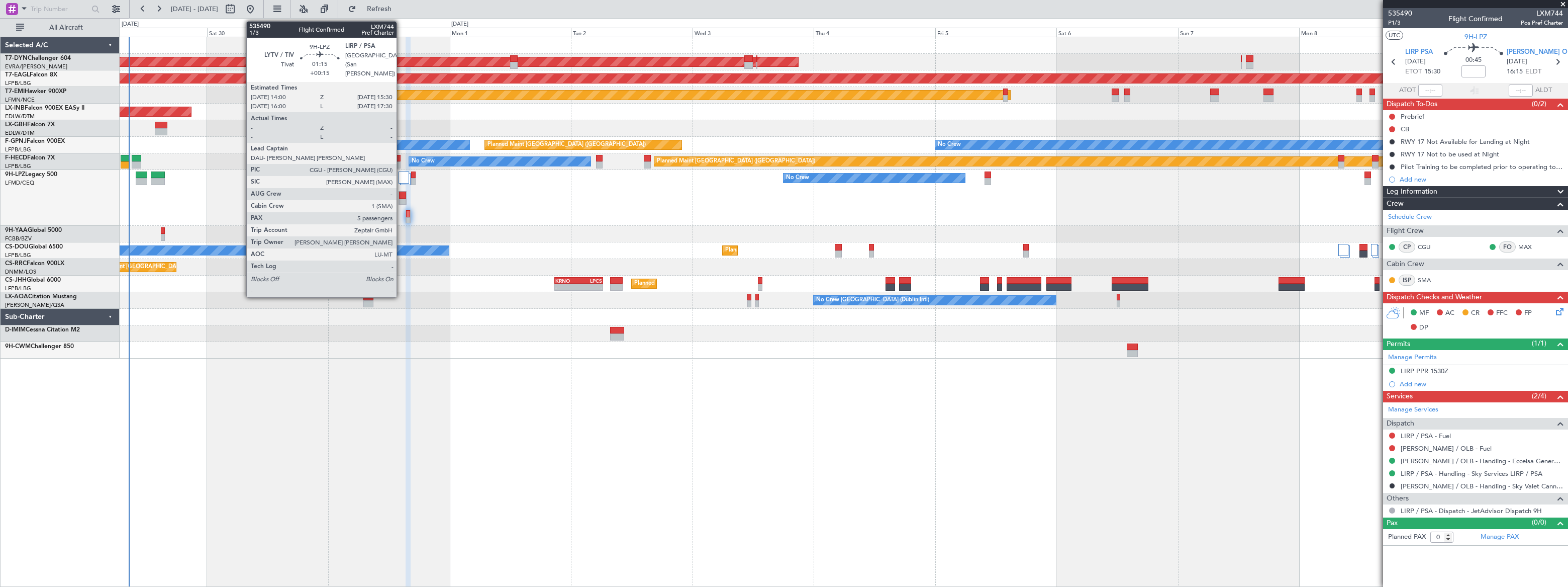
click at [401, 199] on div at bounding box center [403, 202] width 7 height 7
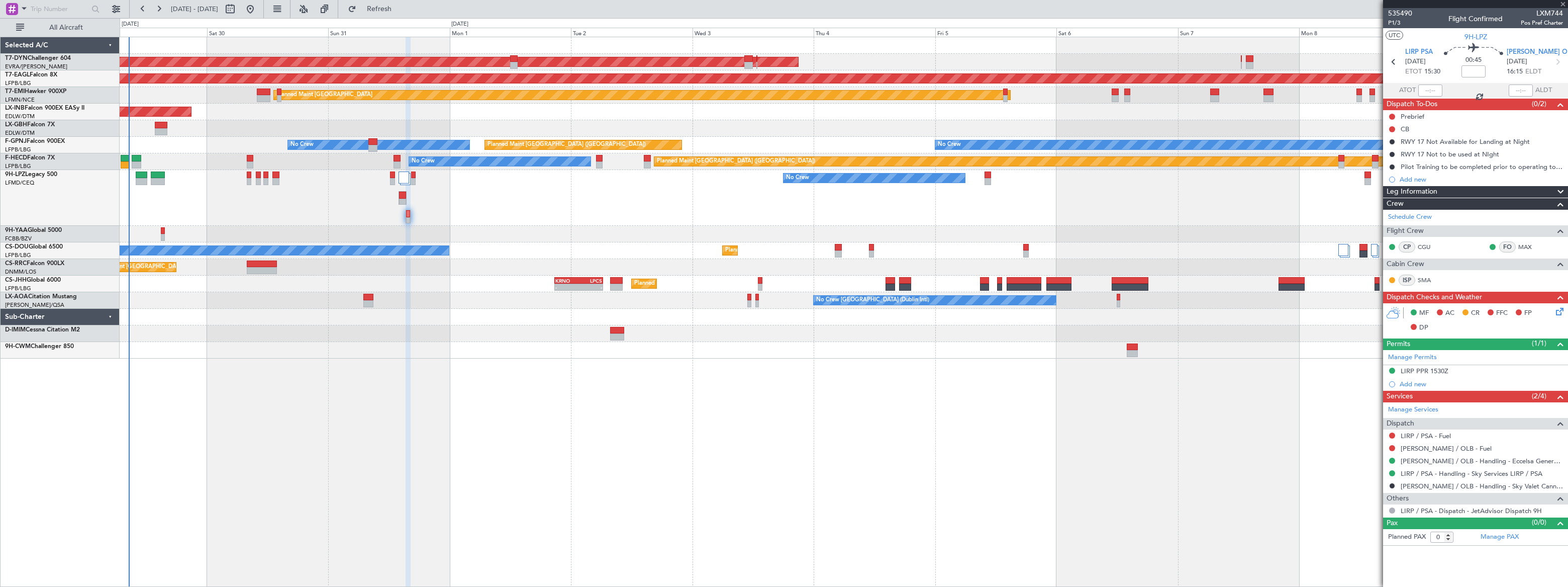
type input "+00:15"
type input "5"
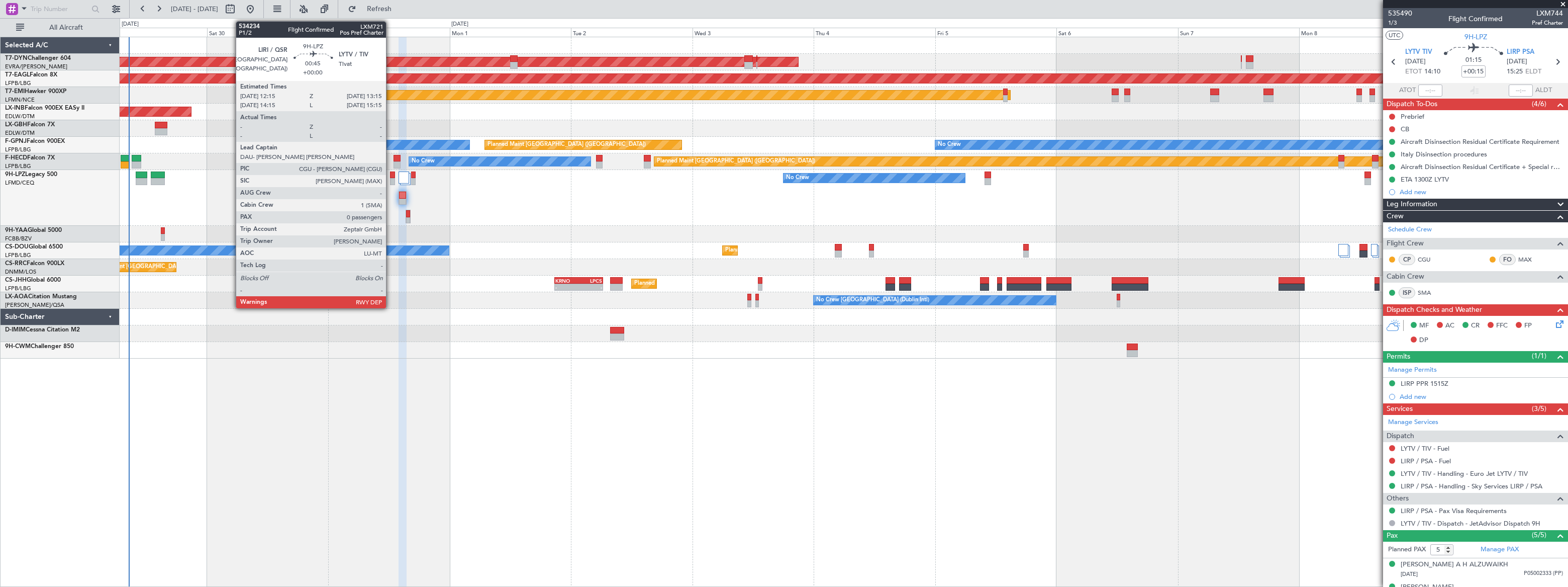
click at [390, 177] on div at bounding box center [393, 175] width 6 height 7
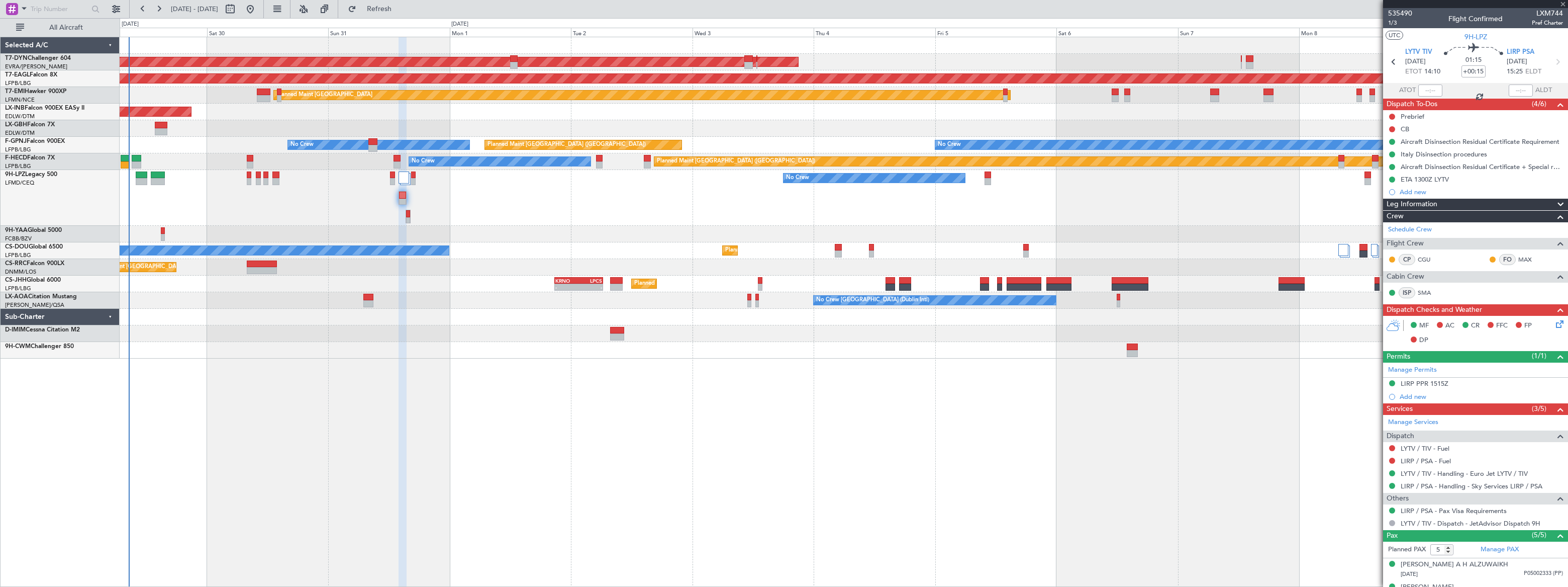
type input "0"
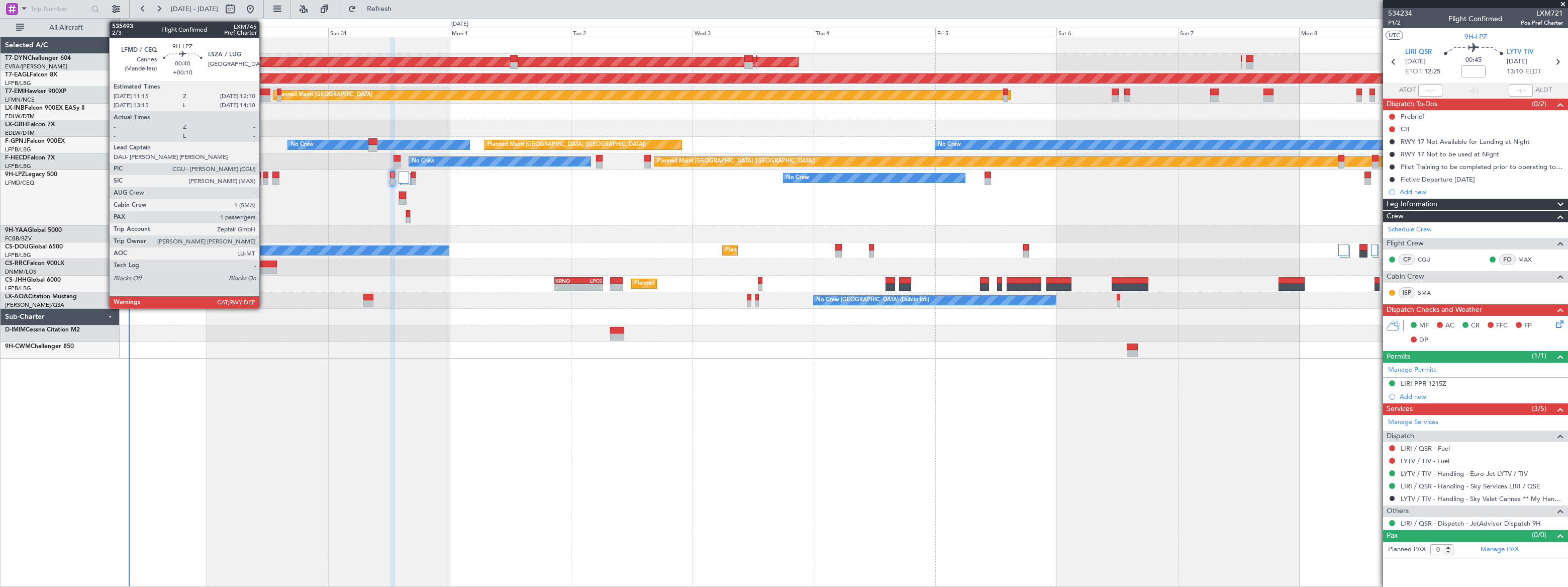
click at [264, 178] on div at bounding box center [265, 182] width 5 height 7
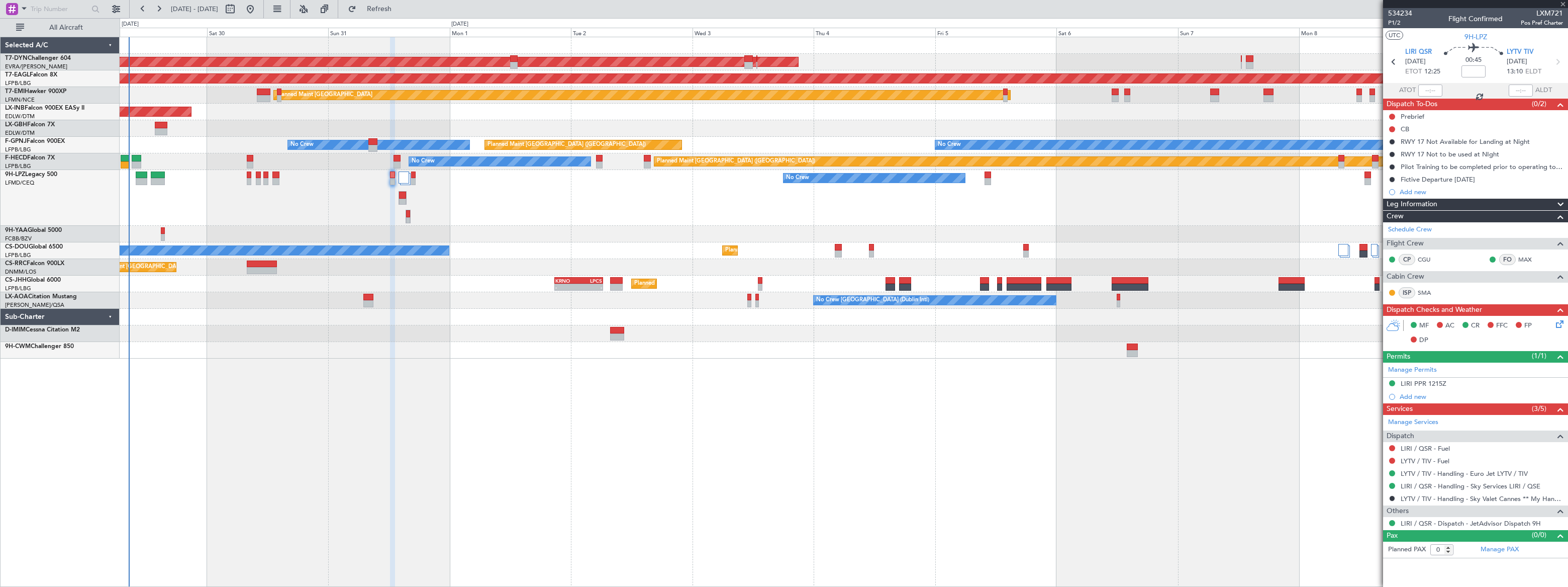
type input "+00:10"
type input "1"
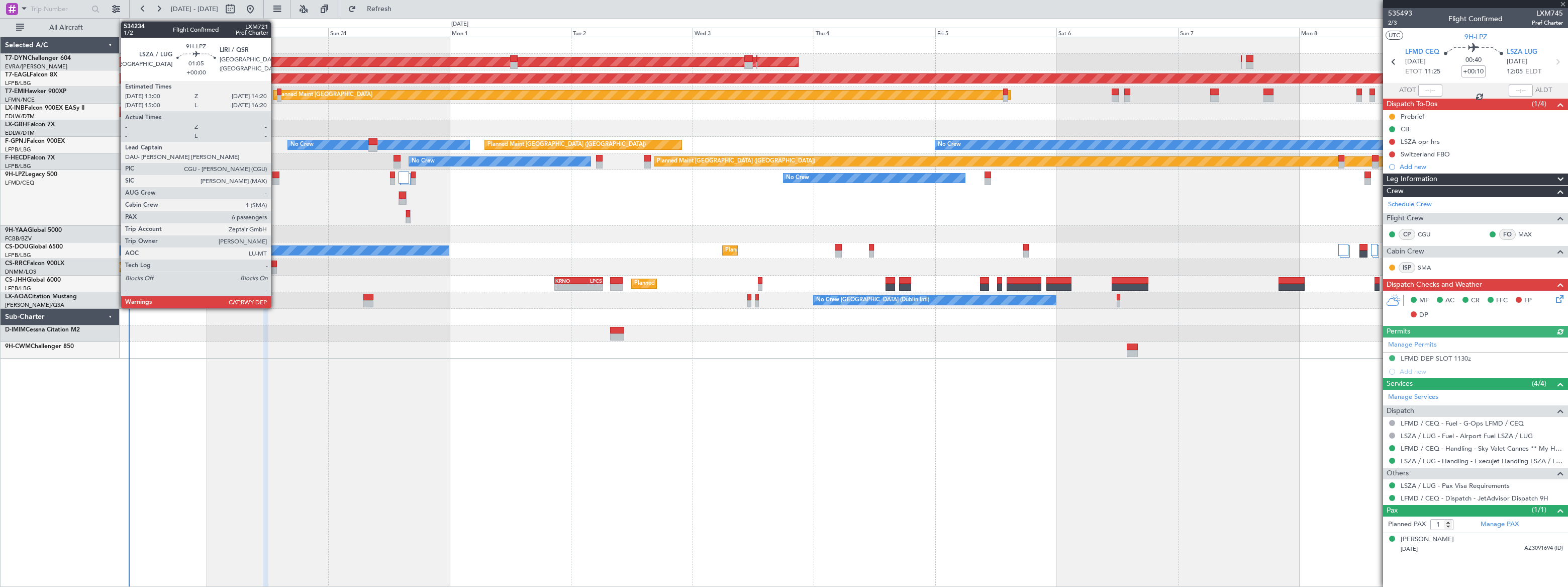
click at [276, 176] on div at bounding box center [276, 175] width 7 height 7
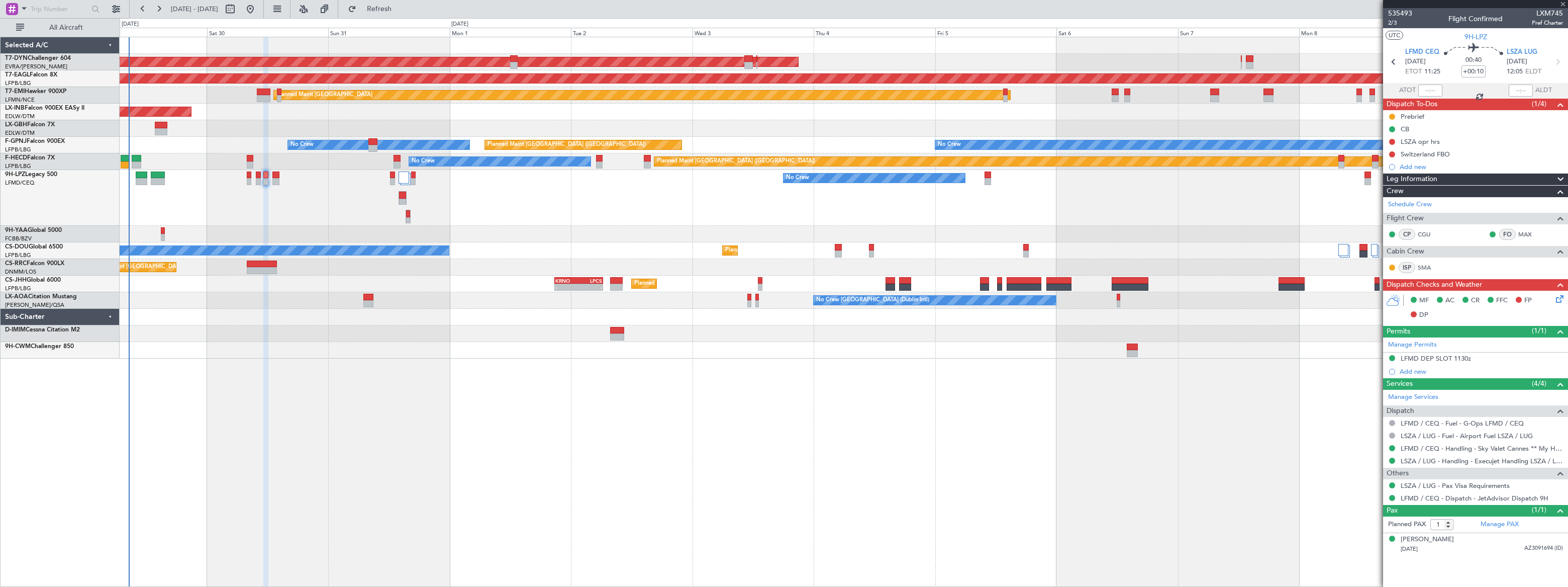
type input "6"
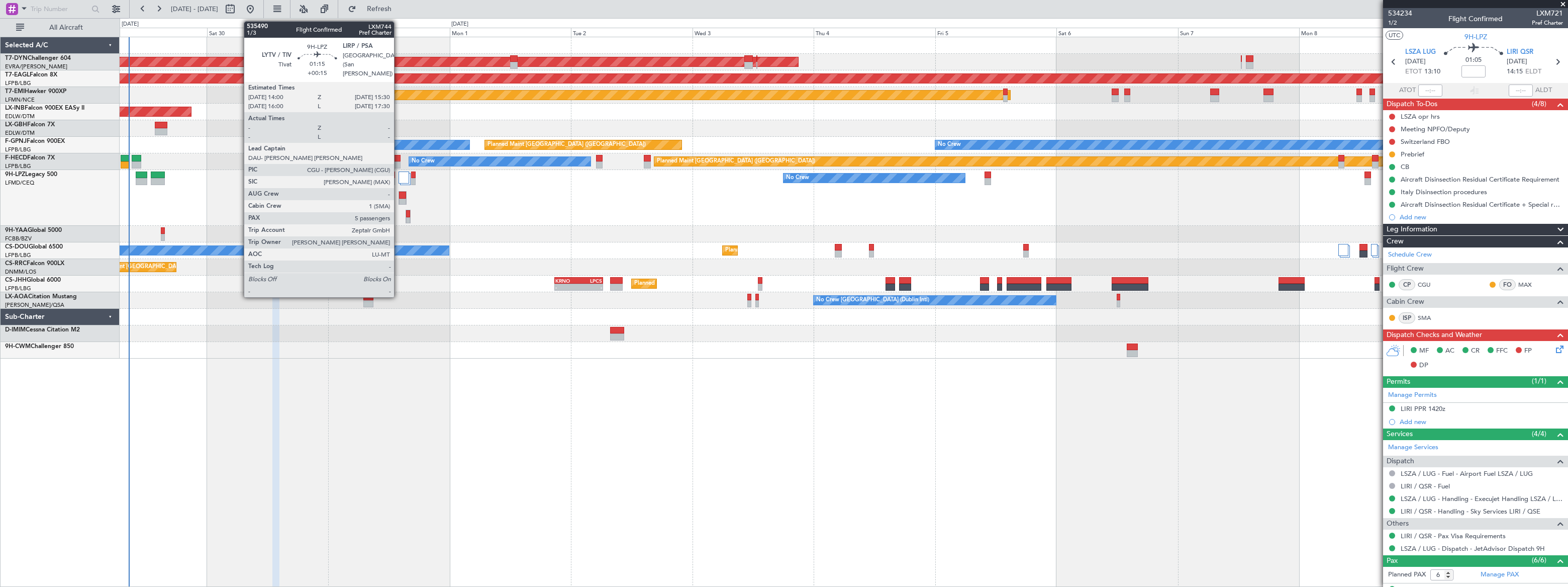
click at [399, 199] on div at bounding box center [403, 202] width 7 height 7
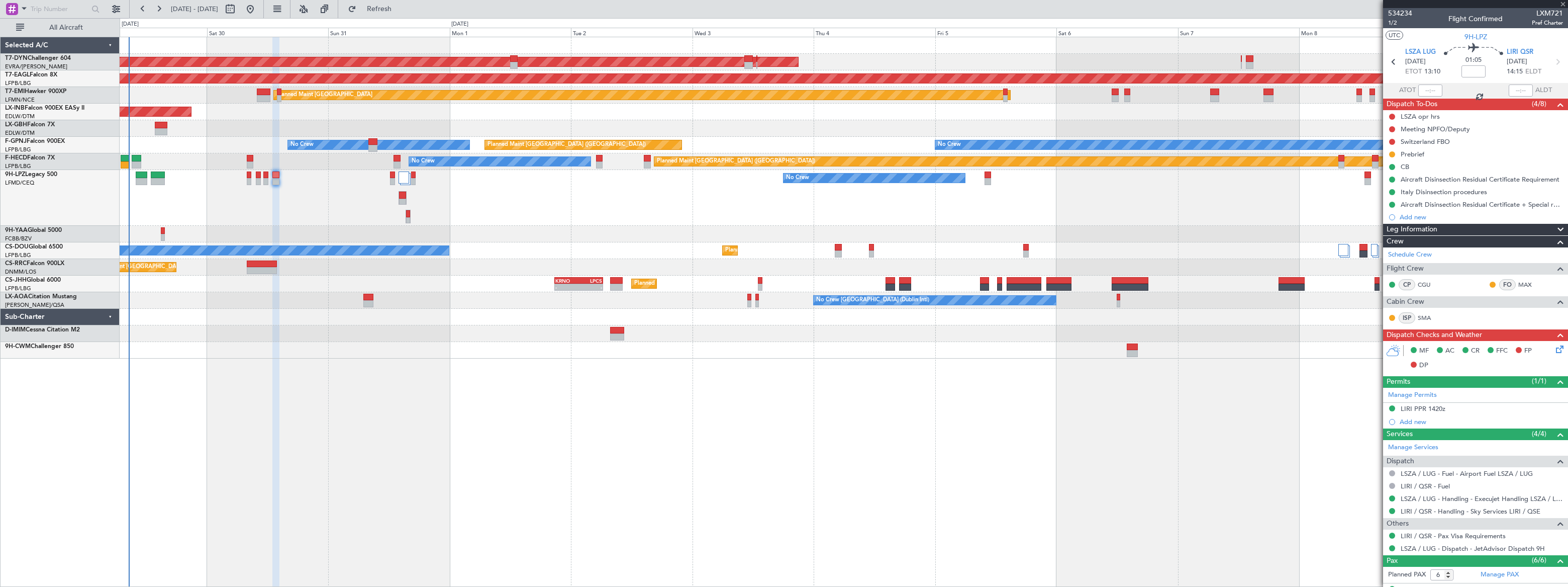
type input "+00:15"
type input "5"
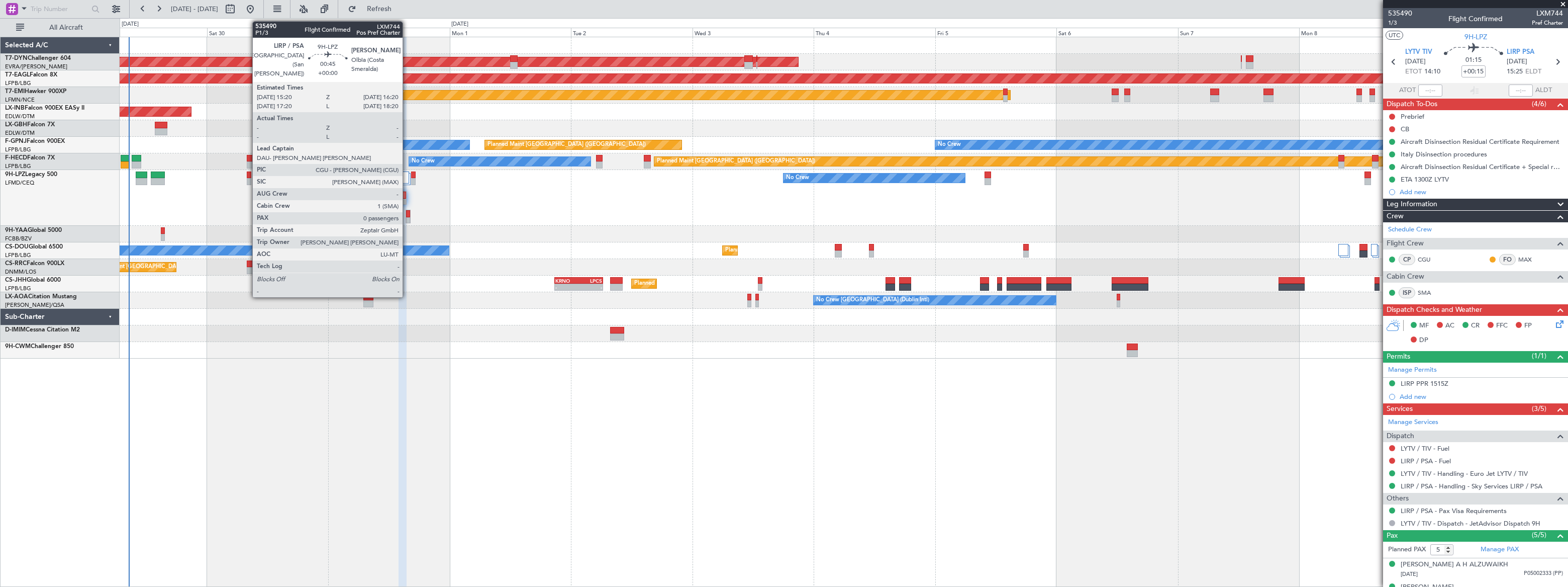
click at [407, 214] on div at bounding box center [409, 214] width 4 height 7
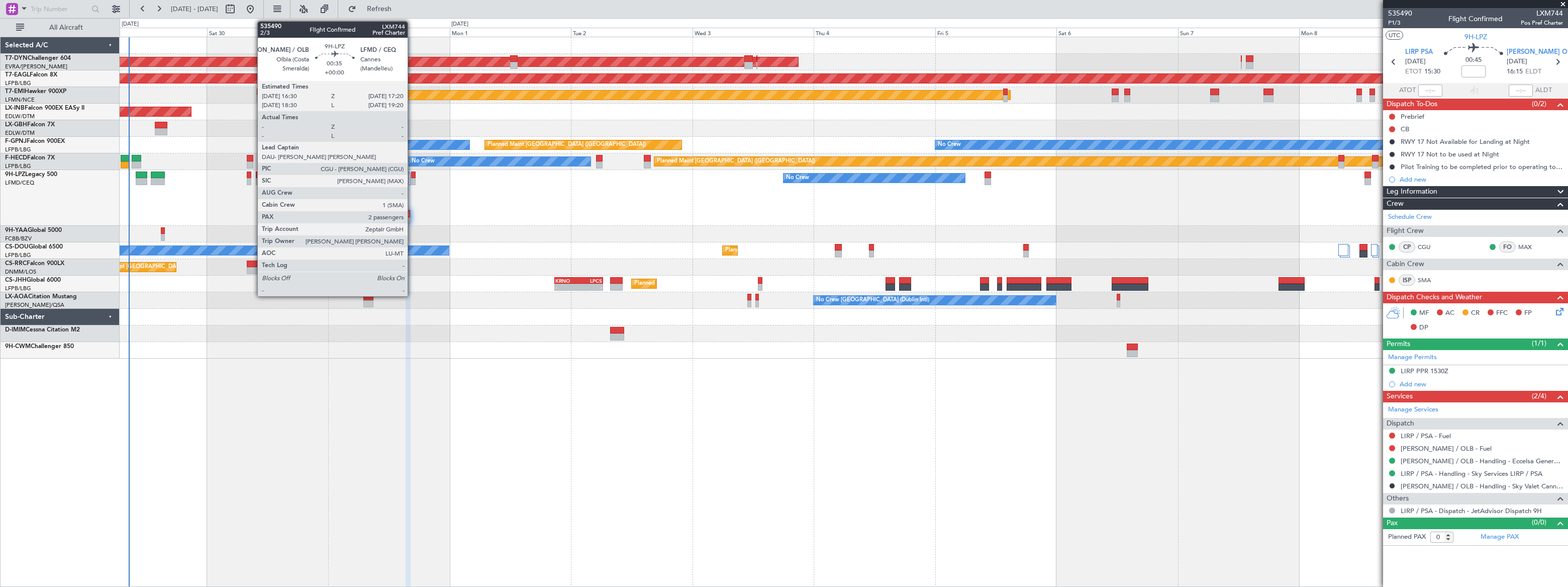
click at [412, 178] on div at bounding box center [413, 182] width 4 height 7
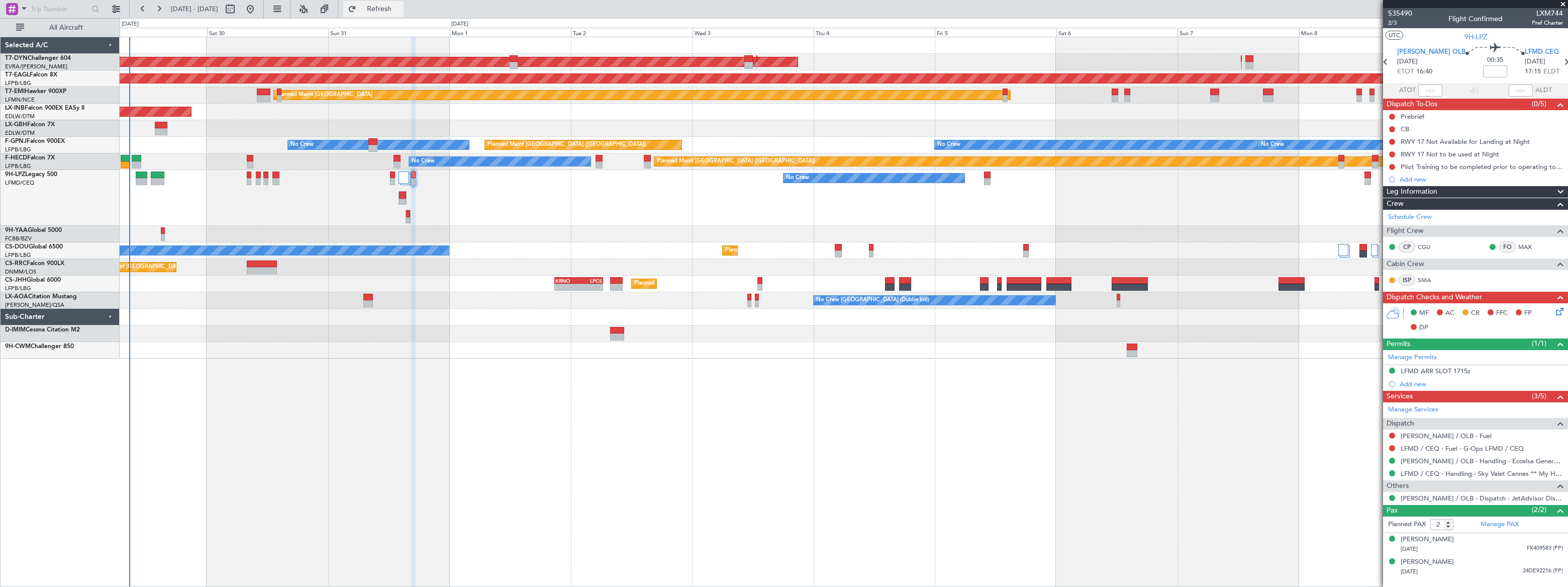
click at [401, 9] on span "Refresh" at bounding box center [379, 9] width 42 height 7
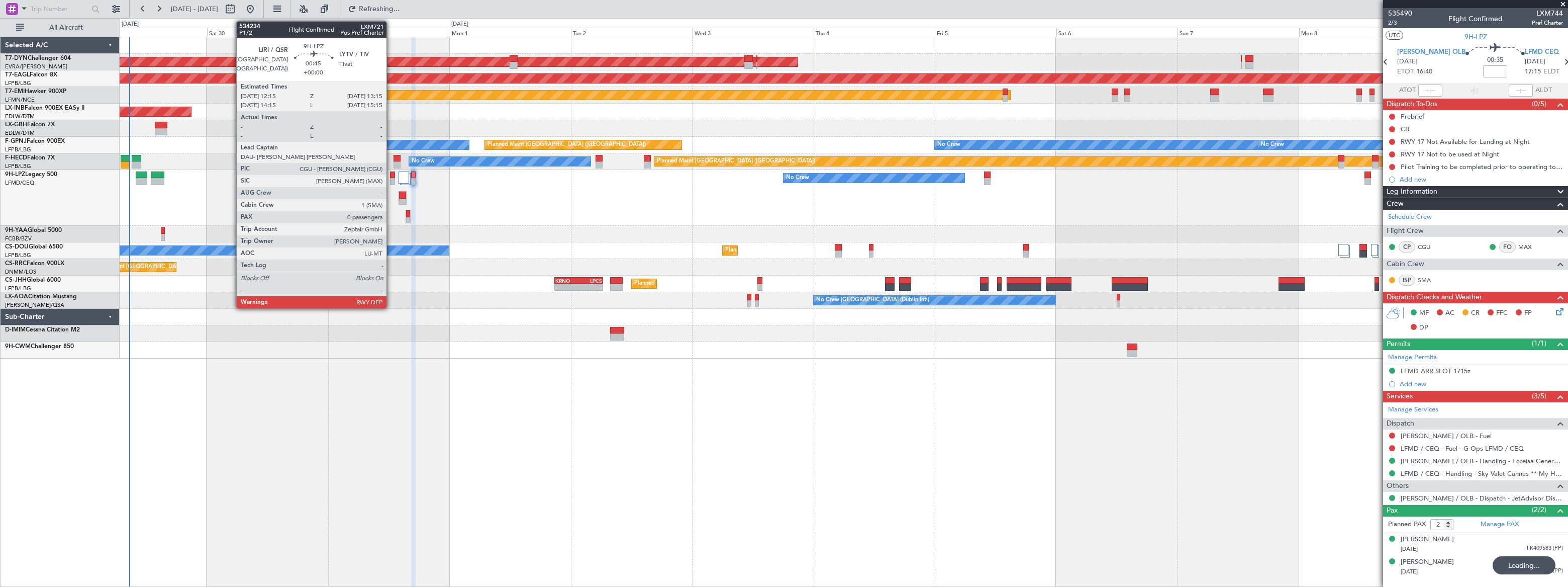
click at [391, 178] on div at bounding box center [393, 182] width 6 height 7
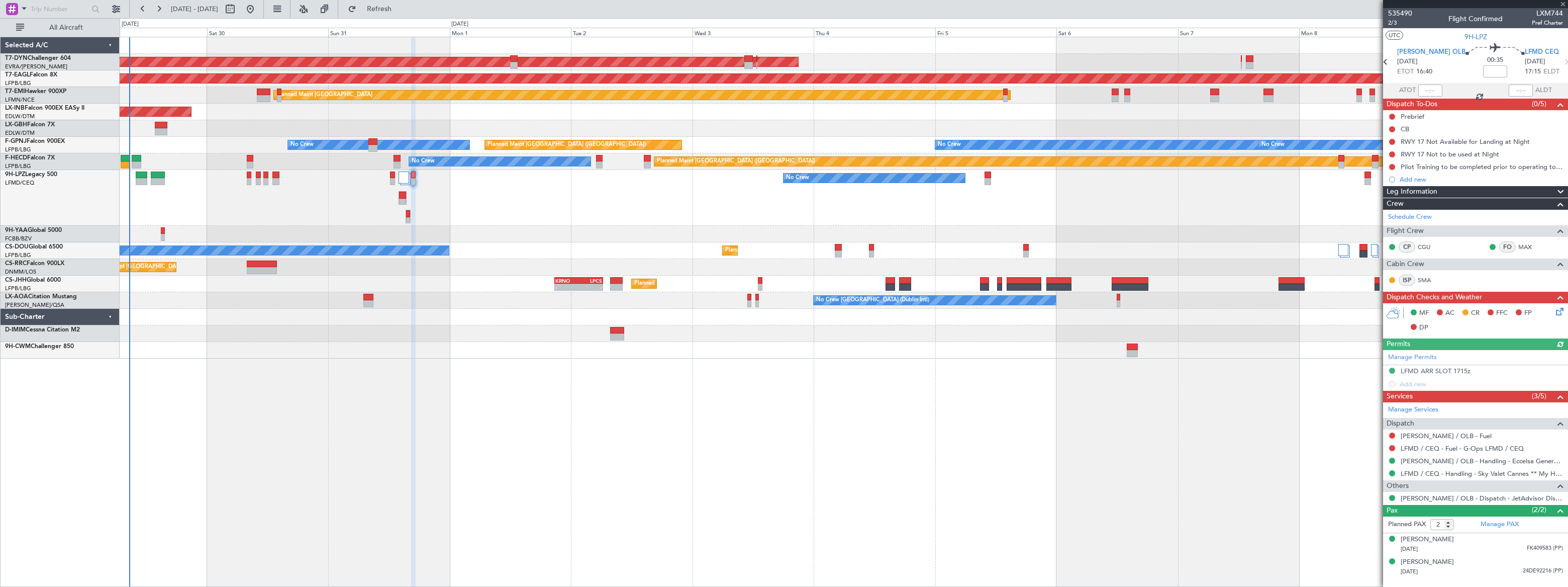
type input "0"
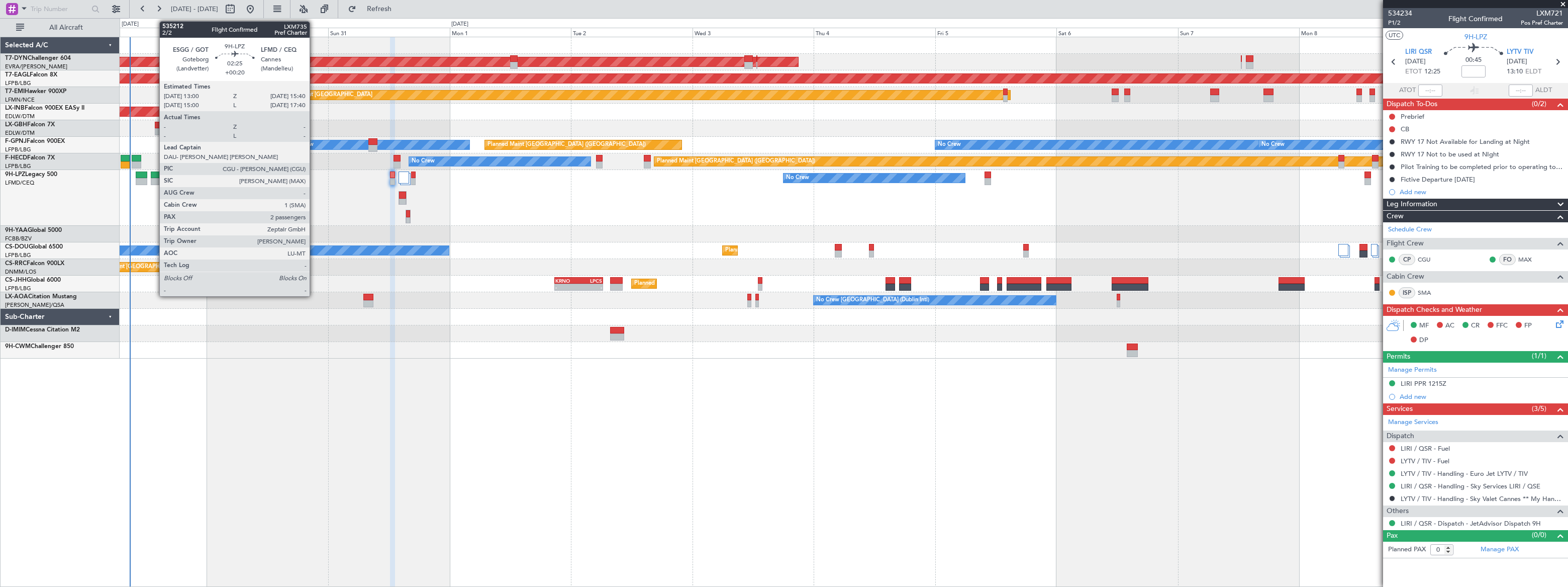
click at [154, 178] on div at bounding box center [157, 182] width 14 height 7
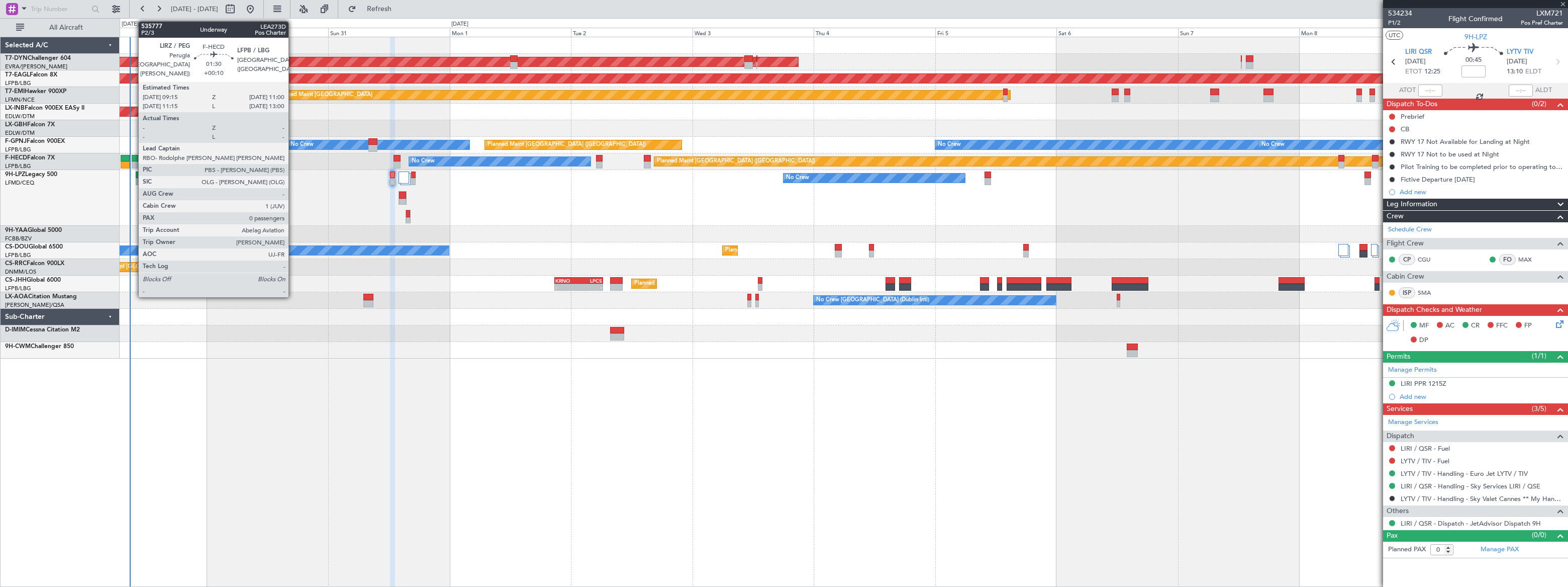
type input "+00:20"
type input "2"
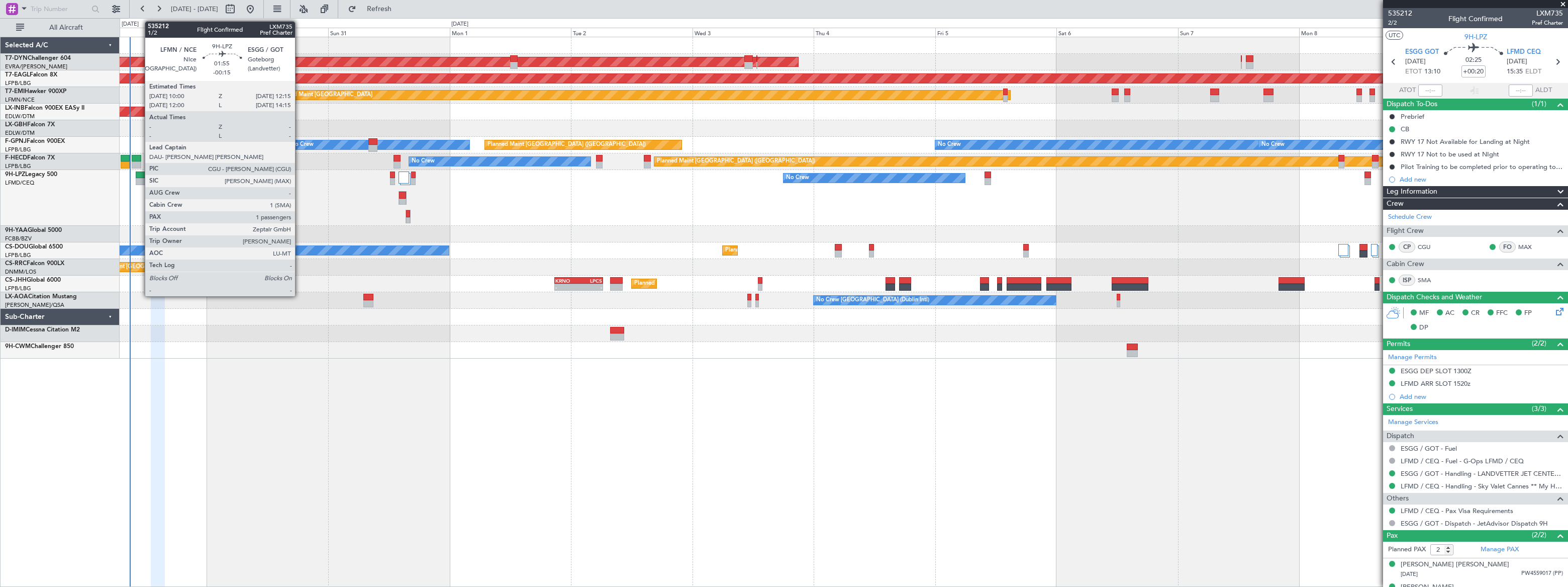
click at [138, 175] on div at bounding box center [142, 175] width 12 height 7
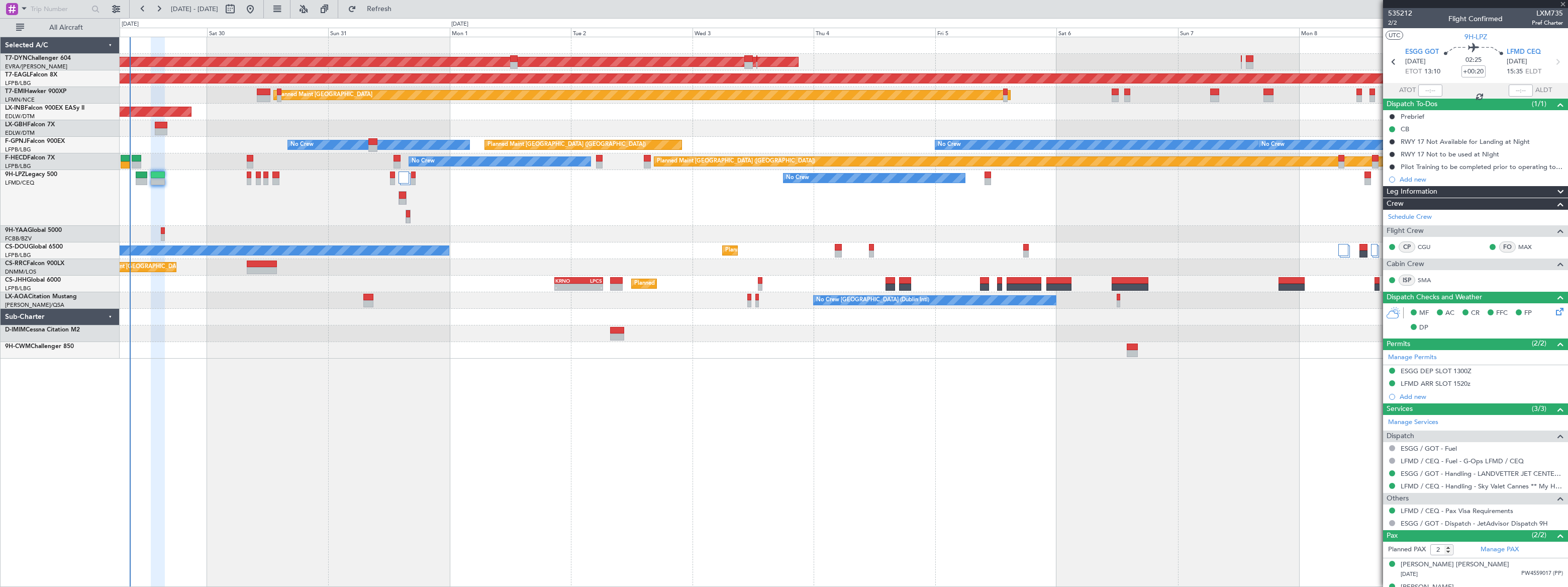
type input "-00:15"
type input "1"
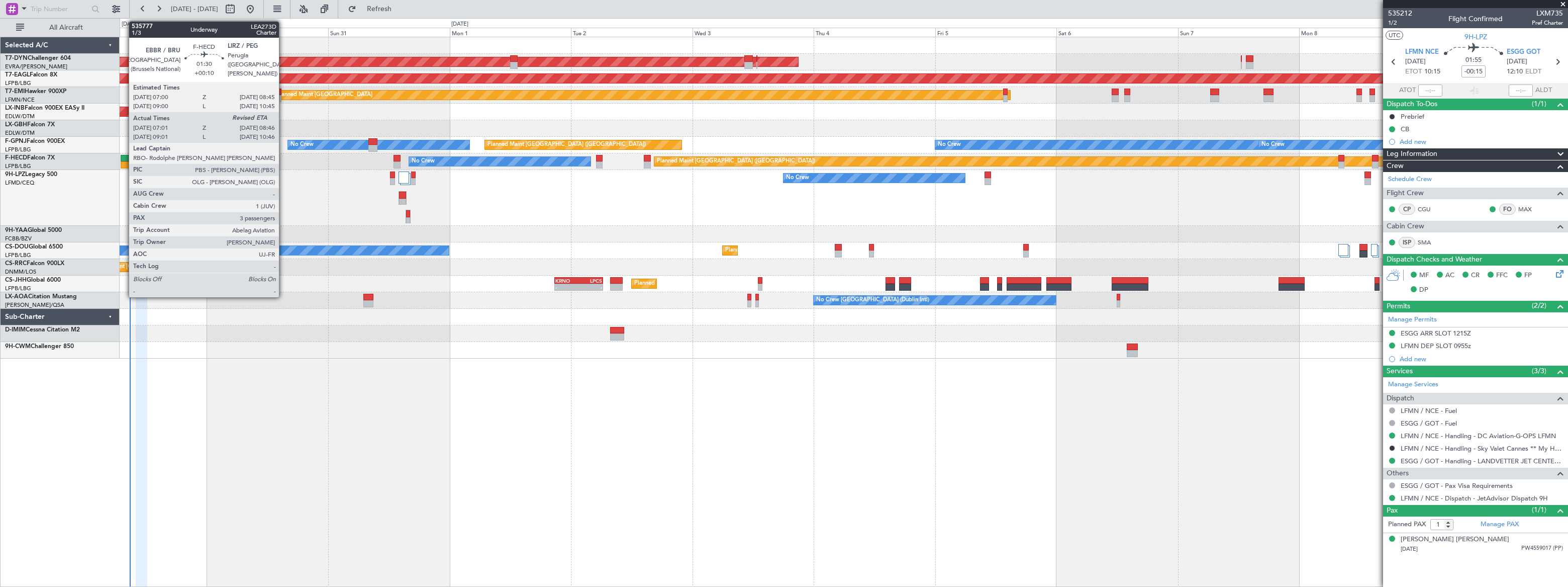
click at [124, 159] on div at bounding box center [125, 159] width 9 height 7
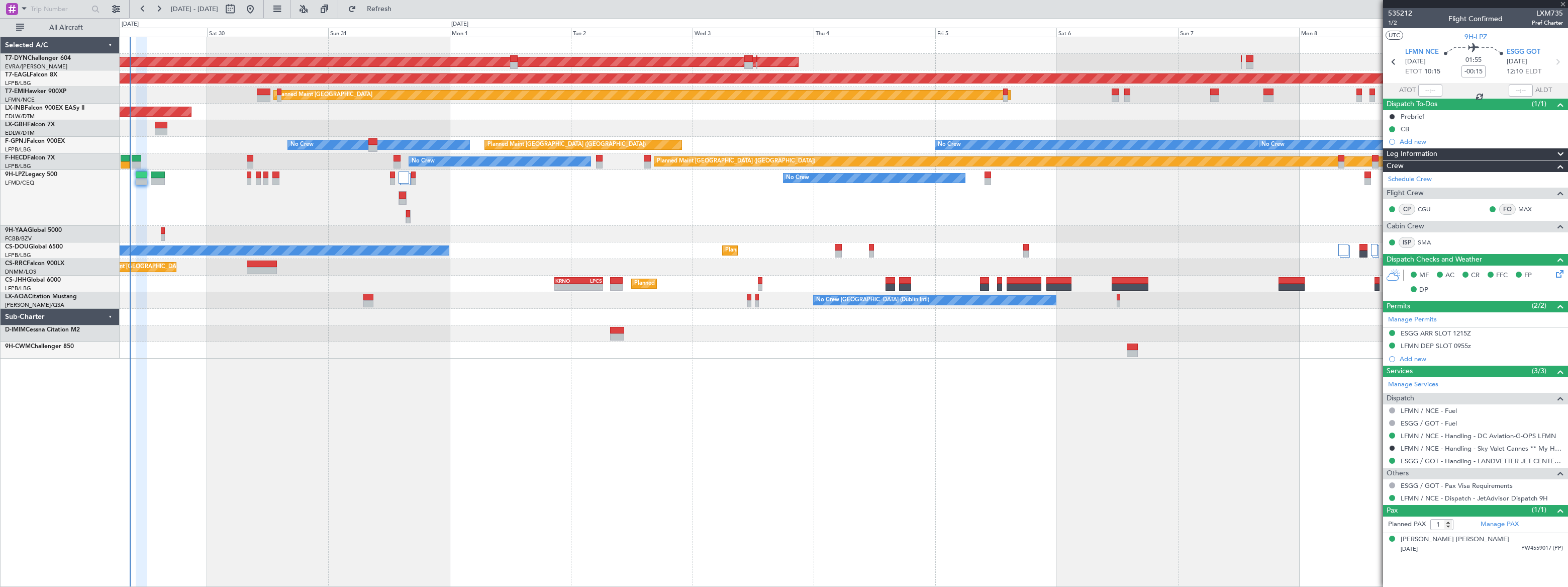
type input "+00:10"
type input "07:11"
type input "3"
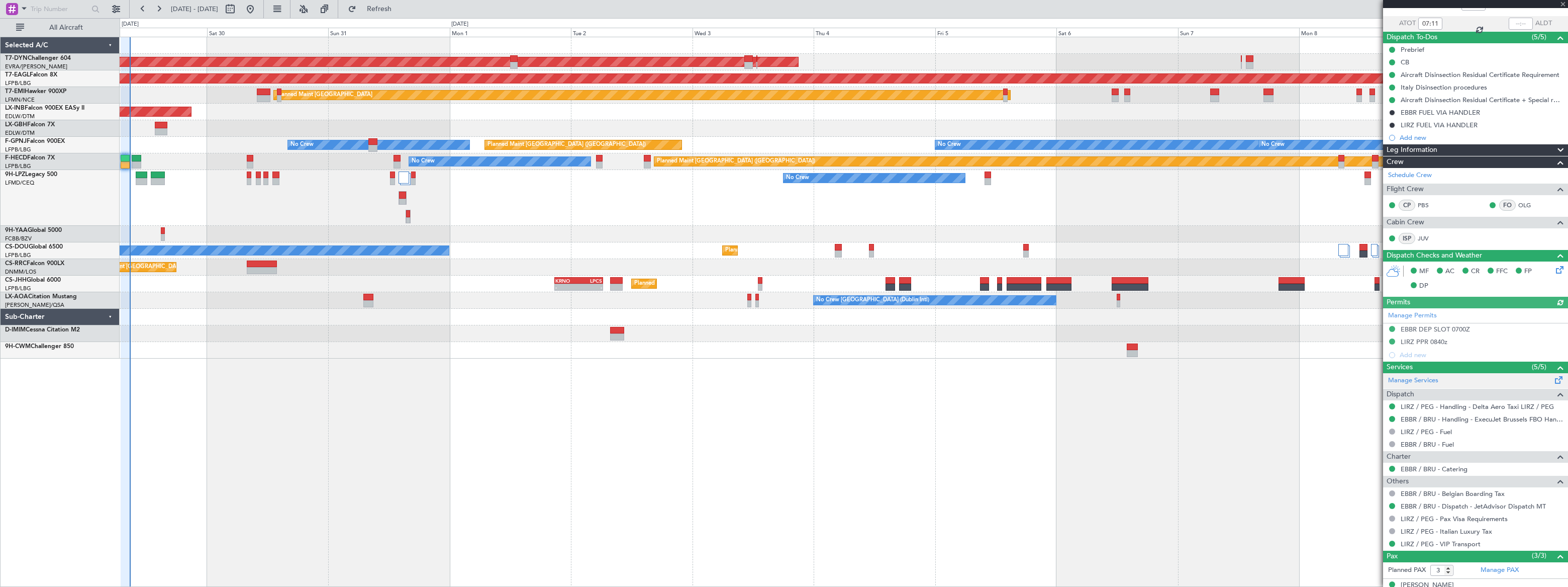
scroll to position [125, 0]
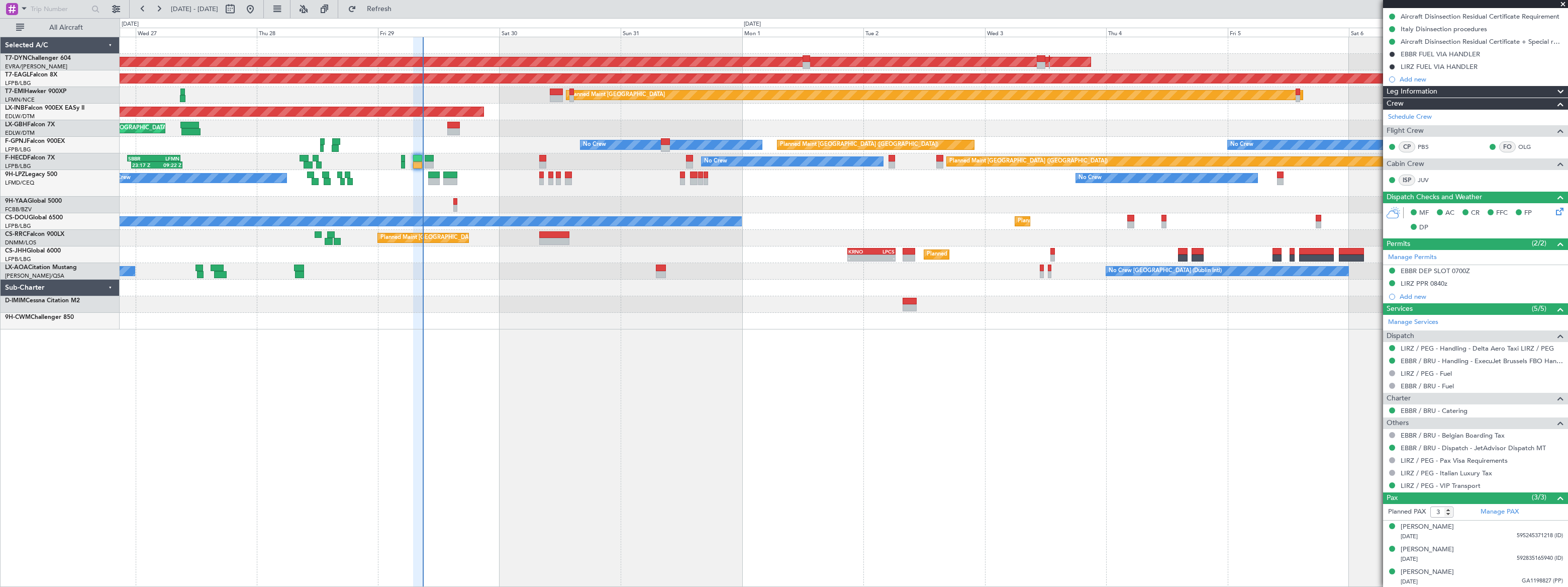
click at [479, 162] on div "No Crew Planned Maint [GEOGRAPHIC_DATA] ([GEOGRAPHIC_DATA]) 23:17 Z 09:22 Z SBB…" at bounding box center [844, 161] width 1448 height 17
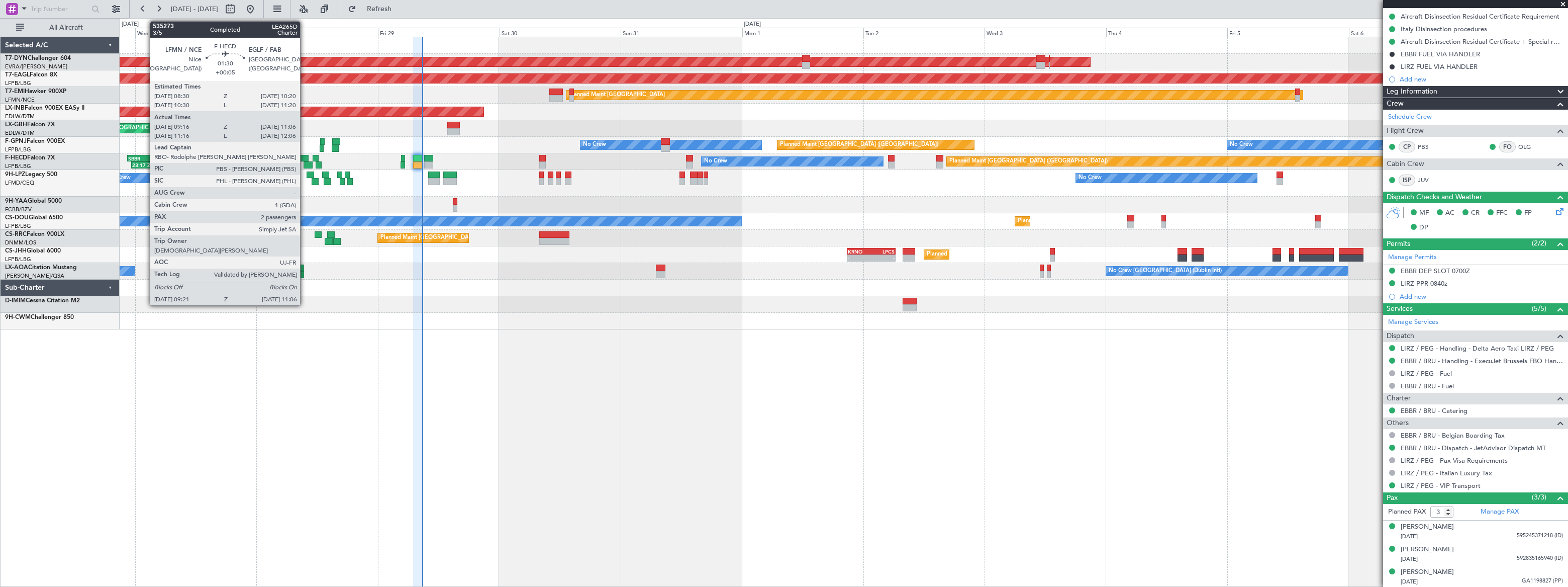
click at [305, 156] on div at bounding box center [303, 159] width 9 height 7
type input "+00:05"
type input "09:31"
type input "11:01"
type input "2"
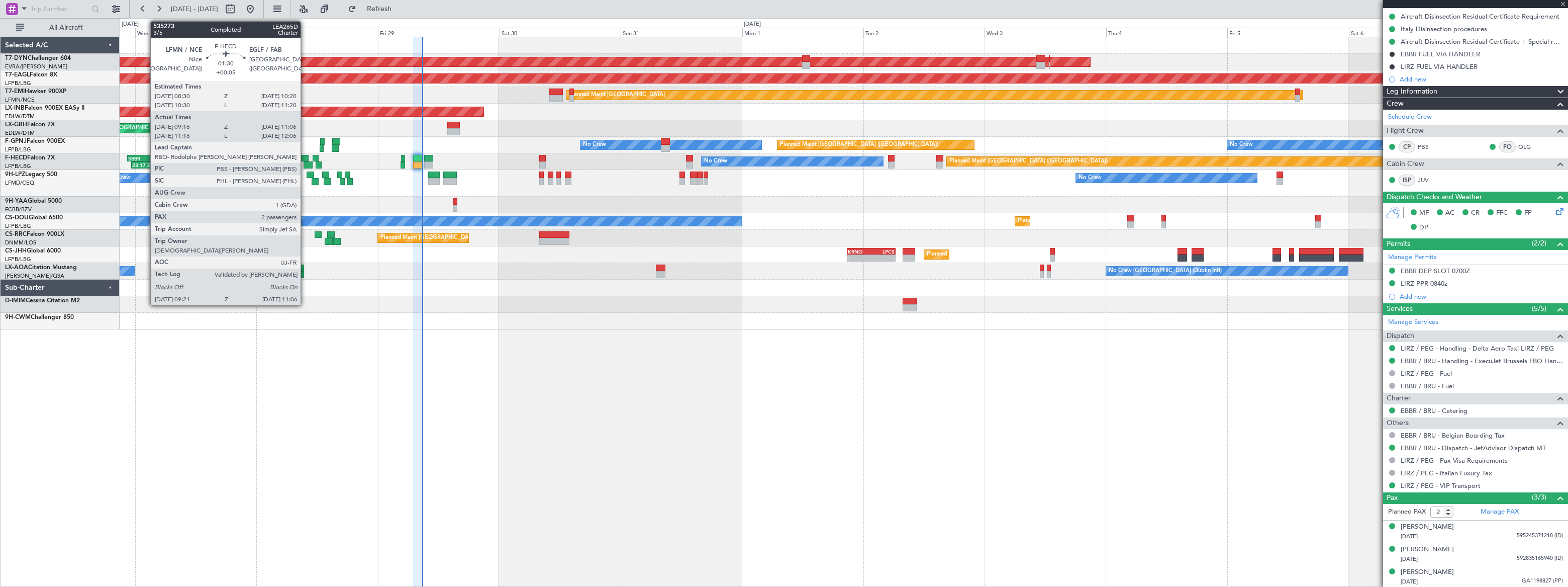
scroll to position [0, 0]
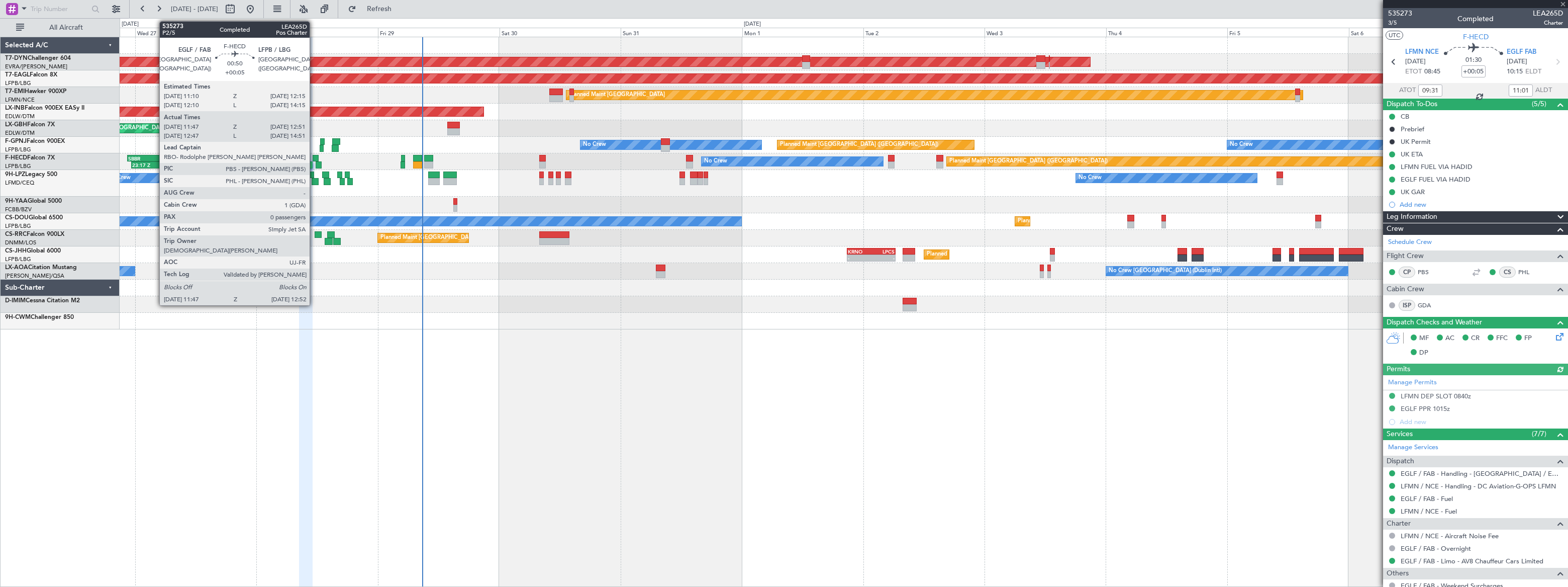
click at [314, 157] on div at bounding box center [315, 159] width 6 height 7
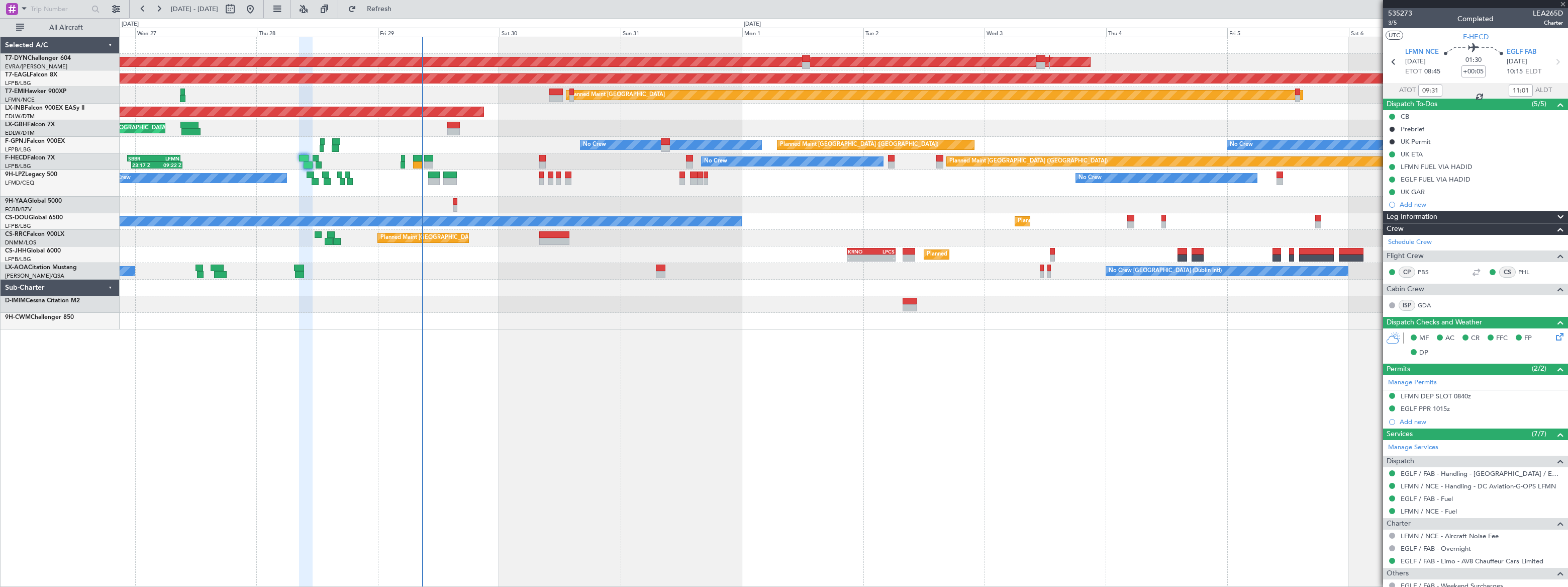
type input "11:57"
type input "12:46"
type input "0"
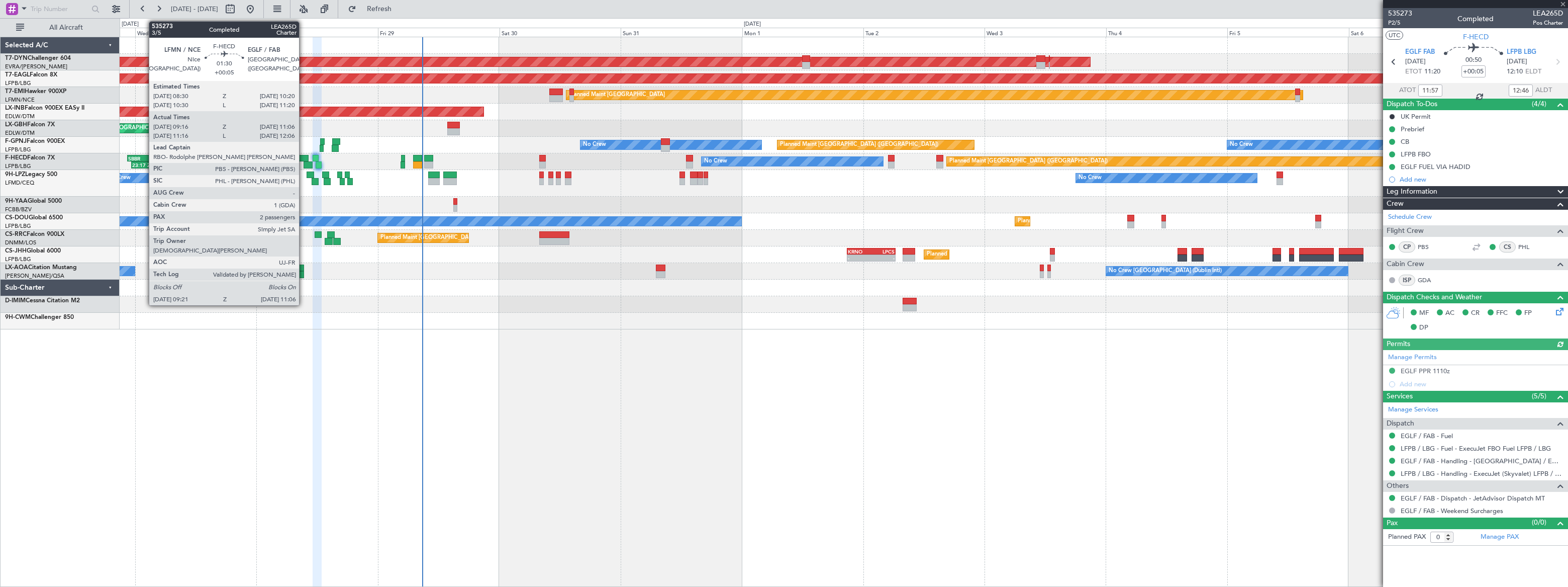
click at [304, 156] on div at bounding box center [303, 159] width 9 height 7
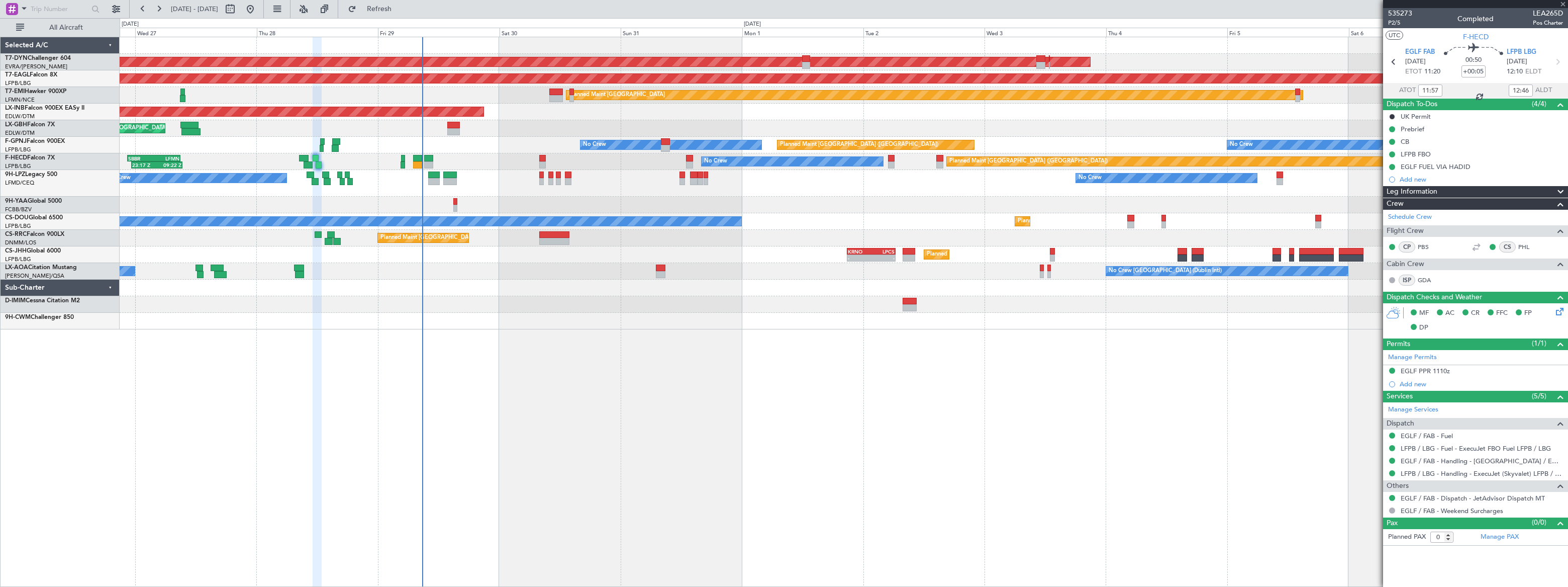
type input "09:31"
type input "11:01"
type input "2"
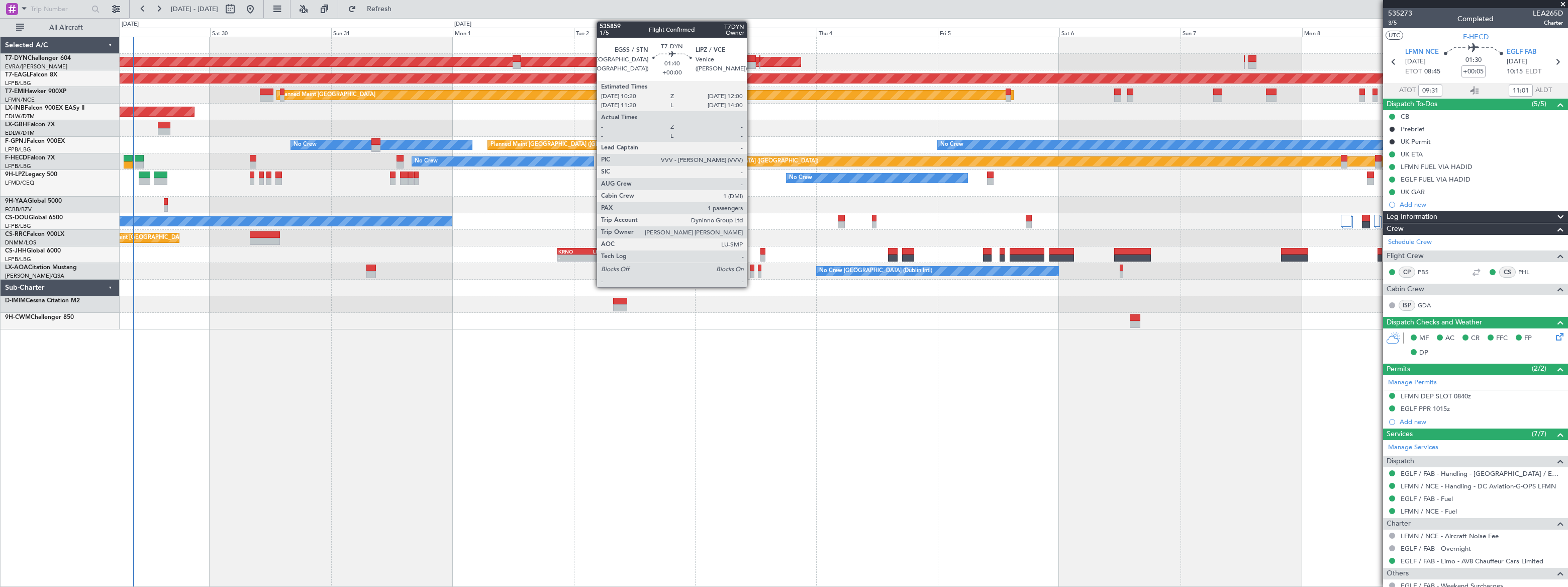
click at [751, 60] on div at bounding box center [751, 59] width 9 height 7
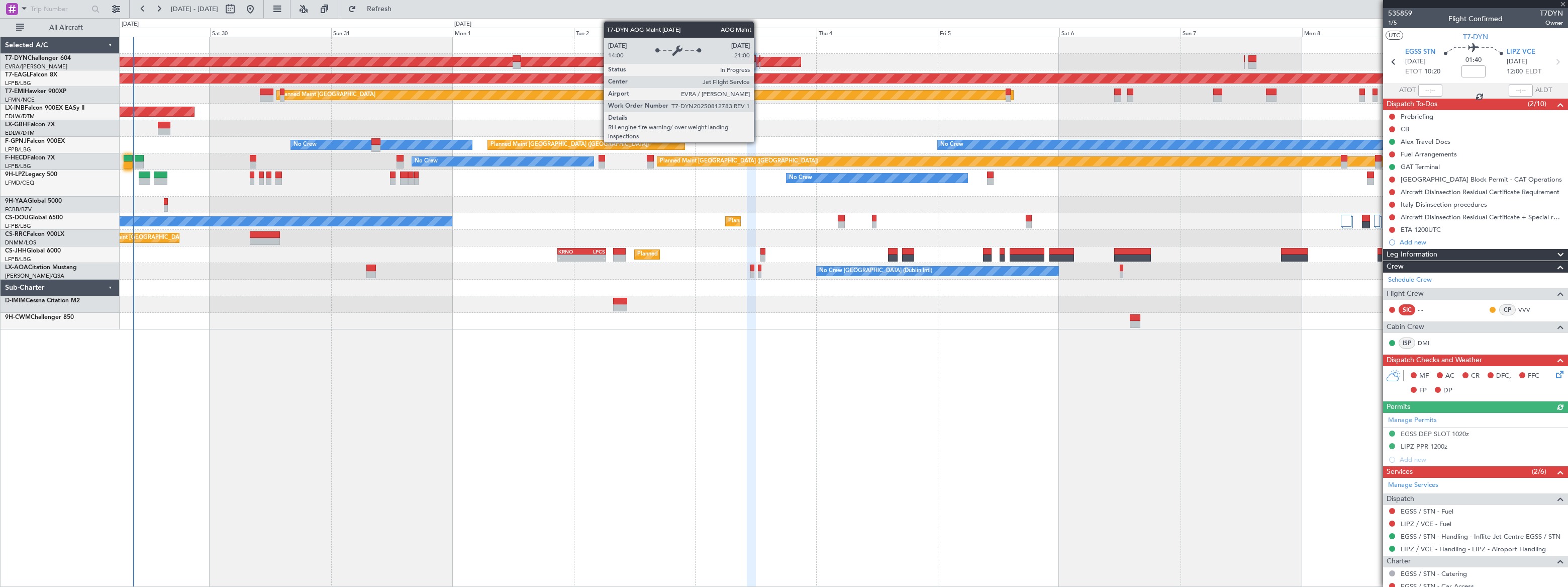
click at [758, 63] on div "AOG Maint Riga (Riga Intl)" at bounding box center [116, 62] width 1370 height 9
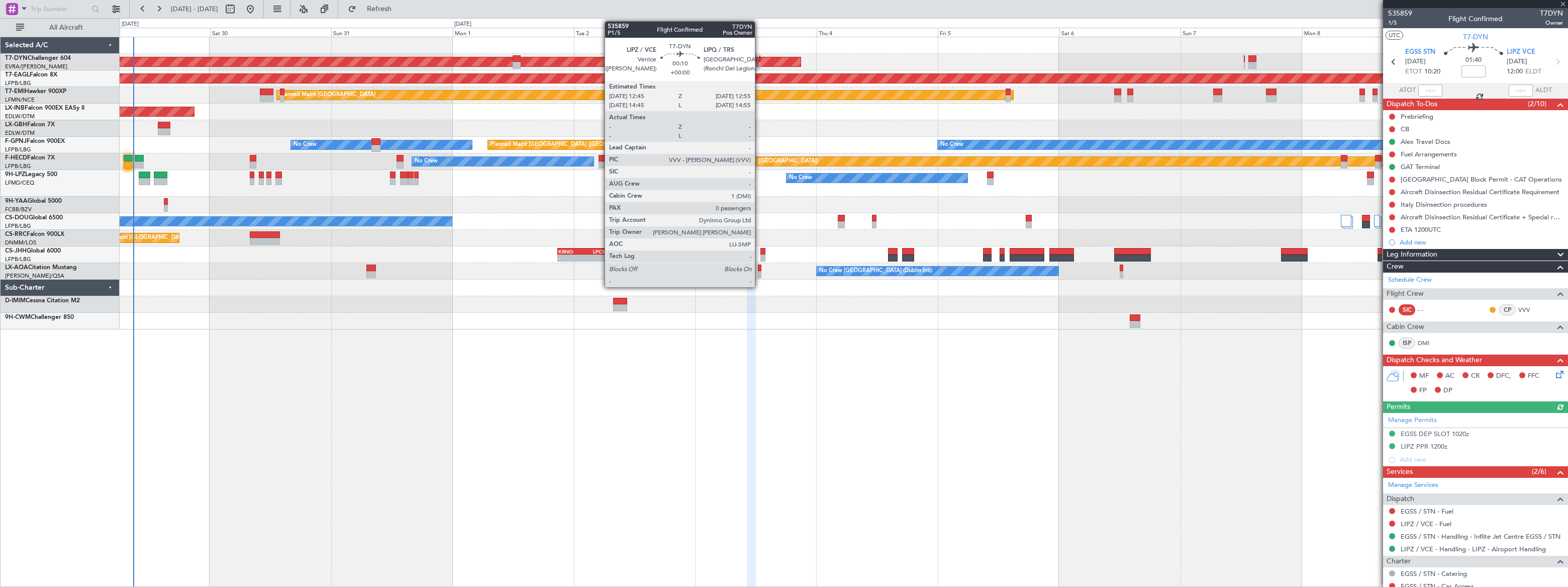
click at [760, 63] on div at bounding box center [760, 65] width 1 height 7
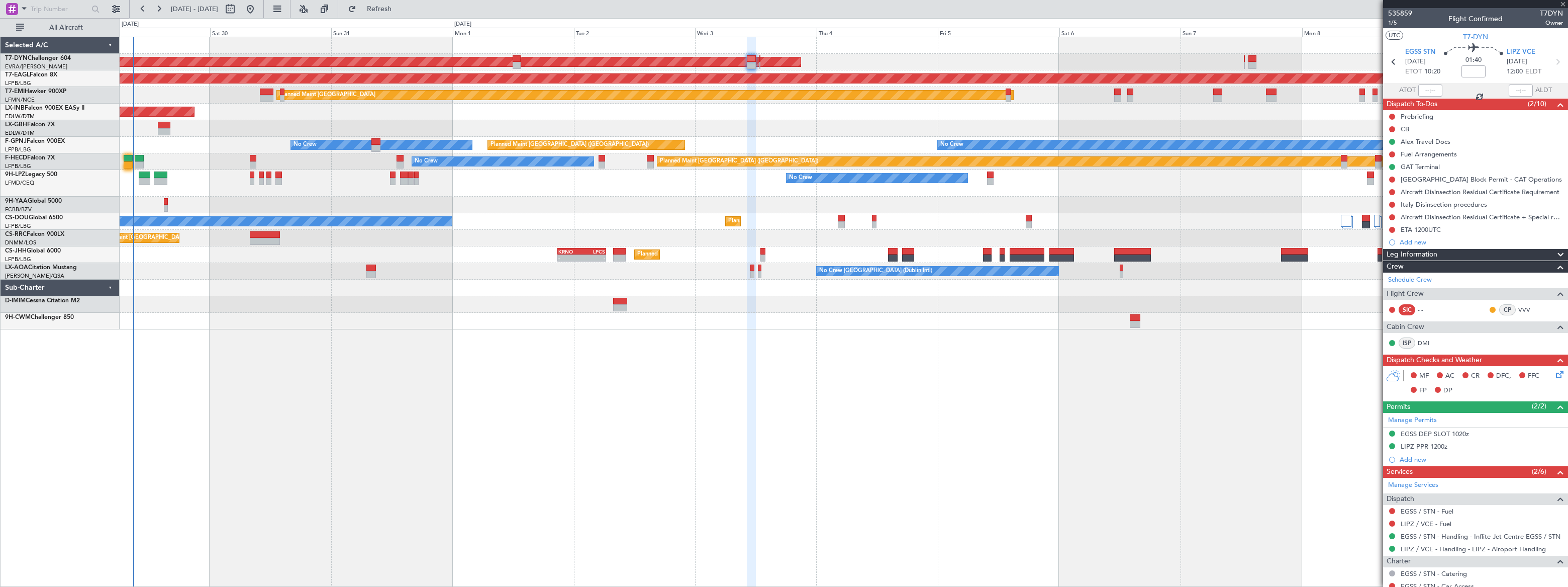
type input "0"
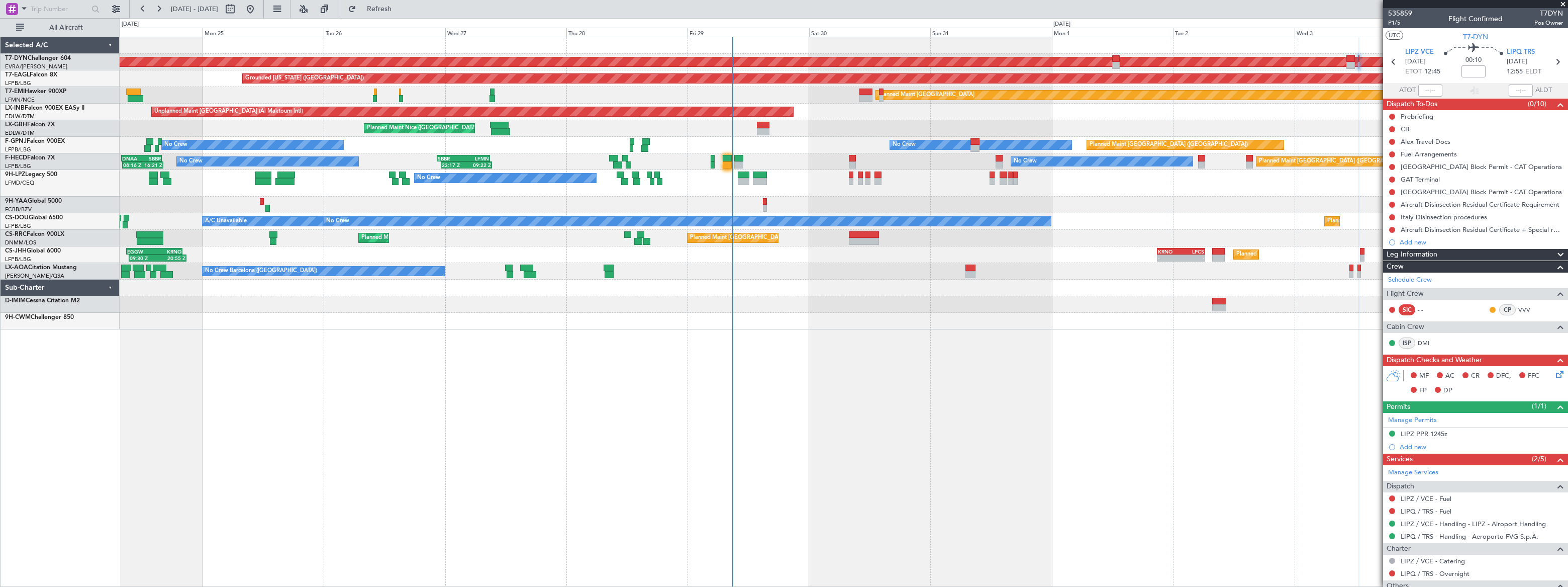
click at [915, 115] on div "AOG Maint Riga (Riga Intl) Planned Maint [GEOGRAPHIC_DATA]-[GEOGRAPHIC_DATA] Gr…" at bounding box center [844, 183] width 1448 height 292
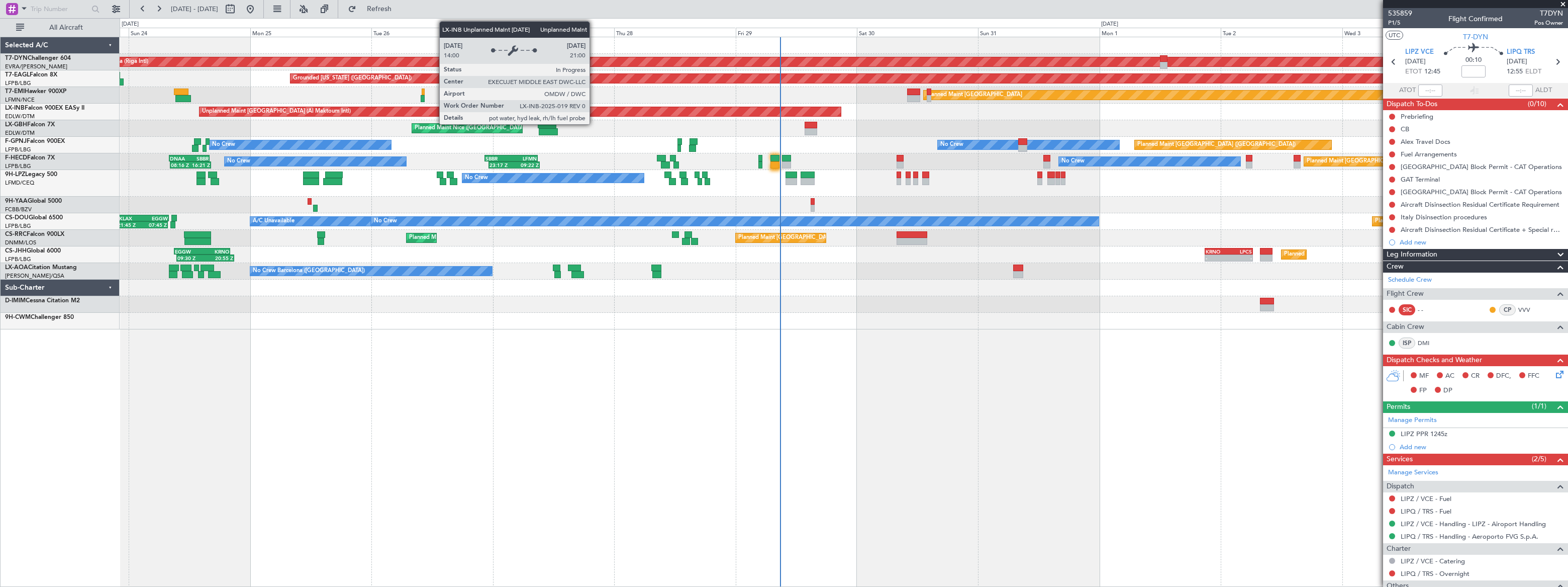
click at [915, 101] on div "AOG Maint Riga (Riga Intl) Planned Maint [GEOGRAPHIC_DATA]-[GEOGRAPHIC_DATA] Gr…" at bounding box center [844, 183] width 1448 height 292
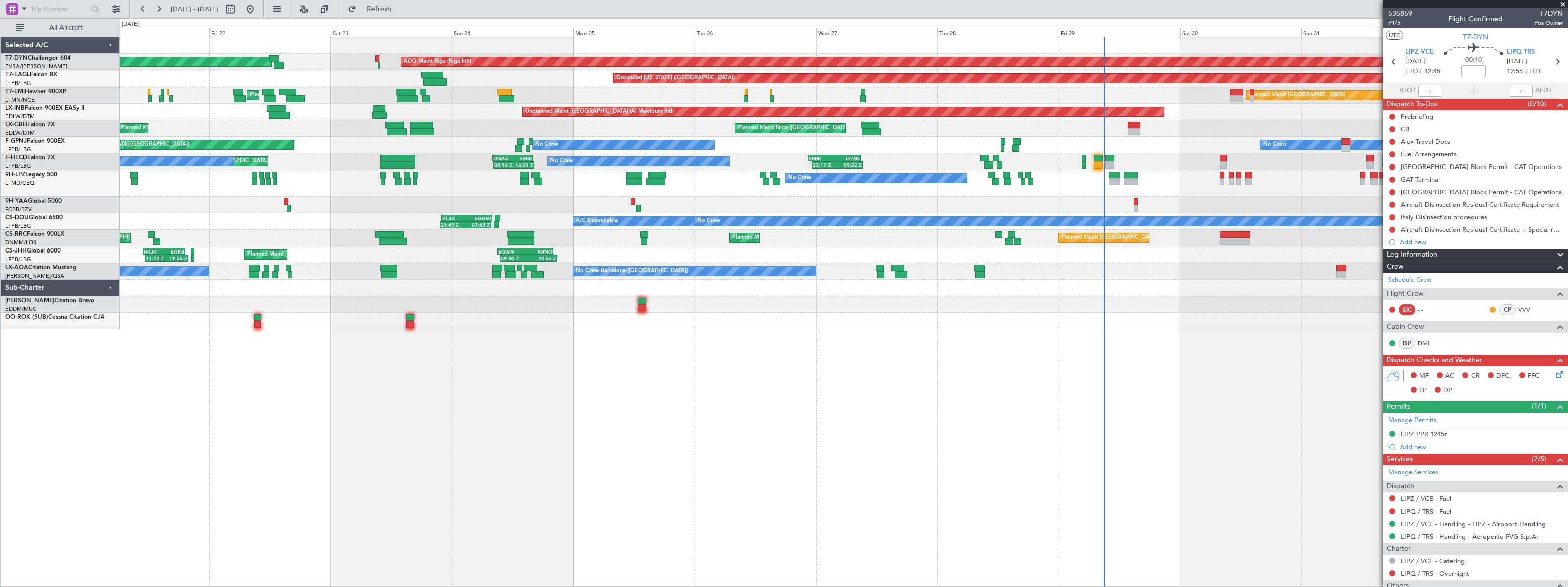
click at [576, 92] on div "AOG Maint Riga (Riga Intl) Planned Maint [GEOGRAPHIC_DATA]-[GEOGRAPHIC_DATA] Gr…" at bounding box center [844, 183] width 1448 height 292
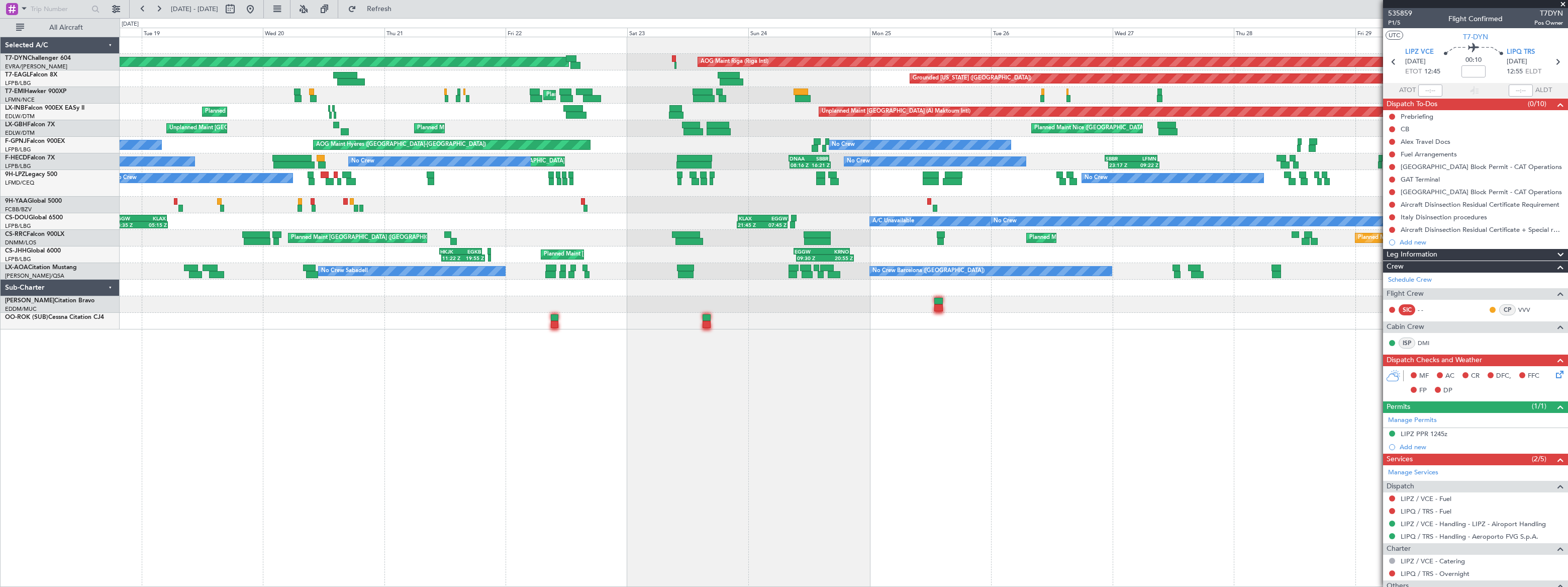
click at [582, 84] on div "Grounded [US_STATE] ([GEOGRAPHIC_DATA])" at bounding box center [844, 79] width 1448 height 17
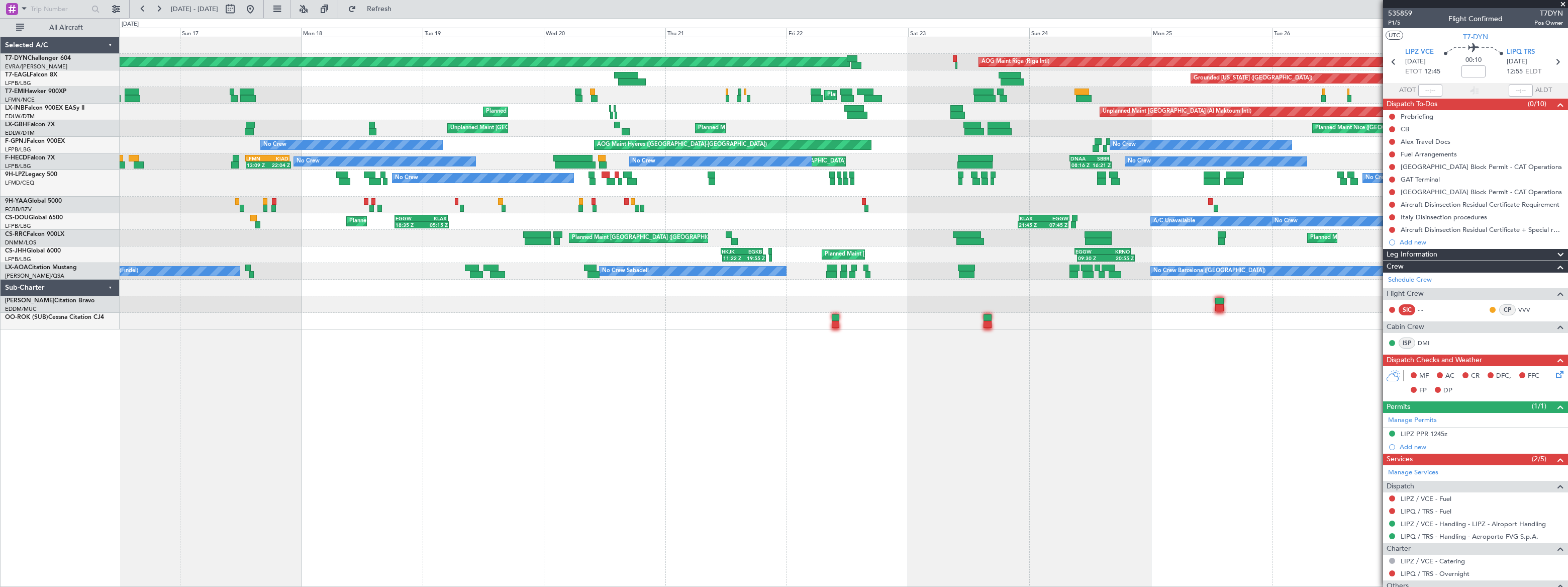
click at [462, 76] on div "Grounded [US_STATE] ([GEOGRAPHIC_DATA])" at bounding box center [844, 79] width 1448 height 17
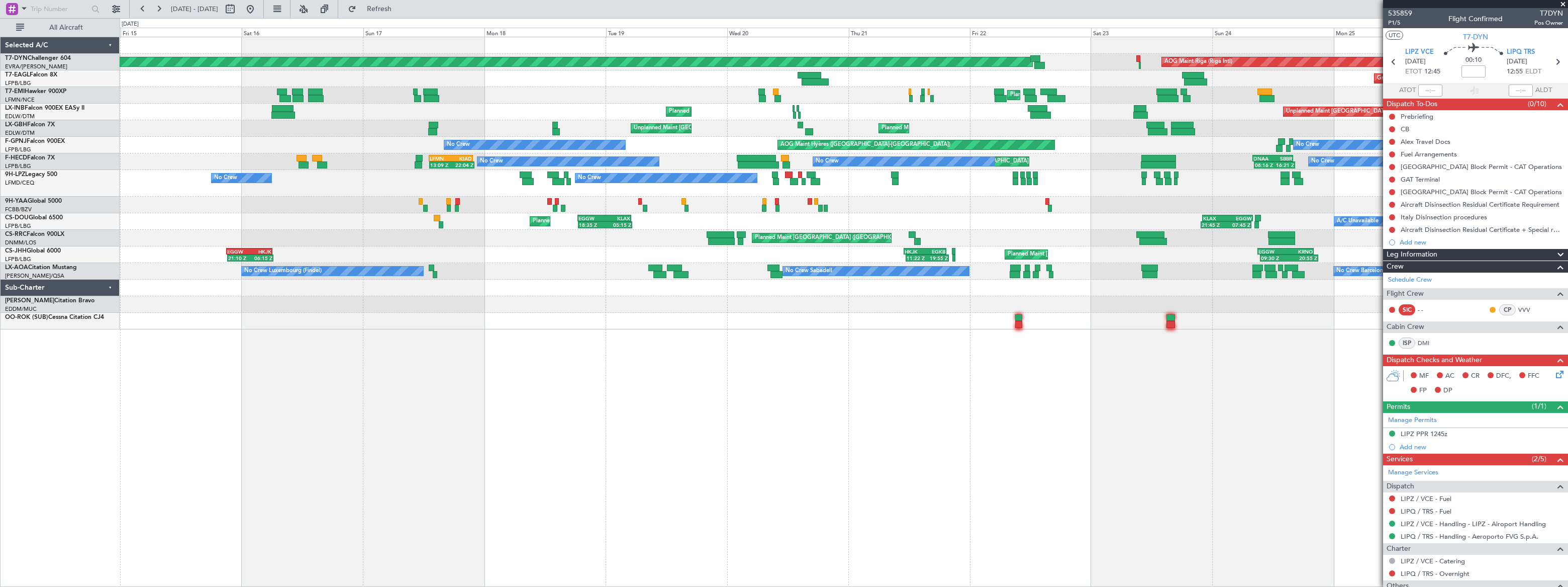
click at [553, 83] on div "Grounded [US_STATE] ([GEOGRAPHIC_DATA])" at bounding box center [843, 79] width 1447 height 17
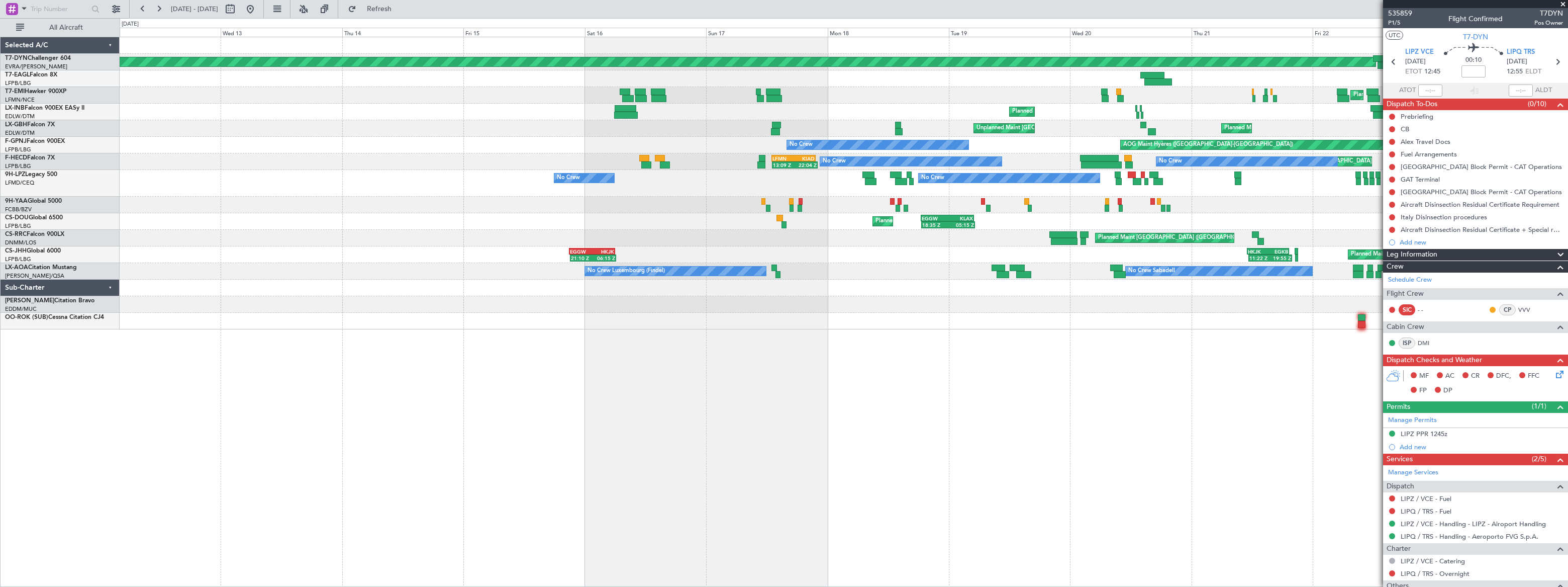
click at [667, 84] on div "Grounded [US_STATE] ([GEOGRAPHIC_DATA])" at bounding box center [844, 79] width 1448 height 17
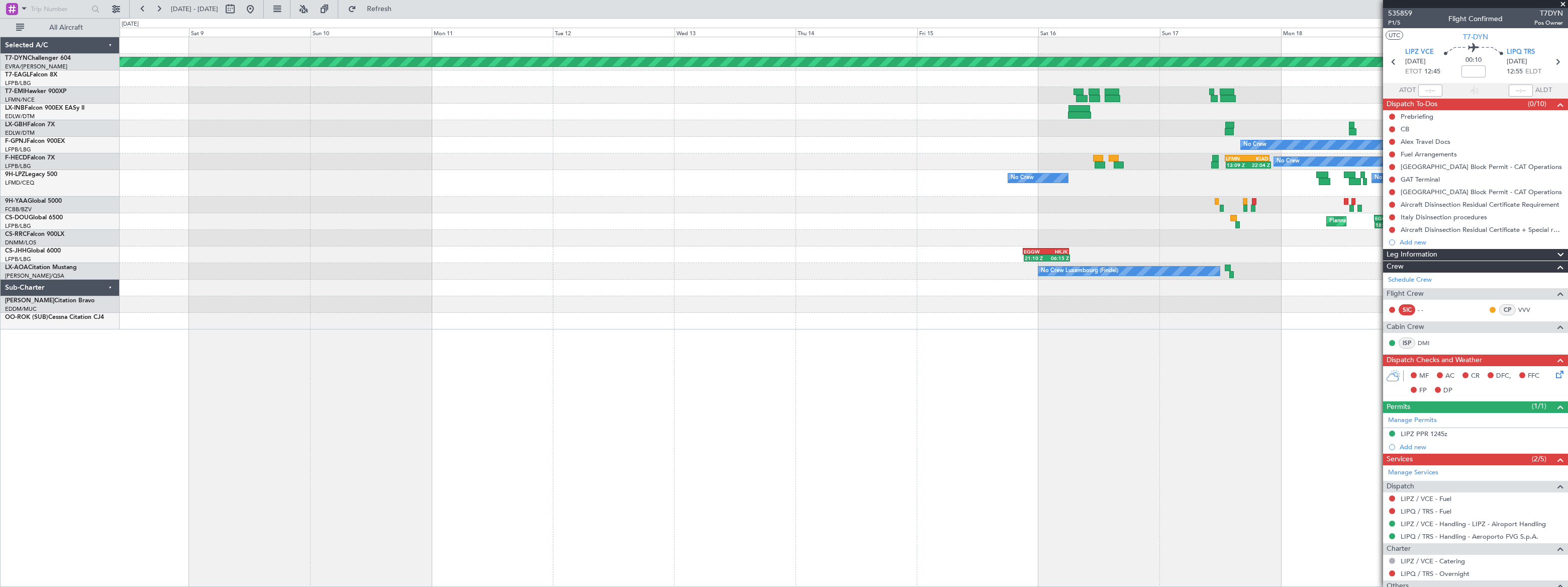
click at [675, 86] on div at bounding box center [843, 79] width 1447 height 17
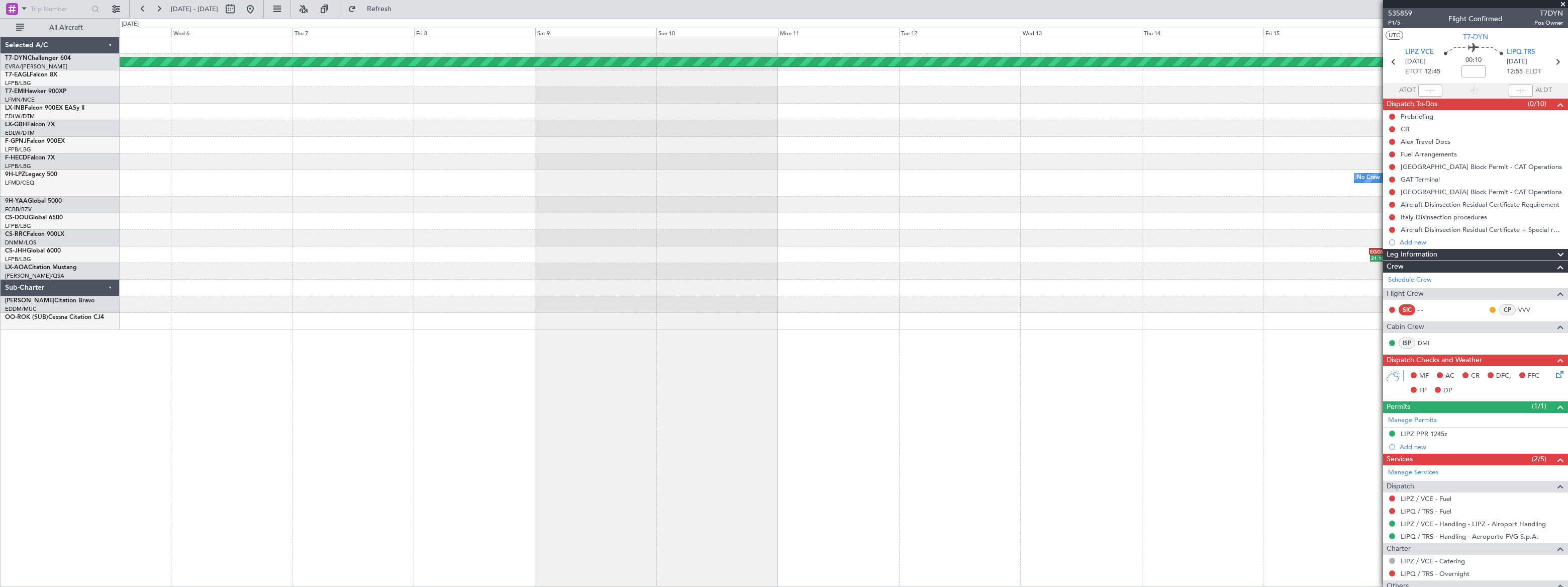
click at [638, 105] on div "Planned Maint [GEOGRAPHIC_DATA]-[GEOGRAPHIC_DATA] Planned Maint Geneva ([GEOGRA…" at bounding box center [843, 183] width 1447 height 292
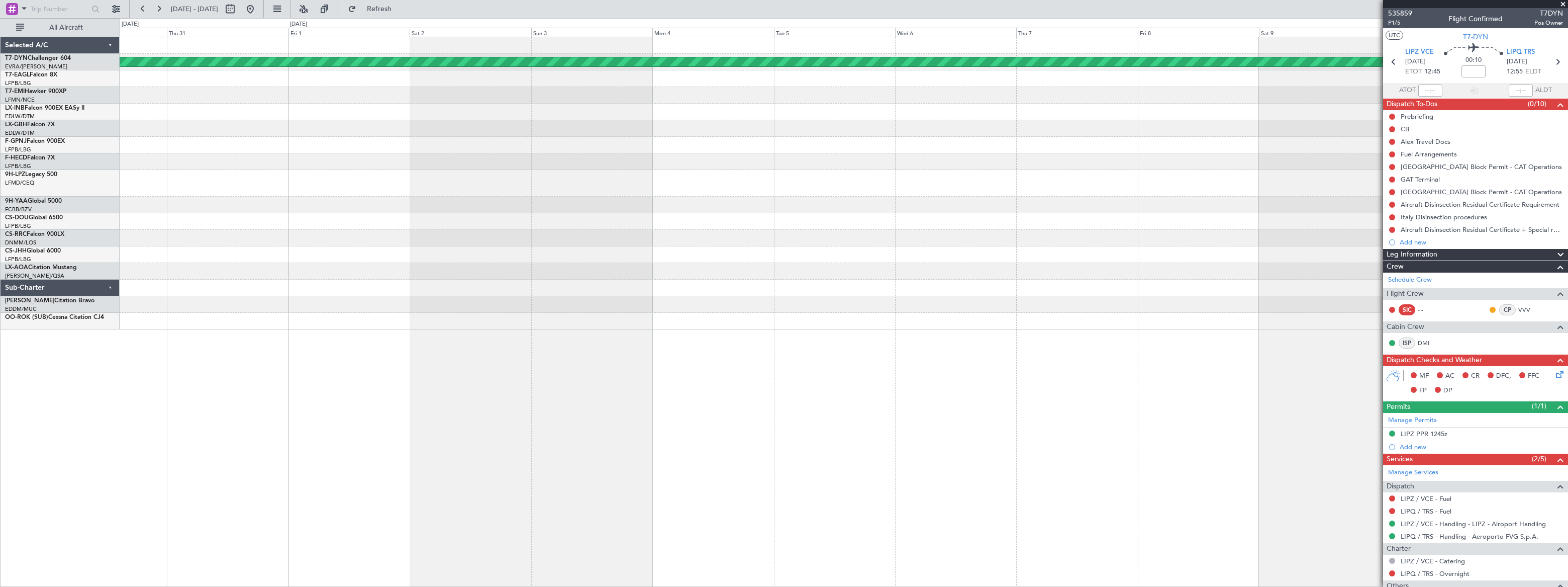
click at [520, 121] on div "Planned Maint [GEOGRAPHIC_DATA]-[GEOGRAPHIC_DATA]" at bounding box center [844, 183] width 1448 height 292
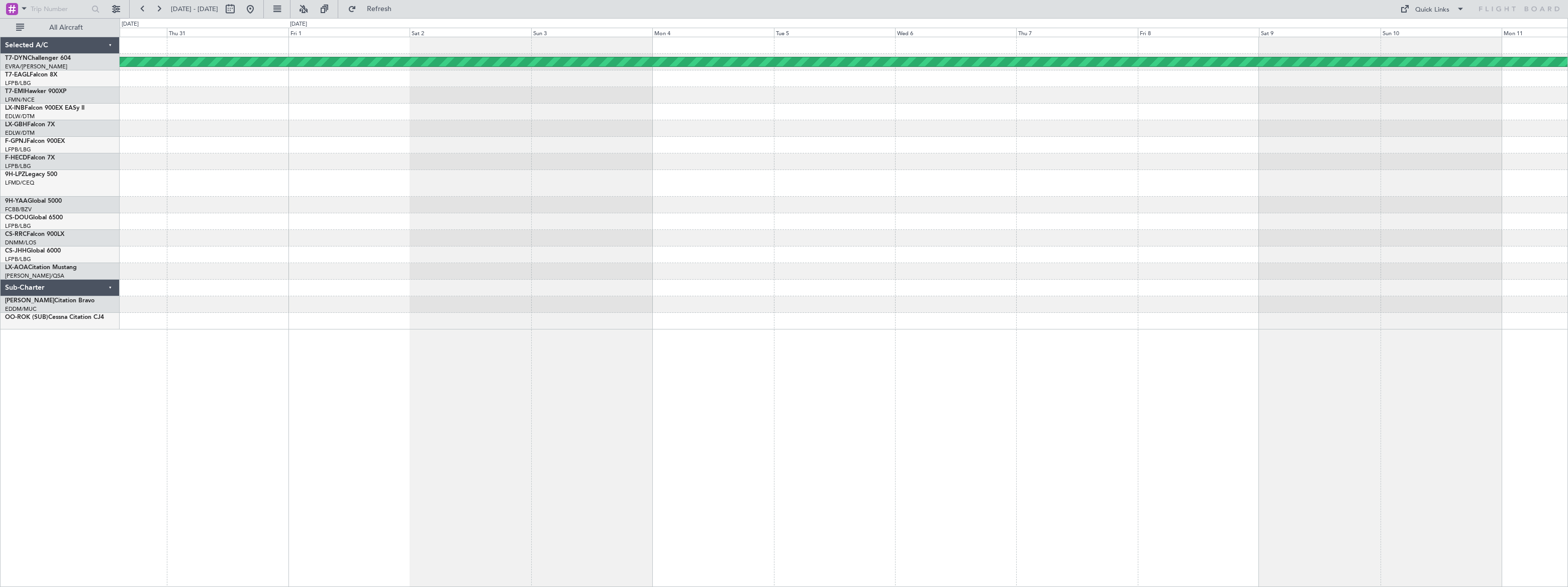
click at [757, 111] on div at bounding box center [844, 111] width 1448 height 17
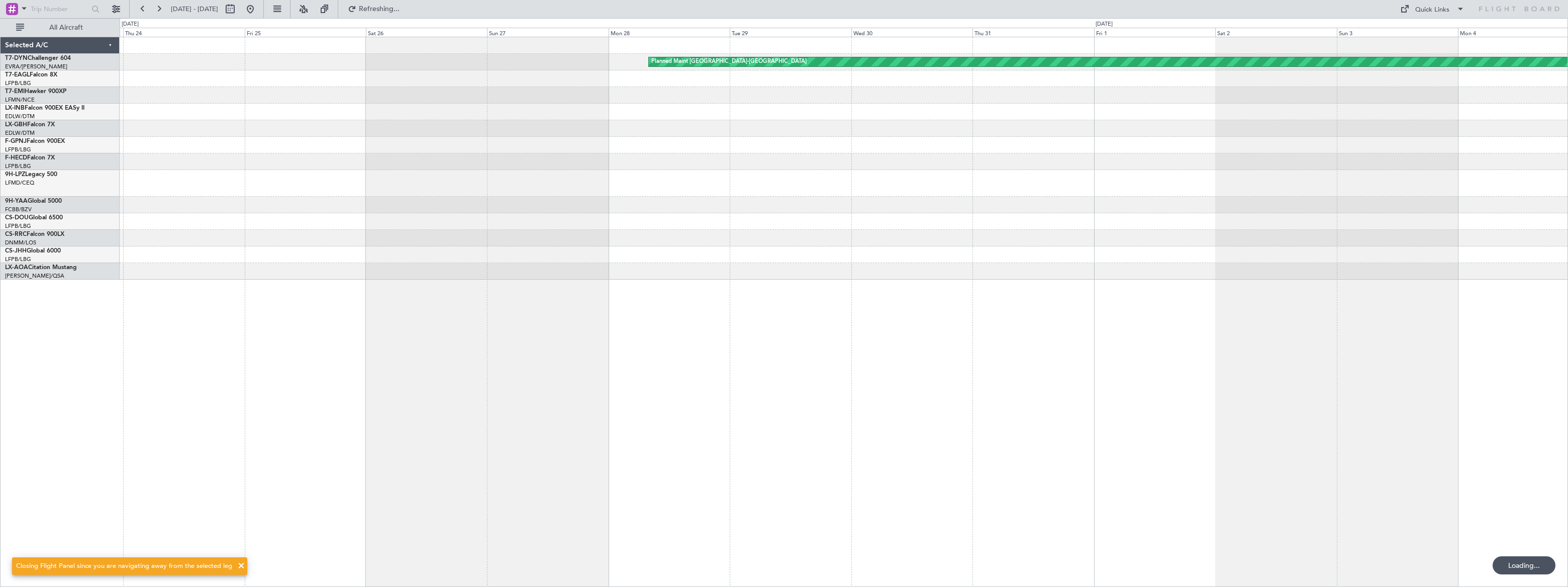
click at [566, 89] on div at bounding box center [844, 95] width 1448 height 17
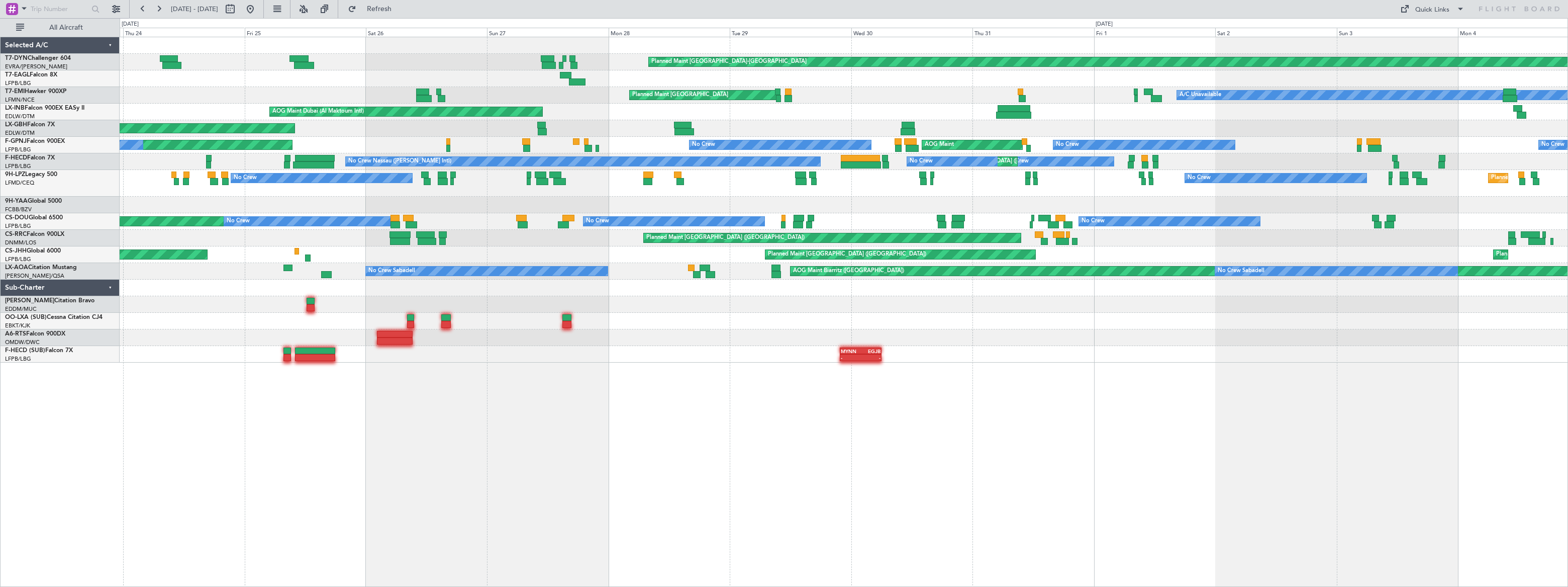
click at [7, 61] on div "Planned Maint [GEOGRAPHIC_DATA]-[GEOGRAPHIC_DATA] Planned Maint [US_STATE] ([GE…" at bounding box center [784, 303] width 1568 height 569
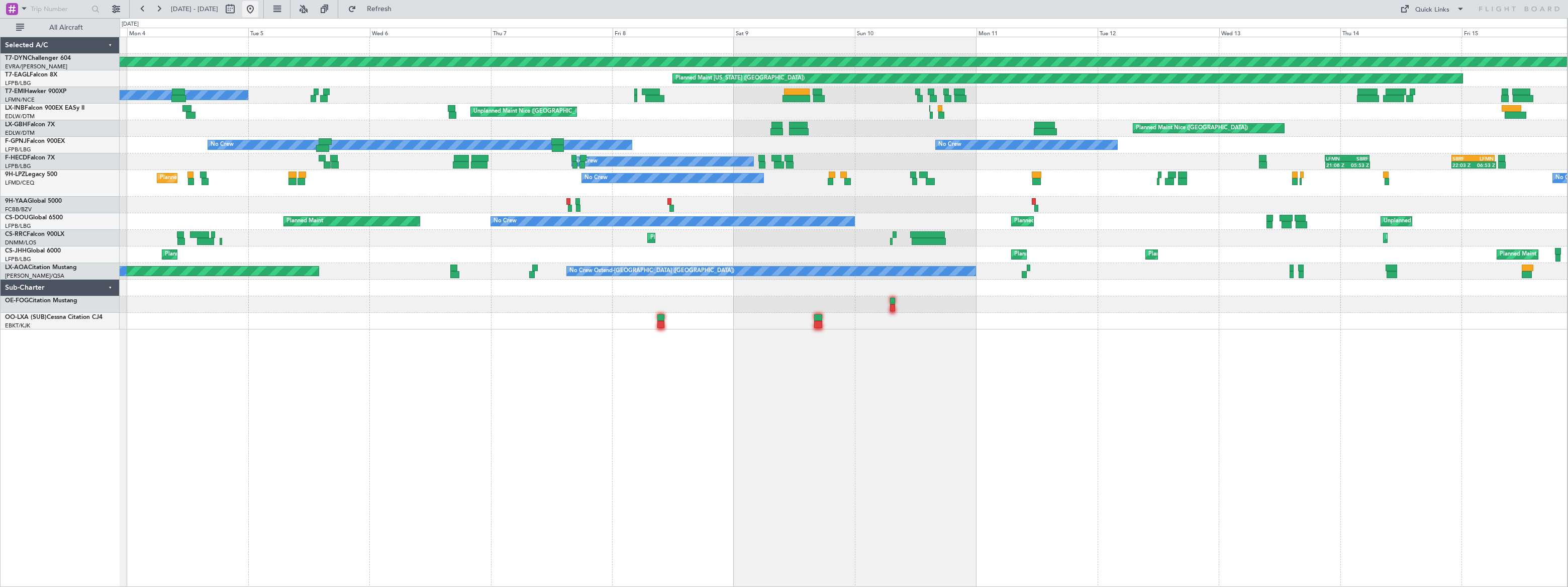
click at [258, 7] on button at bounding box center [250, 9] width 16 height 16
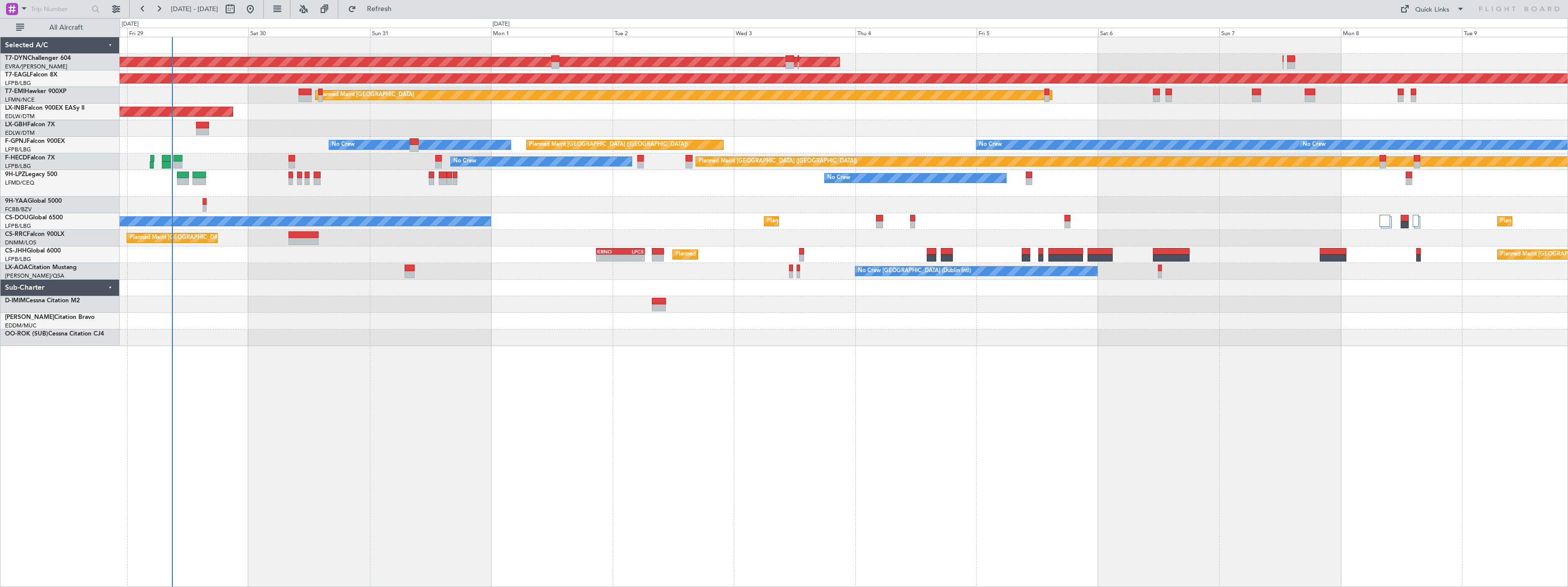
click at [200, 132] on div "AOG Maint Riga (Riga Intl) Grounded [US_STATE] ([GEOGRAPHIC_DATA]) Planned Main…" at bounding box center [844, 191] width 1448 height 308
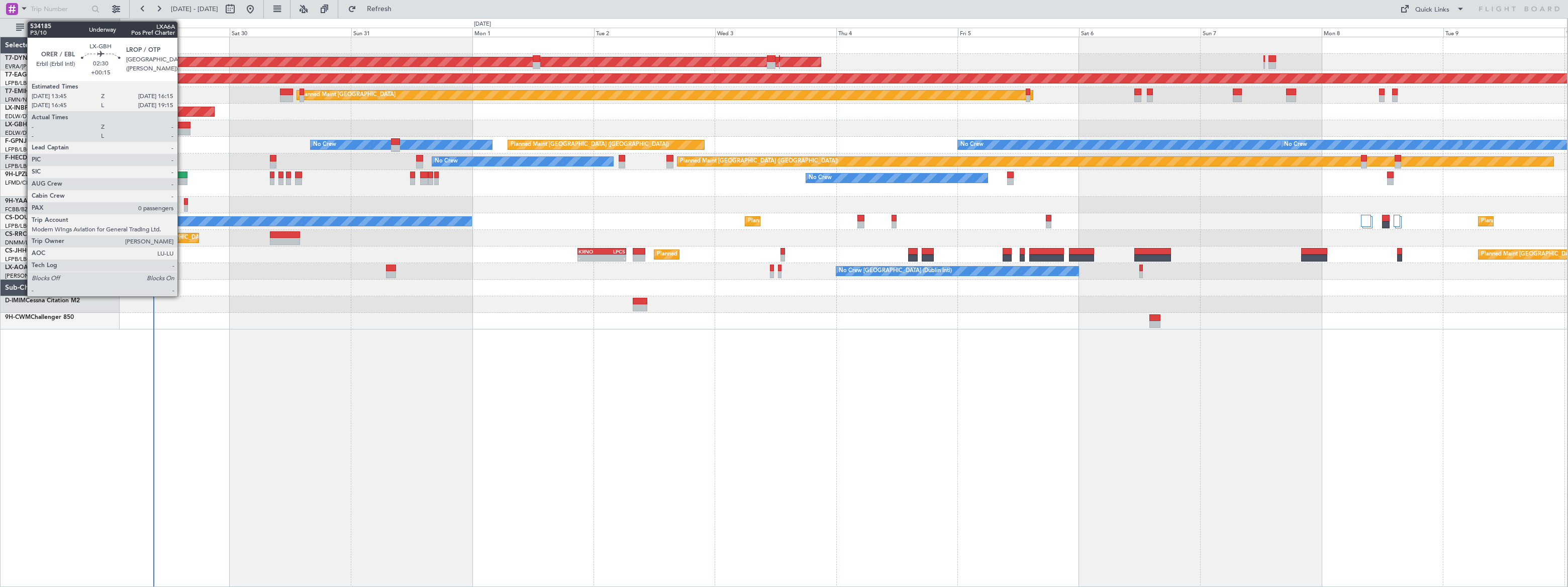
click at [182, 126] on div at bounding box center [184, 125] width 13 height 7
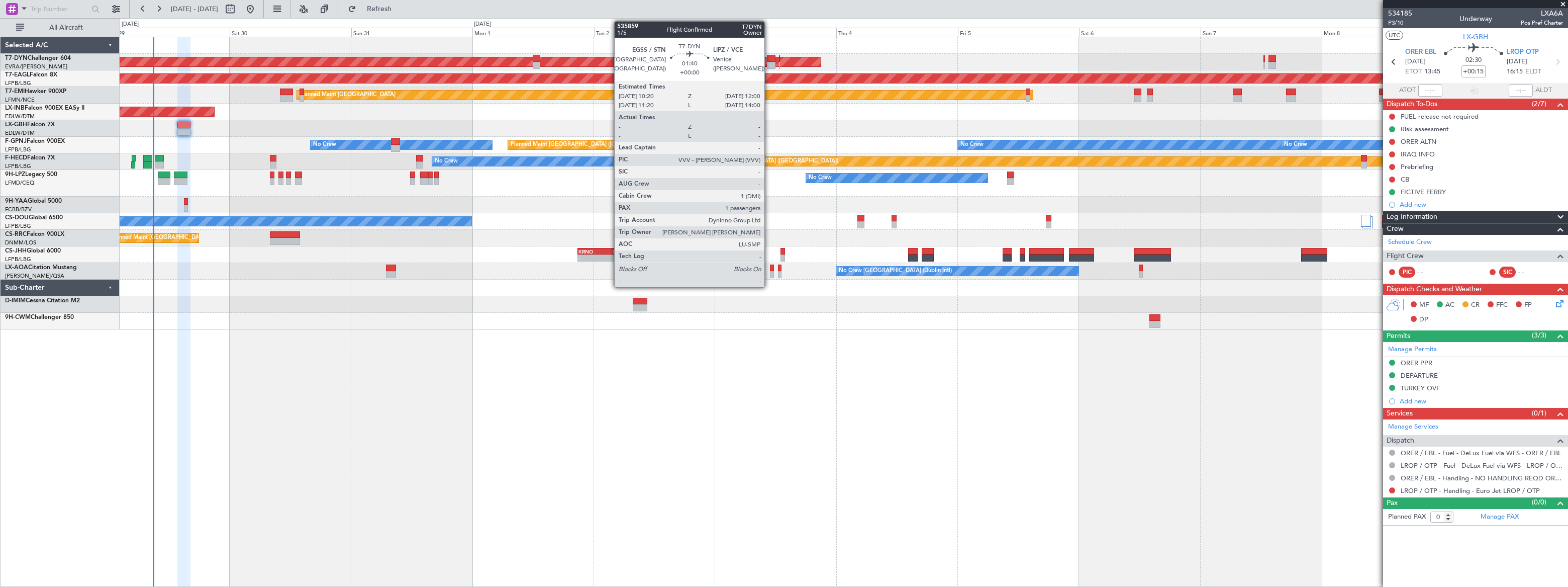
click at [769, 57] on div at bounding box center [771, 59] width 9 height 7
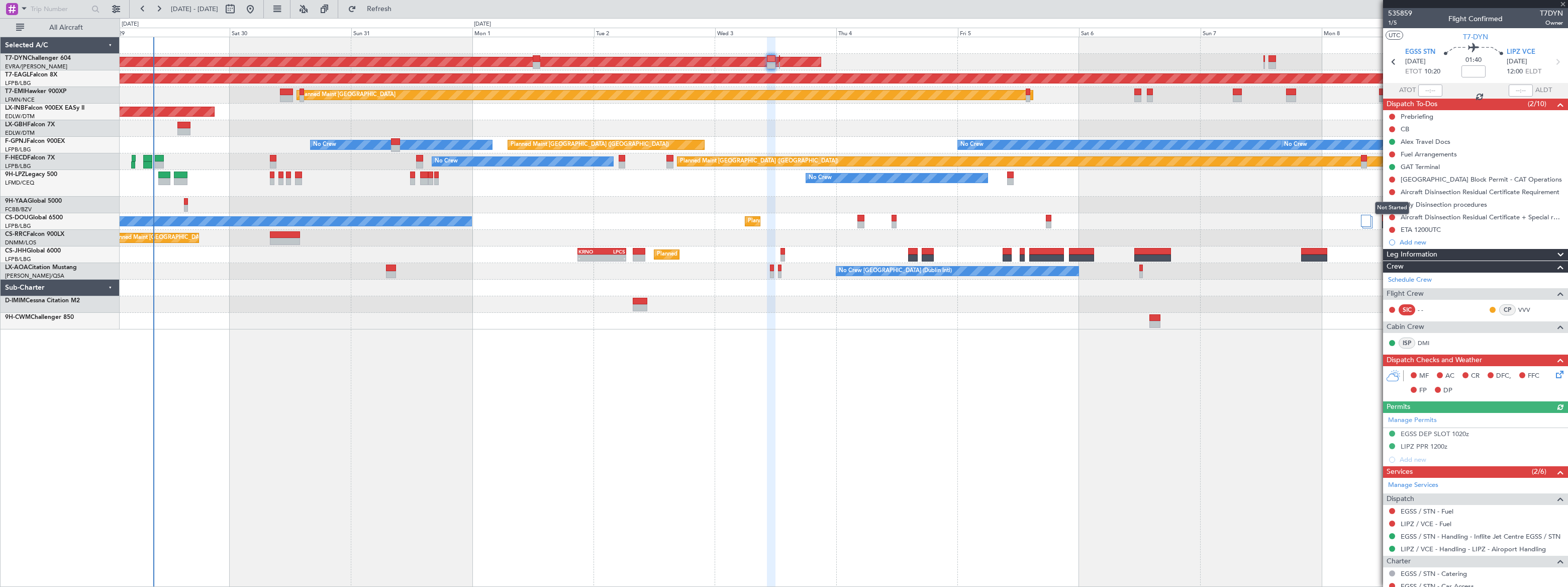
click at [1389, 190] on button at bounding box center [1392, 192] width 6 height 6
click at [1384, 224] on span "In Progress" at bounding box center [1396, 221] width 34 height 10
click at [1391, 202] on button at bounding box center [1392, 204] width 6 height 6
click at [1386, 237] on span "In Progress" at bounding box center [1396, 234] width 34 height 10
click at [1392, 214] on button at bounding box center [1392, 217] width 6 height 6
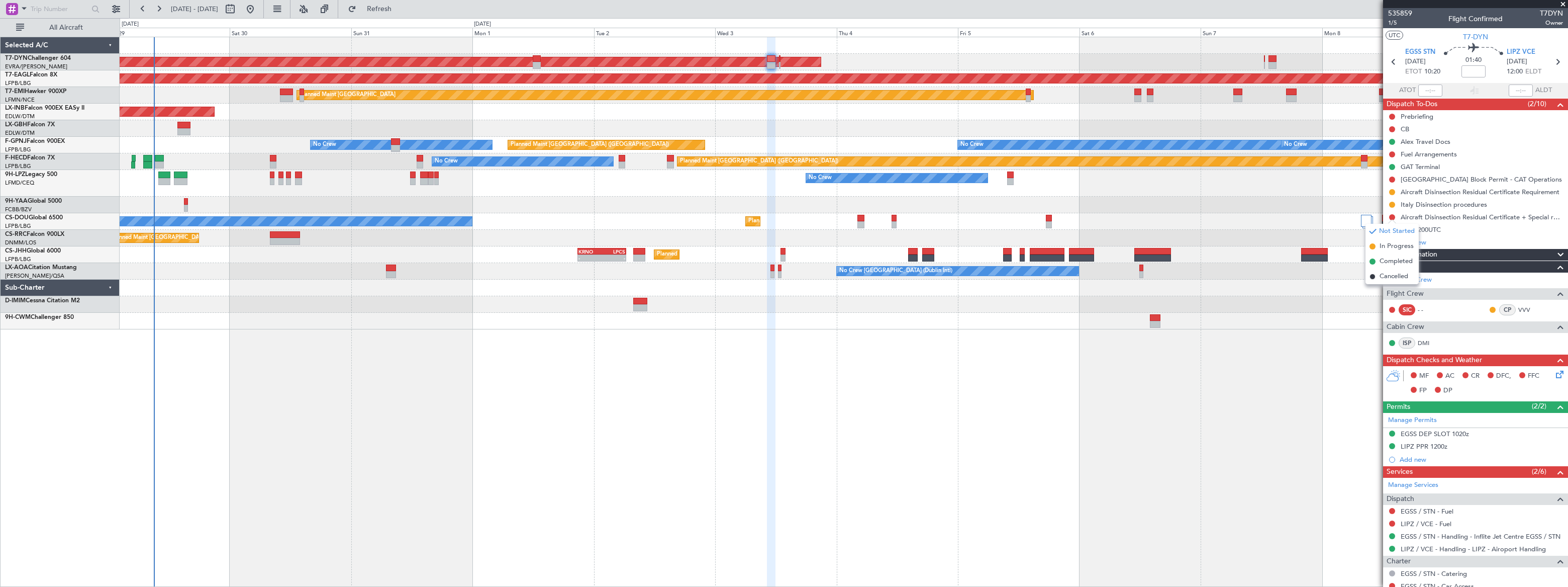
drag, startPoint x: 1379, startPoint y: 247, endPoint x: 1370, endPoint y: 249, distance: 9.2
click at [1378, 247] on li "In Progress" at bounding box center [1391, 246] width 53 height 15
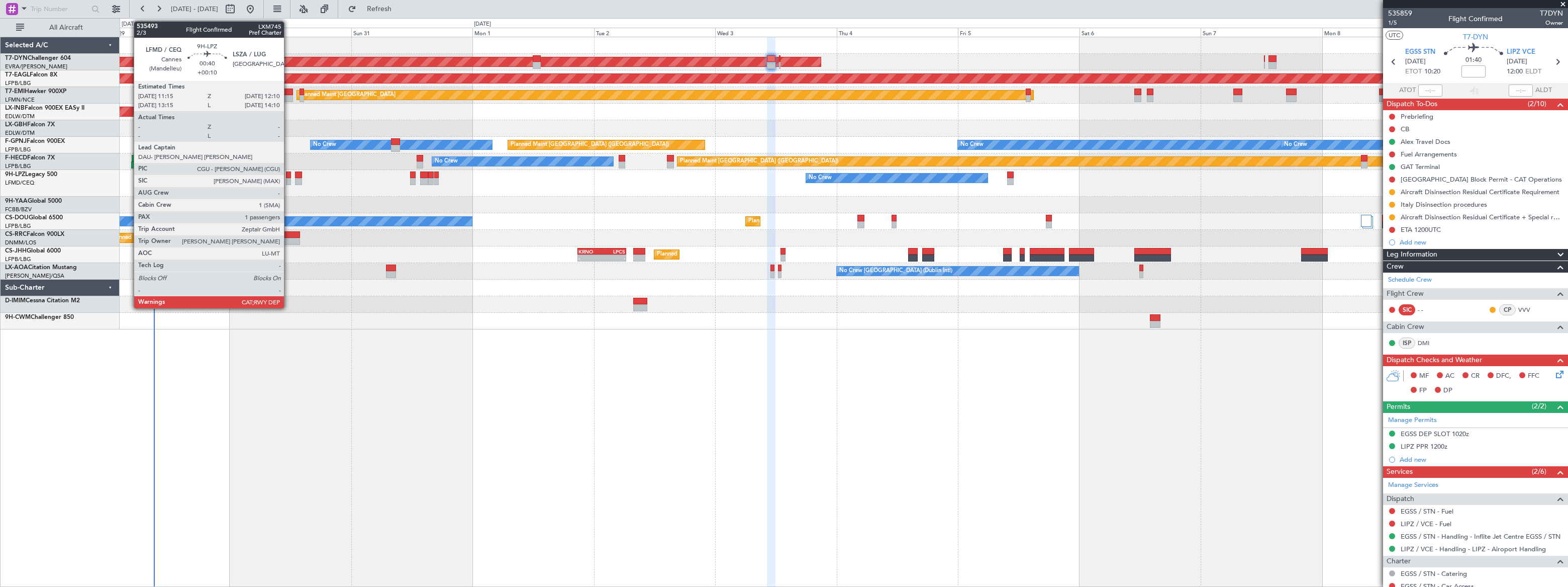
click at [289, 178] on div at bounding box center [288, 182] width 5 height 7
click at [297, 178] on div at bounding box center [299, 182] width 7 height 7
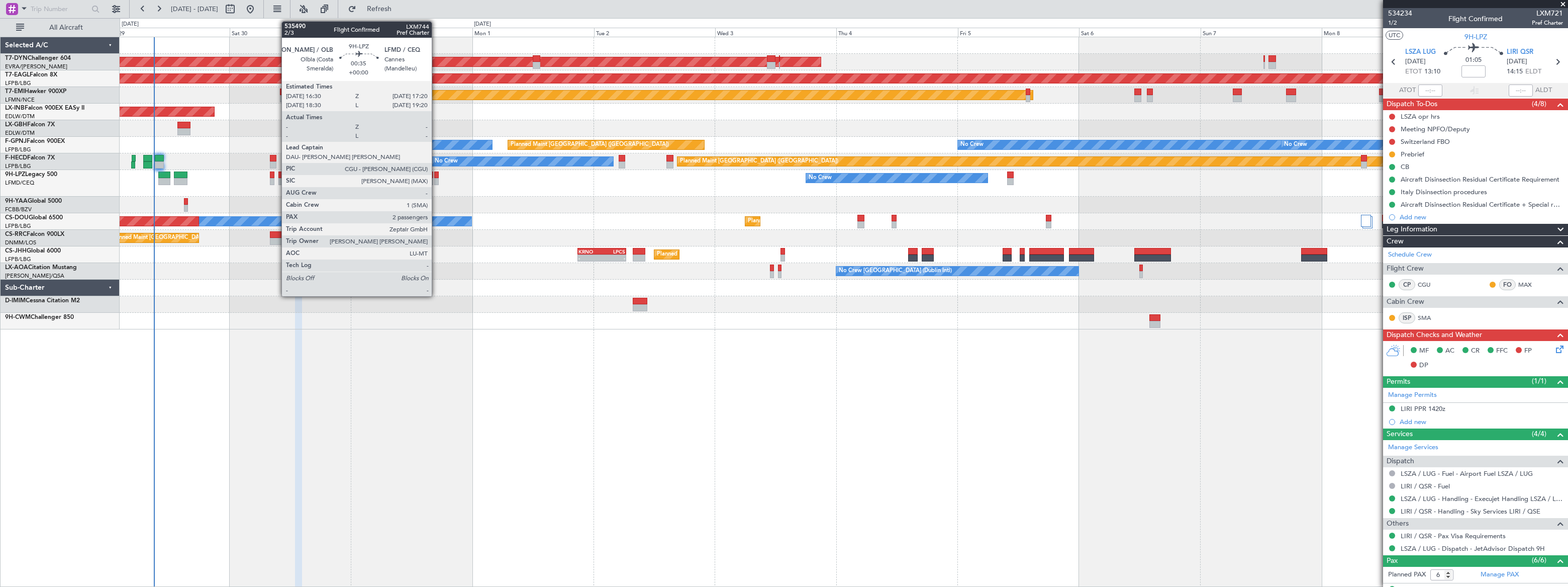
click at [436, 177] on div at bounding box center [436, 175] width 4 height 7
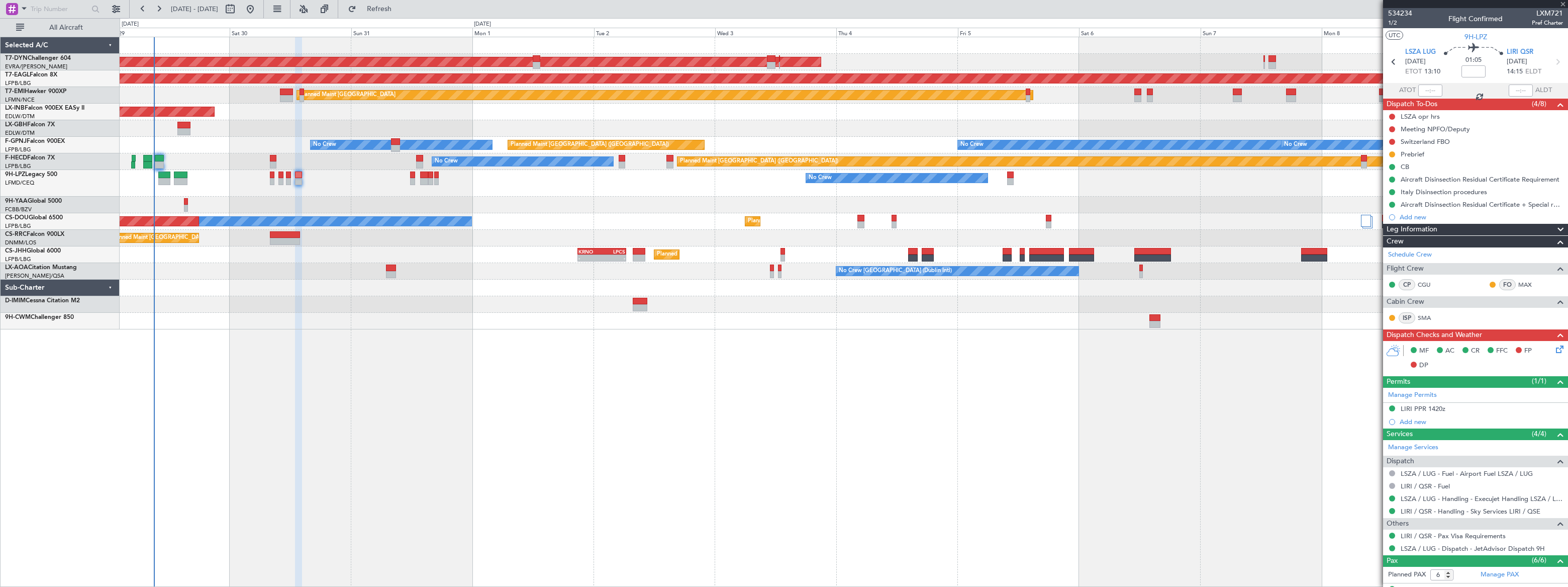
type input "2"
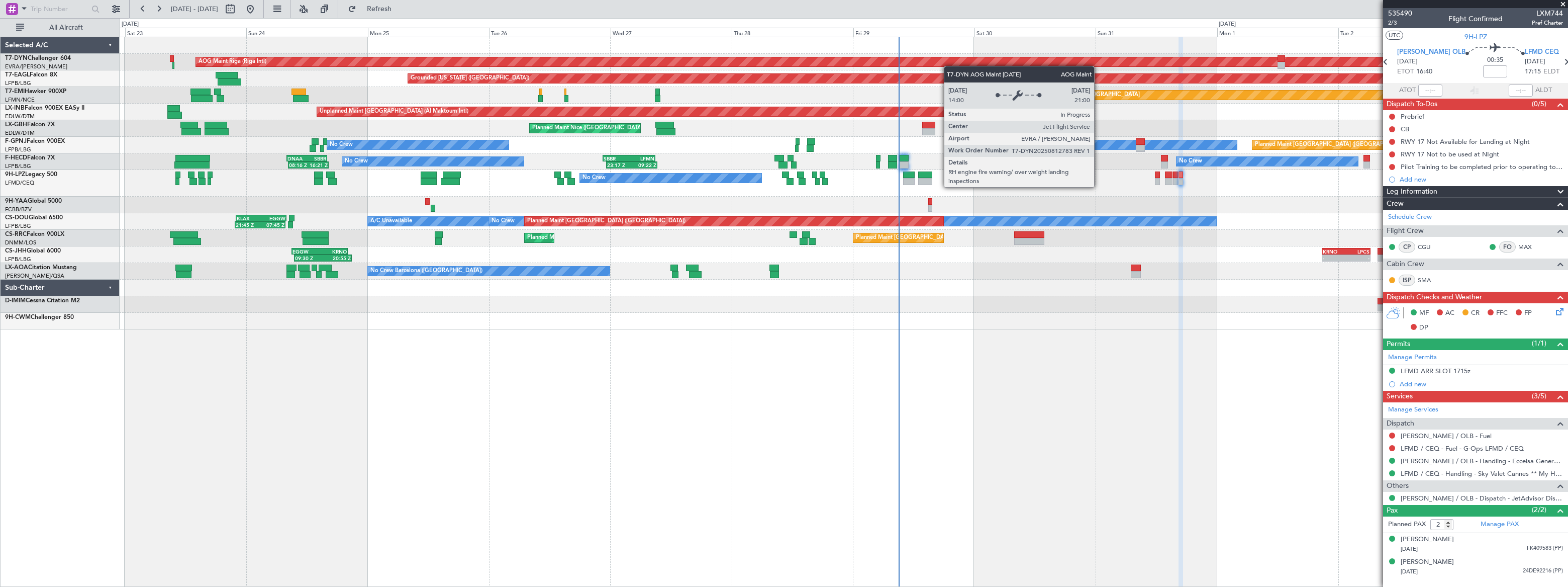
click at [989, 65] on div "AOG Maint Riga (Riga Intl) Planned Maint Basel-Mulhouse Grounded New York (Tete…" at bounding box center [843, 183] width 1447 height 292
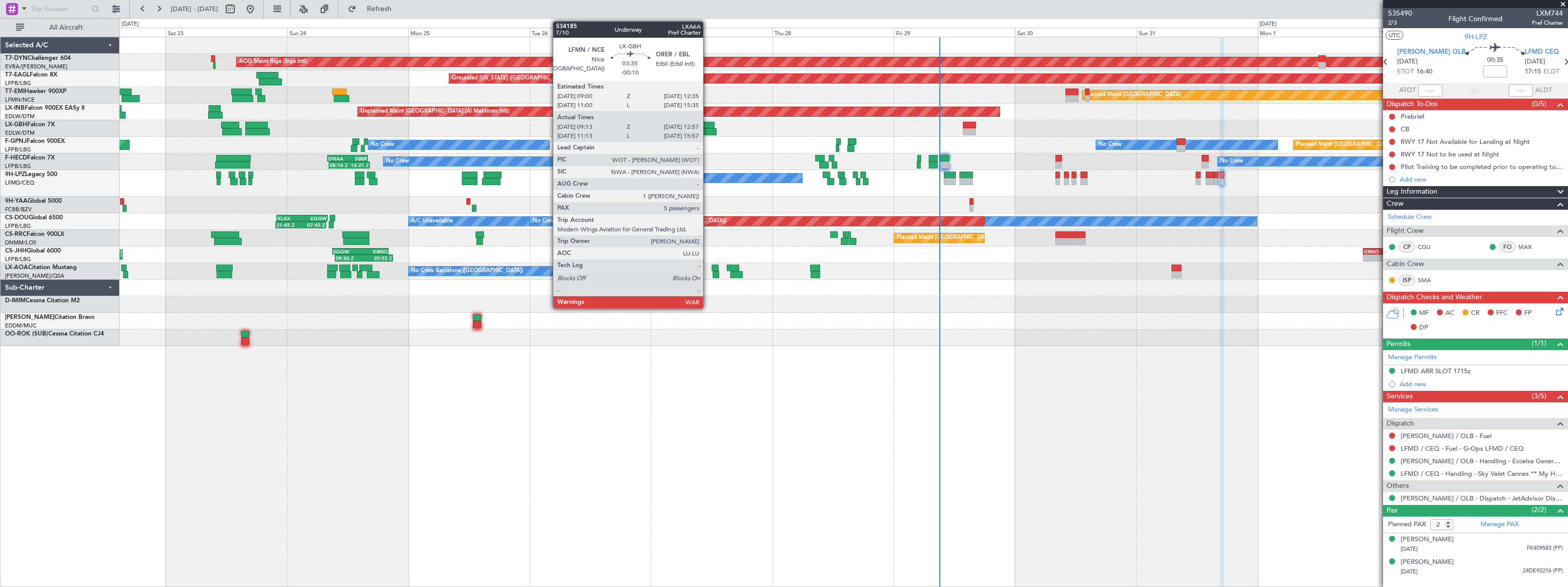
click at [707, 124] on div at bounding box center [705, 125] width 19 height 7
click at [706, 124] on div at bounding box center [705, 125] width 19 height 7
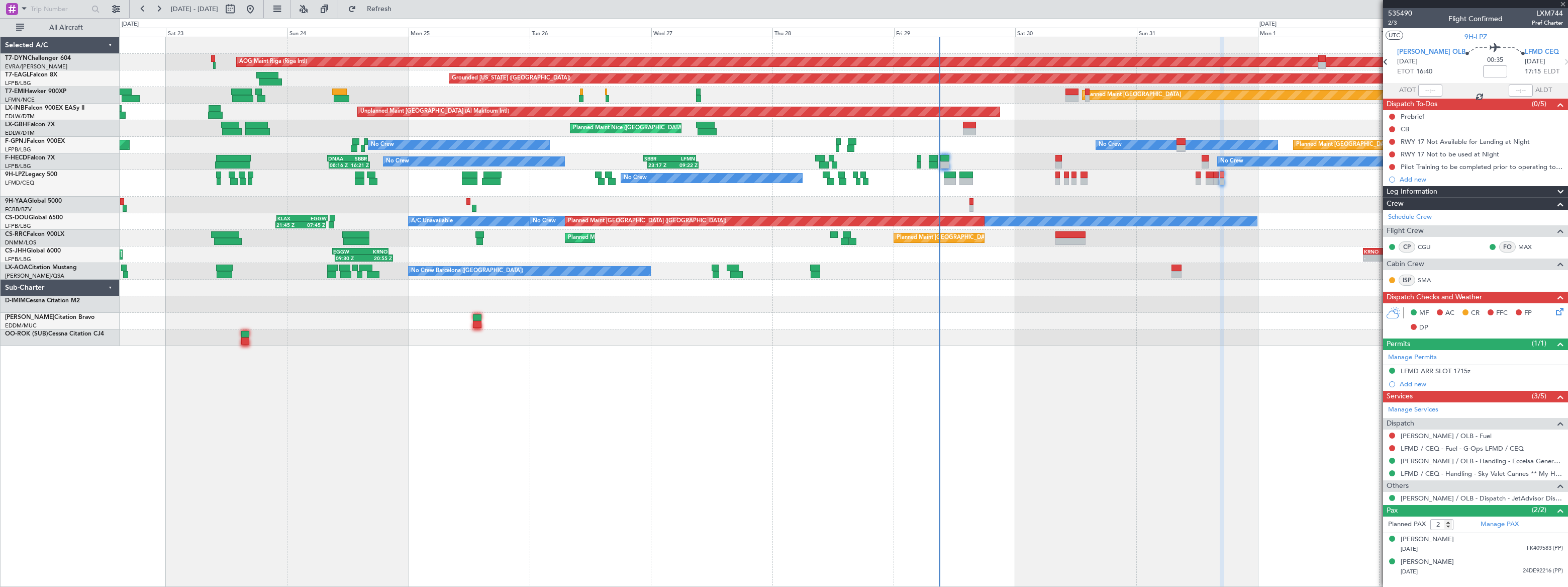
type input "-00:10"
type input "09:13"
type input "12:57"
type input "5"
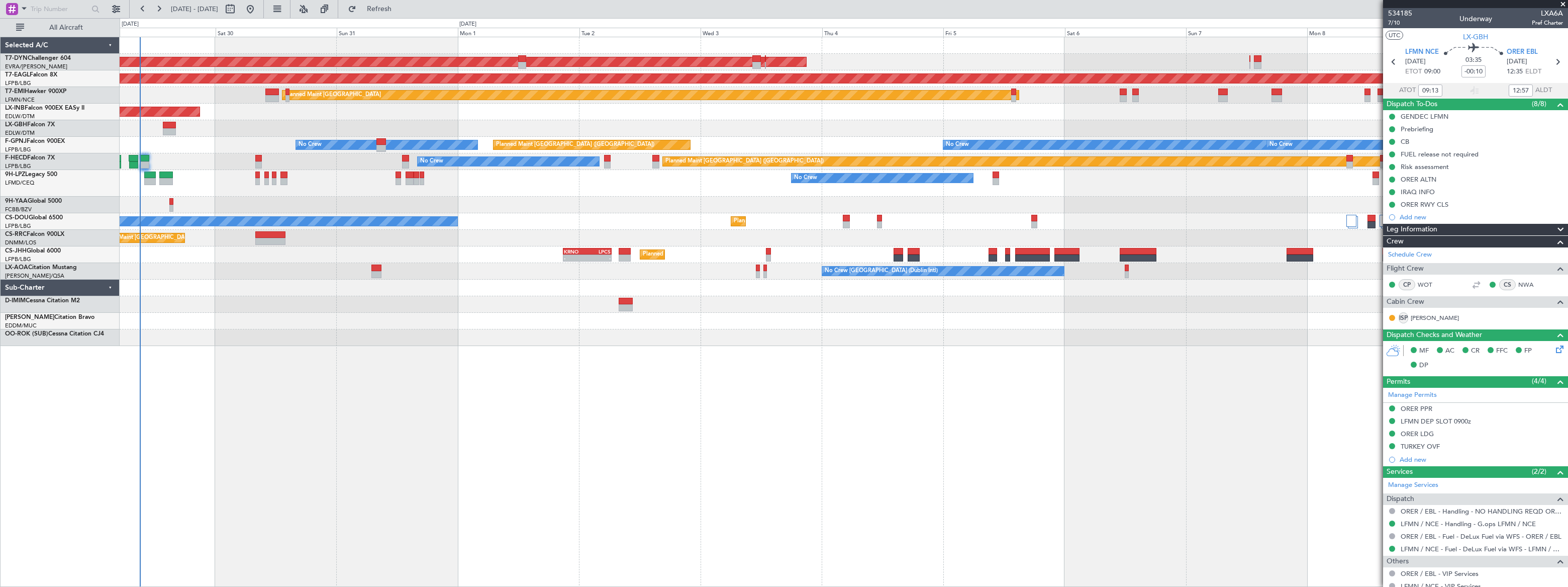
click at [158, 120] on div "AOG Maint Riga (Riga Intl) Grounded New York (Teterboro) Planned Maint Zurich U…" at bounding box center [843, 191] width 1447 height 308
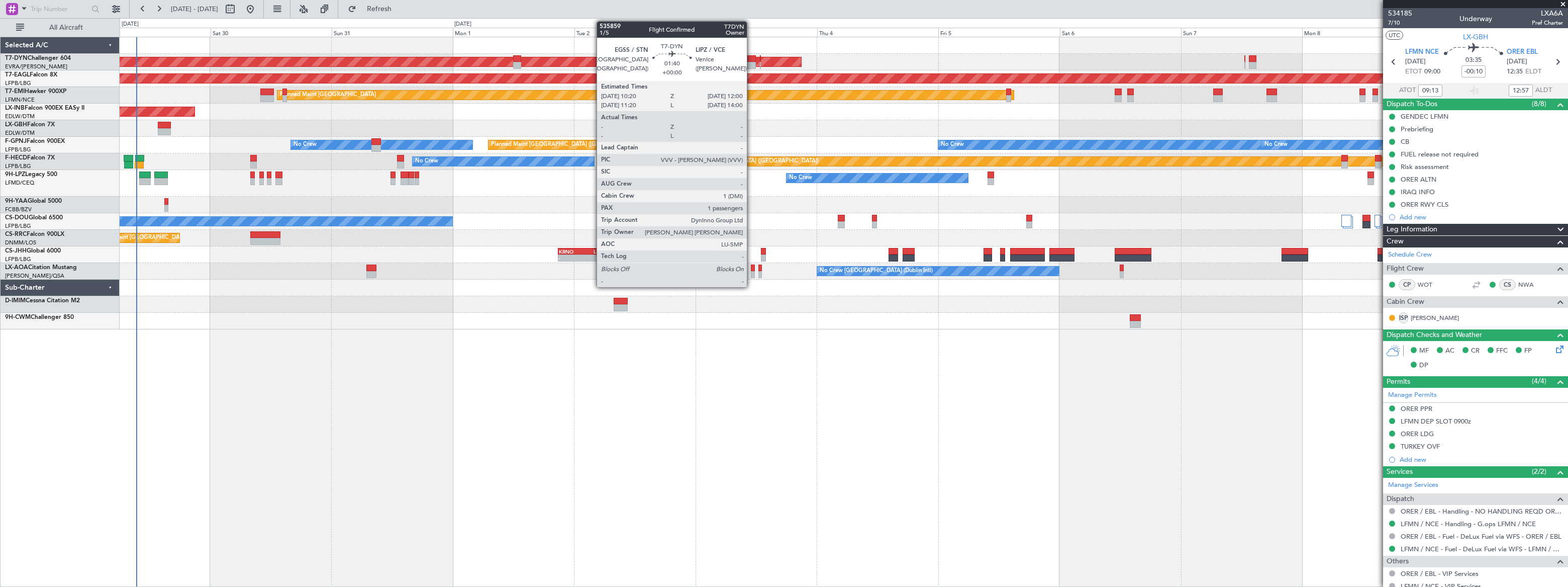
click at [751, 59] on div at bounding box center [752, 59] width 9 height 7
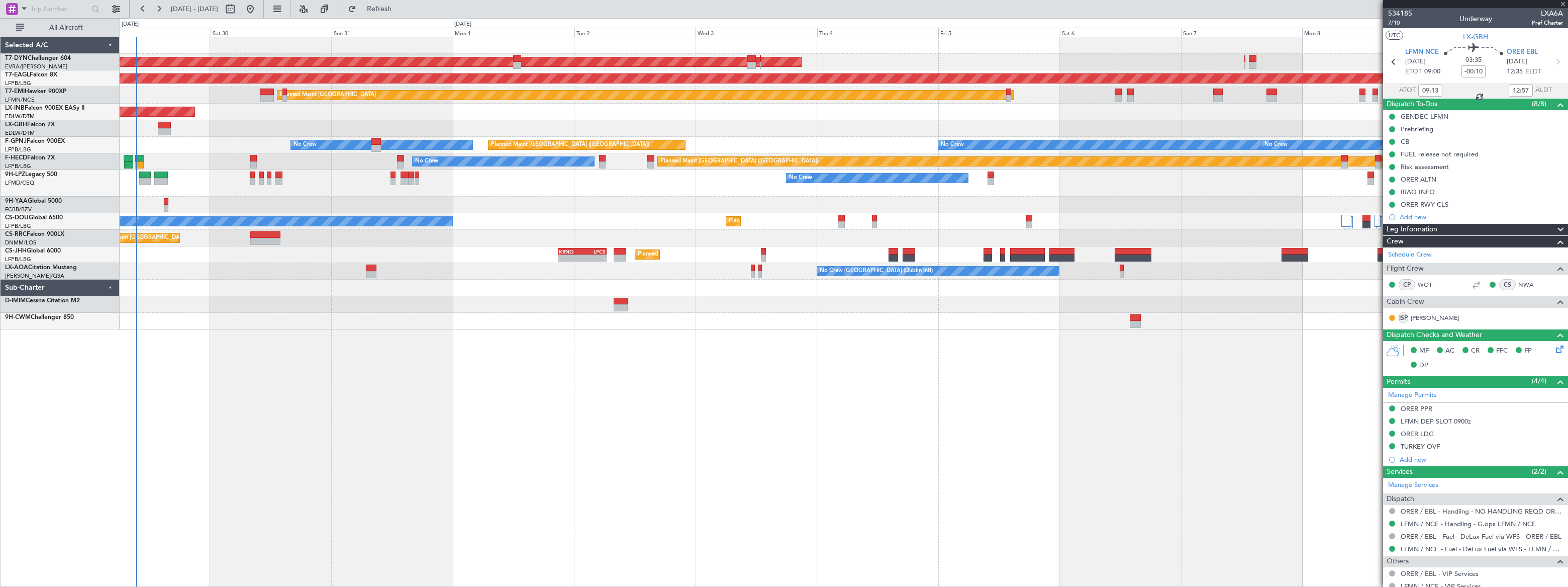
type input "1"
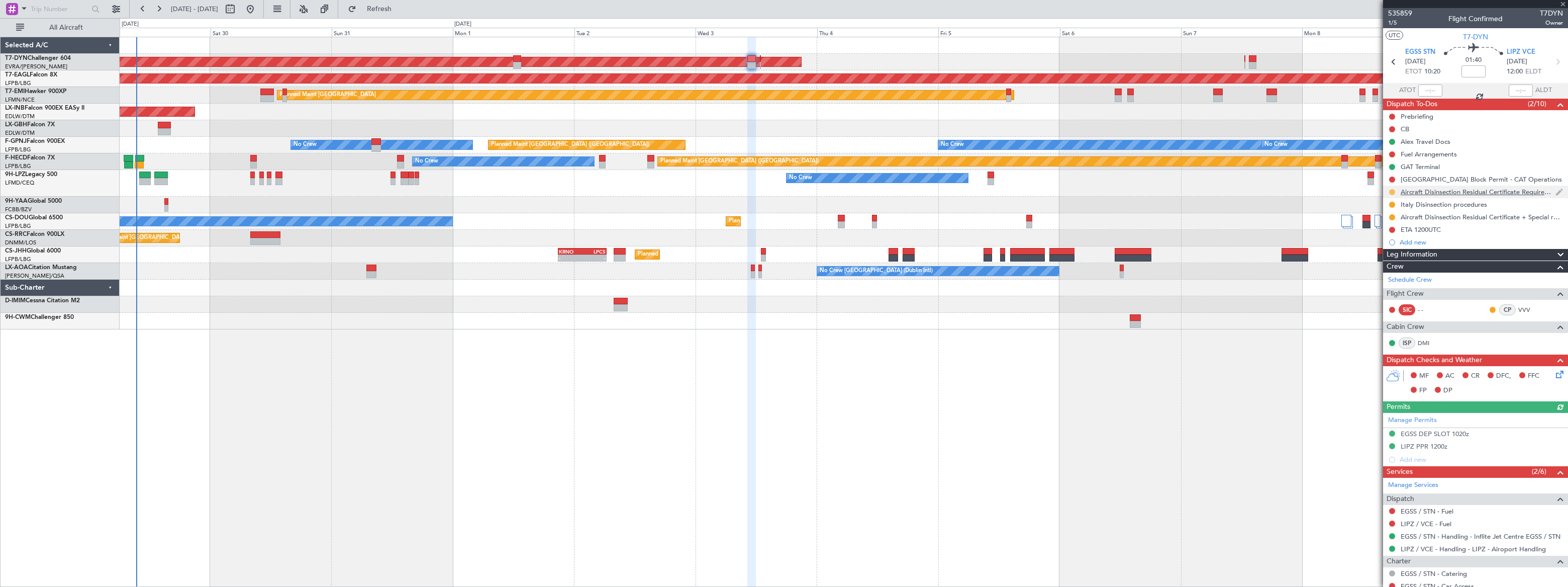
click at [1392, 191] on button at bounding box center [1392, 192] width 6 height 6
click at [1389, 253] on span "Cancelled" at bounding box center [1394, 252] width 28 height 10
click at [1392, 205] on button at bounding box center [1392, 204] width 6 height 6
click at [1389, 262] on span "Cancelled" at bounding box center [1394, 264] width 28 height 10
click at [1392, 216] on button at bounding box center [1392, 217] width 6 height 6
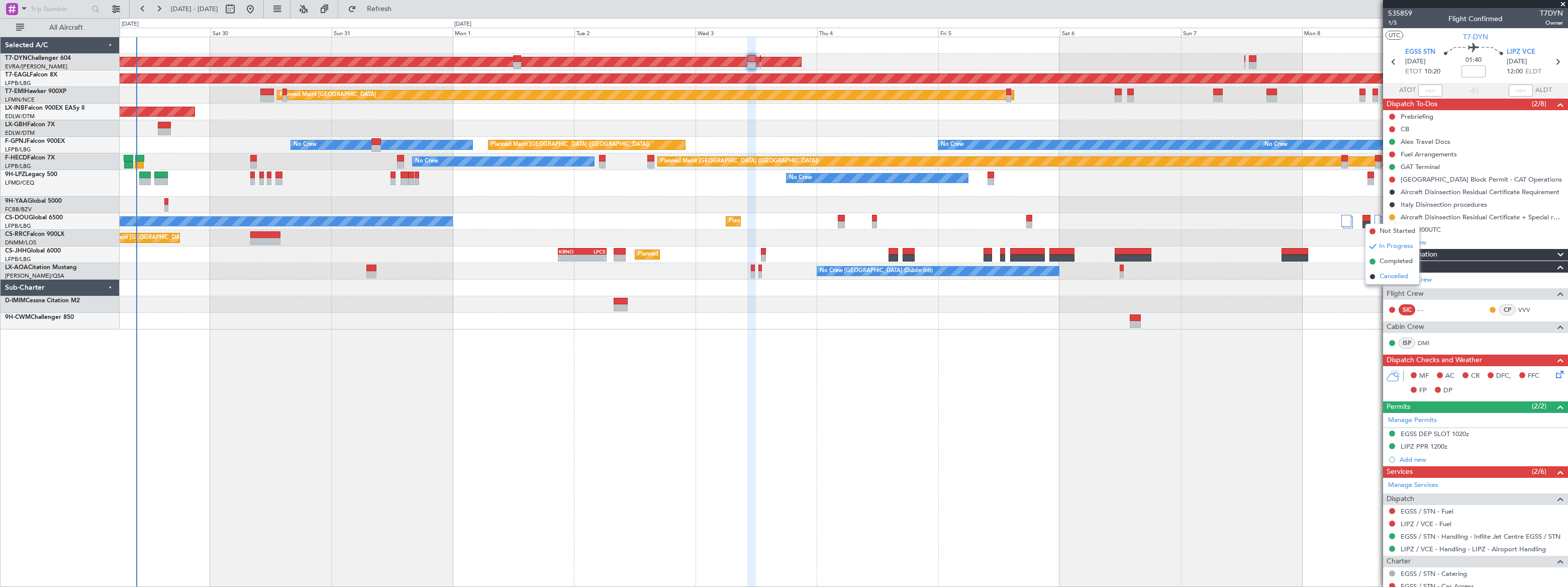
click at [1392, 276] on span "Cancelled" at bounding box center [1394, 276] width 28 height 10
